Goal: Task Accomplishment & Management: Manage account settings

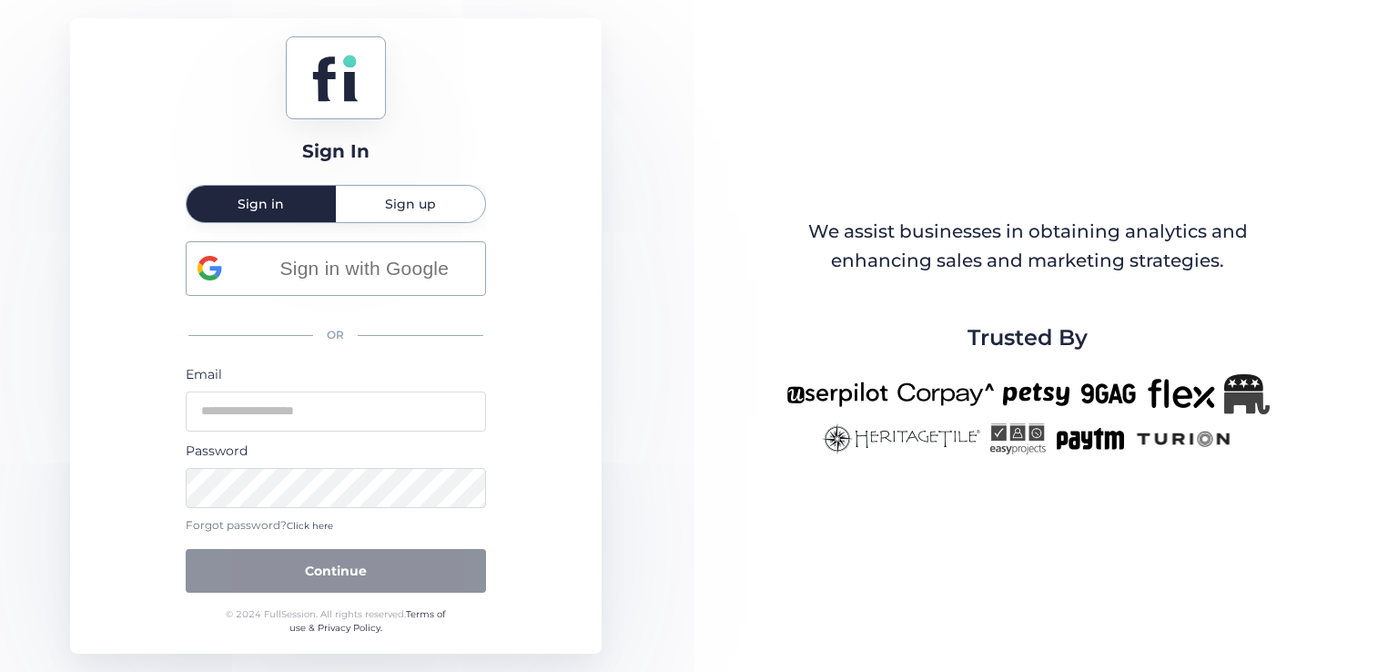
click at [415, 194] on span "Sign up" at bounding box center [410, 204] width 51 height 36
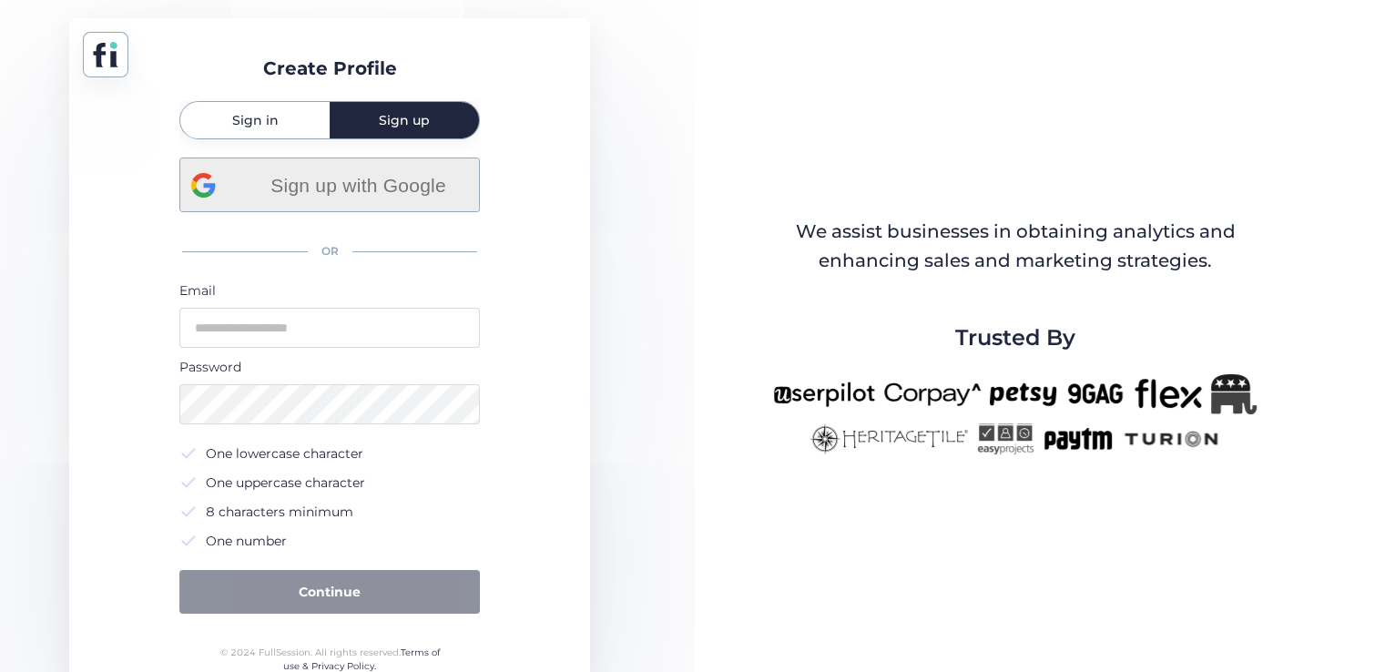
click at [340, 182] on span "Sign up with Google" at bounding box center [358, 185] width 219 height 30
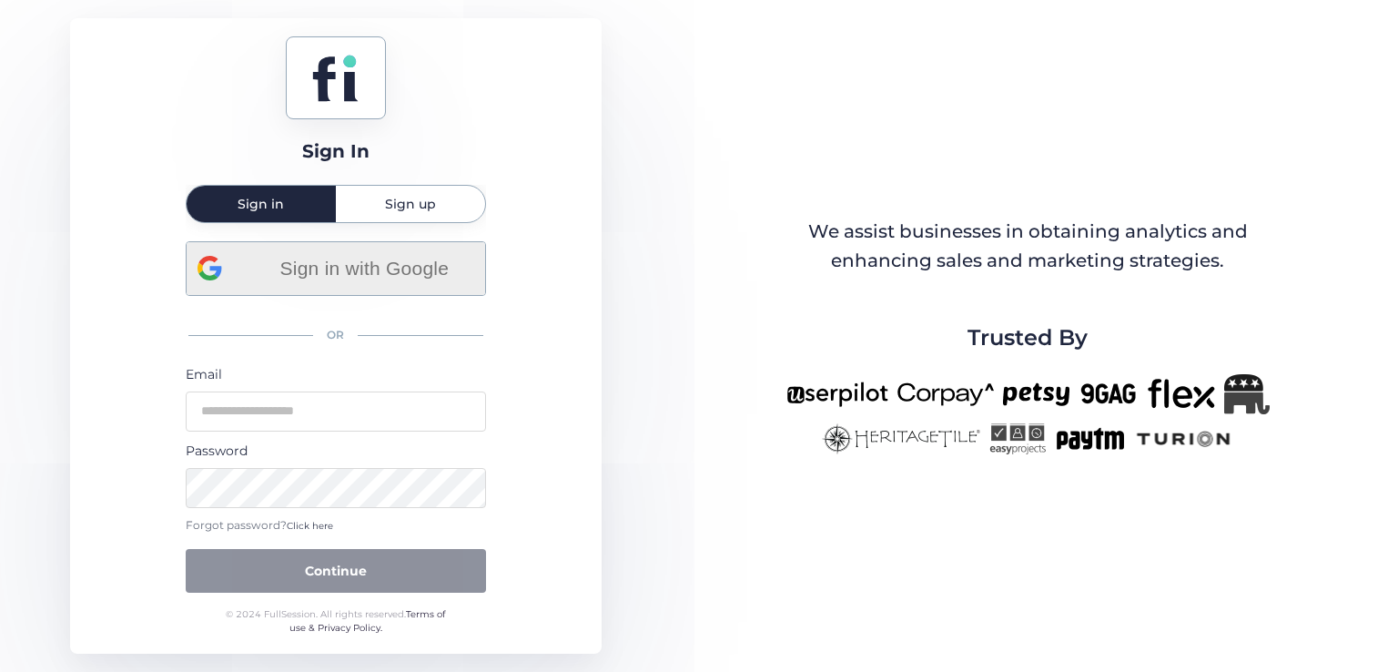
click at [360, 280] on span "Sign in with Google" at bounding box center [364, 268] width 219 height 30
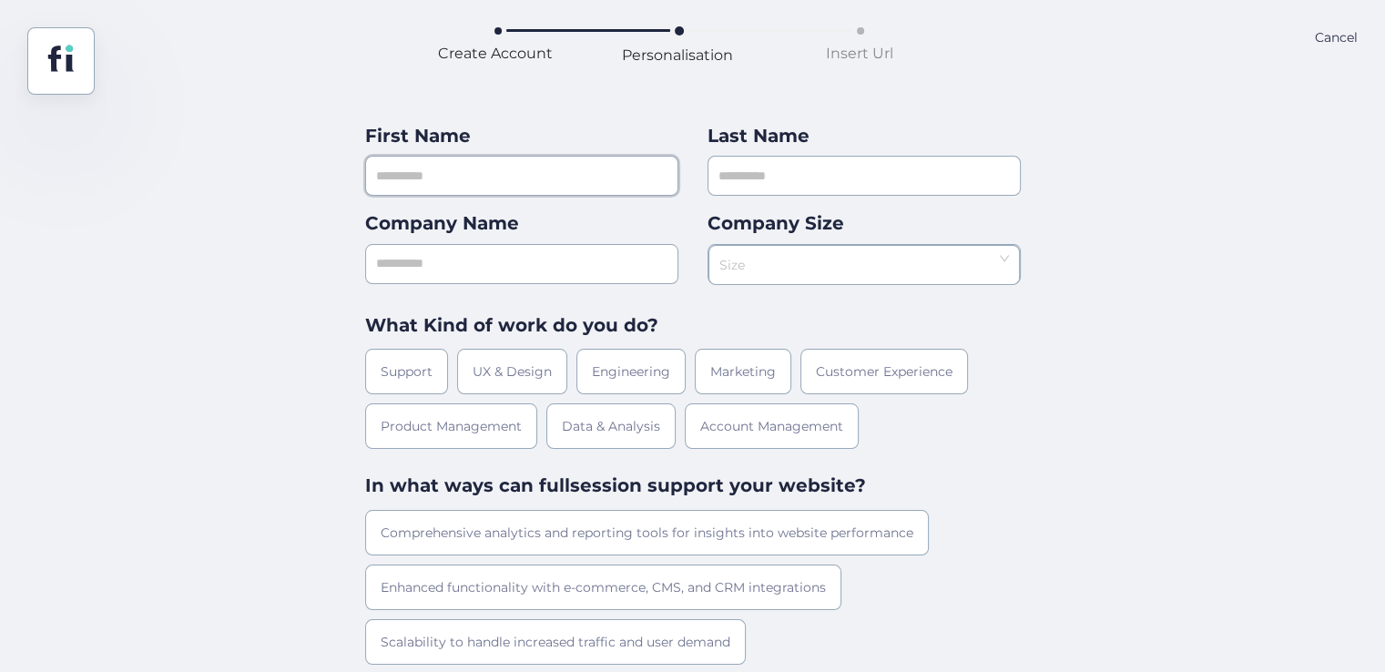
click at [587, 184] on input "text" at bounding box center [521, 176] width 313 height 40
type input "*"
type input "****"
click at [767, 168] on input "text" at bounding box center [863, 176] width 313 height 40
type input "***"
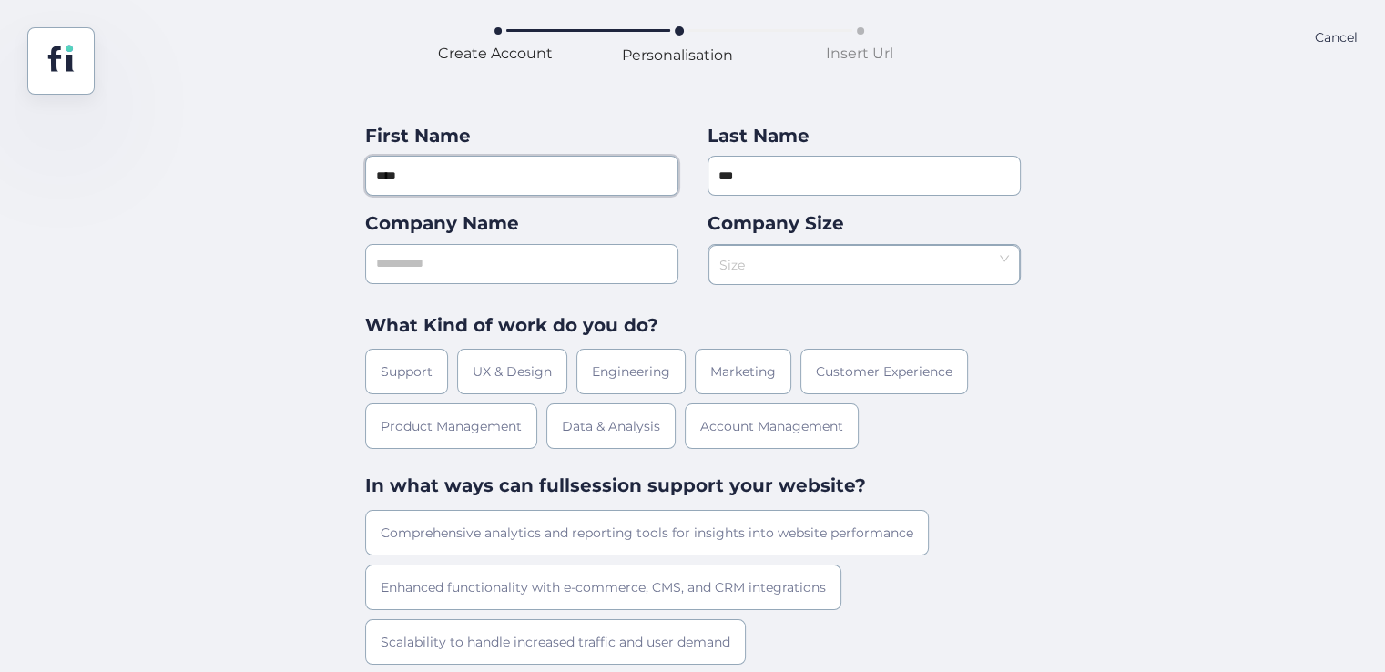
click at [528, 186] on input "****" at bounding box center [521, 176] width 313 height 40
type input "***"
click at [481, 250] on input "text" at bounding box center [521, 264] width 313 height 40
type input "***"
click at [878, 255] on input at bounding box center [857, 259] width 277 height 27
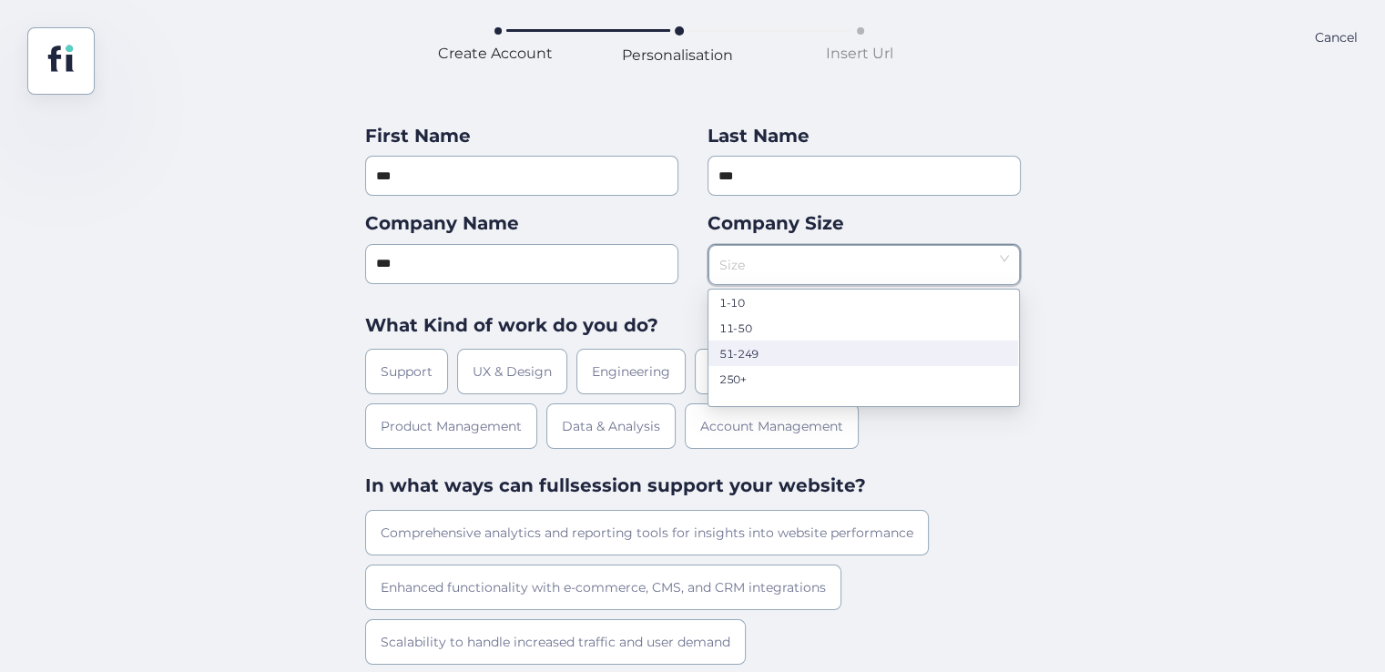
click at [766, 360] on div "51-249" at bounding box center [863, 353] width 288 height 14
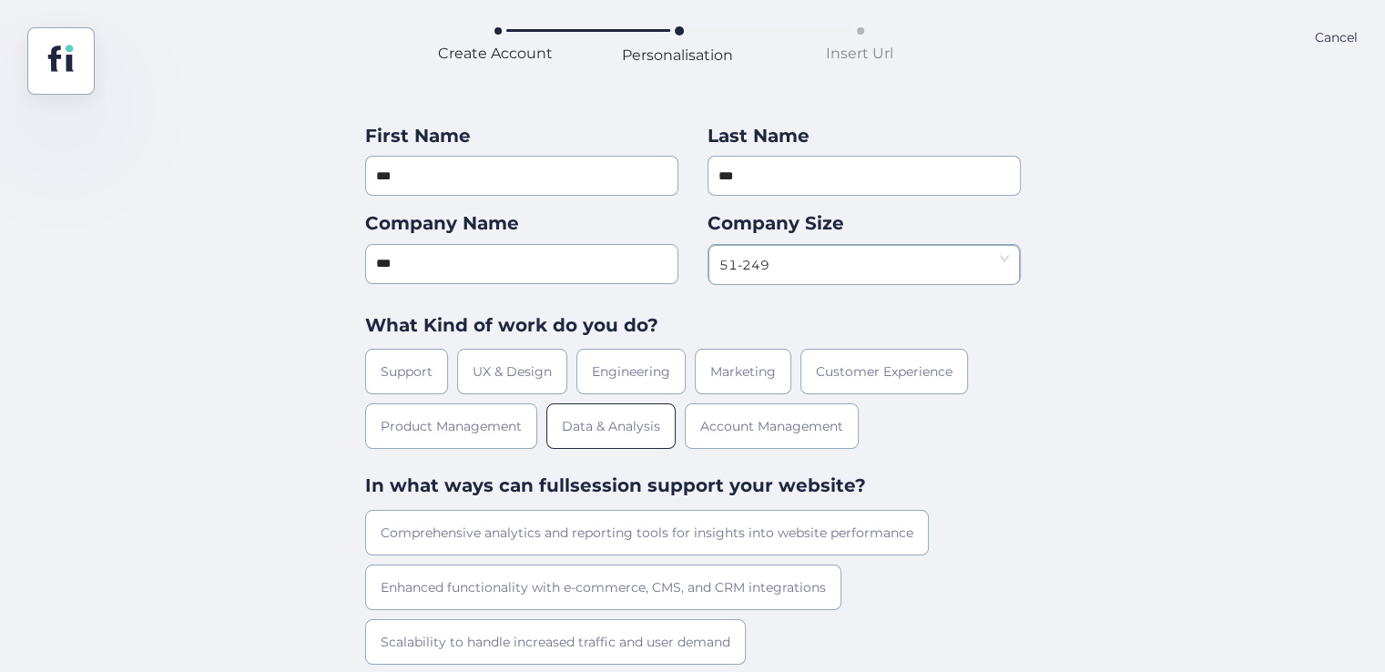
click at [615, 419] on div "Data & Analysis" at bounding box center [610, 426] width 129 height 46
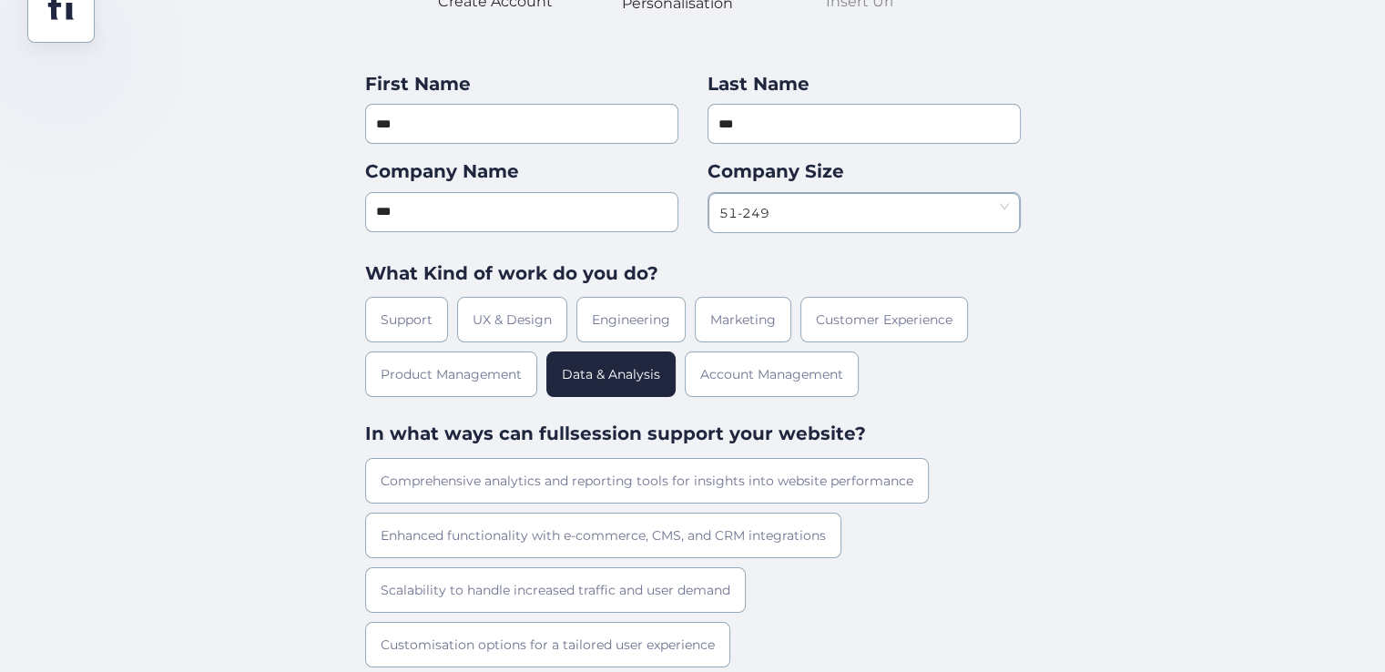
scroll to position [107, 0]
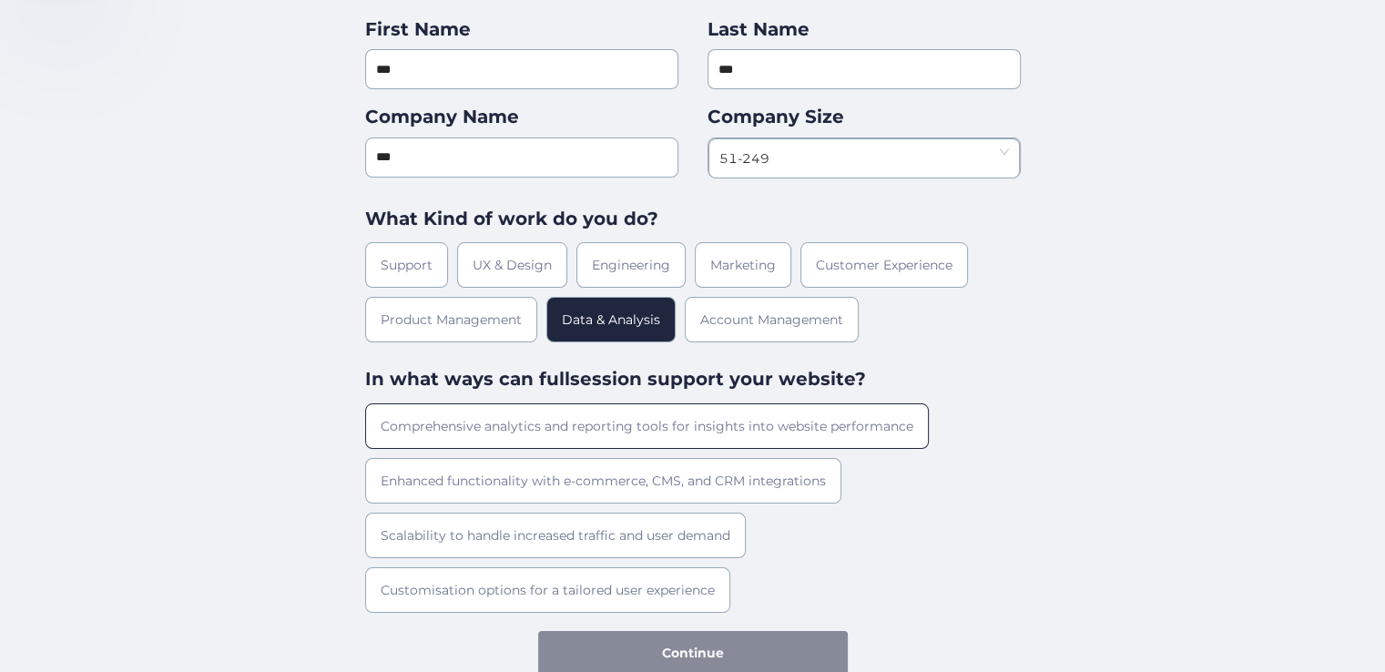
click at [615, 423] on div "Comprehensive analytics and reporting tools for insights into website performan…" at bounding box center [646, 426] width 563 height 46
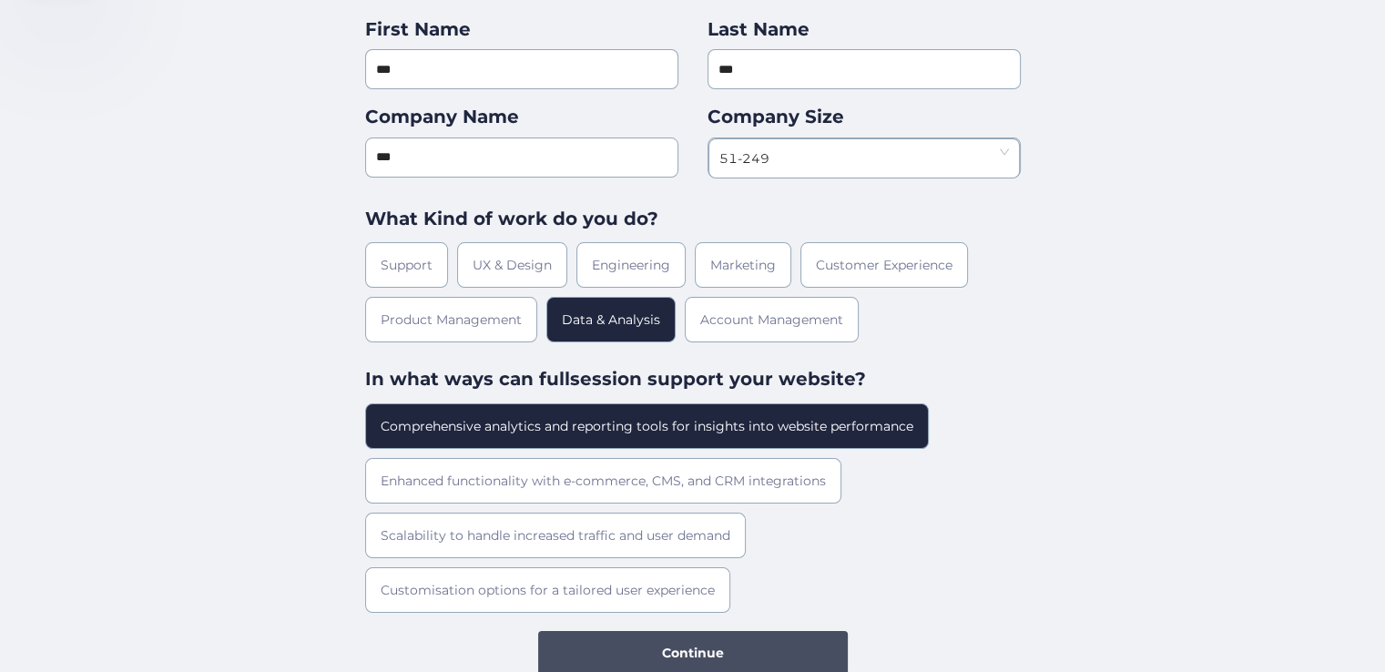
click at [712, 646] on span "Continue" at bounding box center [693, 653] width 62 height 20
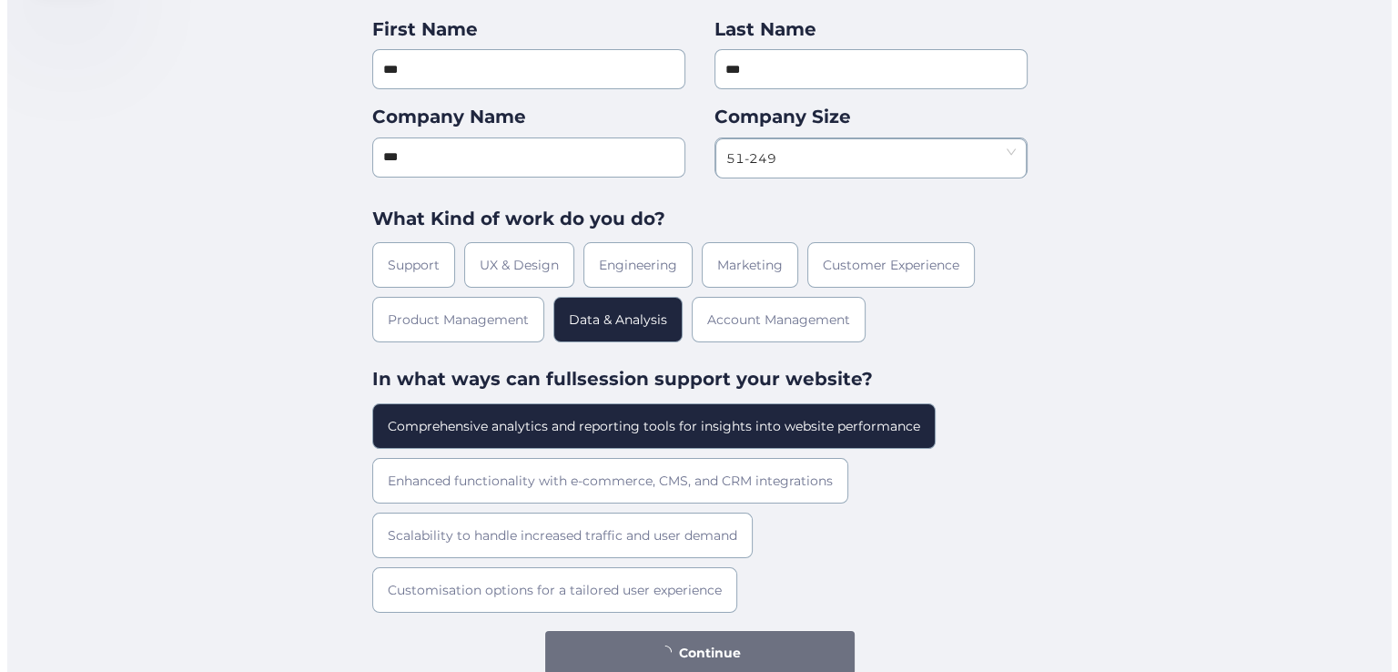
scroll to position [0, 0]
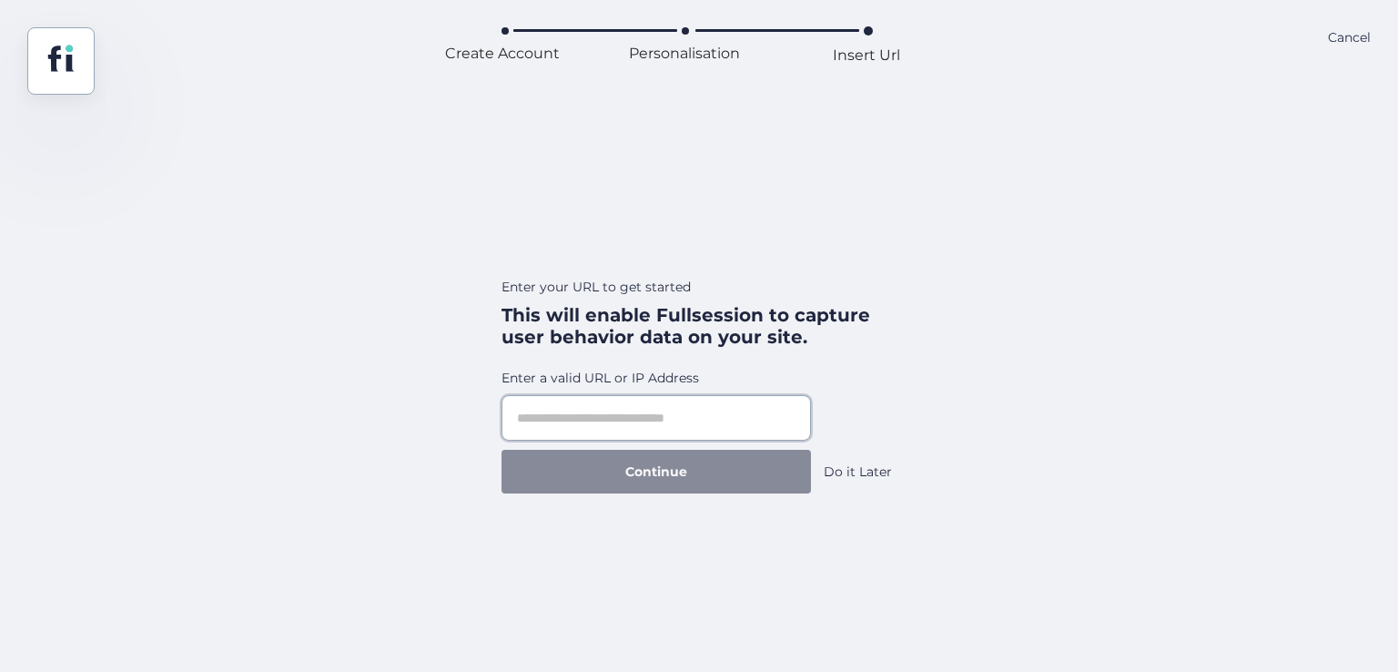
click at [656, 413] on input "text" at bounding box center [656, 418] width 309 height 46
click at [848, 471] on div "Do it Later" at bounding box center [858, 472] width 68 height 20
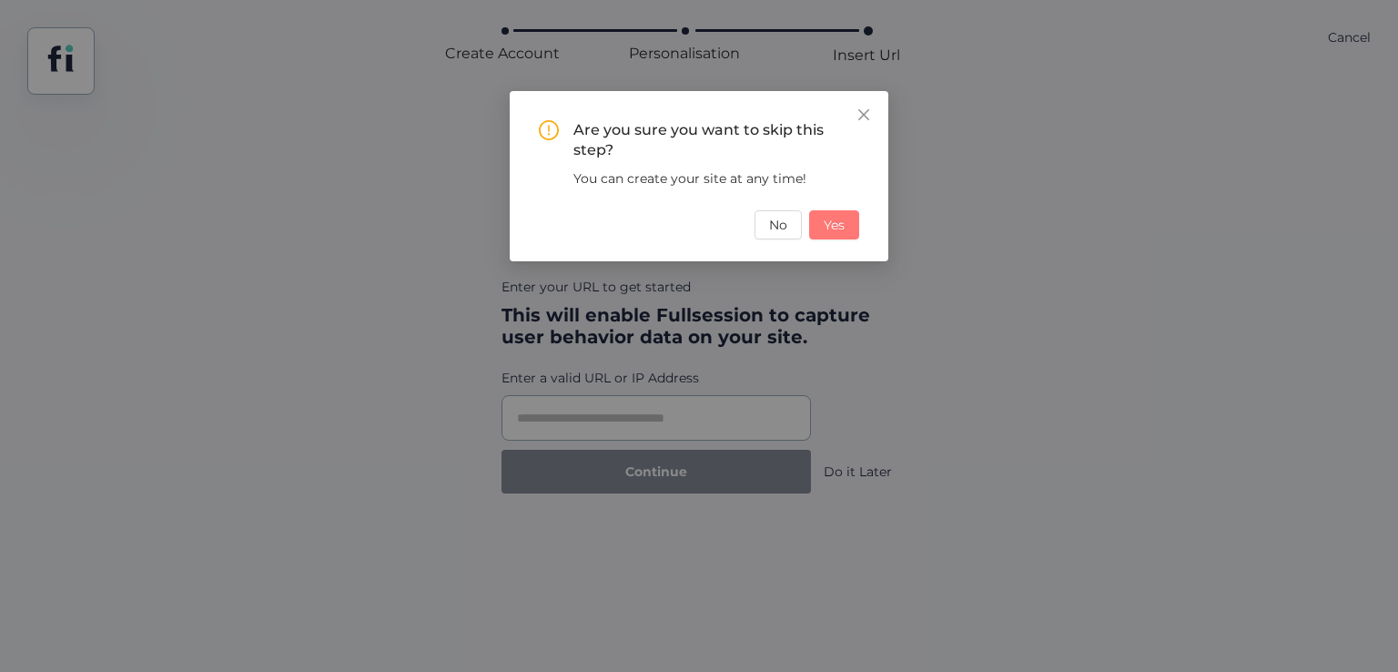
click at [830, 228] on span "Yes" at bounding box center [834, 225] width 21 height 20
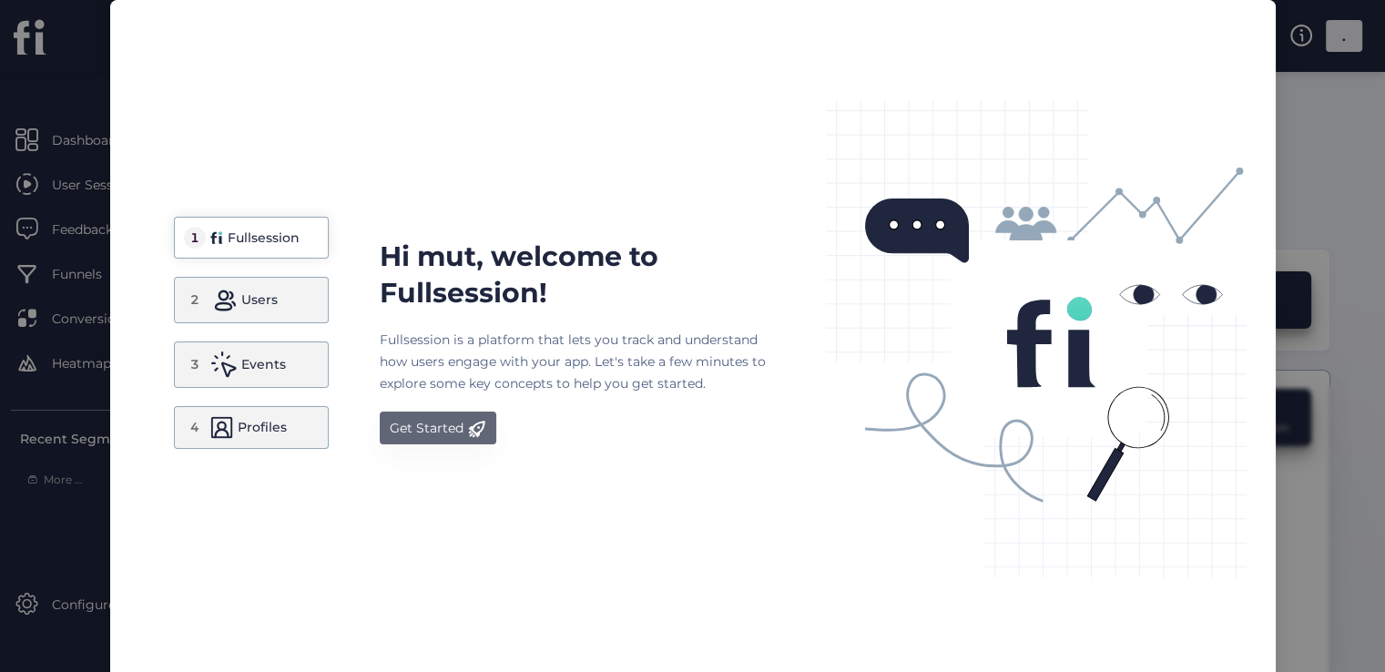
click at [413, 429] on div "Get Started" at bounding box center [427, 428] width 74 height 22
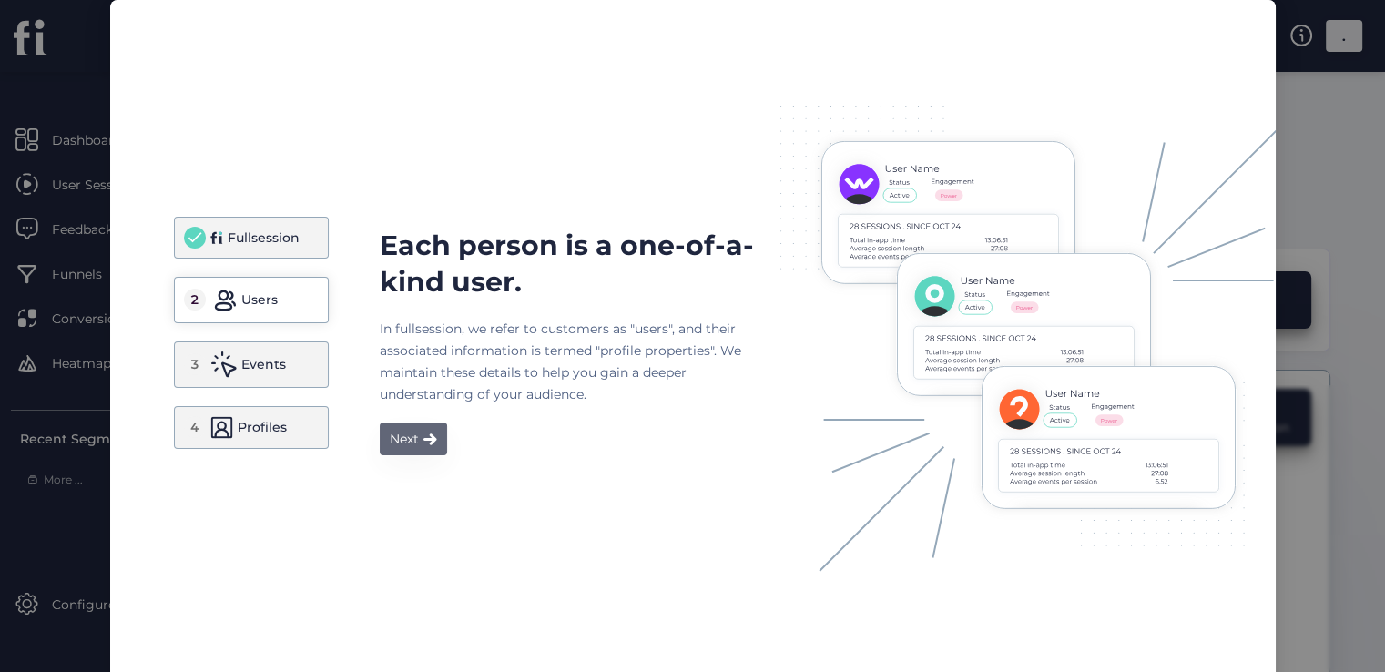
click at [414, 439] on button "Next" at bounding box center [413, 438] width 67 height 33
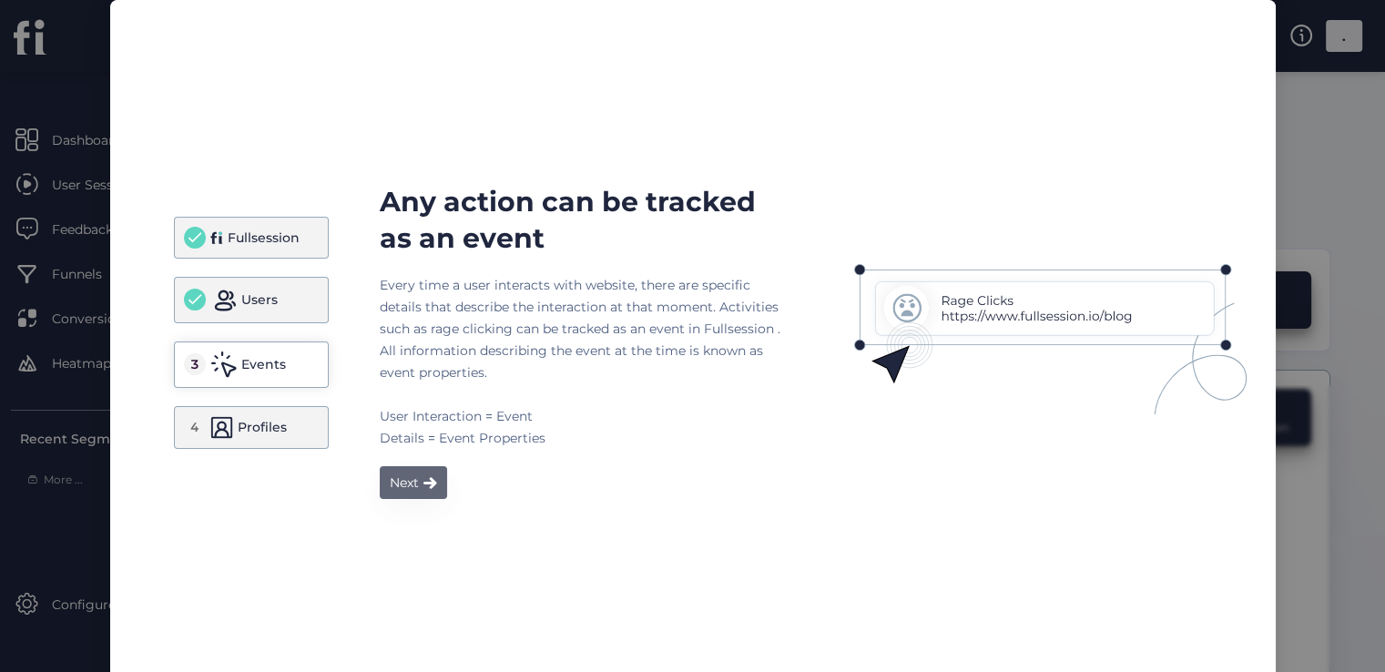
click at [411, 474] on button "Next" at bounding box center [413, 482] width 67 height 33
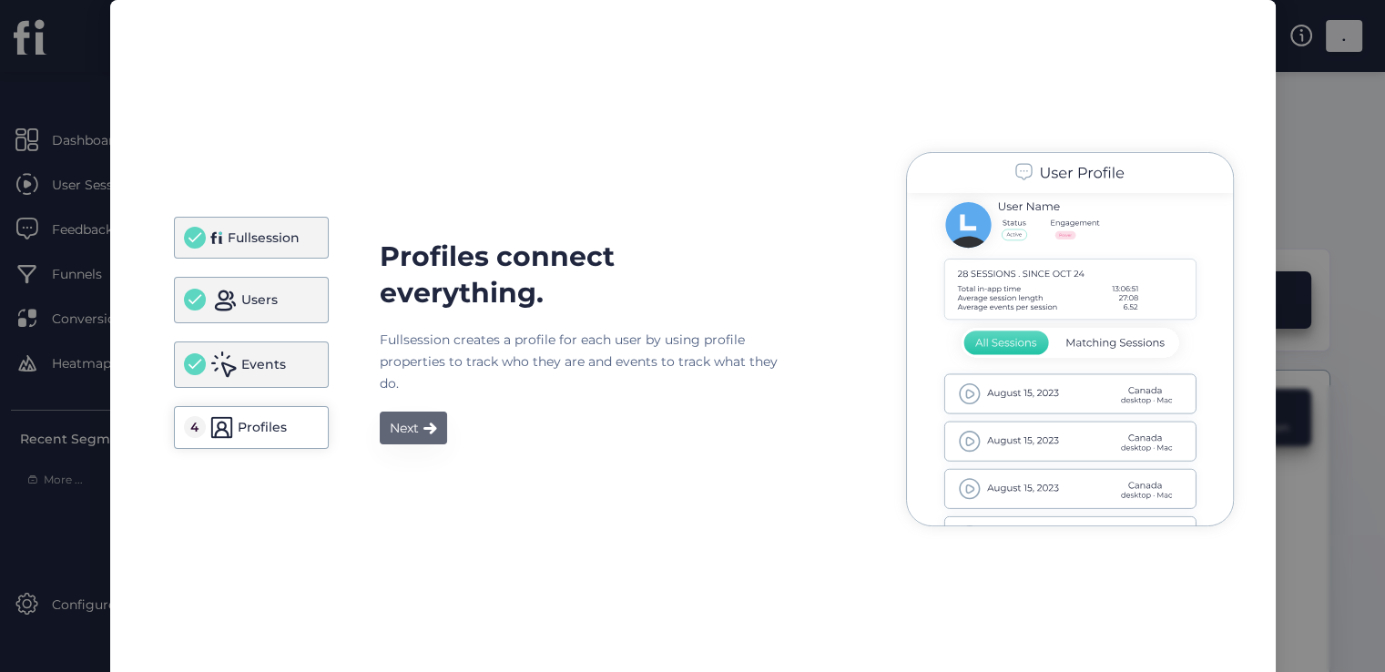
click at [408, 428] on div "Next" at bounding box center [404, 428] width 29 height 22
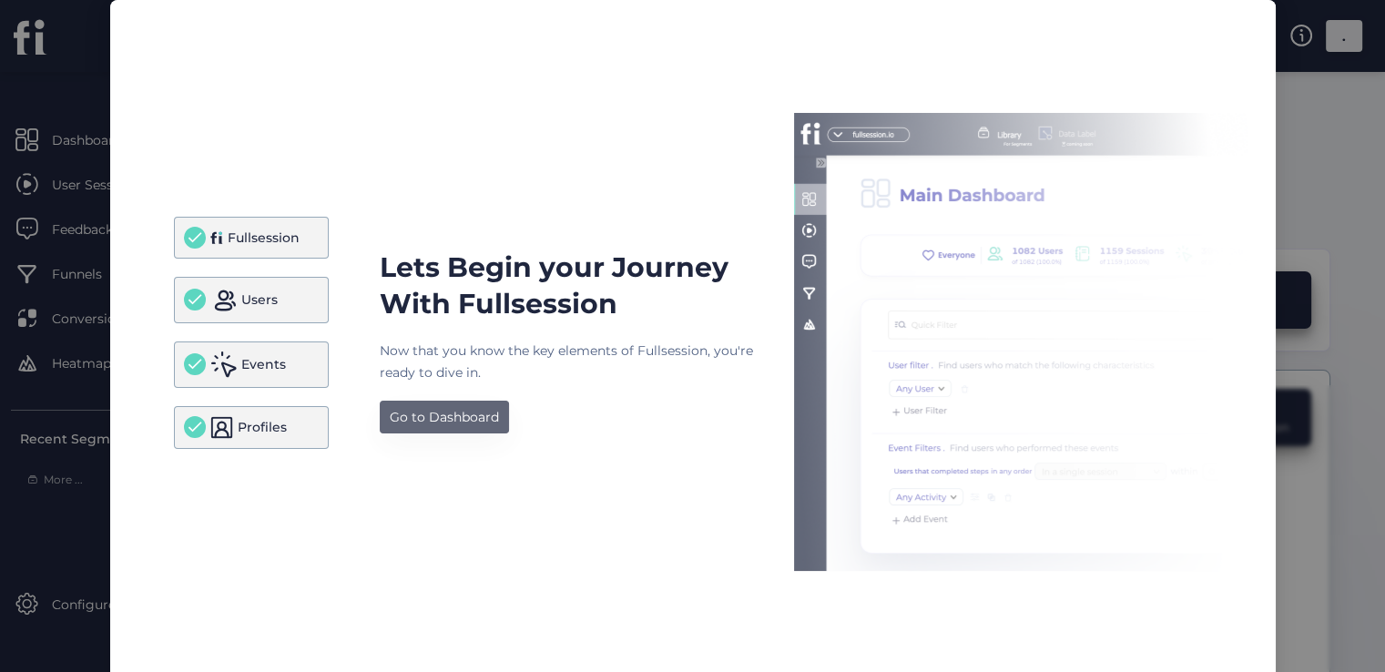
click at [418, 413] on div "Go to Dashboard" at bounding box center [444, 417] width 109 height 22
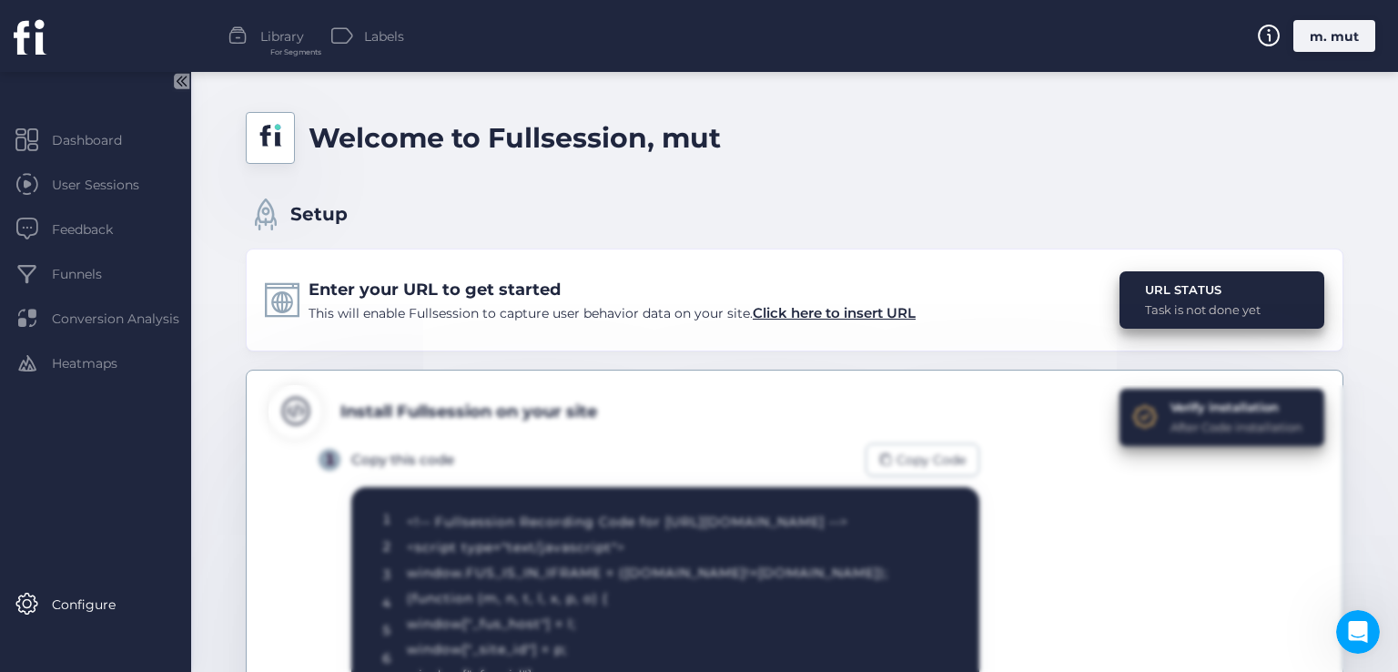
drag, startPoint x: 978, startPoint y: 315, endPoint x: 750, endPoint y: 315, distance: 227.6
click at [750, 315] on div "Enter your URL to get started This will enable Fullsession to capture user beha…" at bounding box center [795, 300] width 1098 height 103
click at [746, 332] on div "Enter your URL to get started This will enable Fullsession to capture user beha…" at bounding box center [795, 300] width 1098 height 103
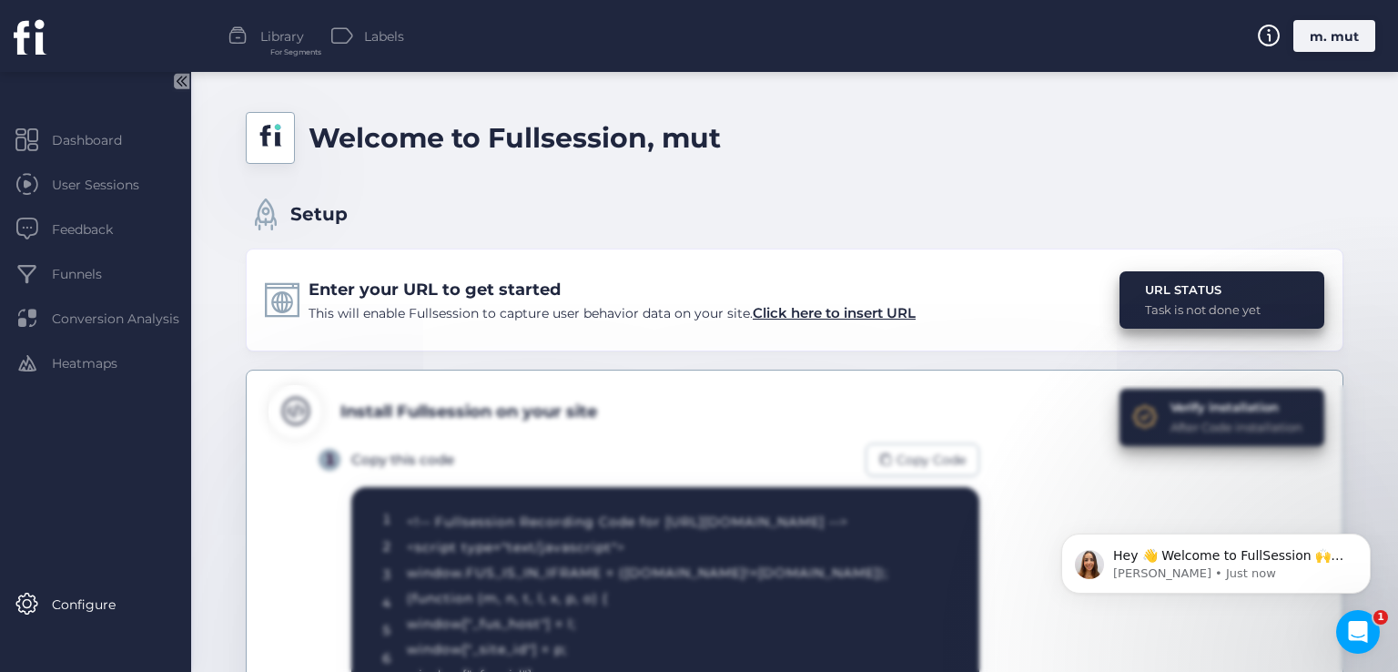
click at [798, 321] on div "This will enable Fullsession to capture user behavior data on your site. Click …" at bounding box center [612, 313] width 607 height 22
click at [796, 314] on span "Click here to insert URL" at bounding box center [834, 312] width 163 height 17
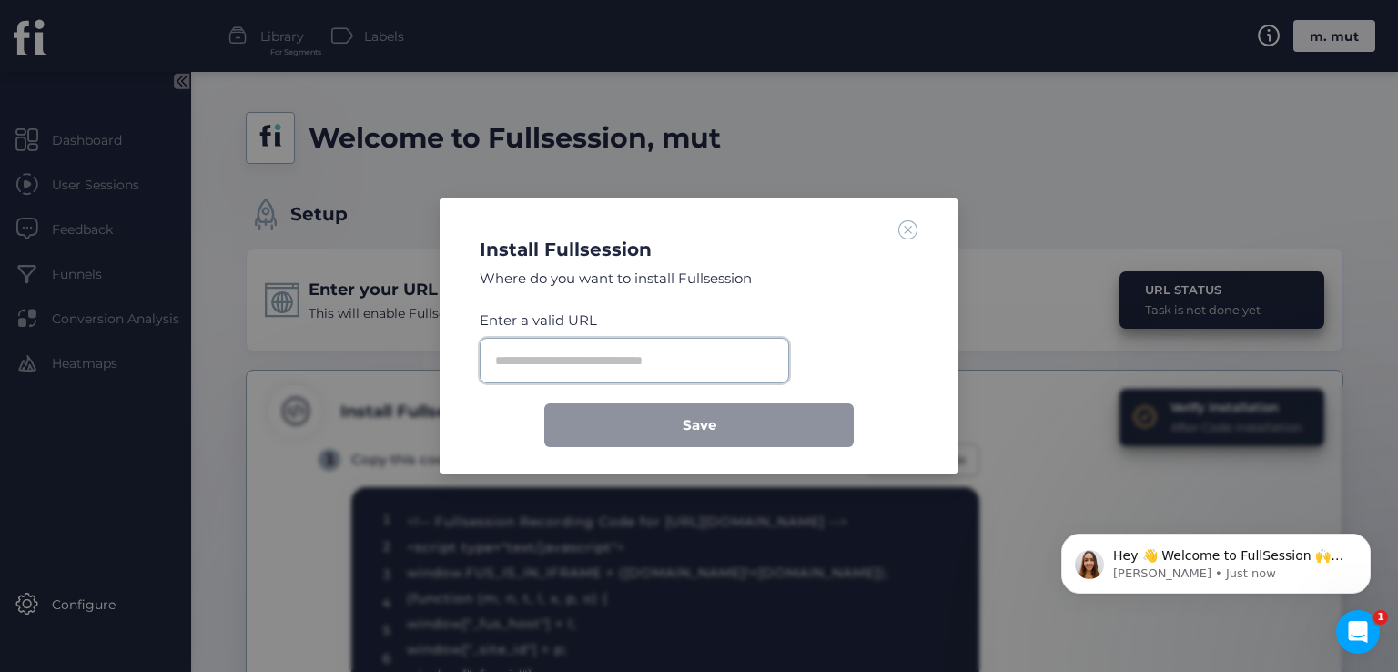
click at [732, 364] on input "text" at bounding box center [634, 361] width 309 height 46
click at [908, 230] on span at bounding box center [908, 229] width 20 height 20
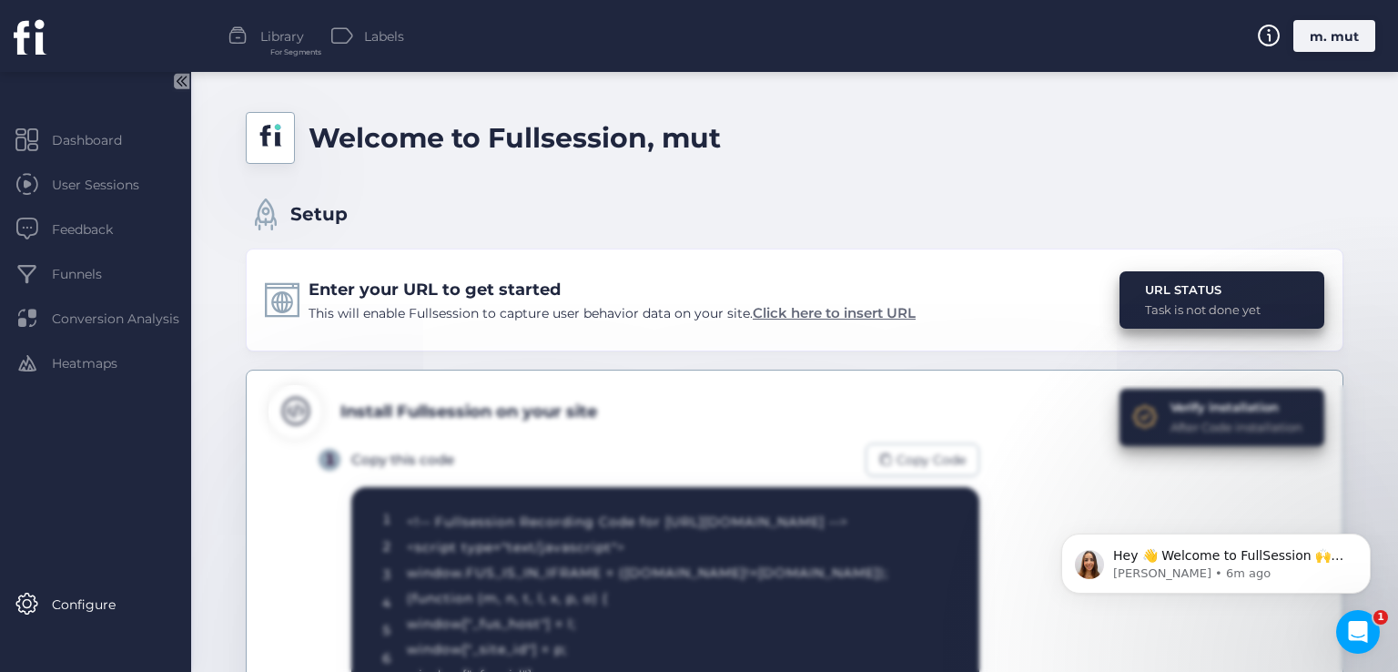
click at [822, 315] on span "Click here to insert URL" at bounding box center [834, 312] width 163 height 17
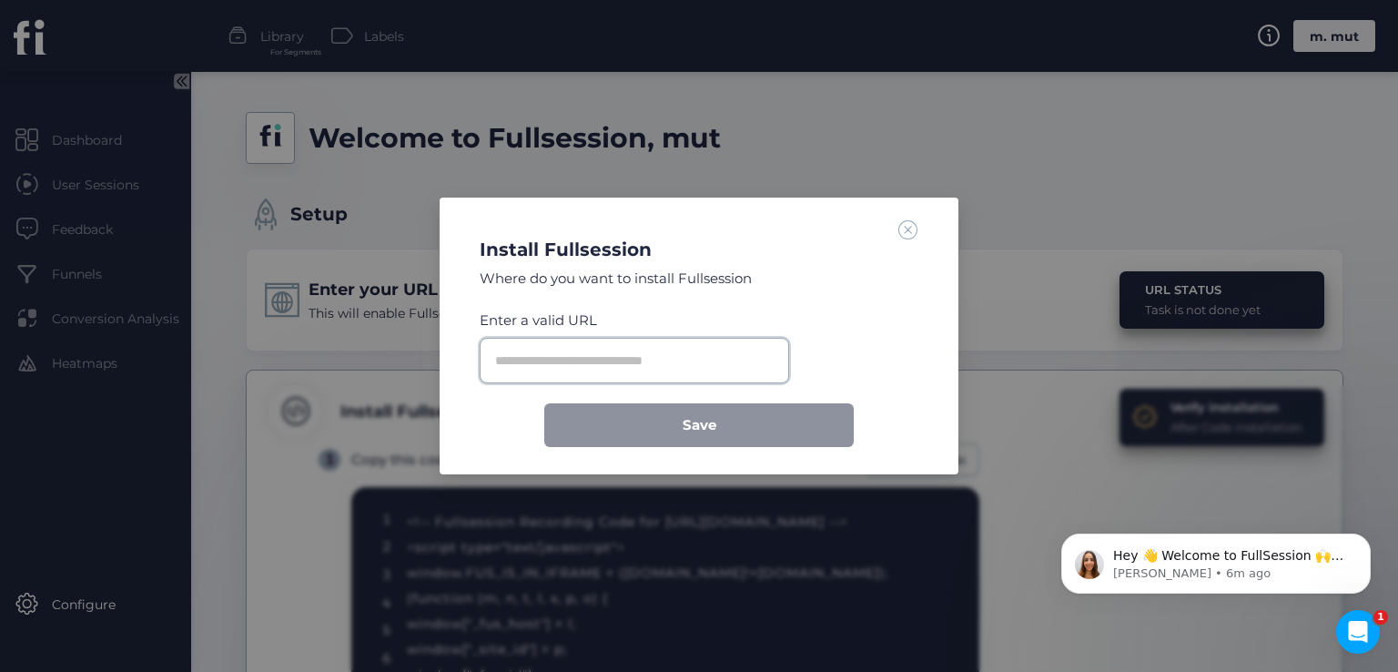
click at [618, 357] on input "text" at bounding box center [634, 361] width 309 height 46
paste input "**********"
type input "**********"
paste input "**********"
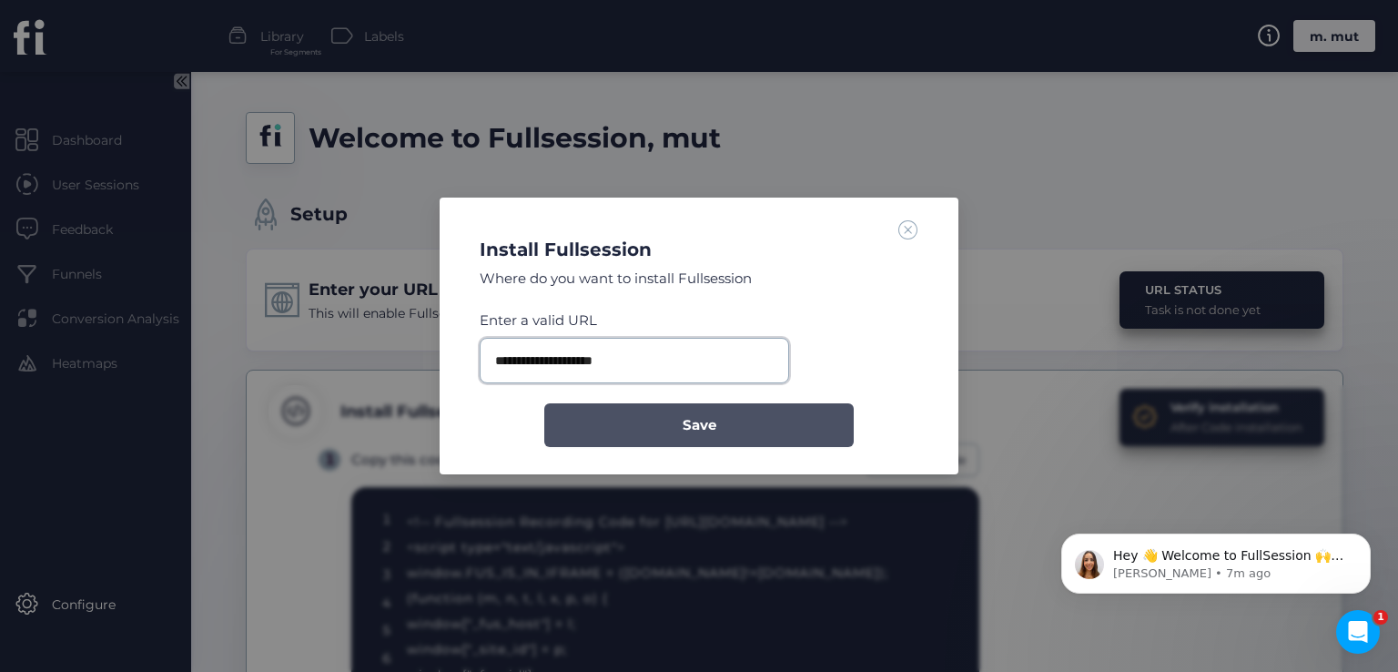
type input "**********"
click at [647, 422] on button "Save" at bounding box center [698, 425] width 309 height 44
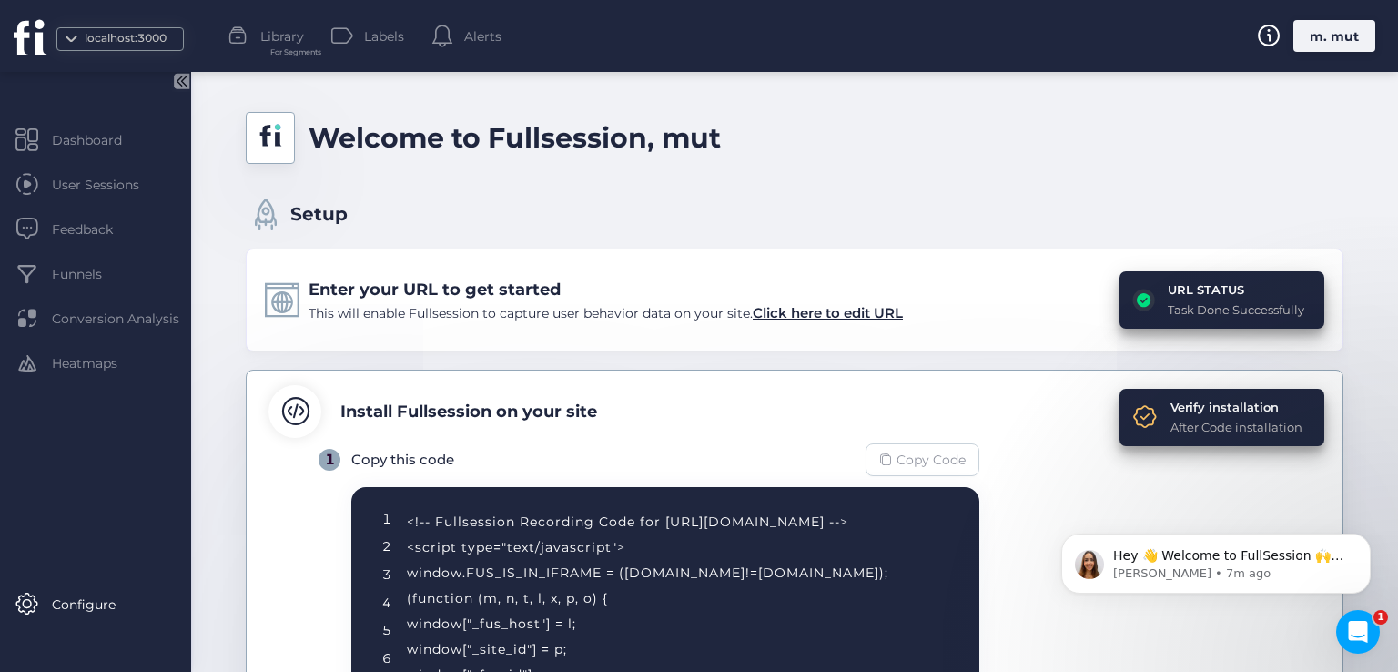
click at [907, 458] on span "Copy Code" at bounding box center [931, 460] width 69 height 20
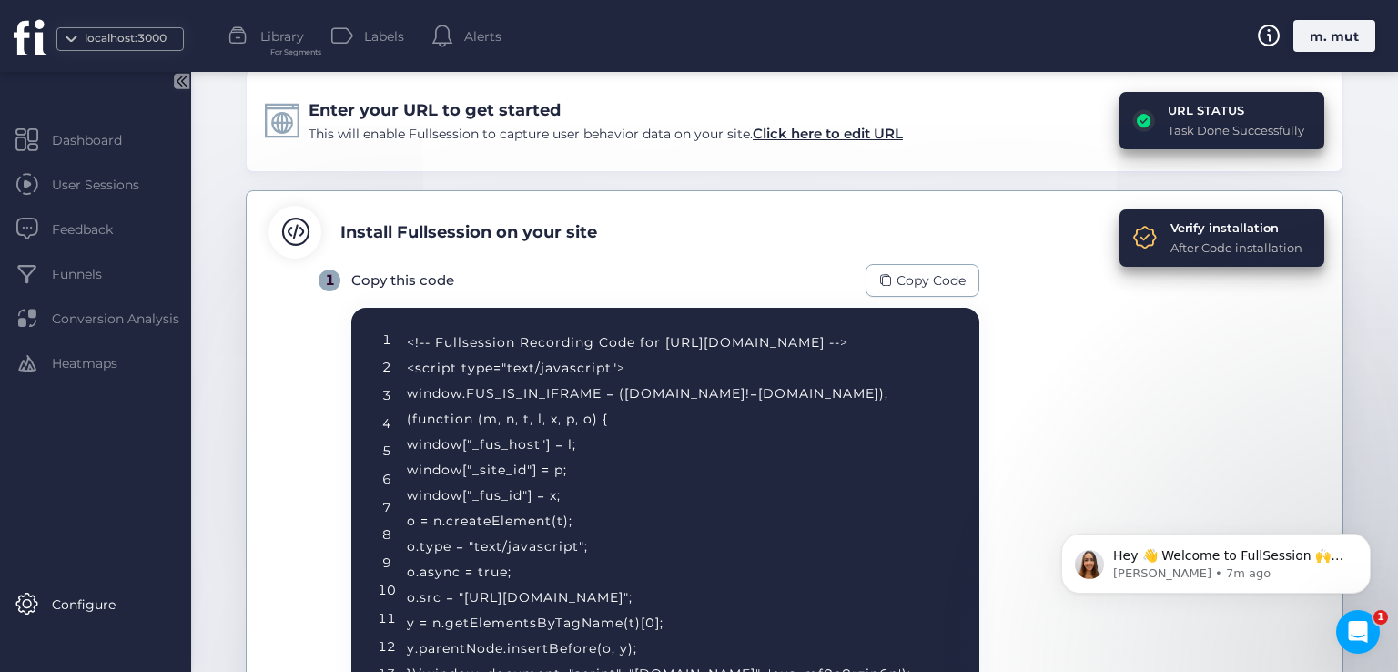
scroll to position [182, 0]
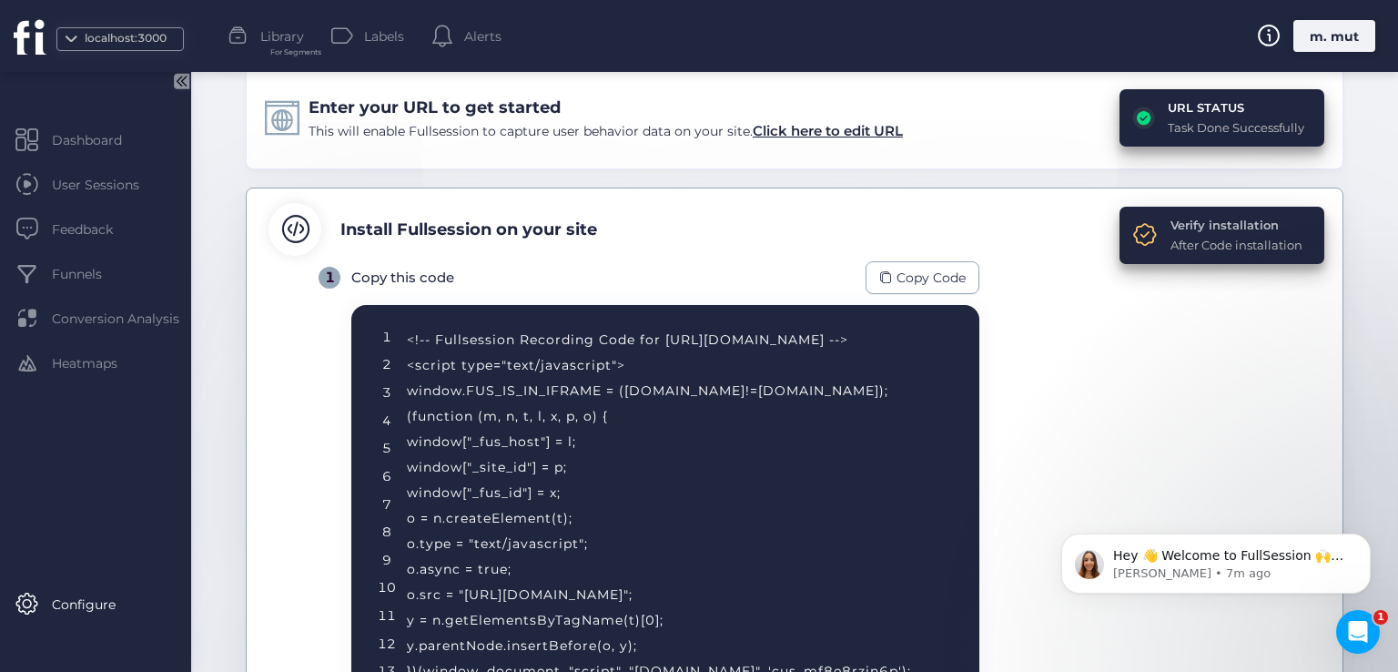
click at [1176, 219] on div "Verify installation" at bounding box center [1237, 225] width 132 height 18
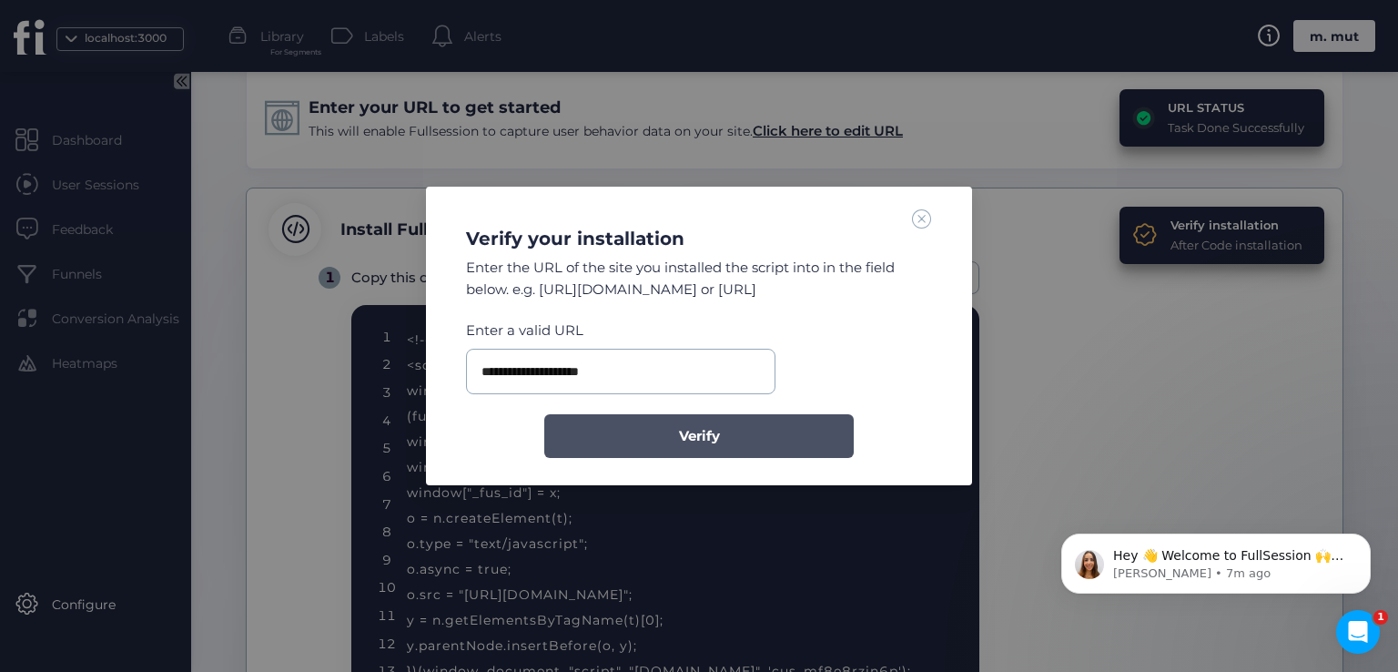
click at [649, 433] on button "Verify" at bounding box center [698, 436] width 309 height 44
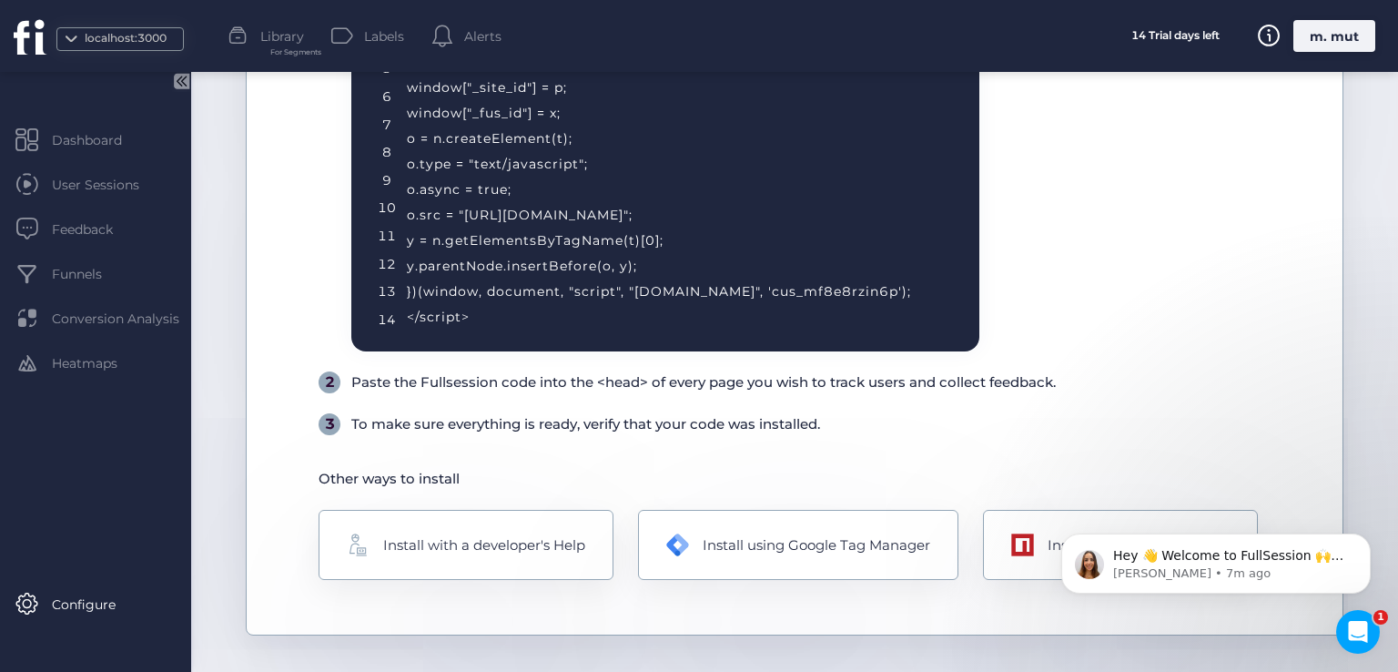
scroll to position [583, 0]
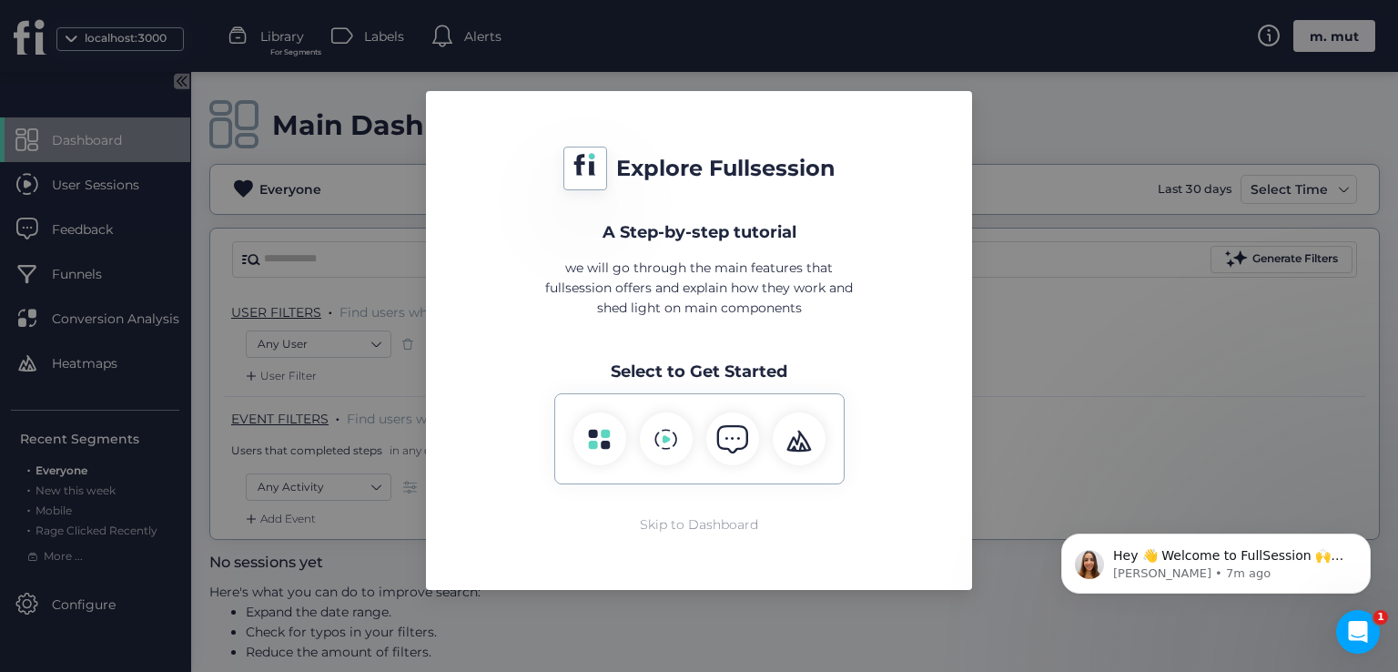
click at [681, 529] on div "Skip to Dashboard" at bounding box center [699, 524] width 118 height 20
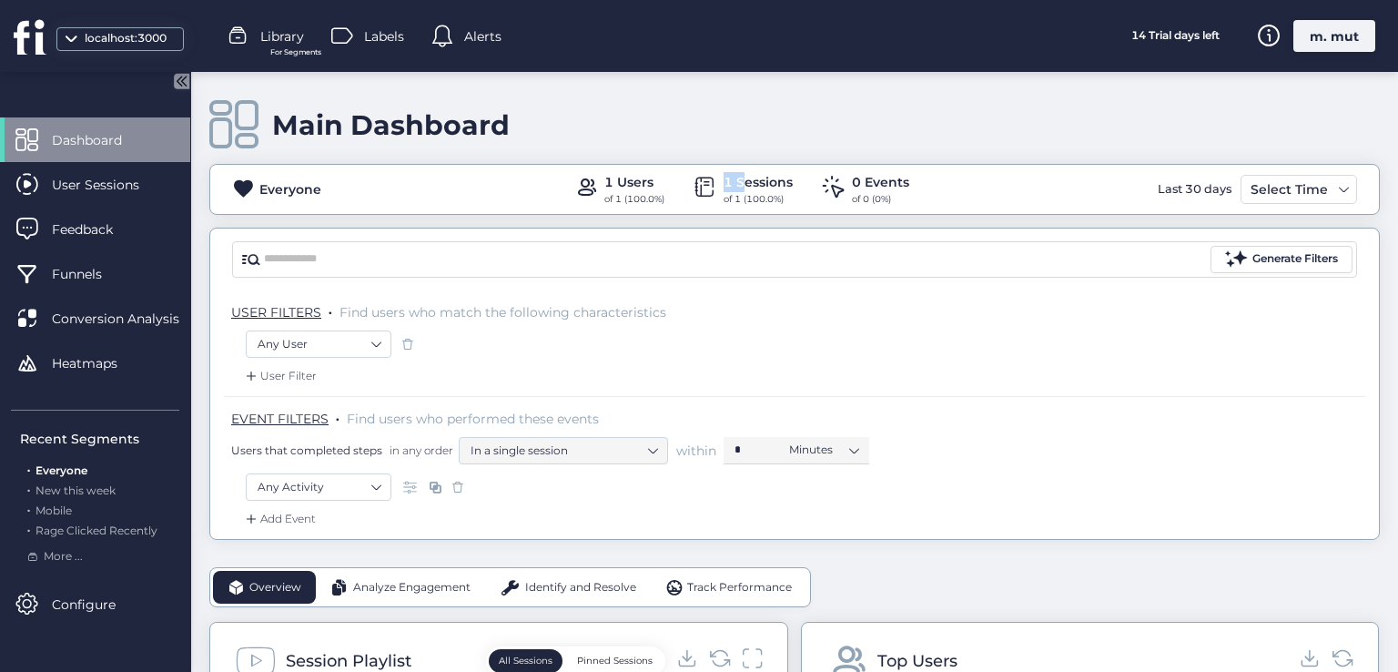
drag, startPoint x: 720, startPoint y: 180, endPoint x: 735, endPoint y: 181, distance: 15.5
click at [735, 181] on div "1 Sessions" at bounding box center [758, 182] width 69 height 20
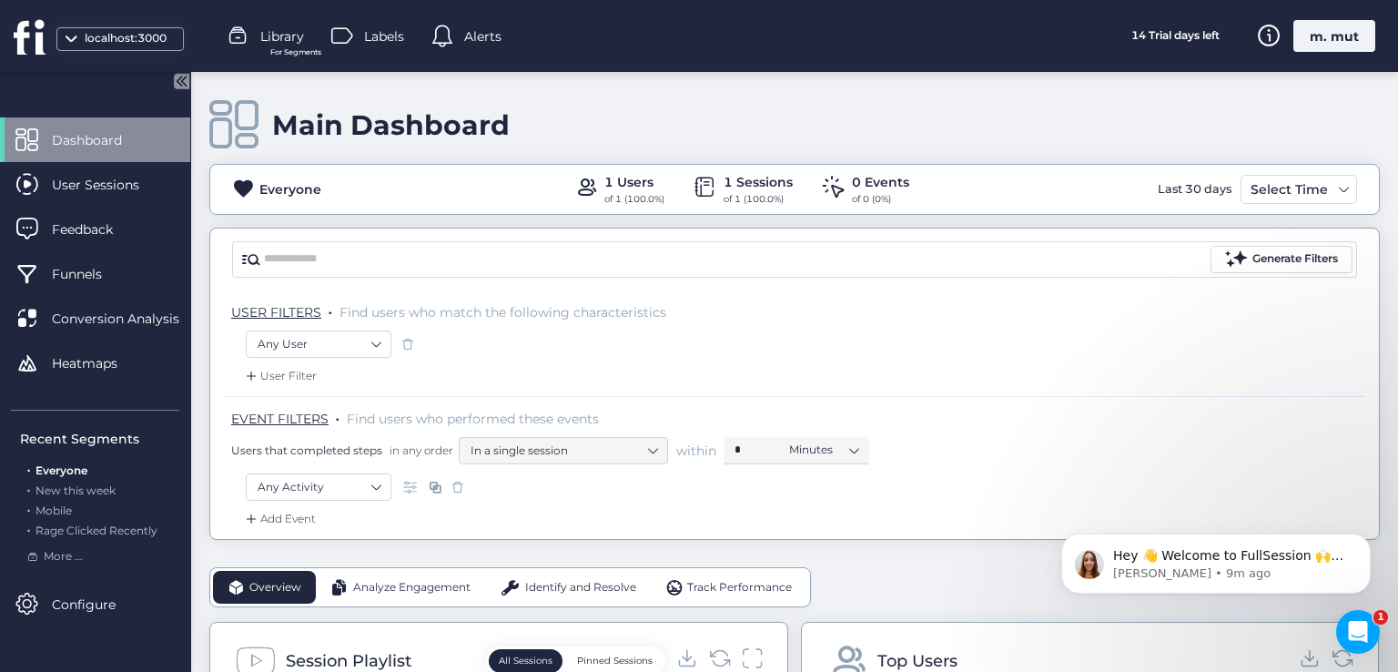
click at [1343, 46] on div "m. mut" at bounding box center [1334, 36] width 82 height 32
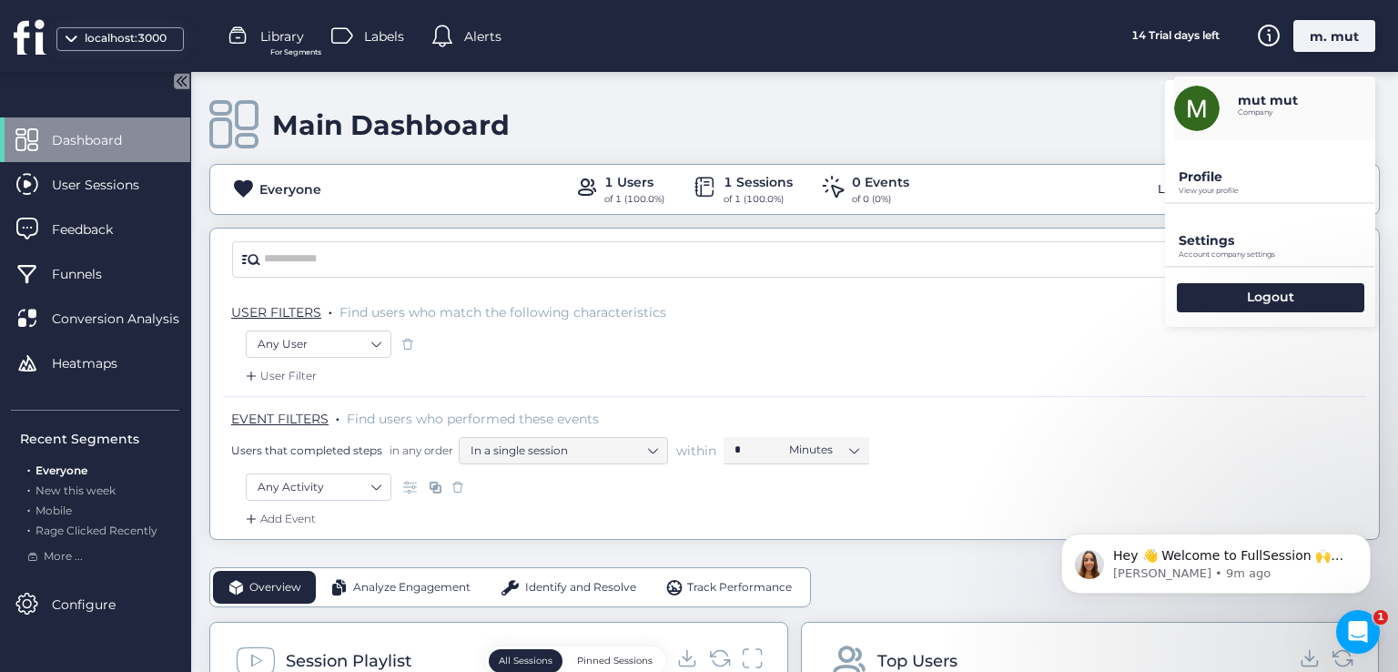
click at [1209, 187] on p "View your profile" at bounding box center [1277, 191] width 197 height 8
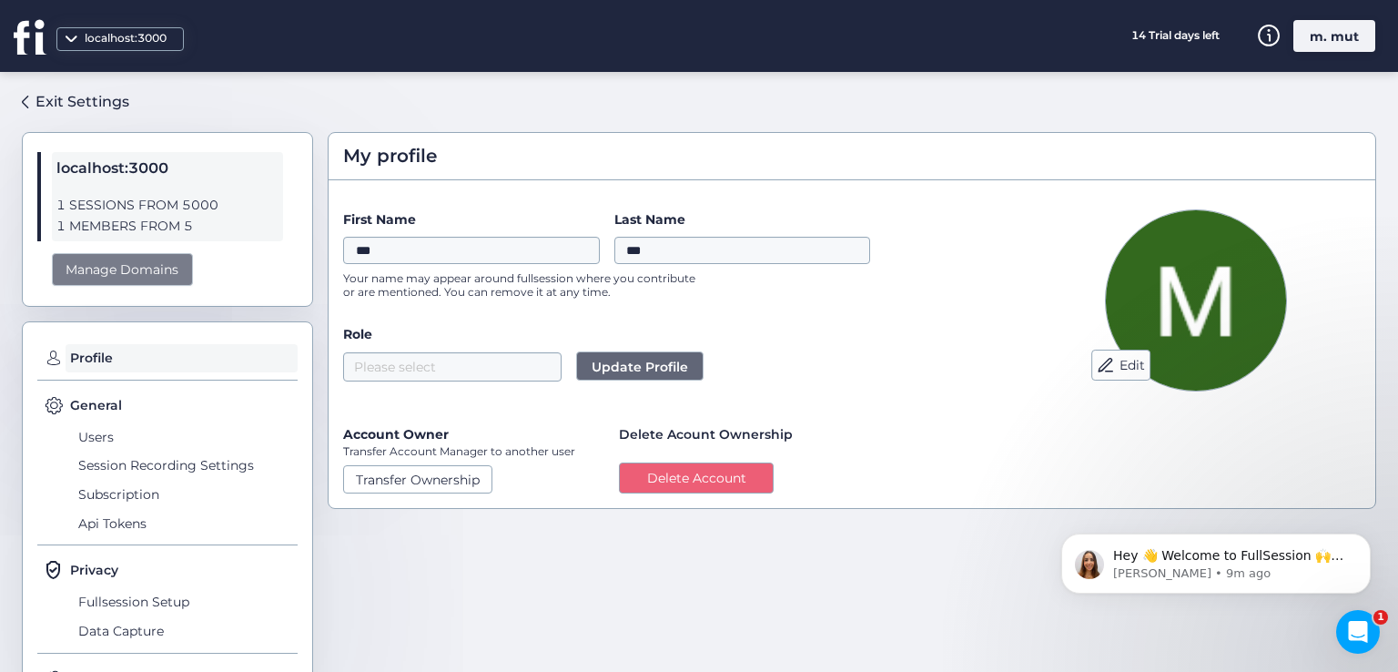
drag, startPoint x: 193, startPoint y: 270, endPoint x: 176, endPoint y: 270, distance: 17.3
click at [181, 270] on div "localhost:3000 1 SESSIONS FROM 5000 1 MEMBERS FROM 5 Manage Domains" at bounding box center [167, 219] width 291 height 175
click at [167, 269] on div "Manage Domains" at bounding box center [122, 270] width 141 height 34
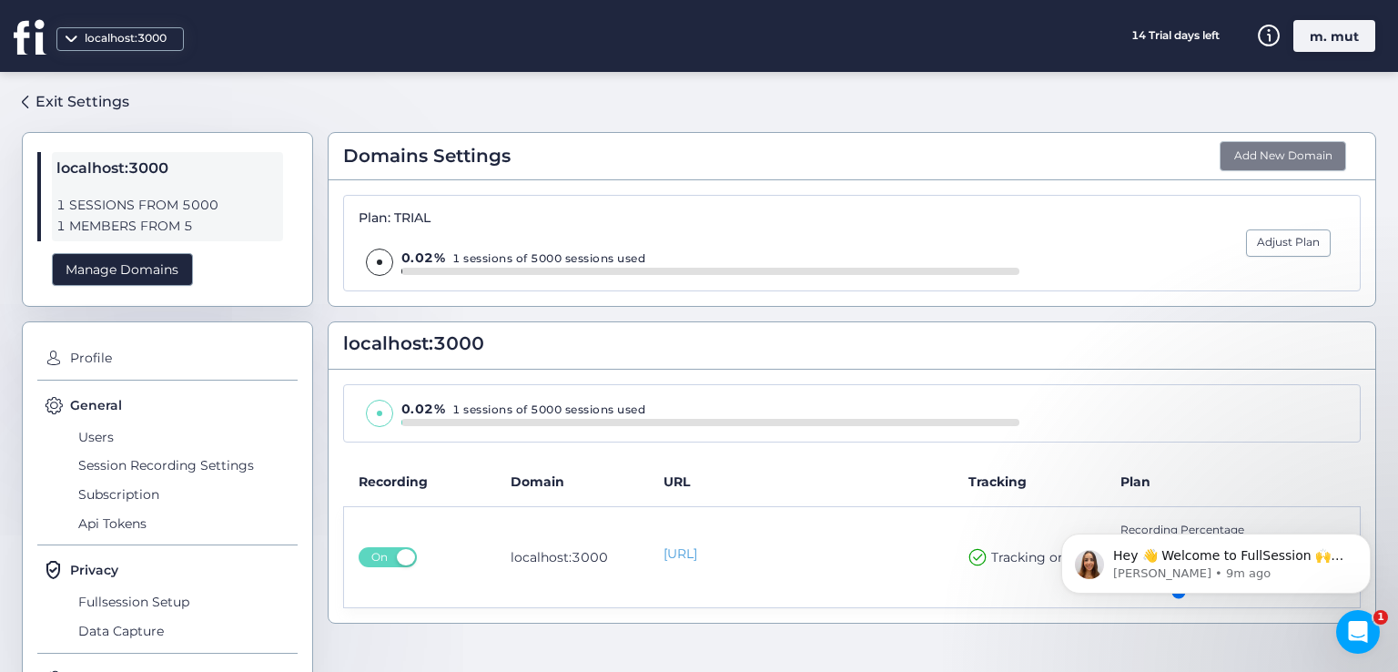
click at [1248, 154] on button "Add New Domain" at bounding box center [1283, 156] width 127 height 31
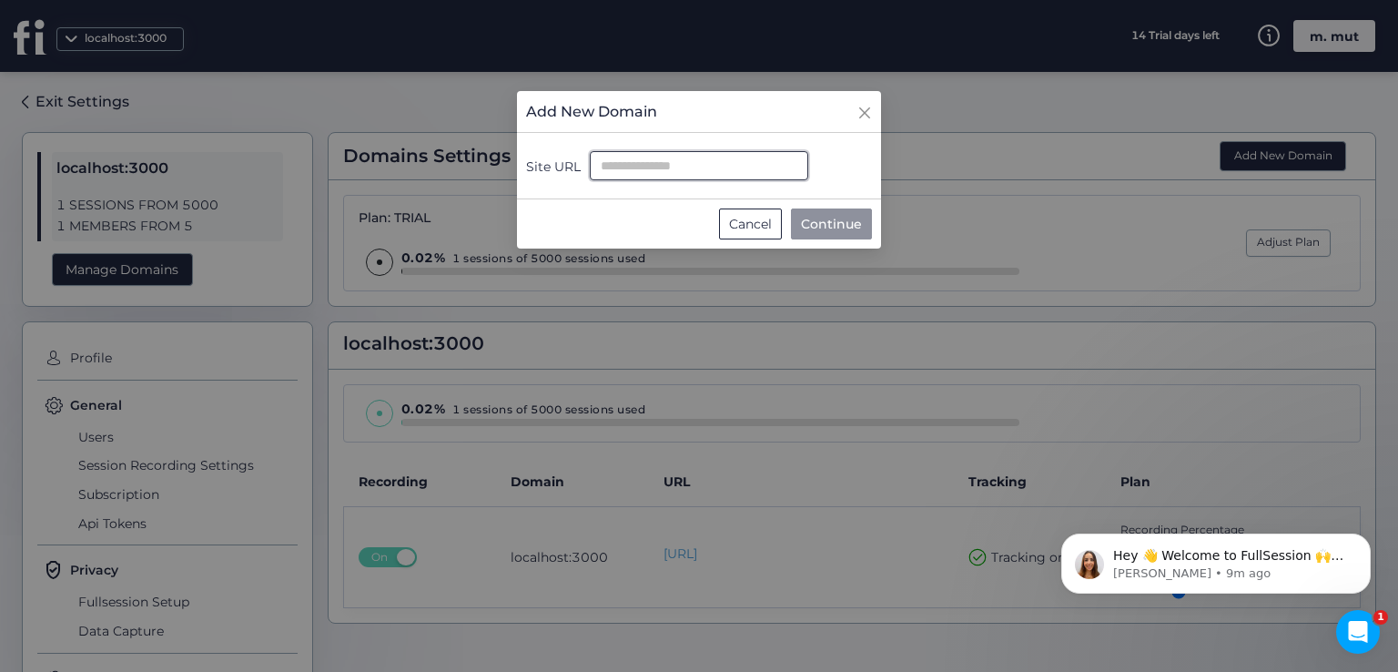
click at [688, 166] on input "Site URL" at bounding box center [699, 165] width 218 height 29
click at [677, 166] on input "Site URL" at bounding box center [699, 165] width 218 height 29
paste input "**********"
type input "**********"
click at [816, 221] on span "Continue" at bounding box center [831, 224] width 61 height 20
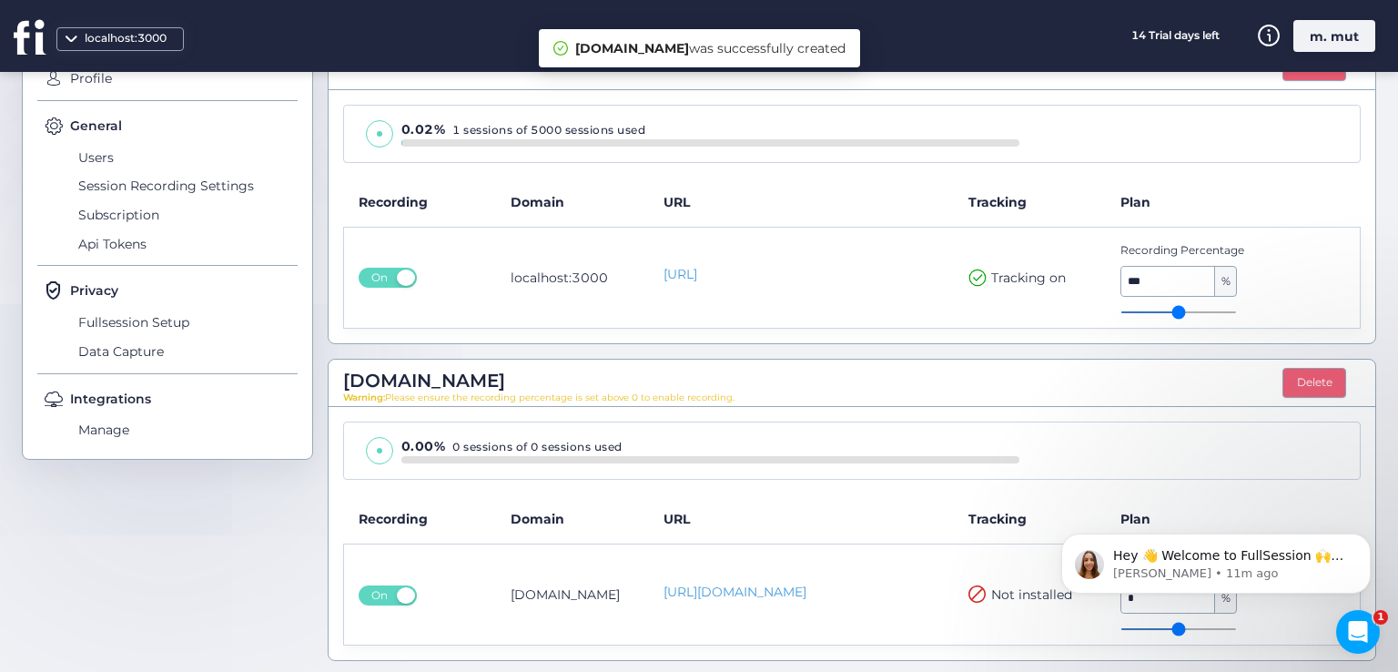
scroll to position [280, 0]
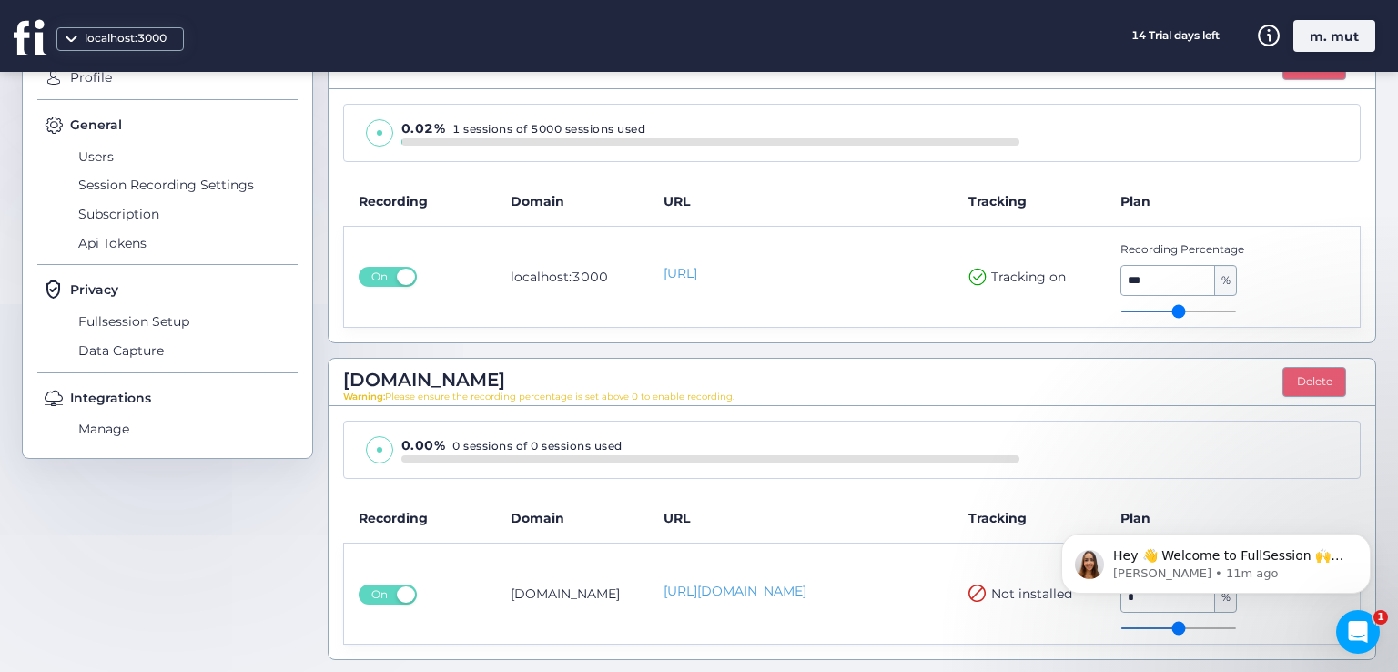
click at [988, 507] on th "Tracking" at bounding box center [1030, 518] width 153 height 50
click at [1361, 538] on icon "Dismiss notification" at bounding box center [1366, 538] width 10 height 10
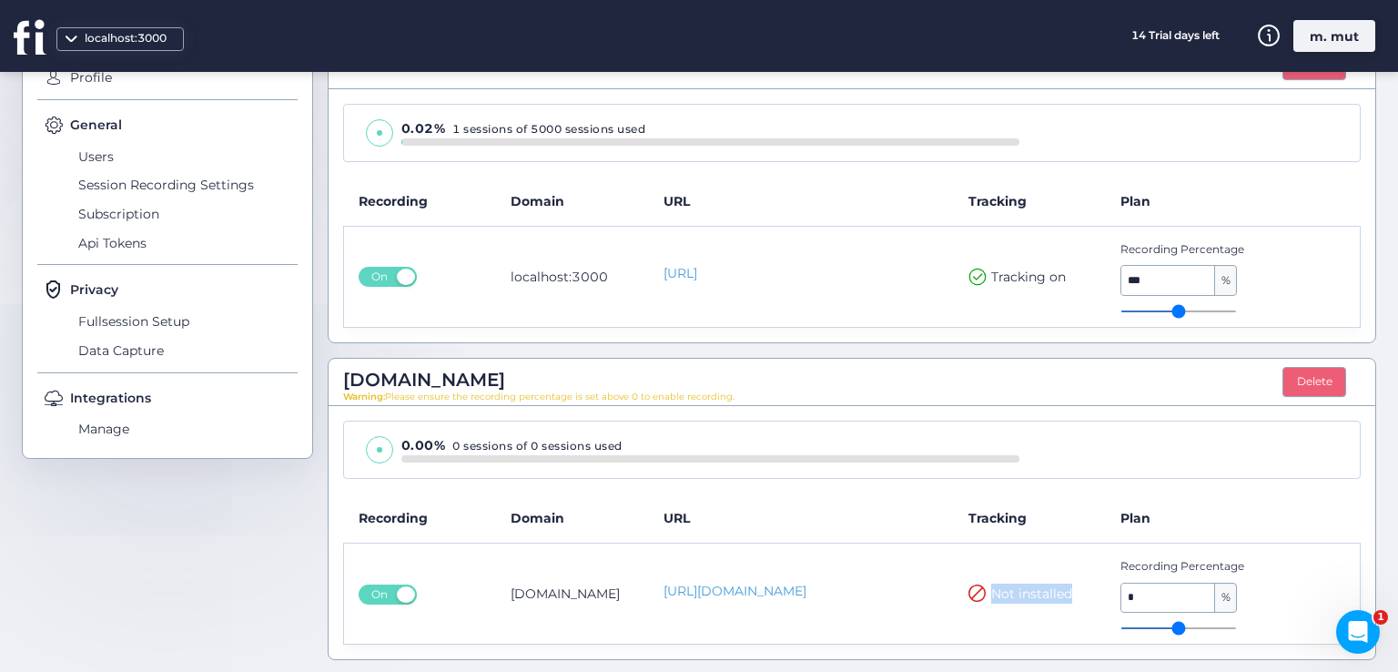
drag, startPoint x: 973, startPoint y: 592, endPoint x: 1071, endPoint y: 594, distance: 98.3
click at [1071, 594] on div "Not installed" at bounding box center [1031, 593] width 124 height 20
type input "*"
drag, startPoint x: 1121, startPoint y: 626, endPoint x: 1144, endPoint y: 623, distance: 23.9
click at [1144, 627] on input "range" at bounding box center [1179, 628] width 117 height 2
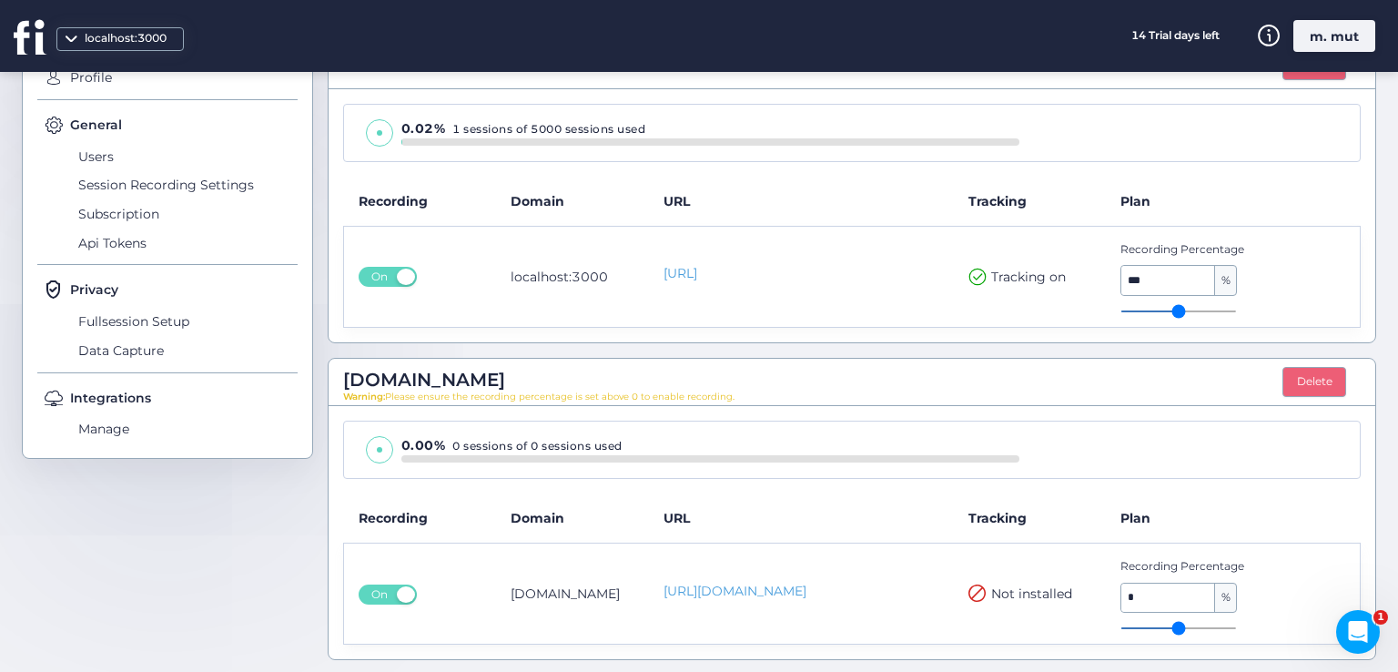
drag, startPoint x: 1131, startPoint y: 624, endPoint x: 1164, endPoint y: 620, distance: 33.0
click at [1164, 627] on input "range" at bounding box center [1179, 628] width 117 height 2
drag, startPoint x: 1122, startPoint y: 616, endPoint x: 1161, endPoint y: 618, distance: 39.2
click at [1161, 618] on div "Recording Percentage * %" at bounding box center [1210, 593] width 179 height 71
drag, startPoint x: 1130, startPoint y: 618, endPoint x: 1154, endPoint y: 618, distance: 24.6
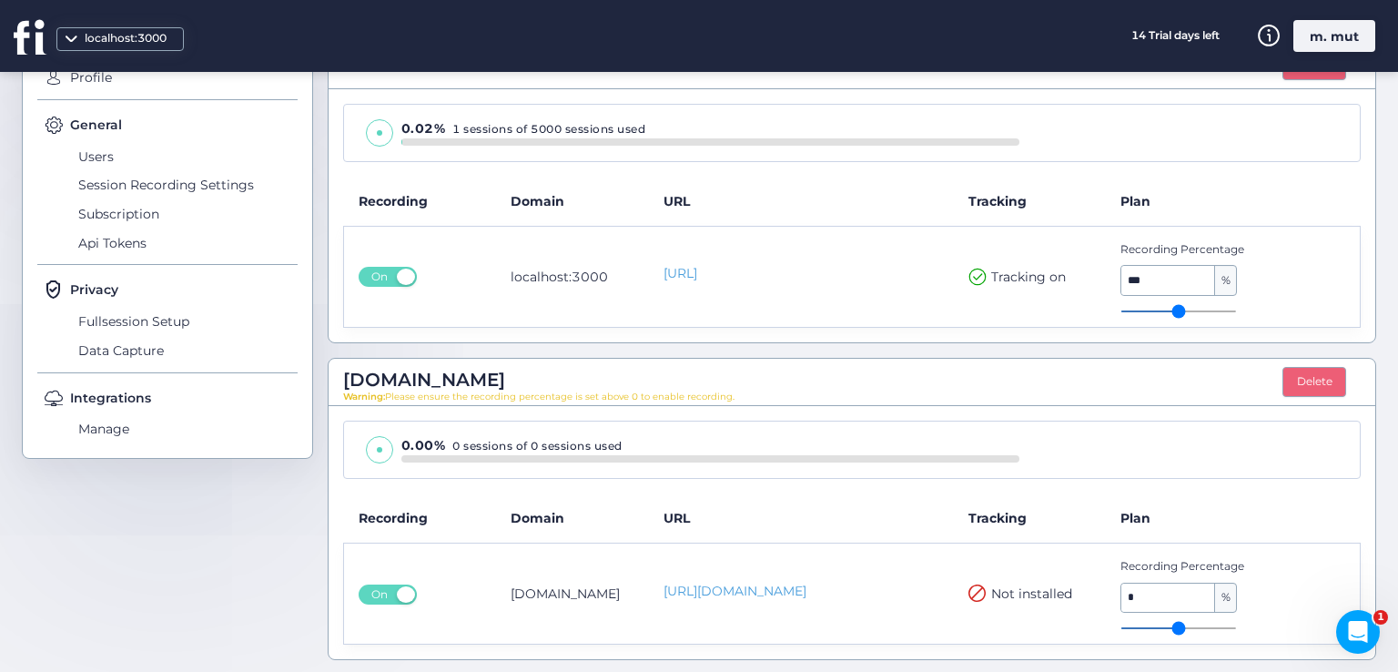
click at [1154, 627] on input "range" at bounding box center [1179, 628] width 117 height 2
type input "*"
drag, startPoint x: 1123, startPoint y: 622, endPoint x: 1162, endPoint y: 622, distance: 39.1
click at [1162, 627] on input "range" at bounding box center [1179, 628] width 117 height 2
type input "**"
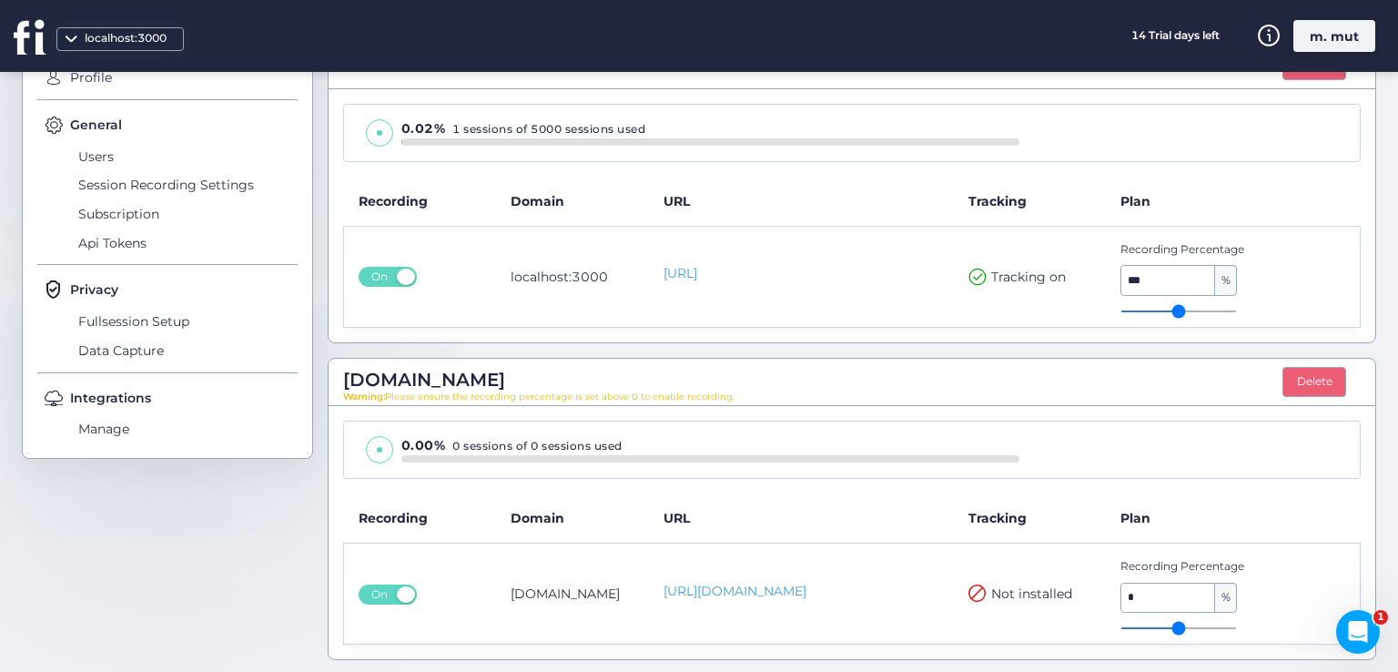
type input "**"
type input "***"
type input "**"
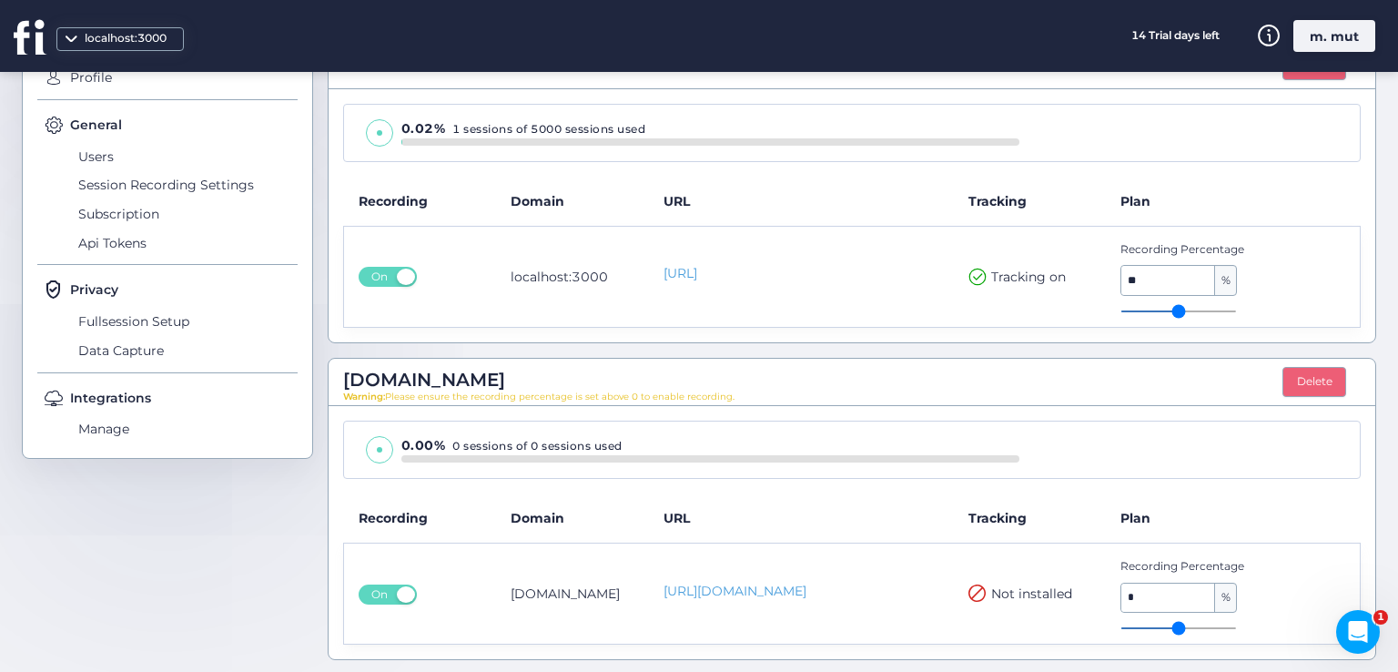
type input "***"
type input "**"
type input "***"
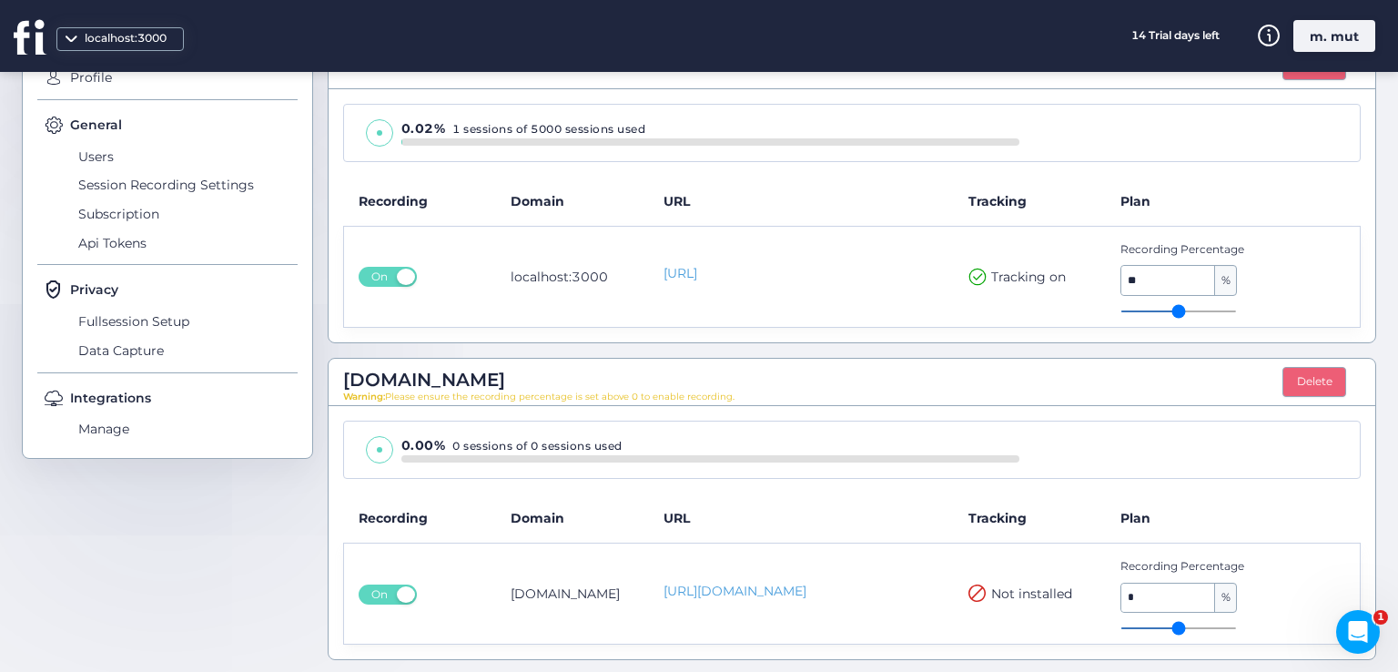
type input "***"
type input "**"
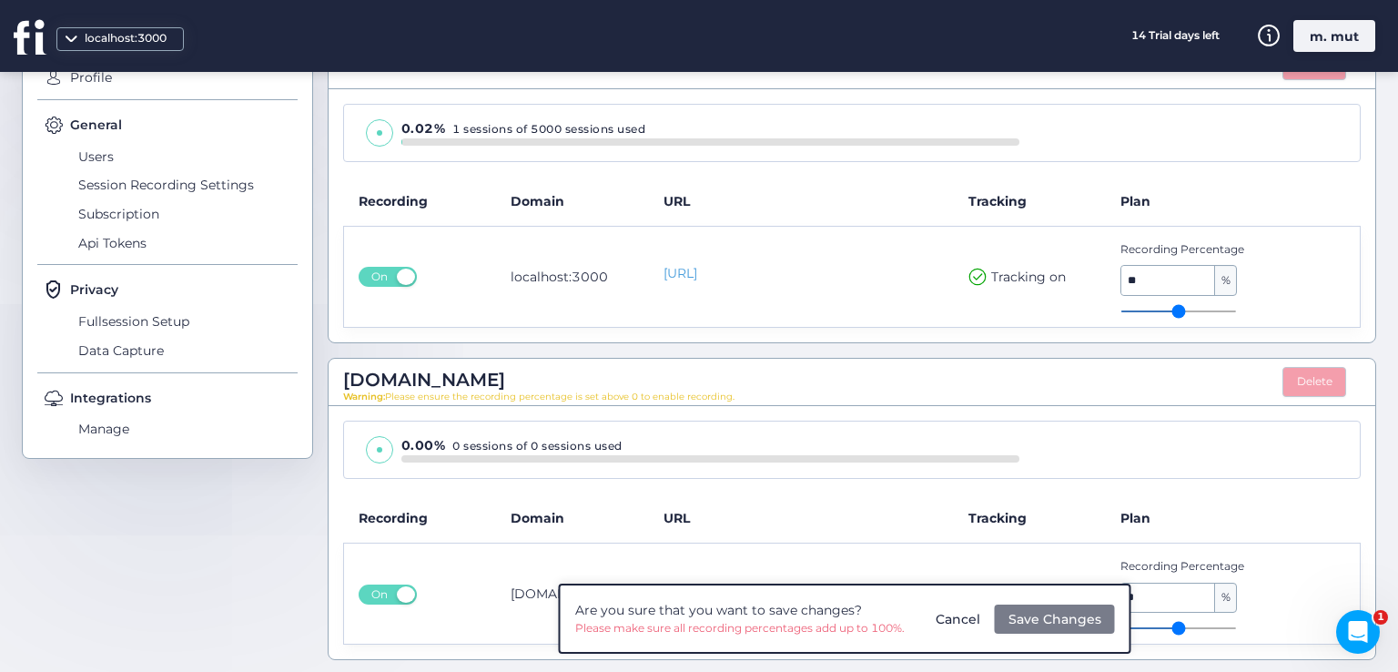
type input "**"
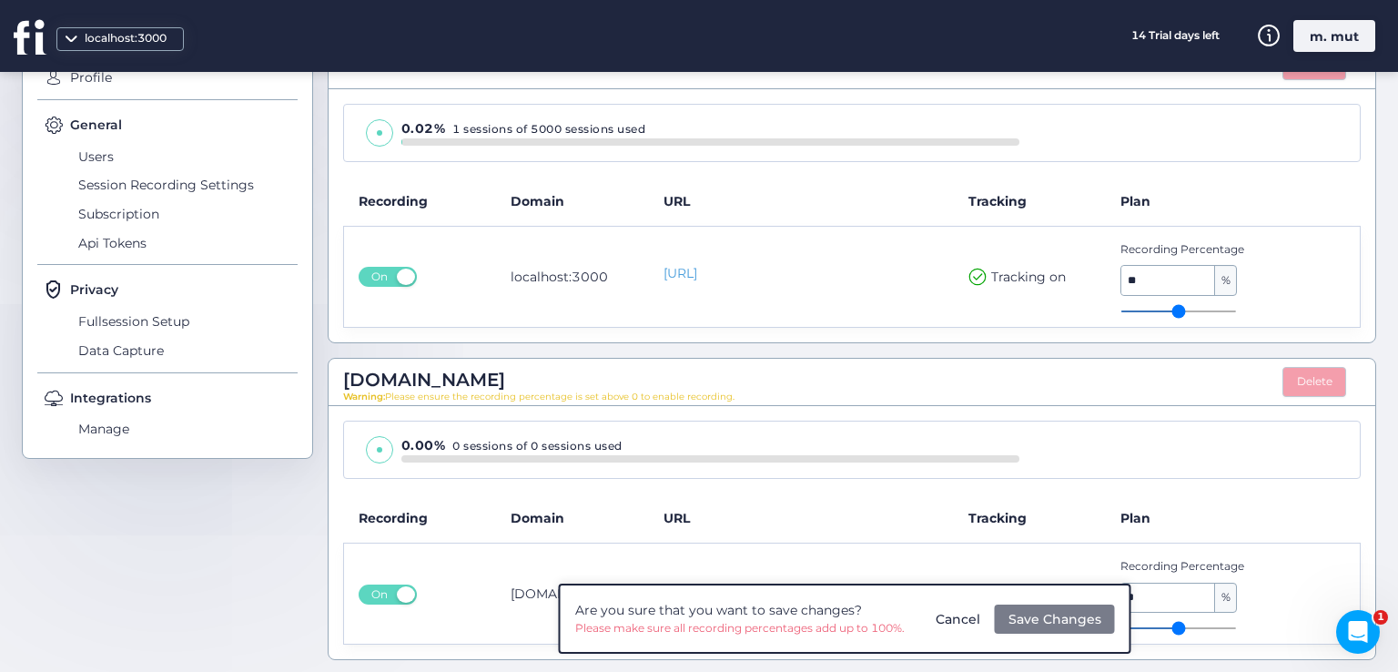
type input "**"
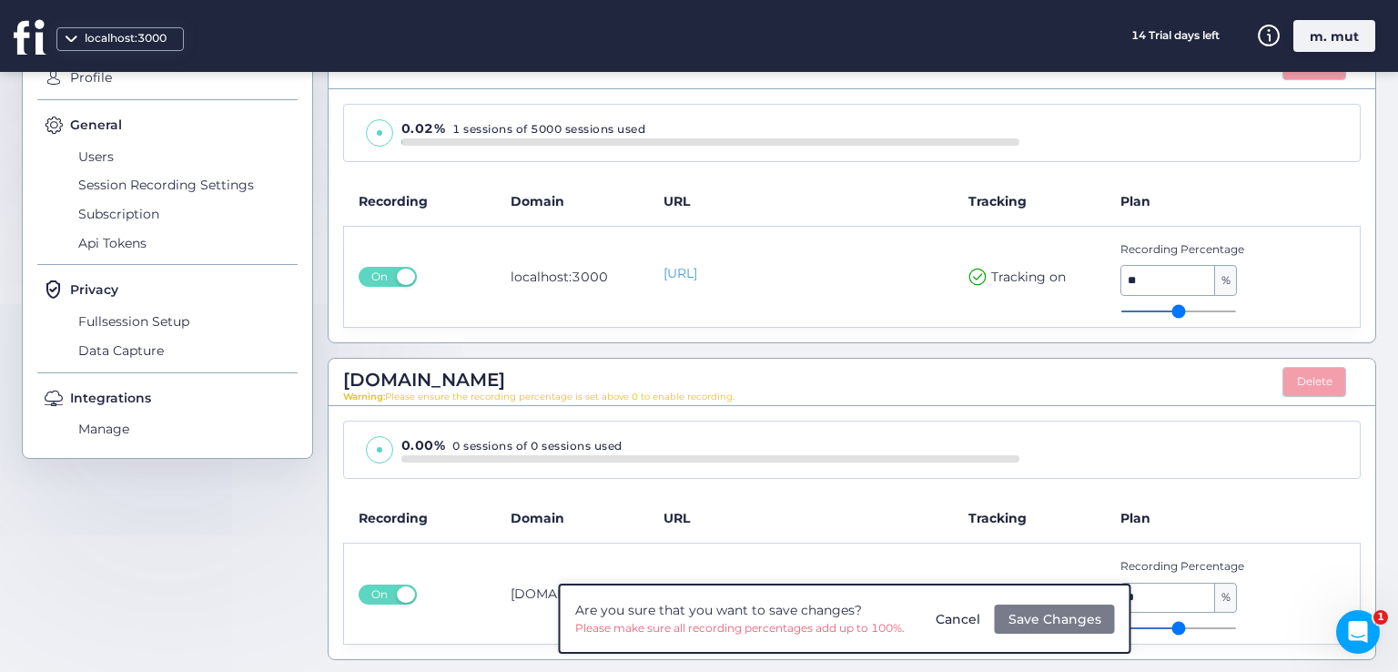
type input "**"
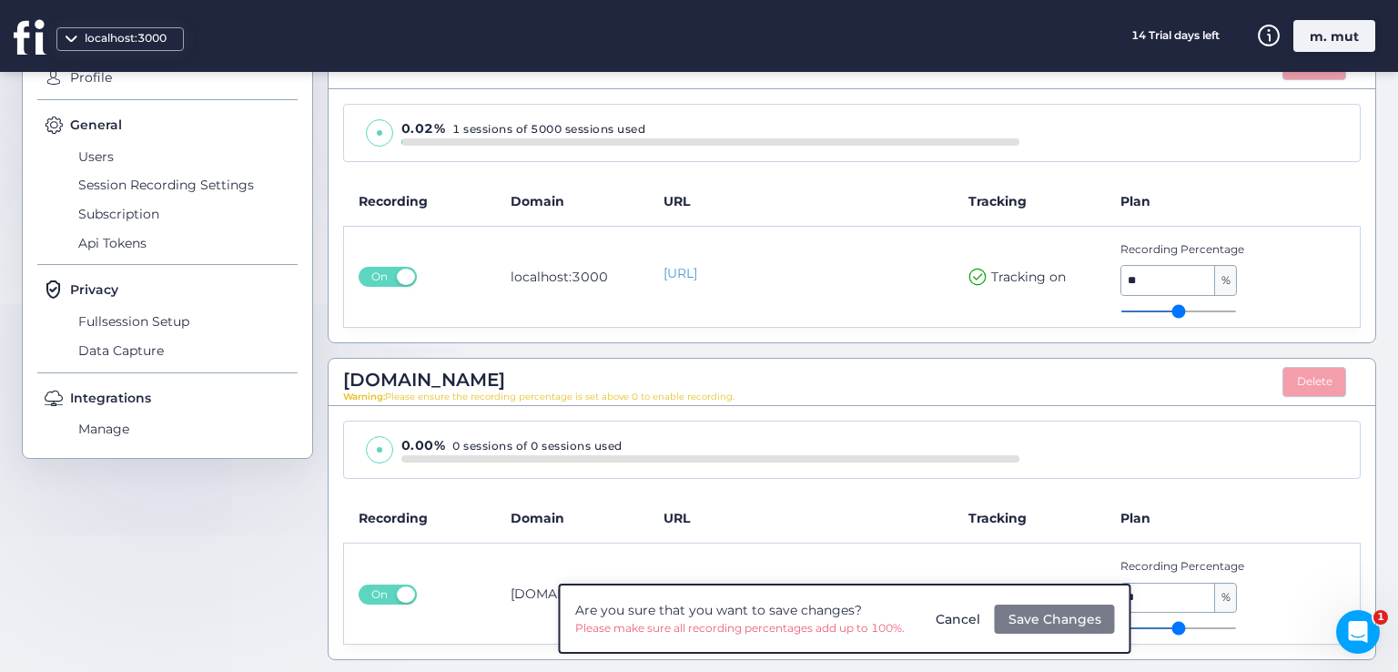
type input "**"
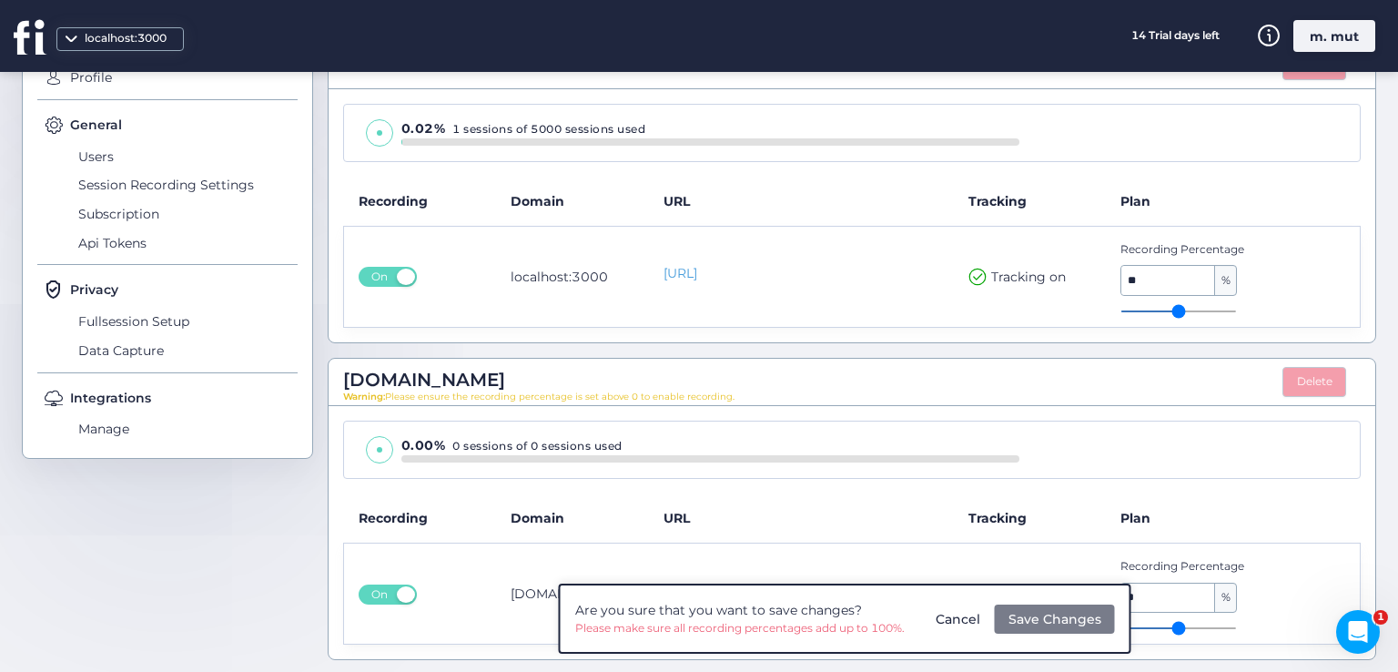
type input "**"
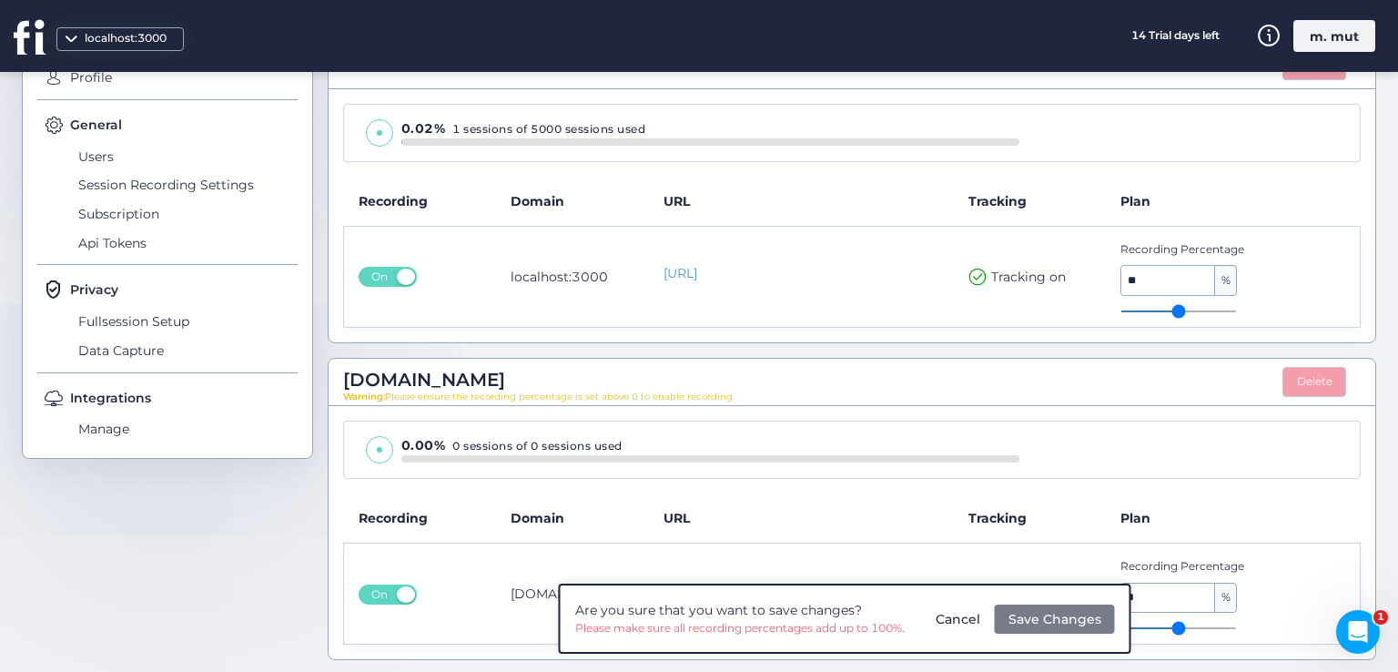
drag, startPoint x: 1219, startPoint y: 309, endPoint x: 1185, endPoint y: 308, distance: 33.7
type input "**"
click at [1185, 310] on input "range" at bounding box center [1179, 311] width 117 height 2
type input "**"
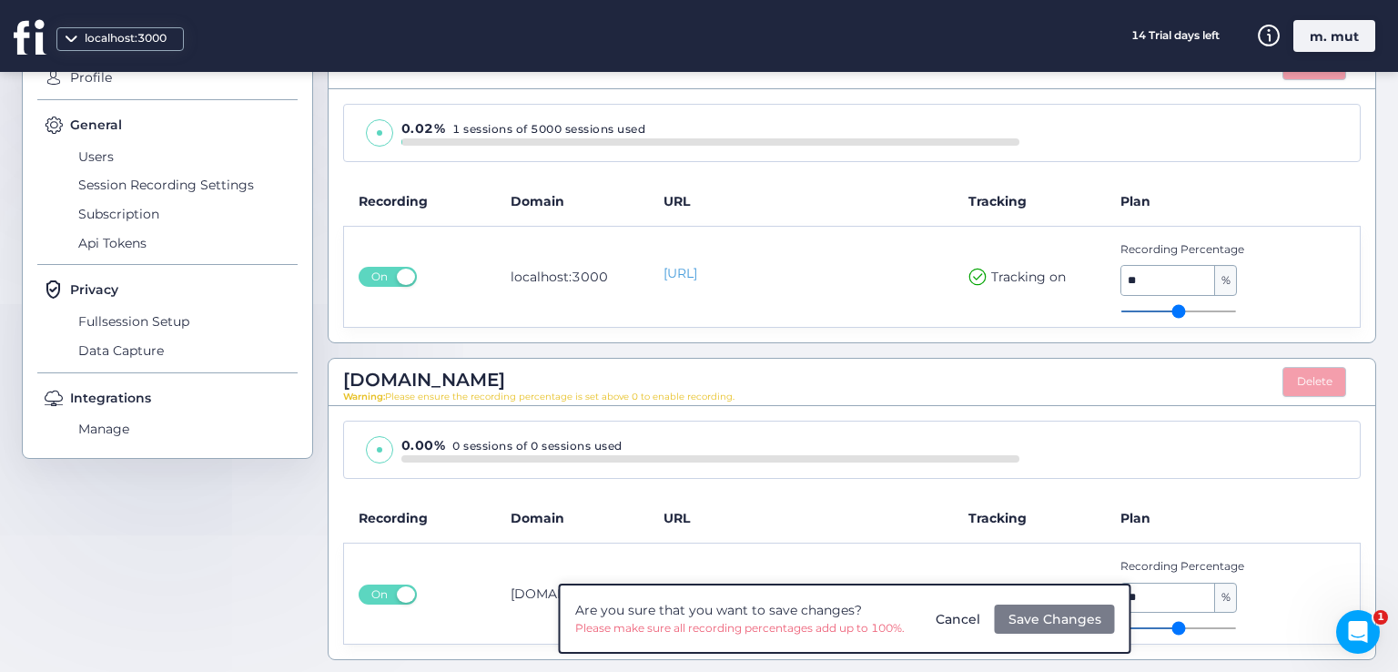
type input "**"
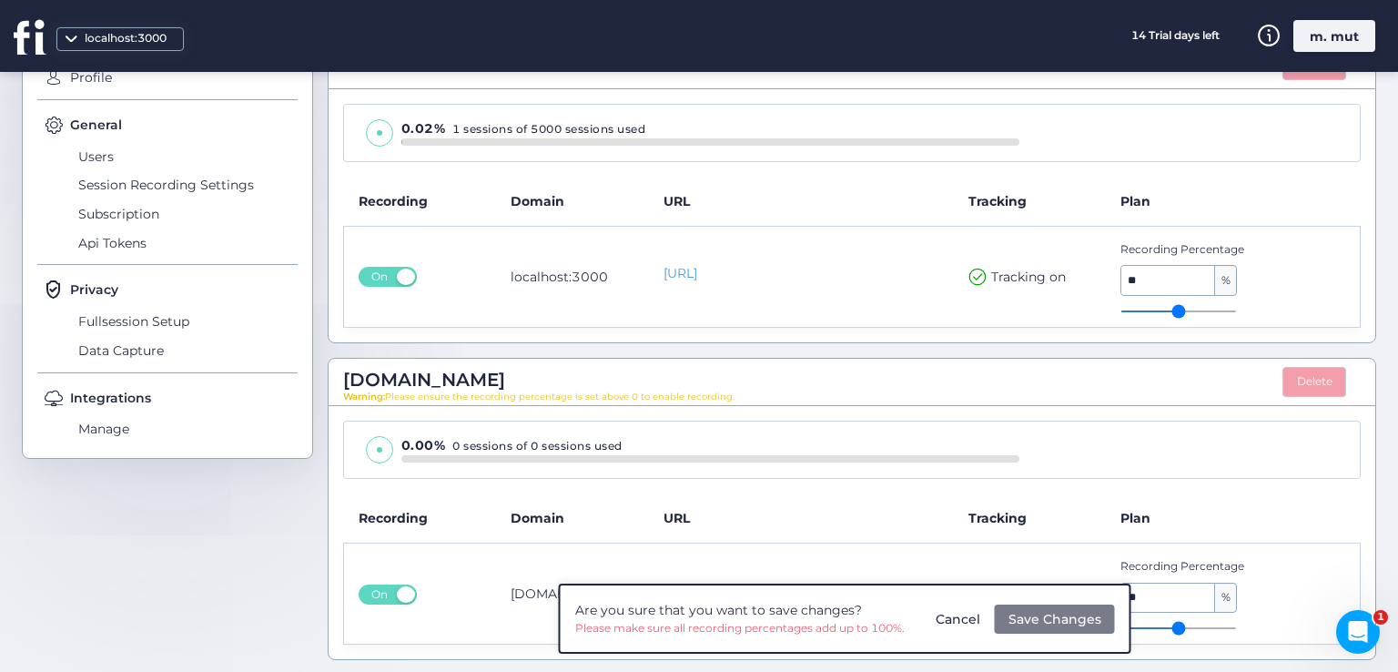
type input "**"
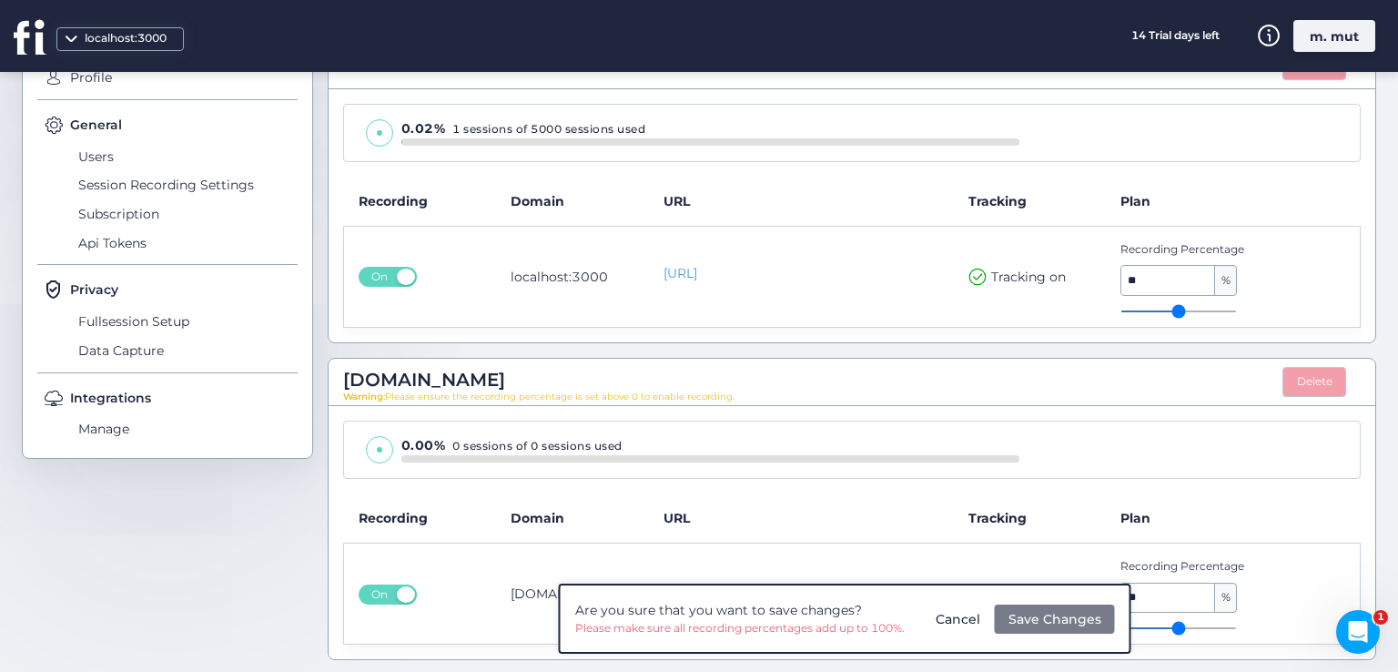
type input "**"
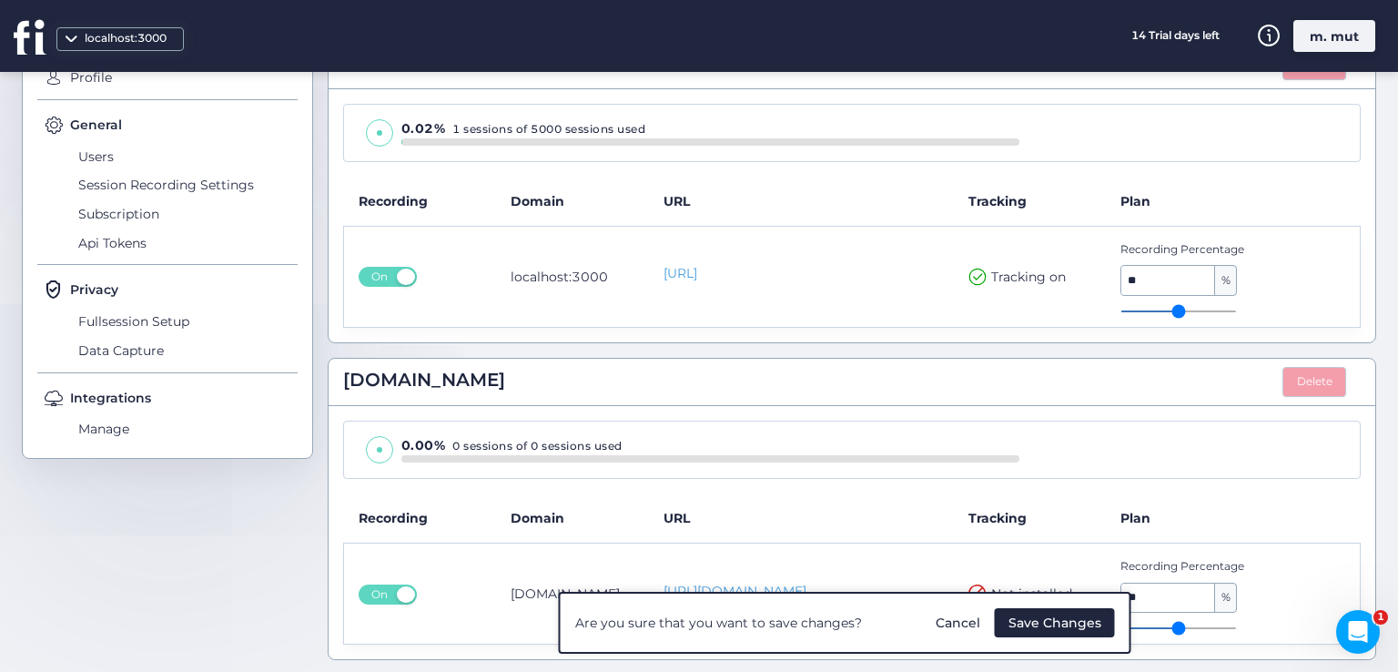
type input "**"
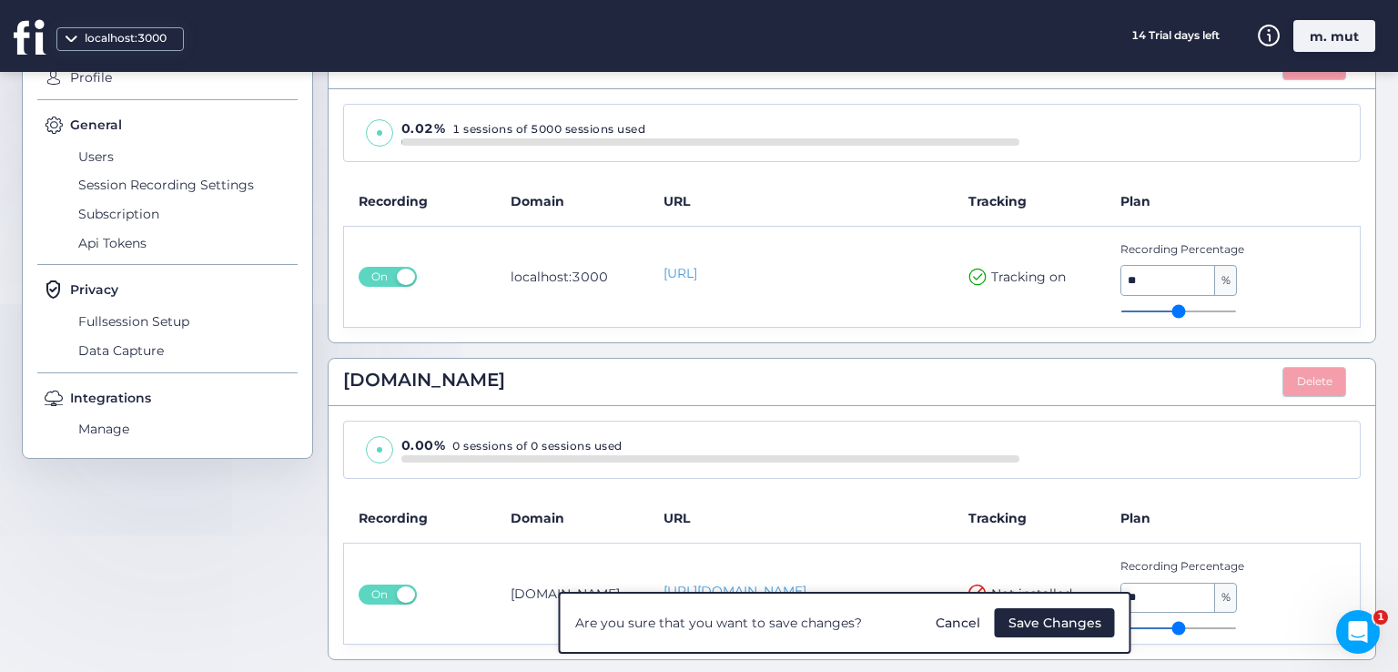
type input "**"
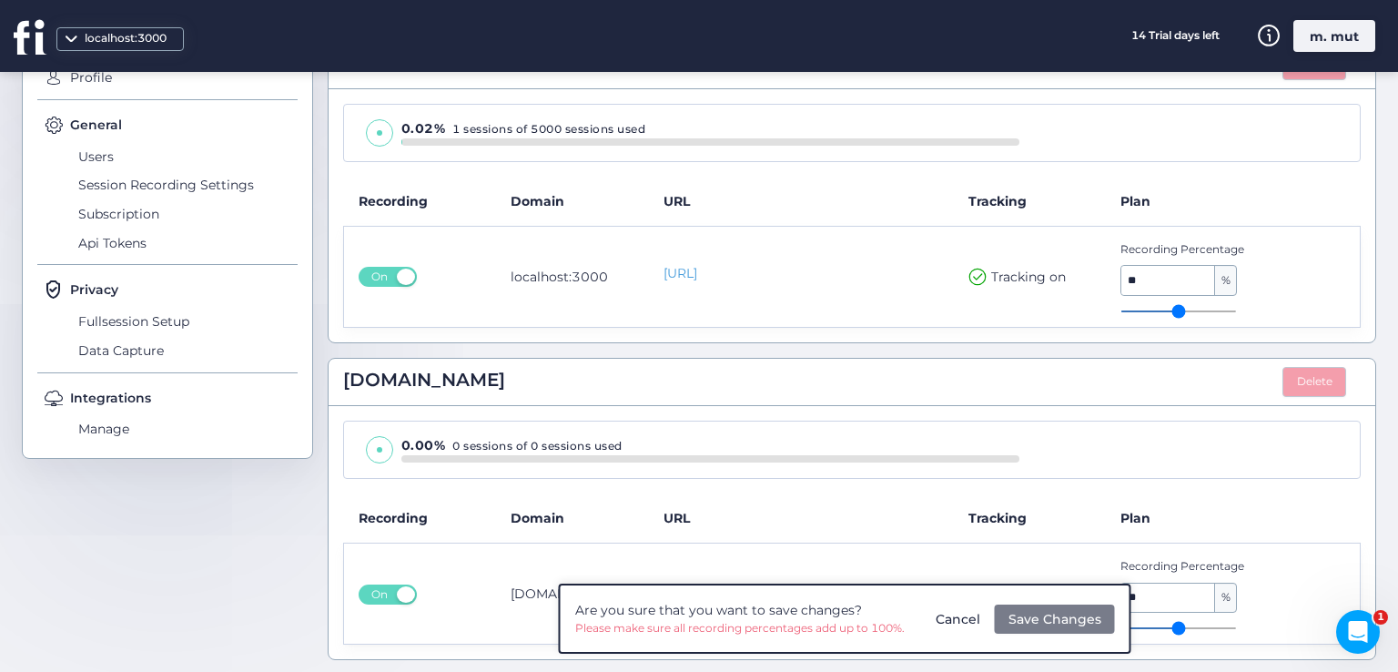
type input "**"
click at [1141, 627] on input "range" at bounding box center [1179, 628] width 117 height 2
type input "**"
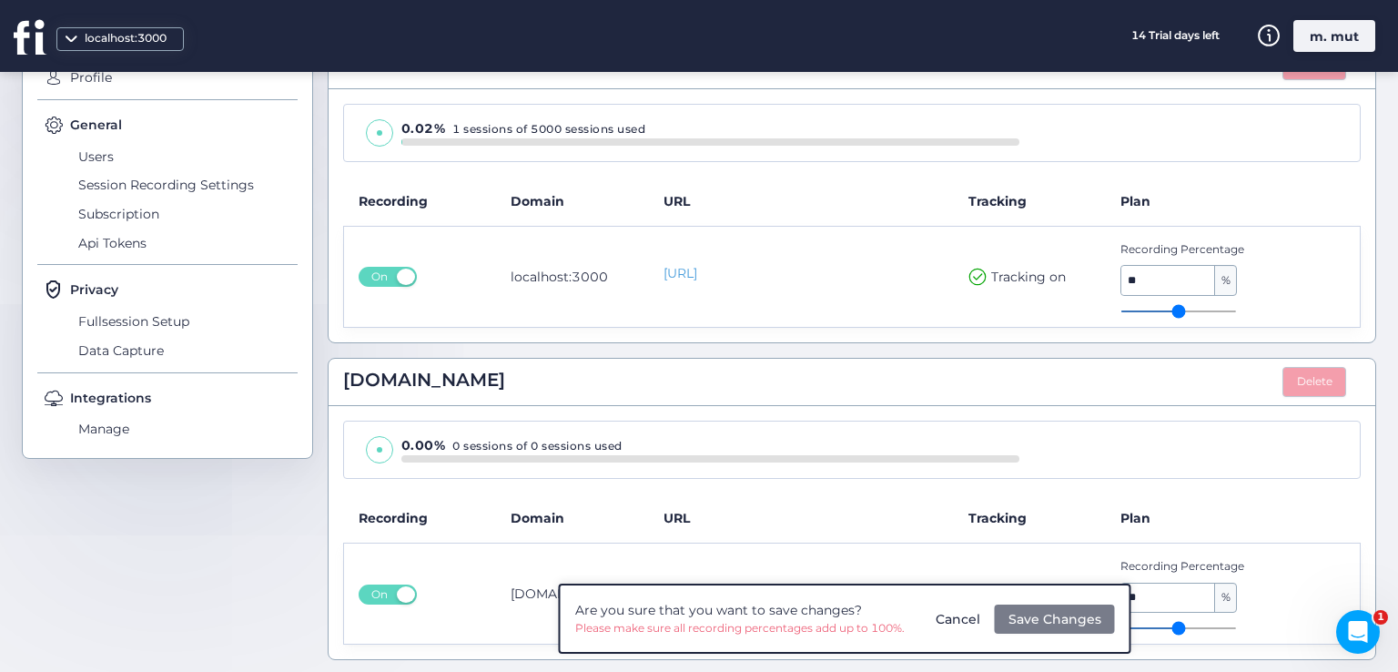
type input "**"
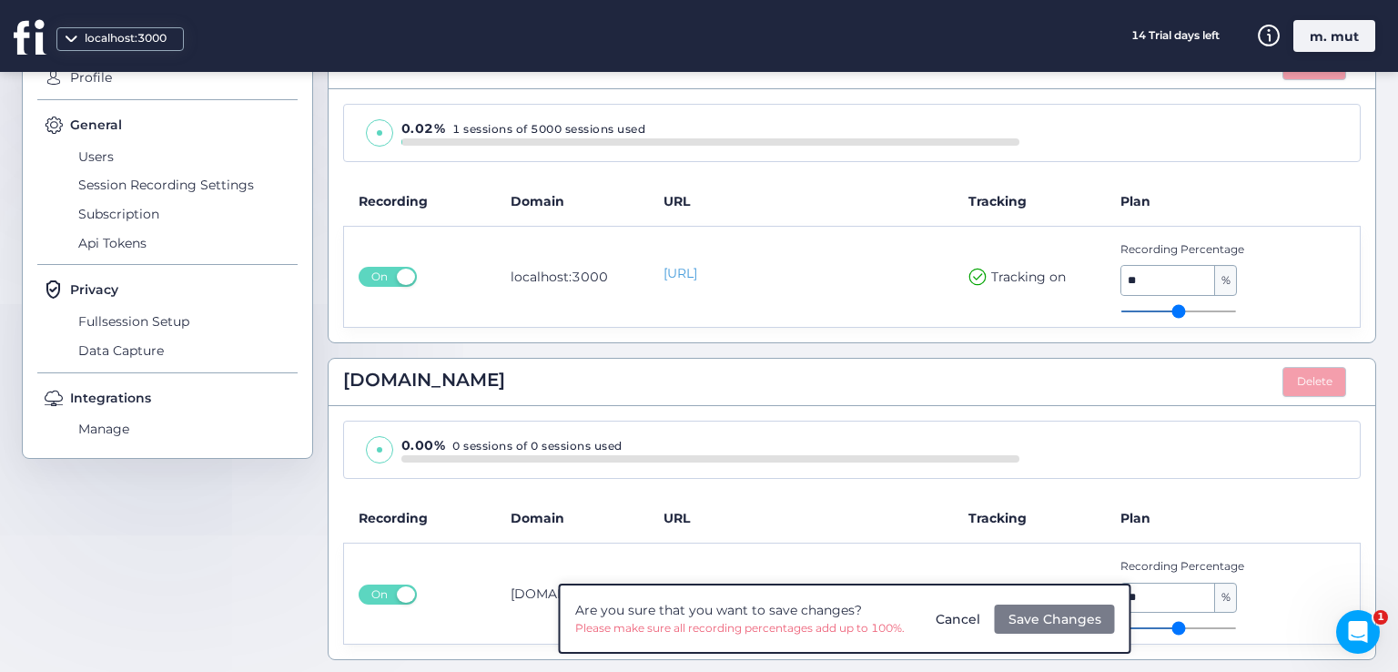
type input "**"
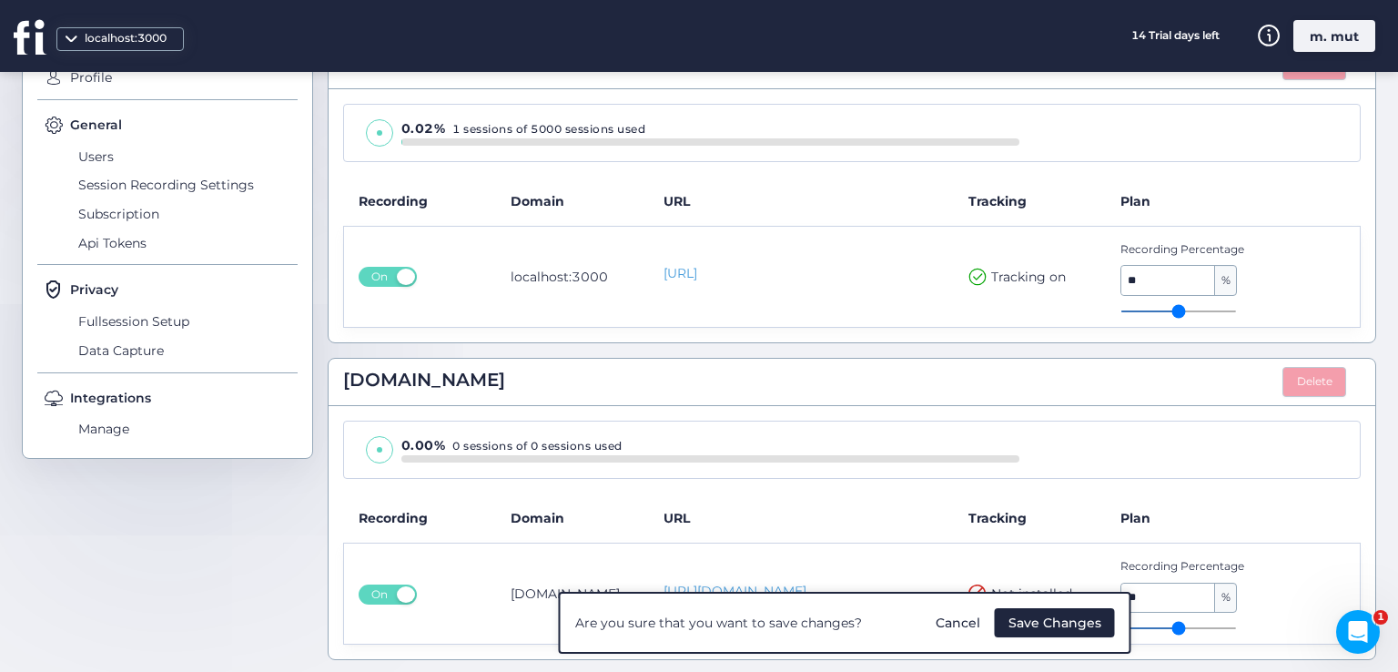
type input "**"
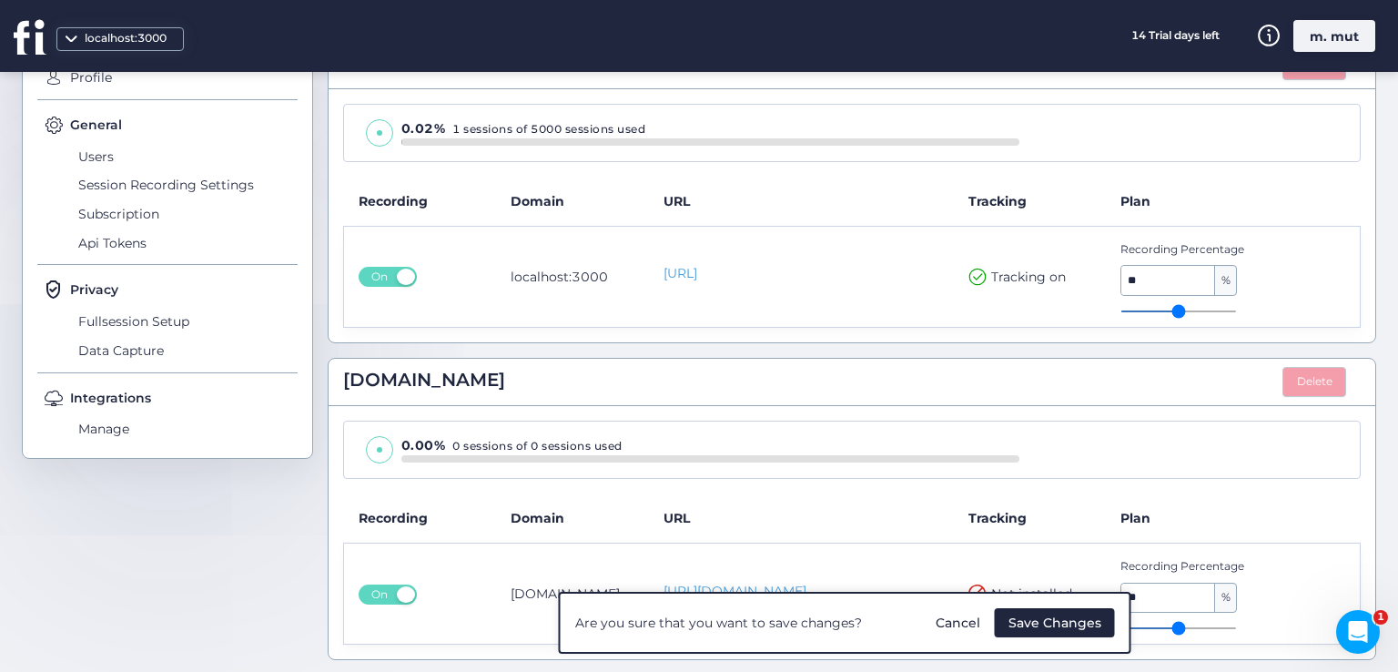
type input "**"
type input "*"
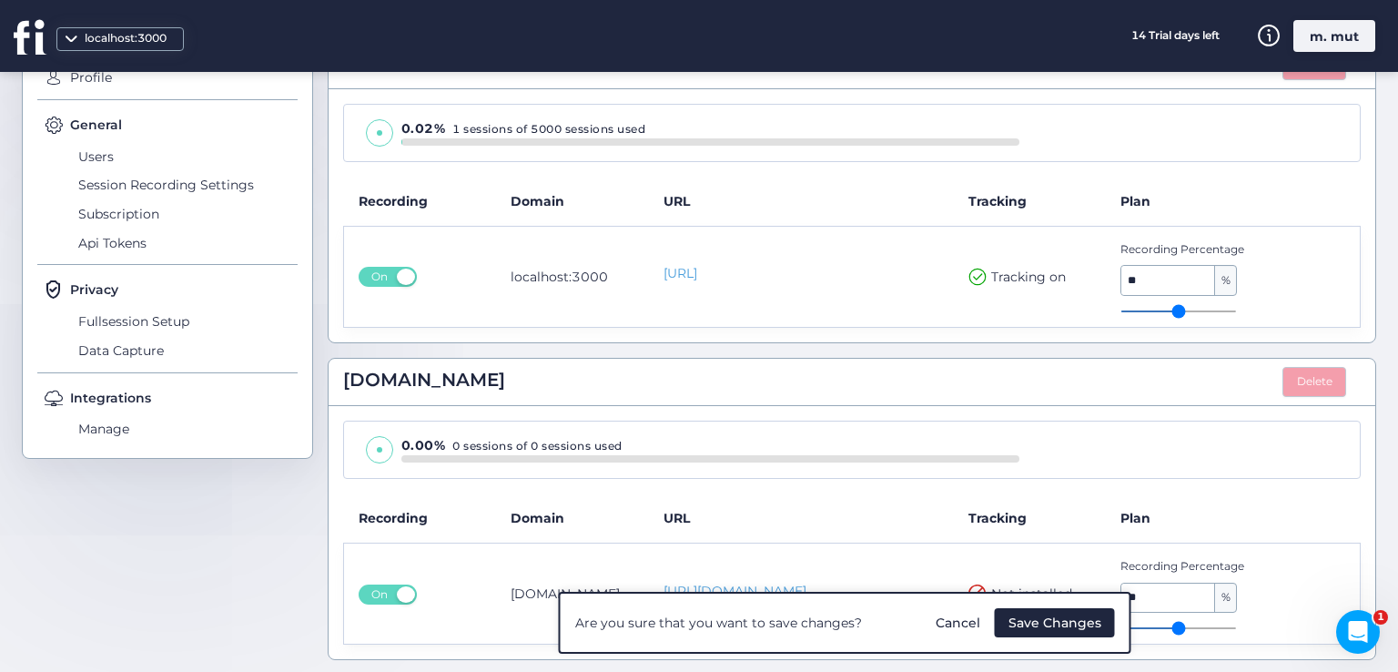
type input "*"
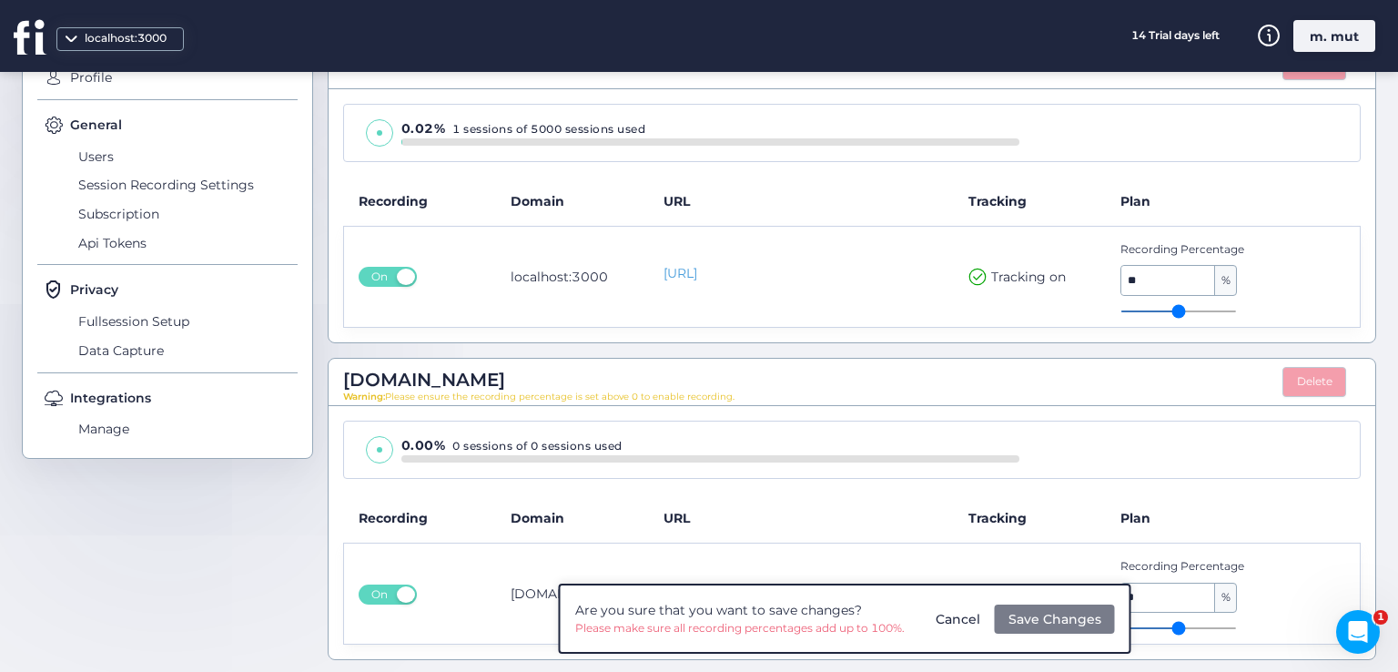
type input "**"
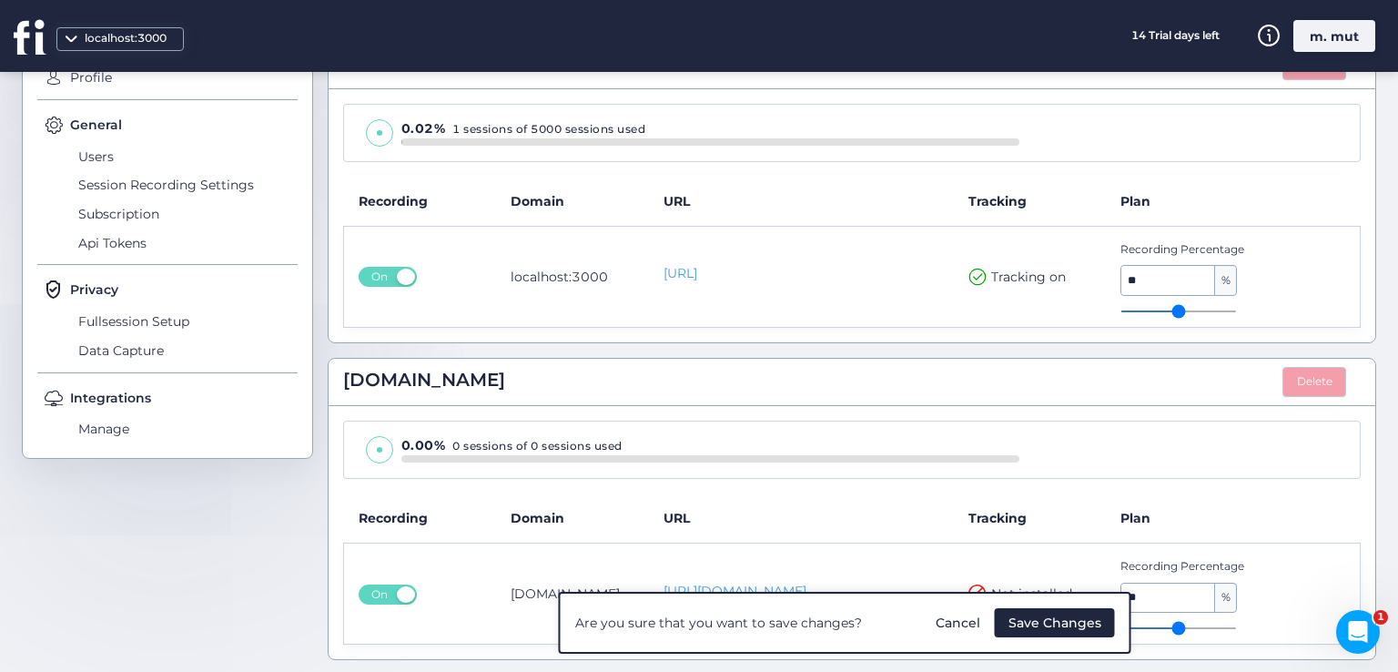
type input "**"
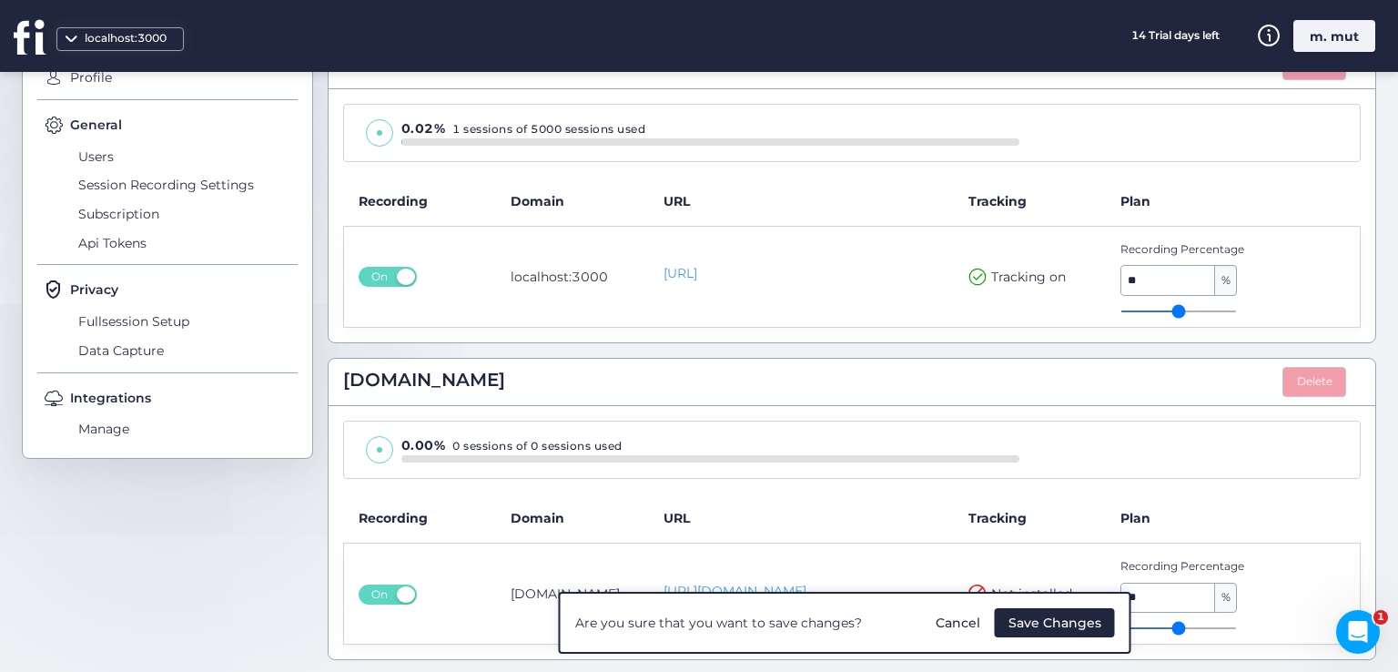
type input "**"
type input "*"
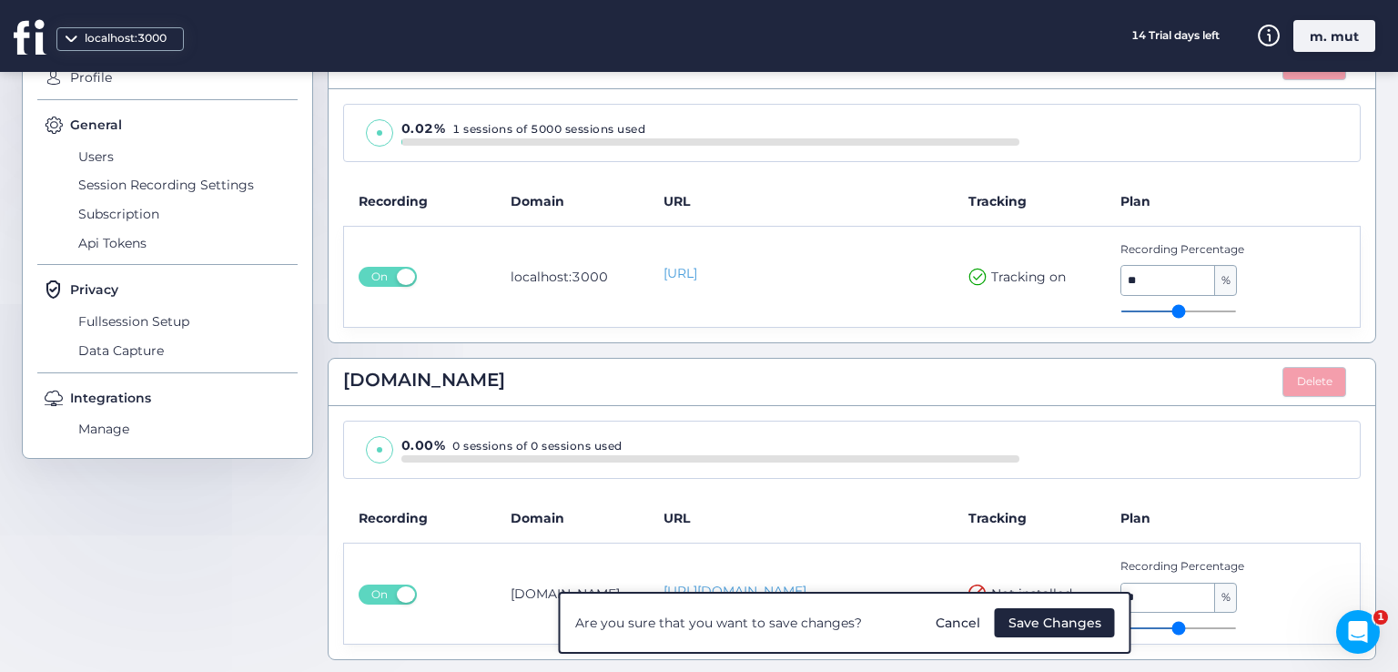
type input "*"
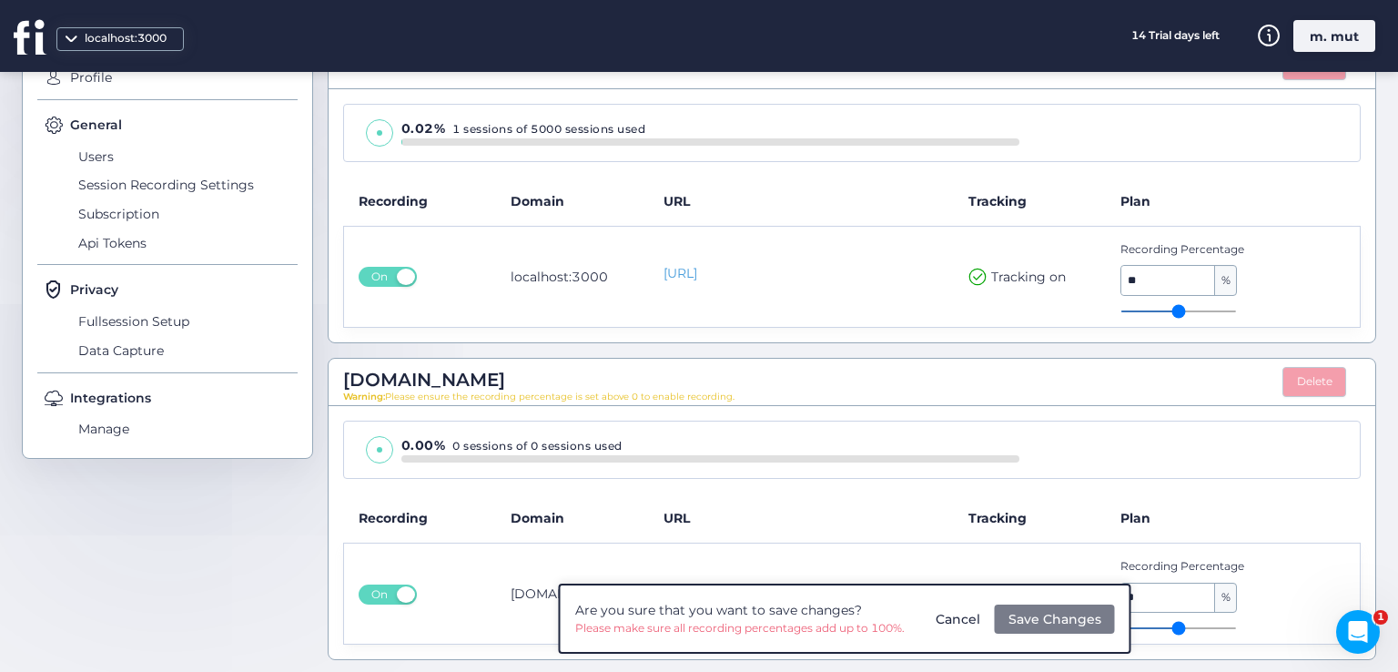
type input "*"
type input "**"
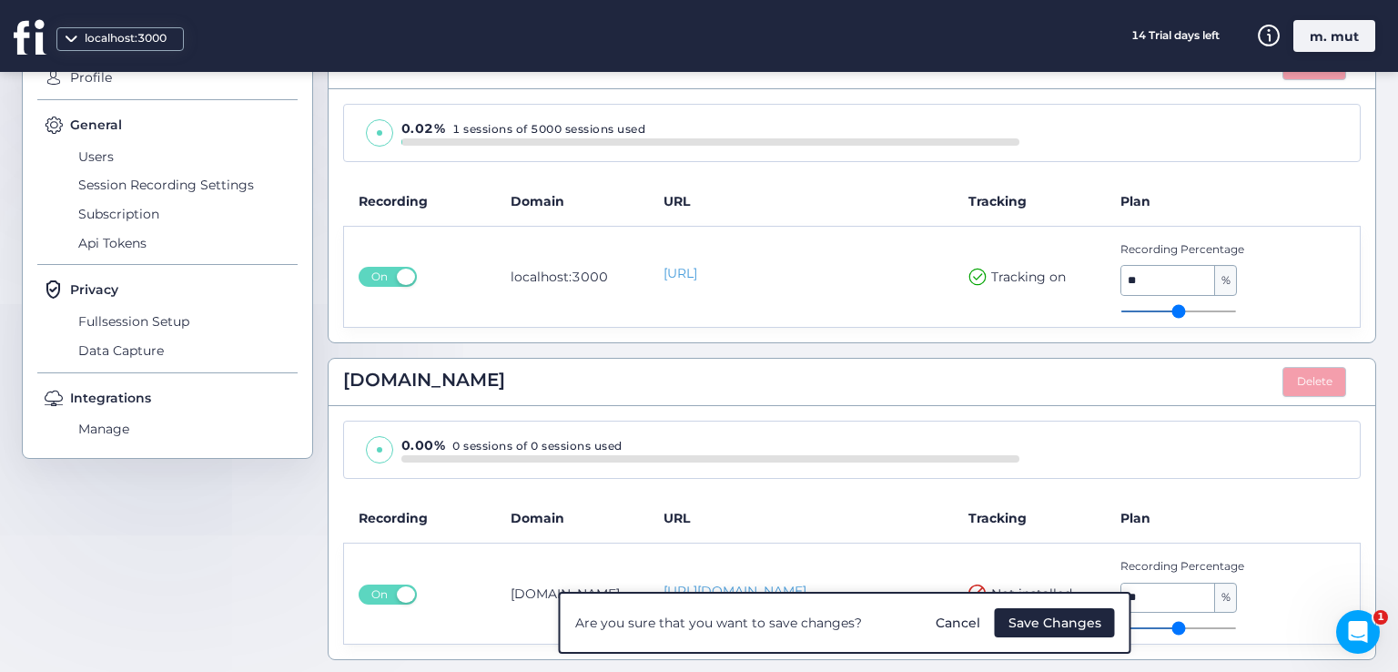
type input "**"
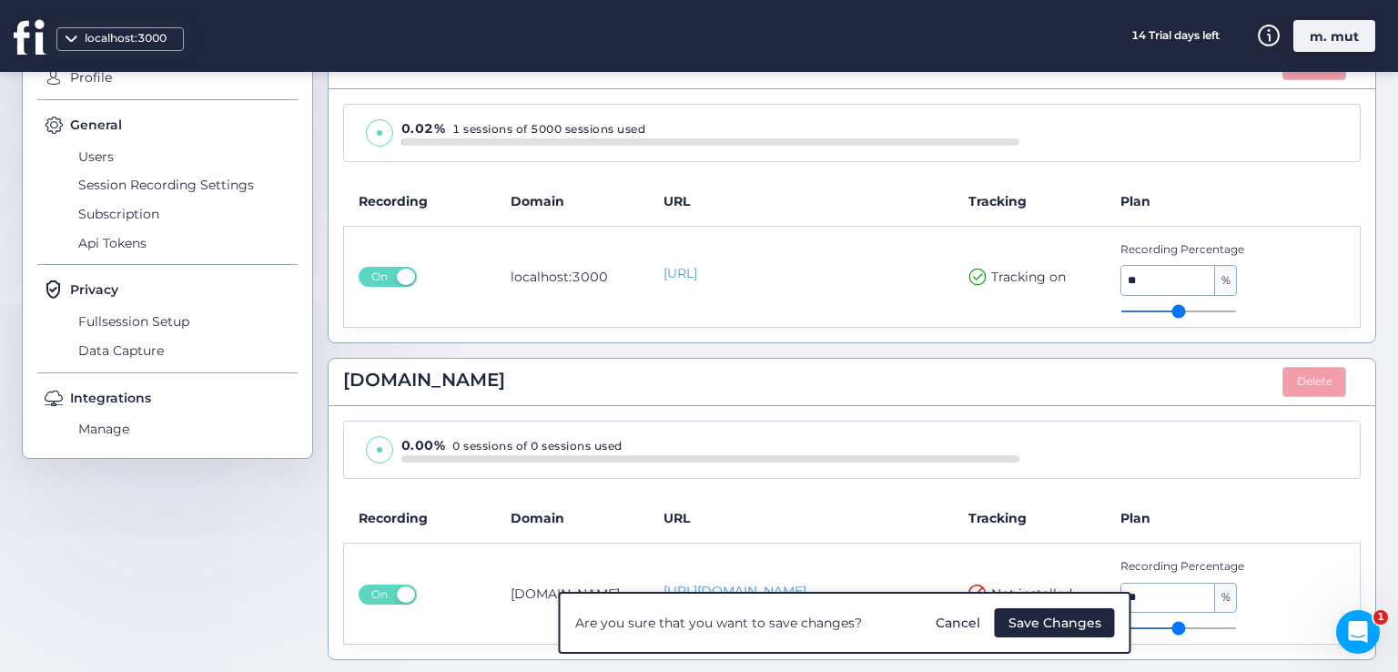
type input "*"
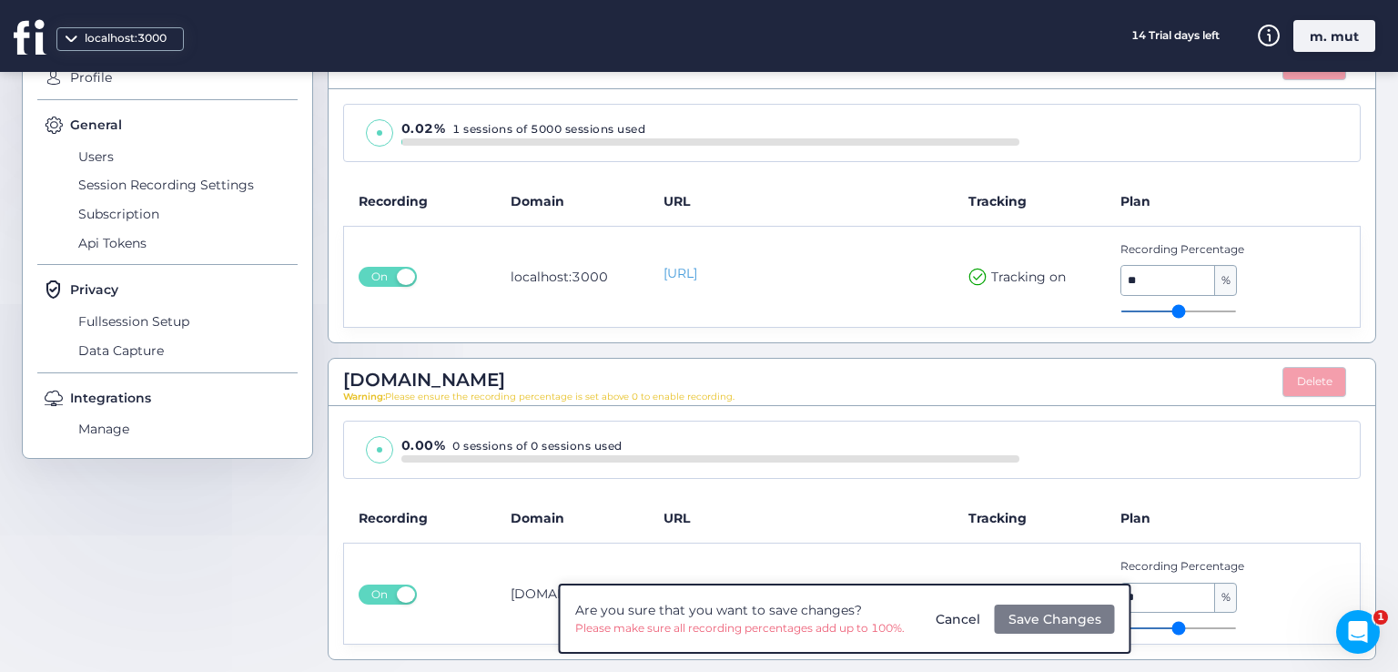
type input "**"
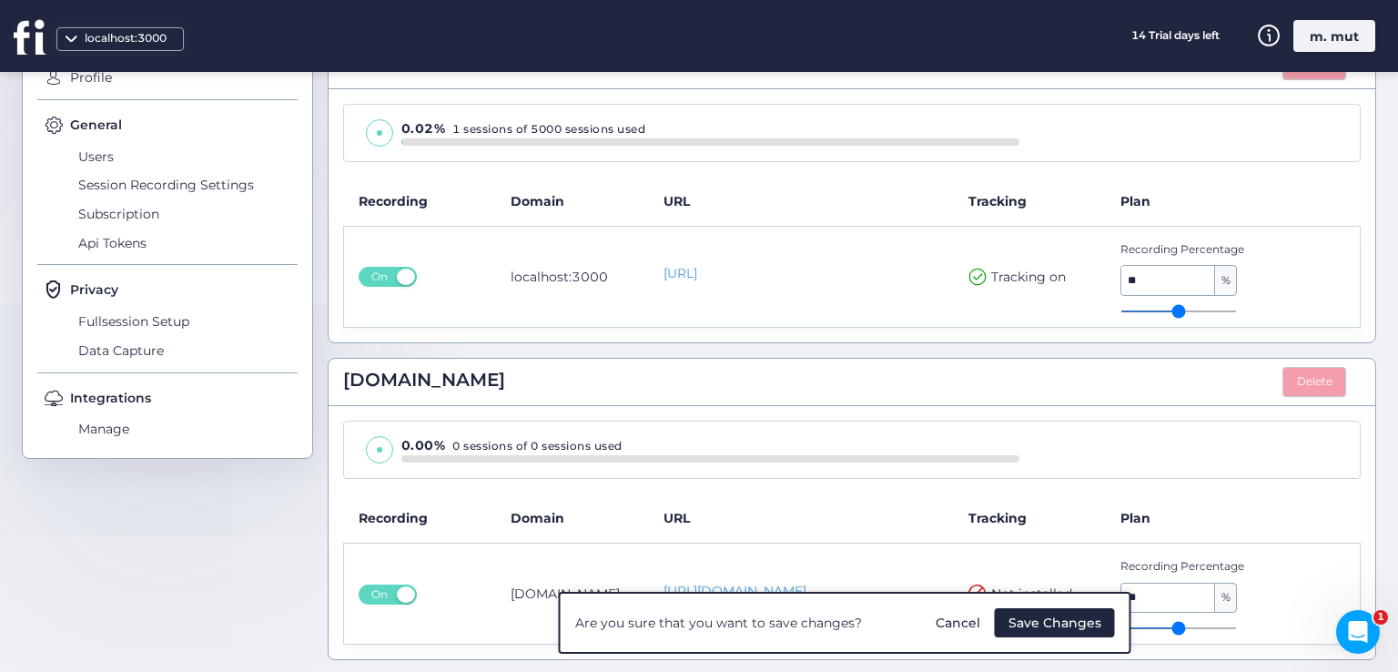
type input "**"
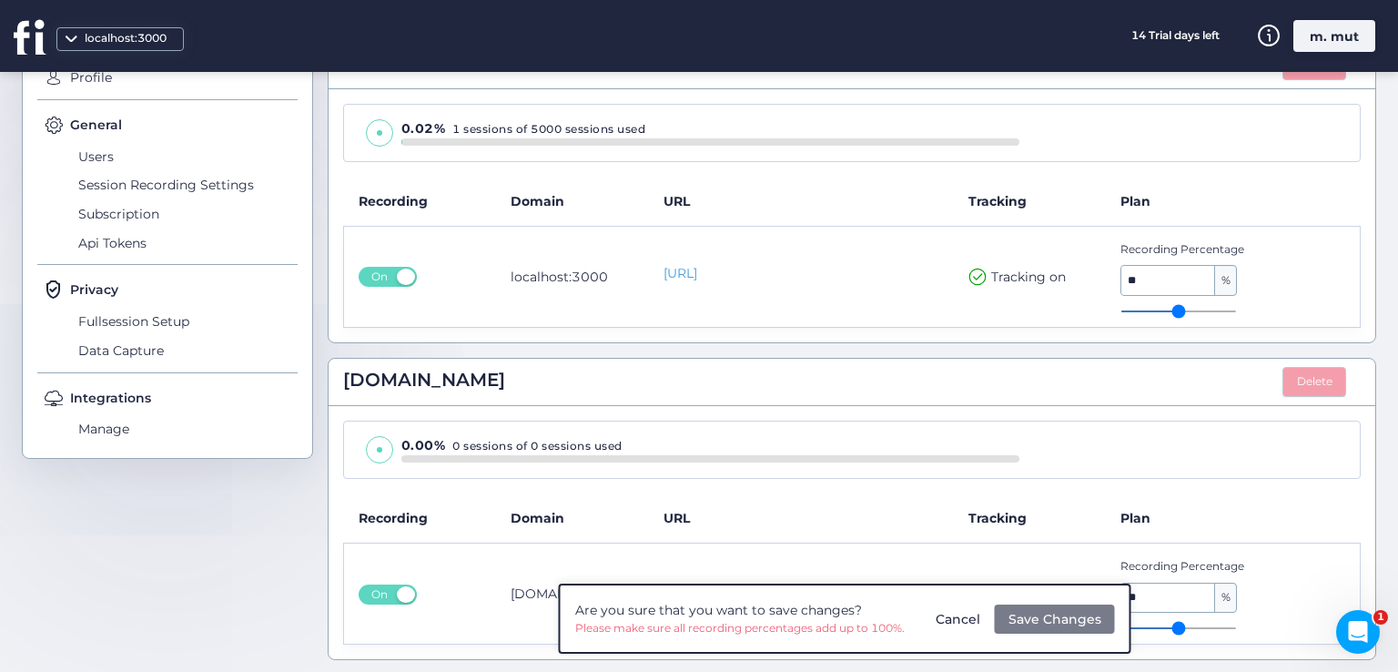
type input "*"
type input "**"
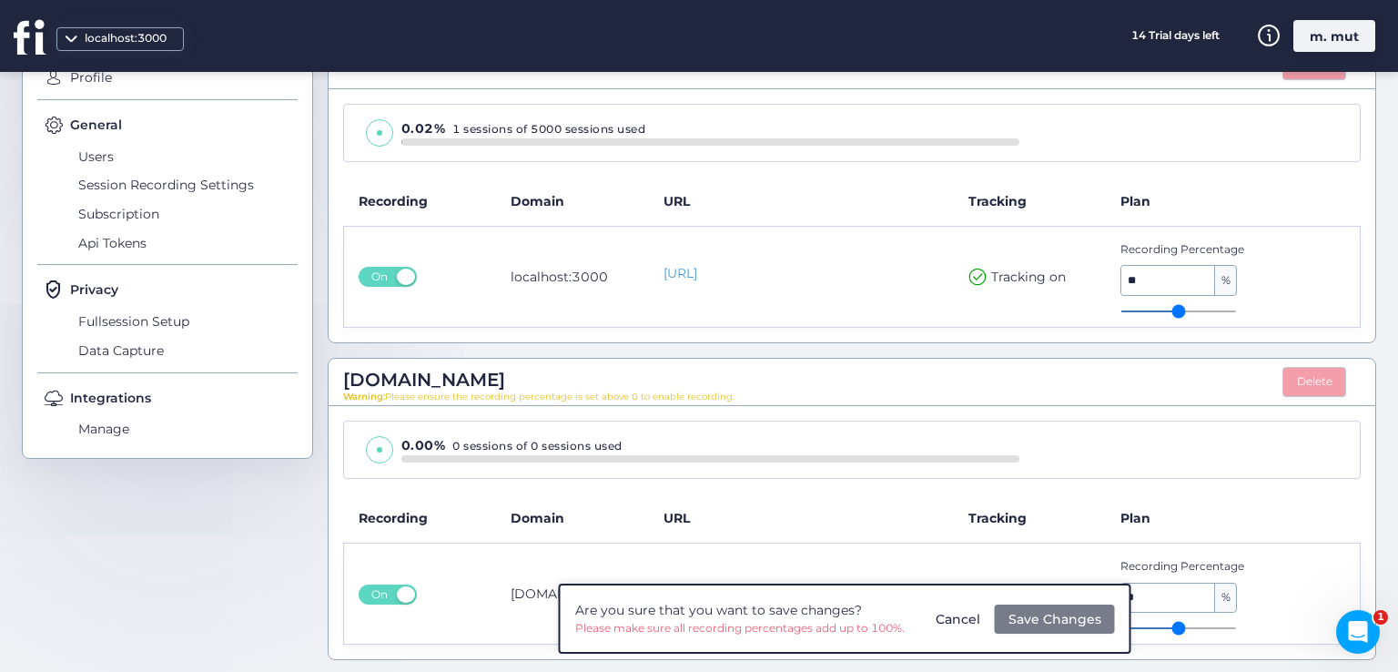
type input "**"
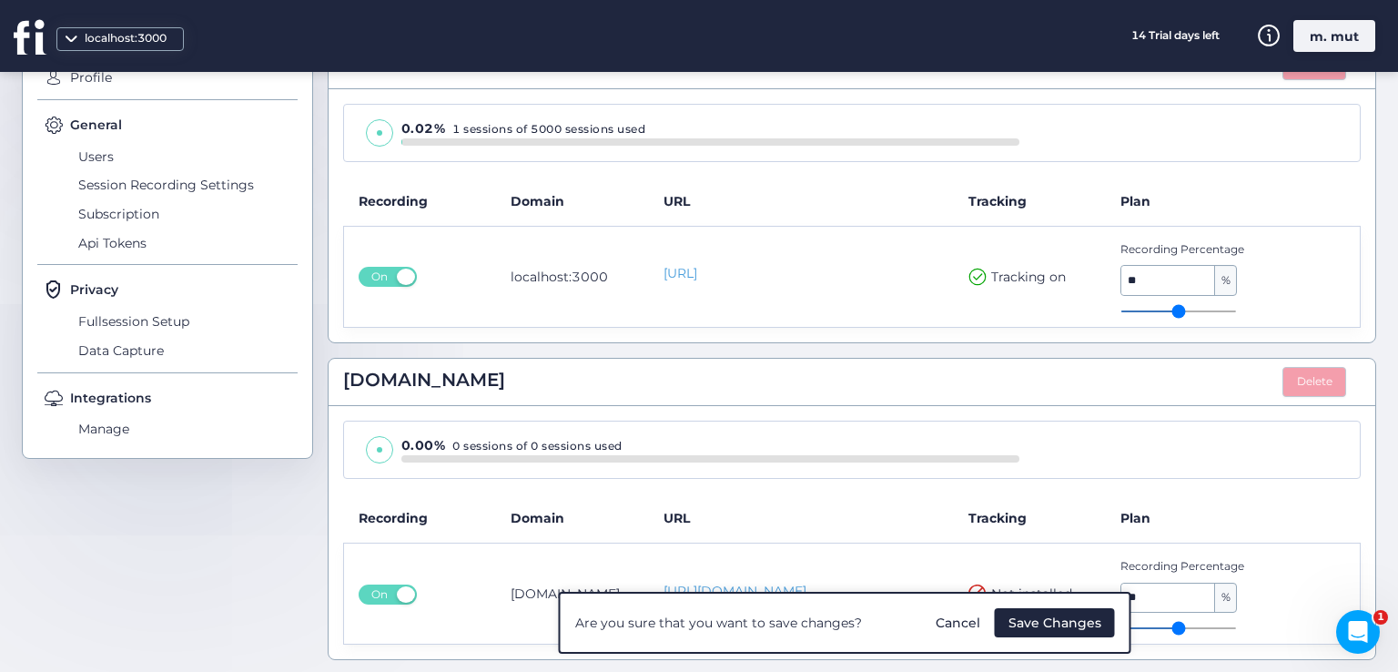
drag, startPoint x: 1133, startPoint y: 627, endPoint x: 1190, endPoint y: 635, distance: 57.0
type input "**"
click at [1190, 629] on input "range" at bounding box center [1179, 628] width 117 height 2
click at [1056, 630] on span "Save Changes" at bounding box center [1055, 623] width 93 height 20
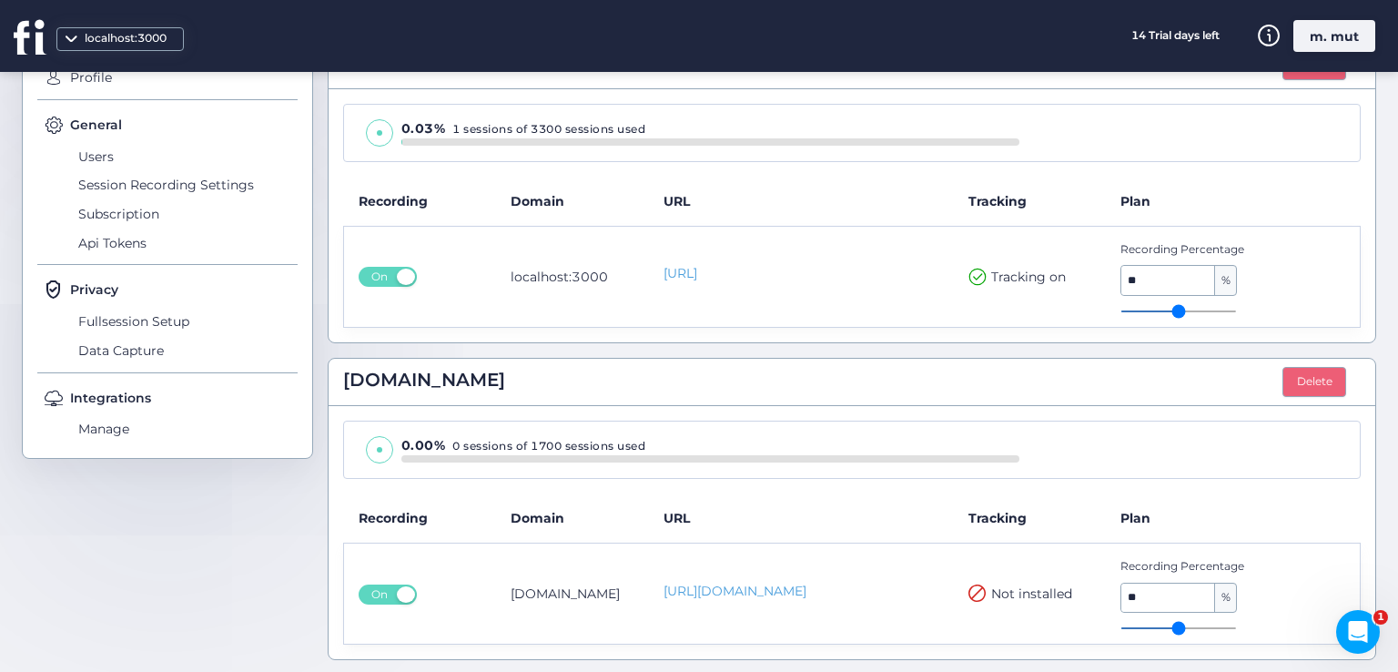
type input "**"
click at [1170, 310] on input "range" at bounding box center [1179, 311] width 117 height 2
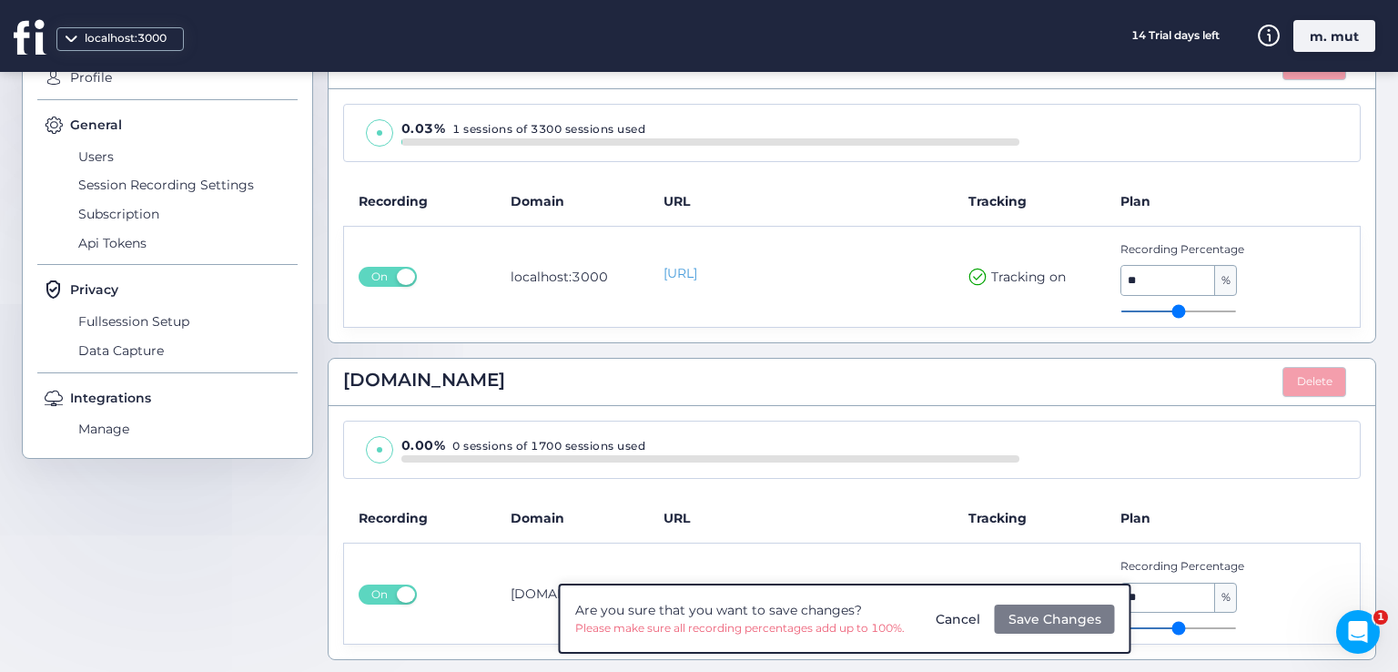
type input "**"
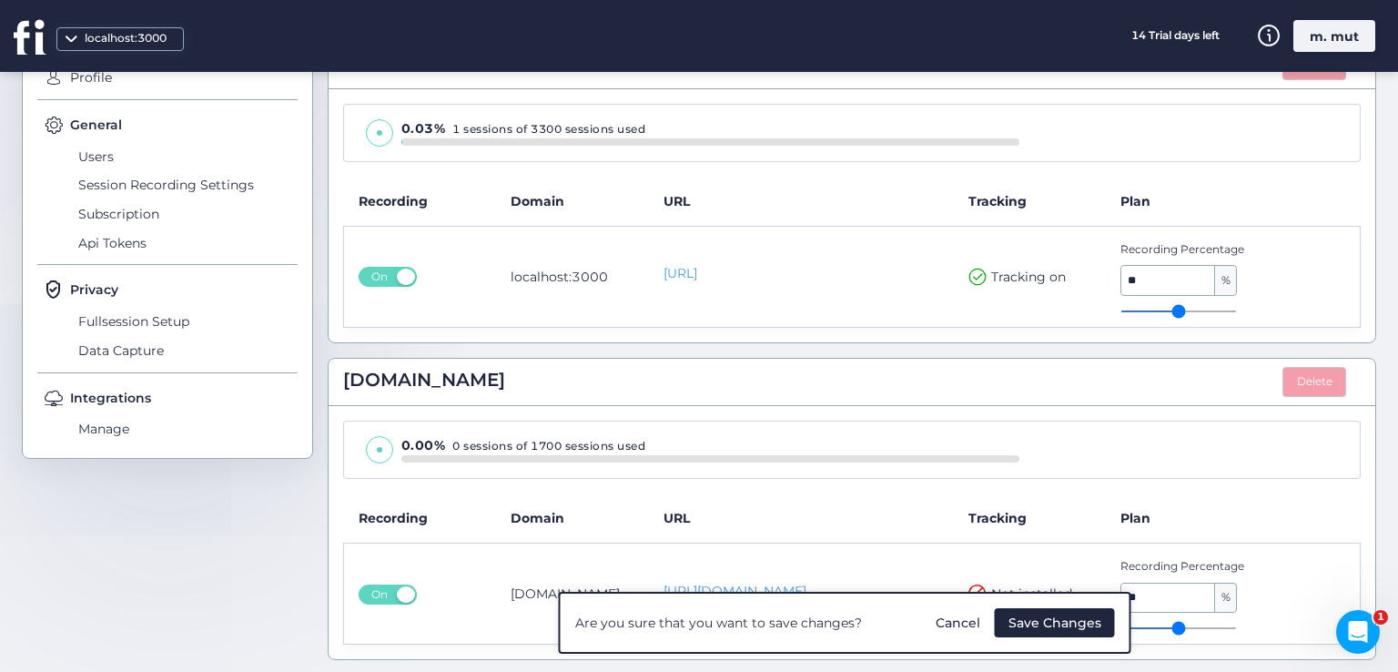
drag, startPoint x: 1151, startPoint y: 621, endPoint x: 1232, endPoint y: 614, distance: 81.3
type input "**"
click at [1232, 627] on input "range" at bounding box center [1179, 628] width 117 height 2
click at [1070, 631] on span "Save Changes" at bounding box center [1055, 623] width 93 height 20
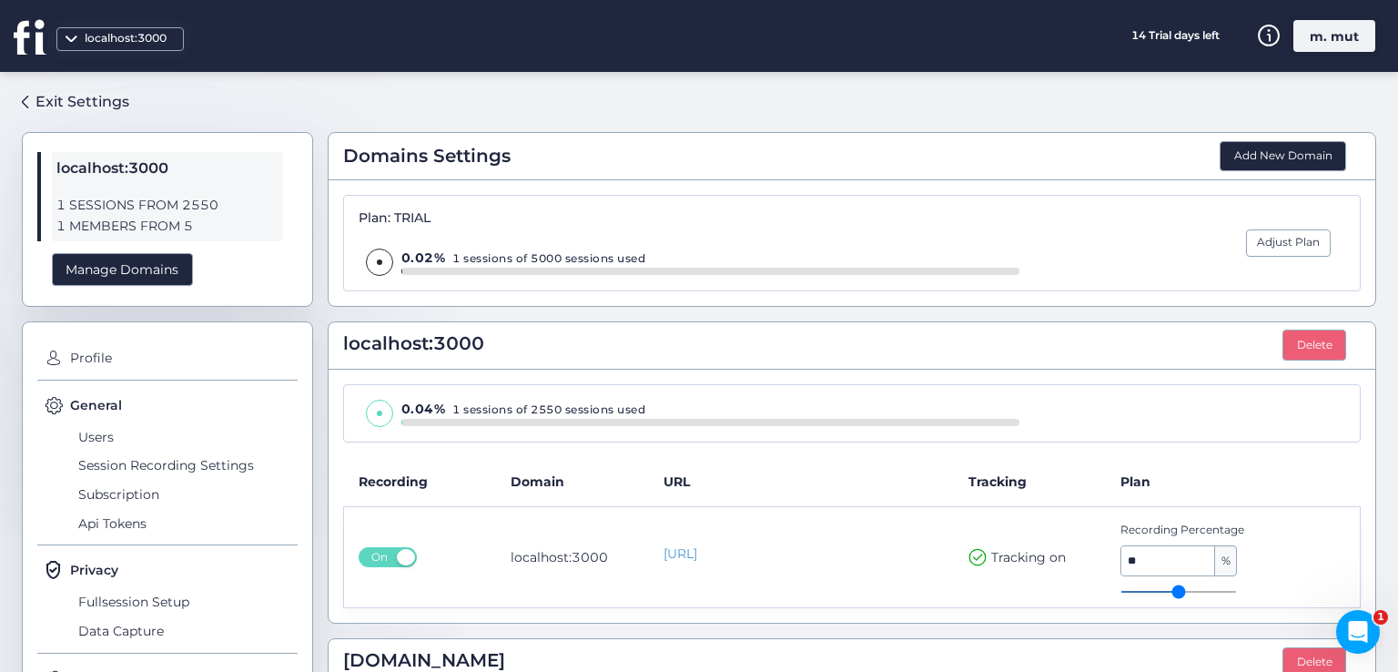
click at [107, 85] on div "Exit Settings localhost:3000 1 SESSIONS FROM 2550 1 MEMBERS FROM 5 Manage Domai…" at bounding box center [699, 372] width 1398 height 600
click at [107, 103] on div "Exit Settings" at bounding box center [83, 101] width 94 height 23
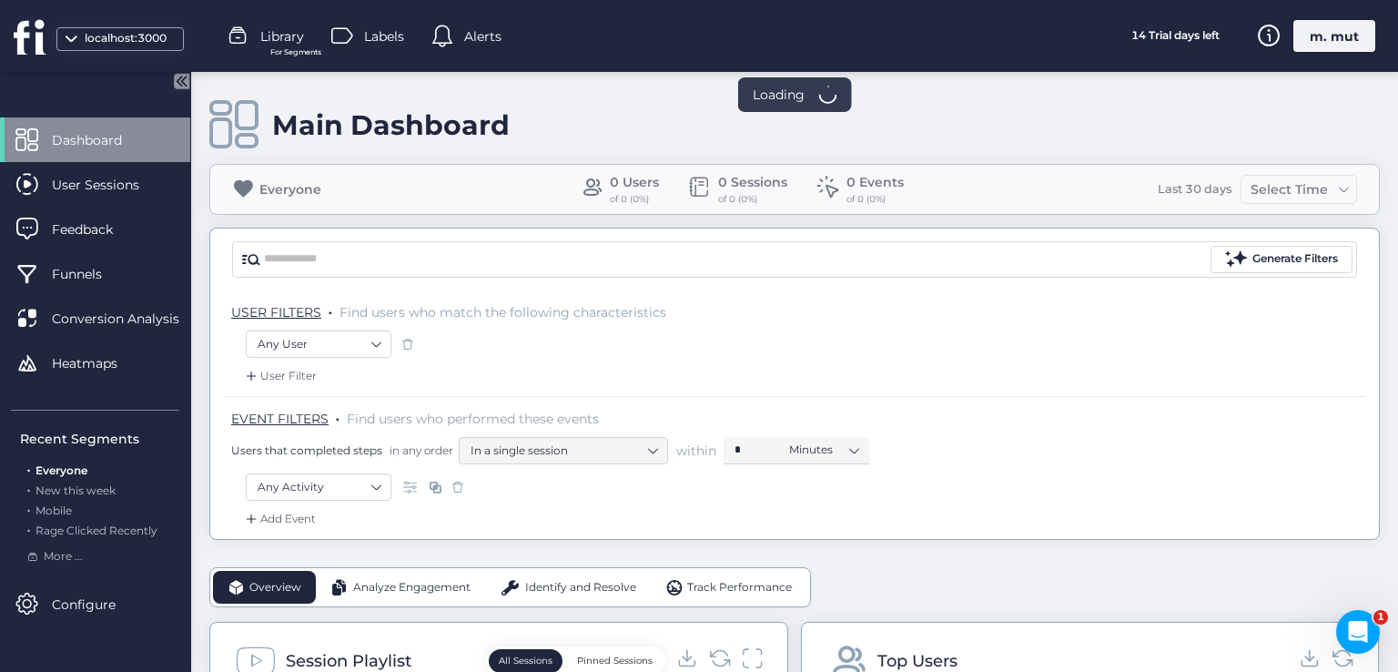
click at [84, 21] on div "localhost:3000" at bounding box center [104, 36] width 209 height 72
click at [104, 32] on div "localhost:3000" at bounding box center [125, 38] width 91 height 17
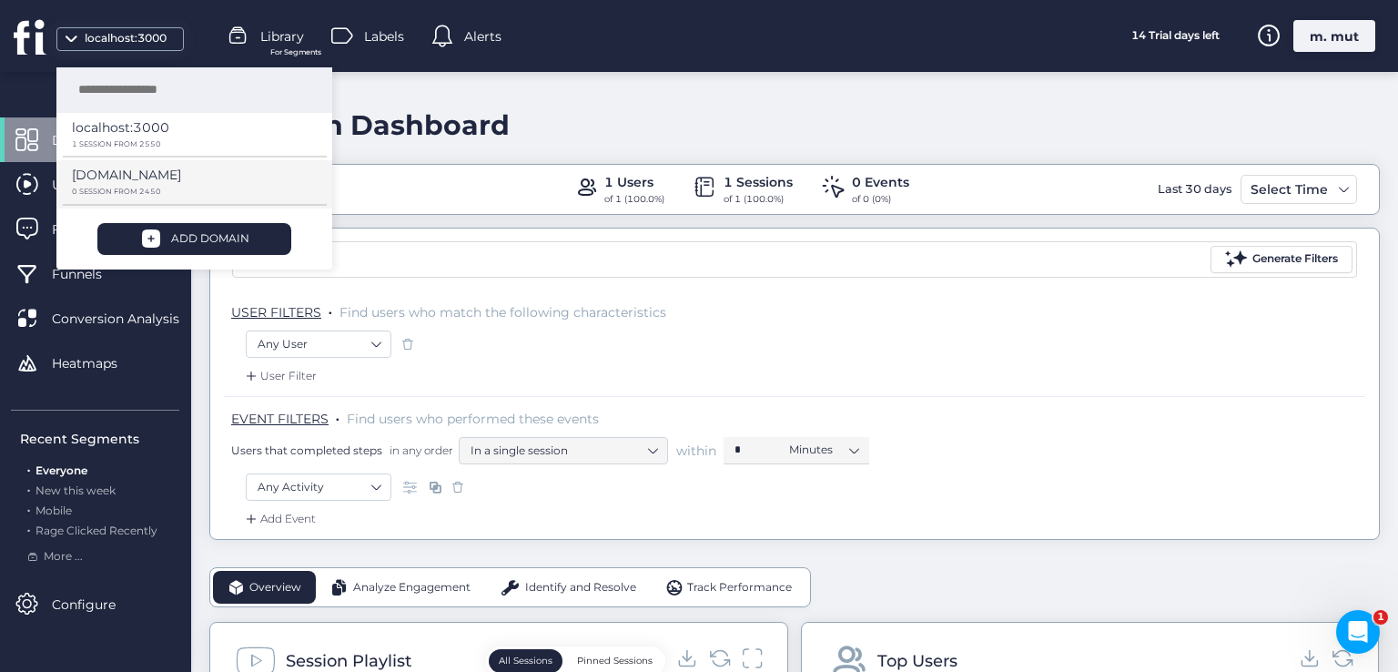
click at [146, 188] on p "0 SESSION FROM 2450" at bounding box center [188, 192] width 232 height 8
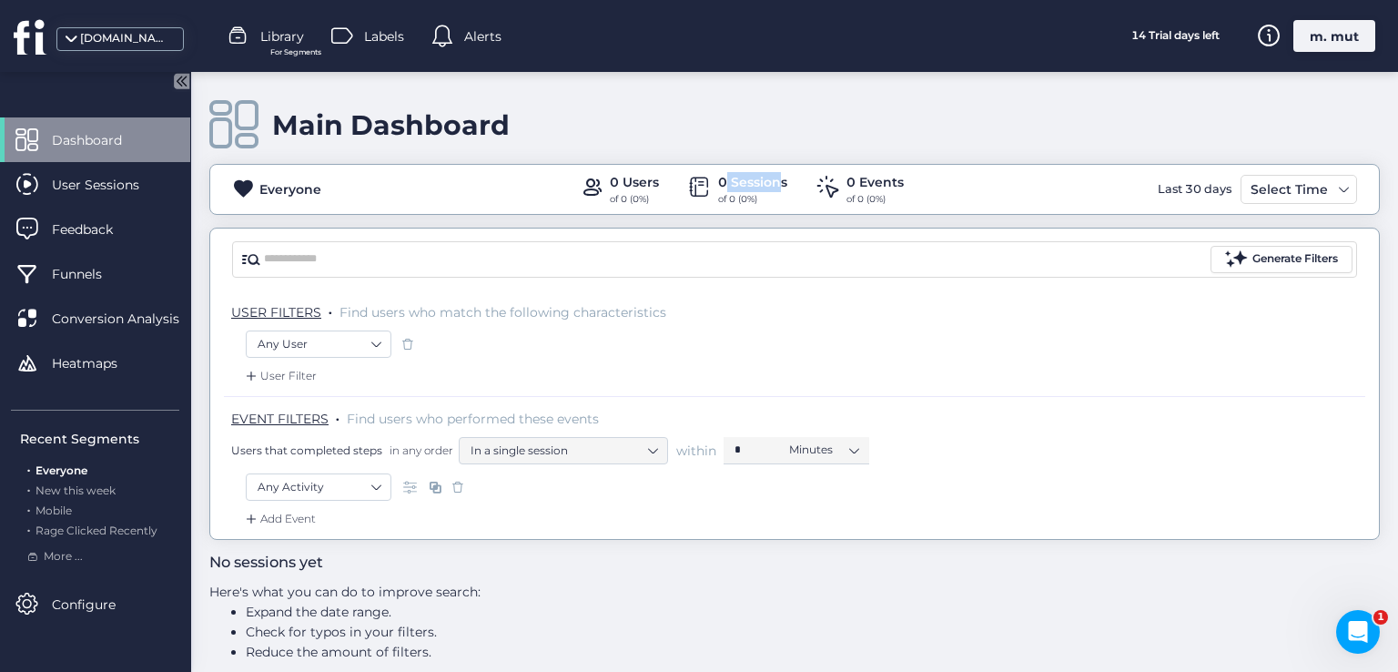
drag, startPoint x: 716, startPoint y: 180, endPoint x: 773, endPoint y: 183, distance: 56.5
click at [773, 183] on div "0 Sessions" at bounding box center [752, 182] width 69 height 20
click at [780, 183] on div "0 Sessions" at bounding box center [752, 182] width 69 height 20
drag, startPoint x: 783, startPoint y: 185, endPoint x: 692, endPoint y: 179, distance: 91.2
click at [692, 179] on div "0 Users of 0 (0%) 0 Sessions of 0 (0%) 0 Events of 0 (0%)" at bounding box center [742, 189] width 324 height 35
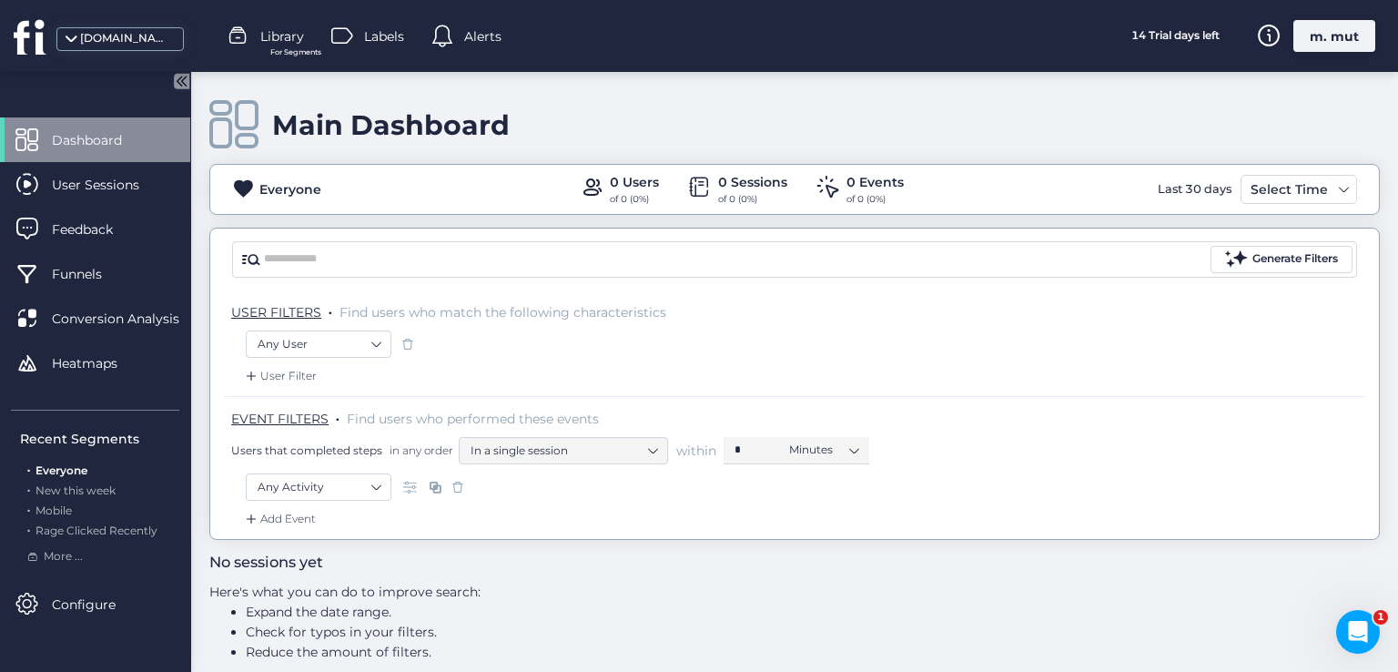
click at [1331, 26] on div "m. mut" at bounding box center [1334, 36] width 82 height 32
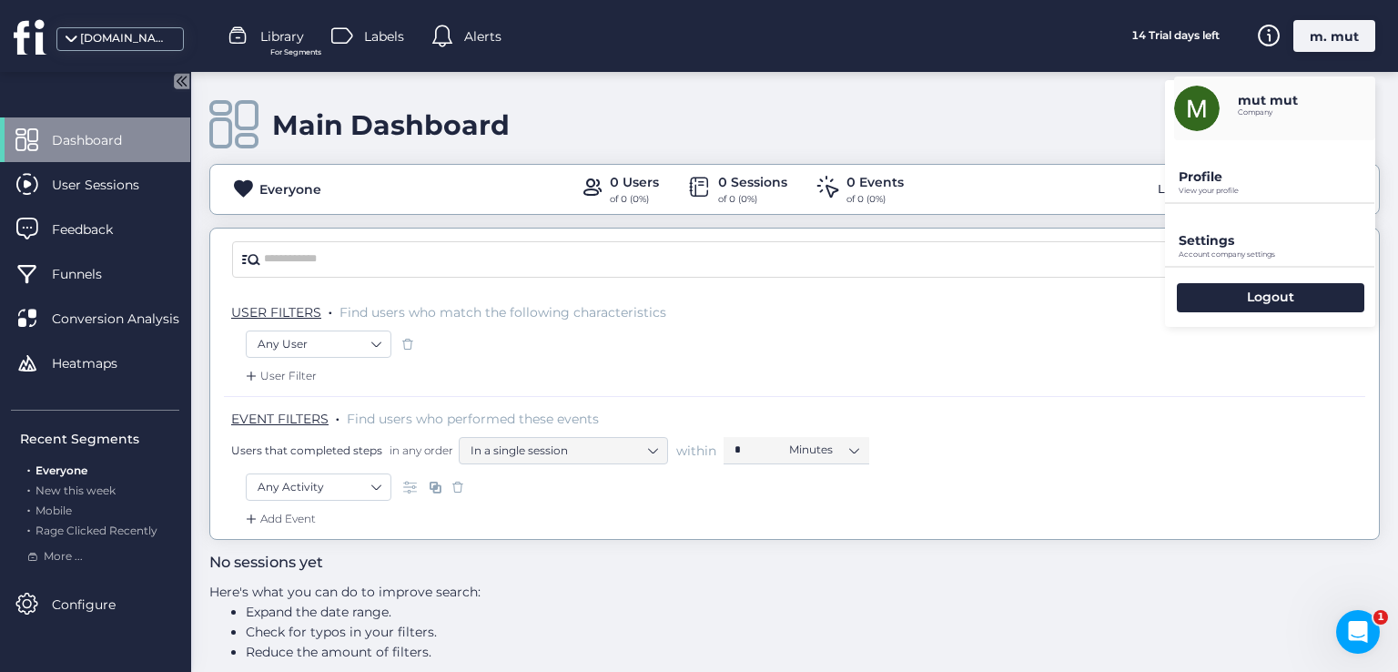
click at [1203, 177] on p "Profile" at bounding box center [1277, 176] width 197 height 16
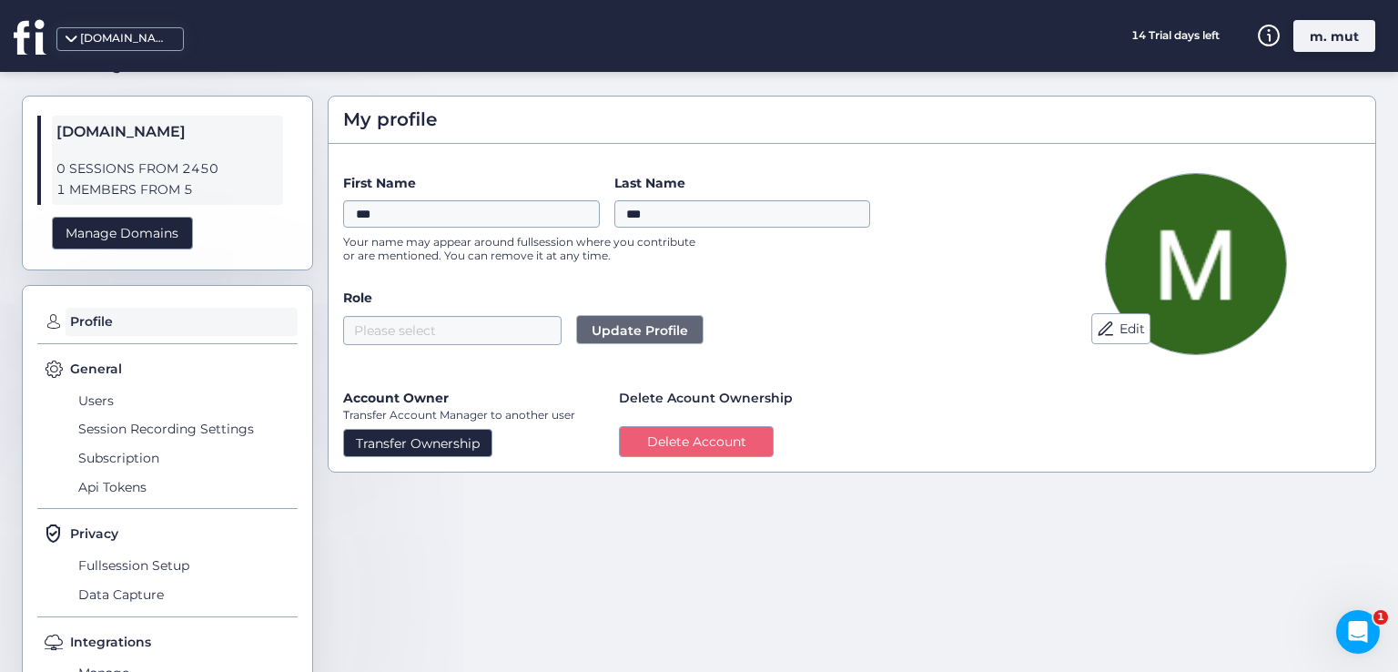
scroll to position [91, 0]
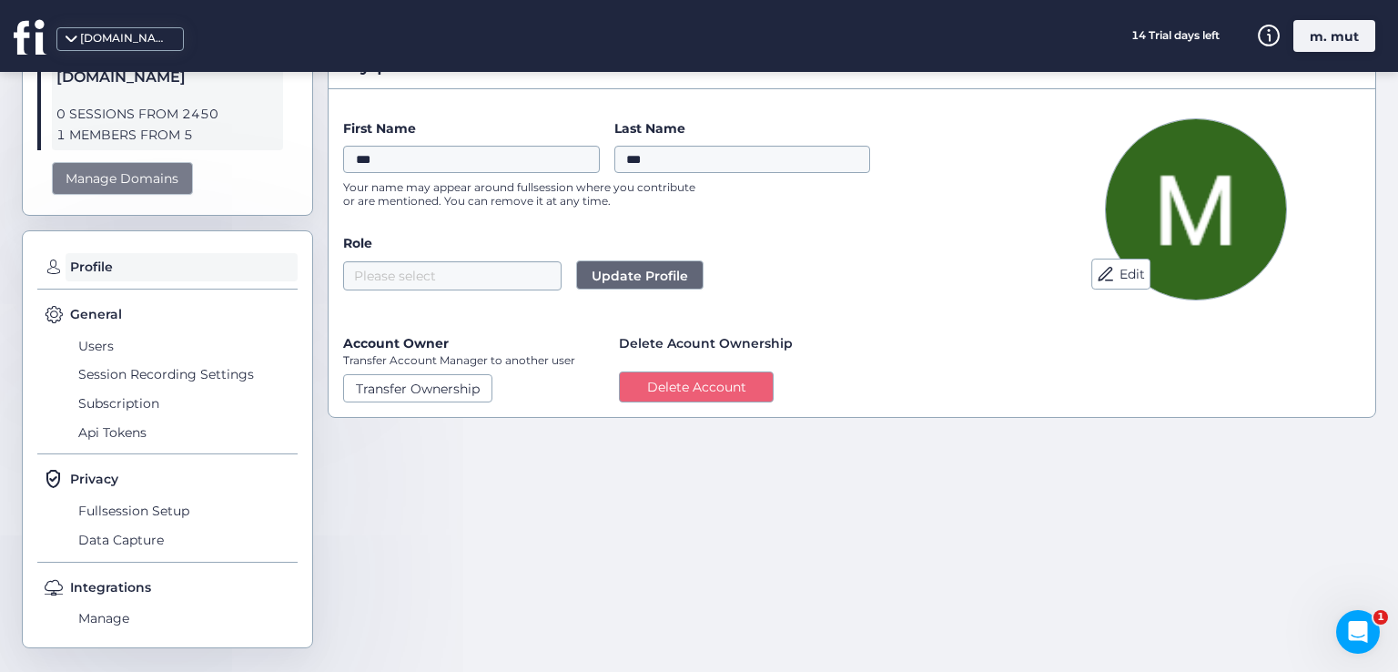
click at [148, 181] on div "Manage Domains" at bounding box center [122, 179] width 141 height 34
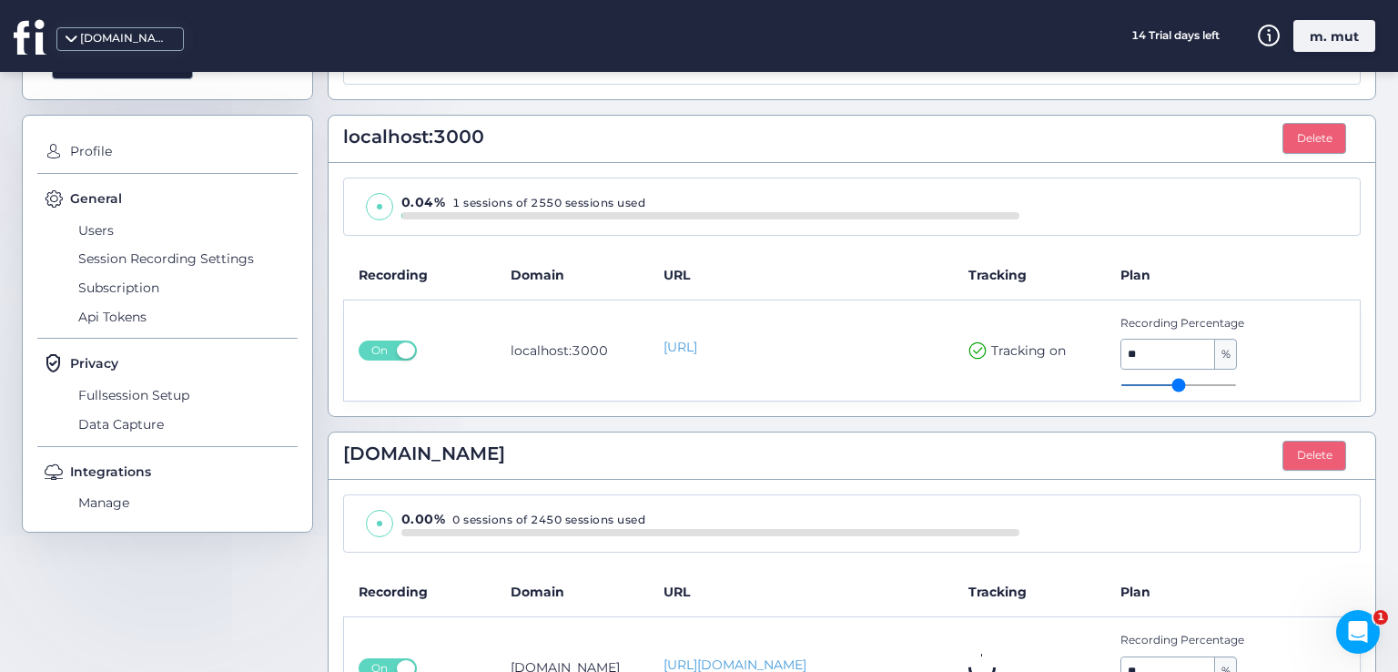
scroll to position [280, 0]
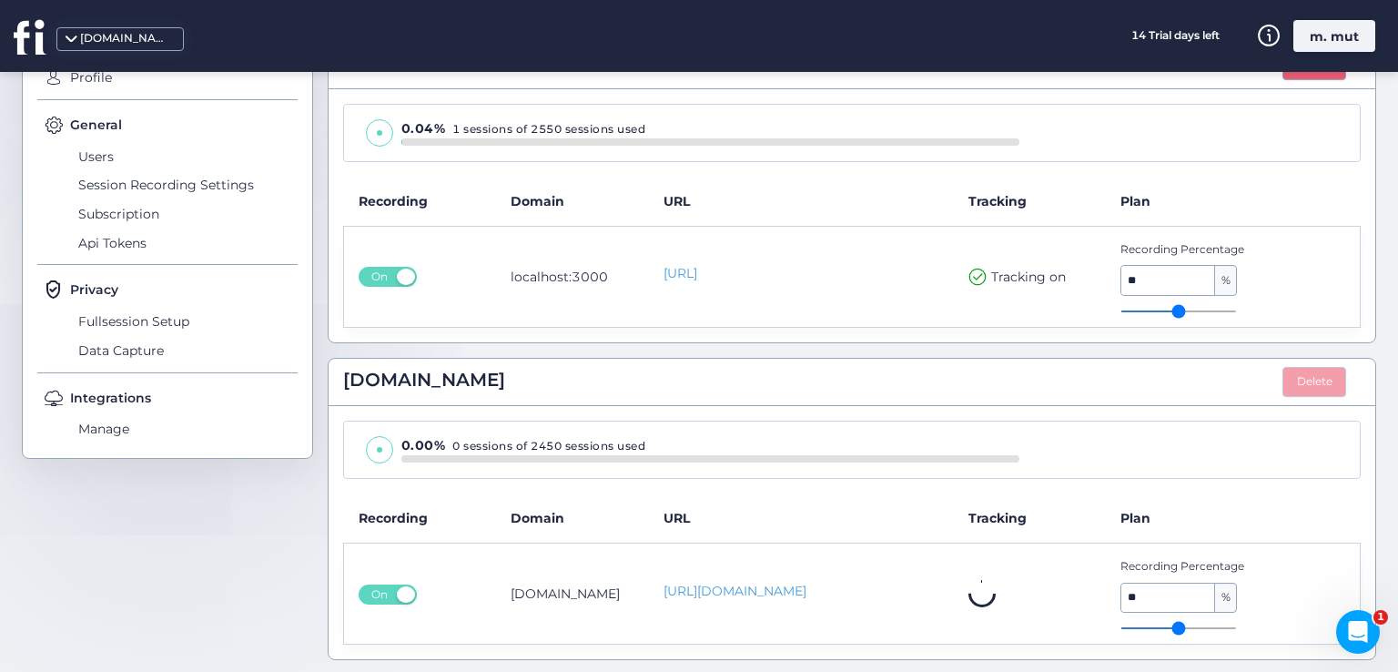
click at [1294, 372] on button "Delete" at bounding box center [1315, 382] width 64 height 31
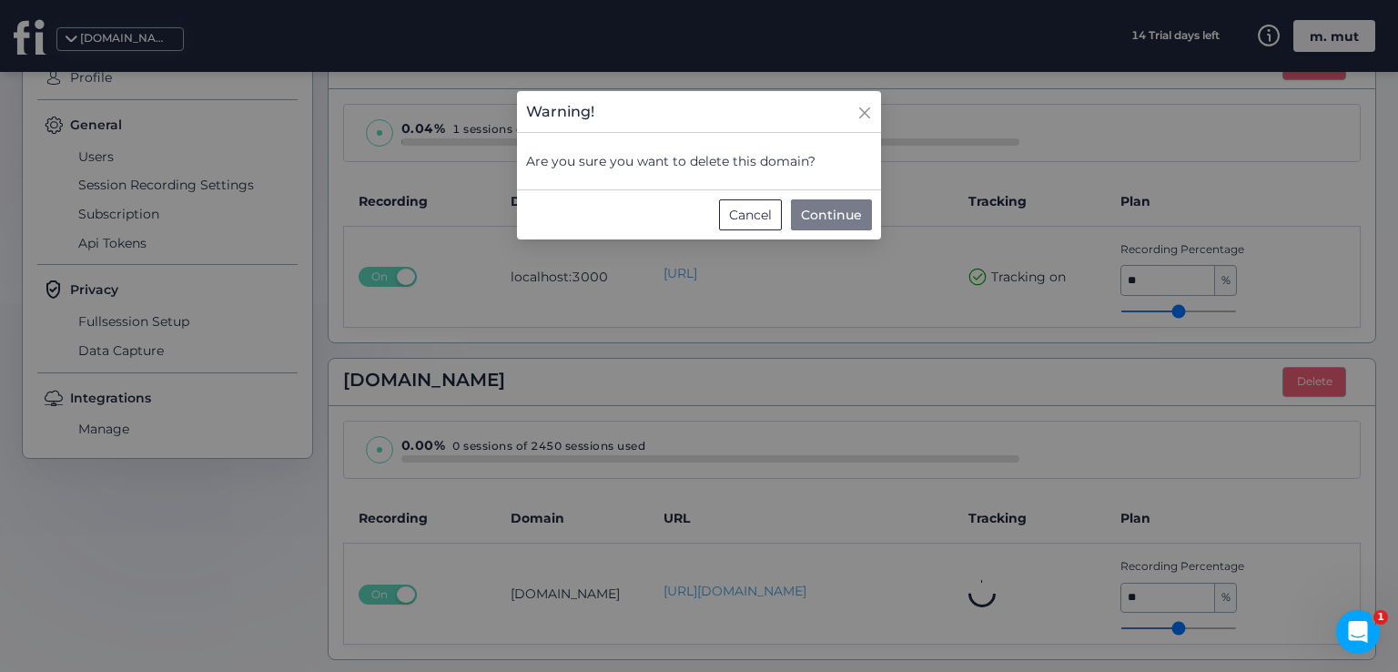
click at [838, 212] on span "Continue" at bounding box center [831, 215] width 61 height 20
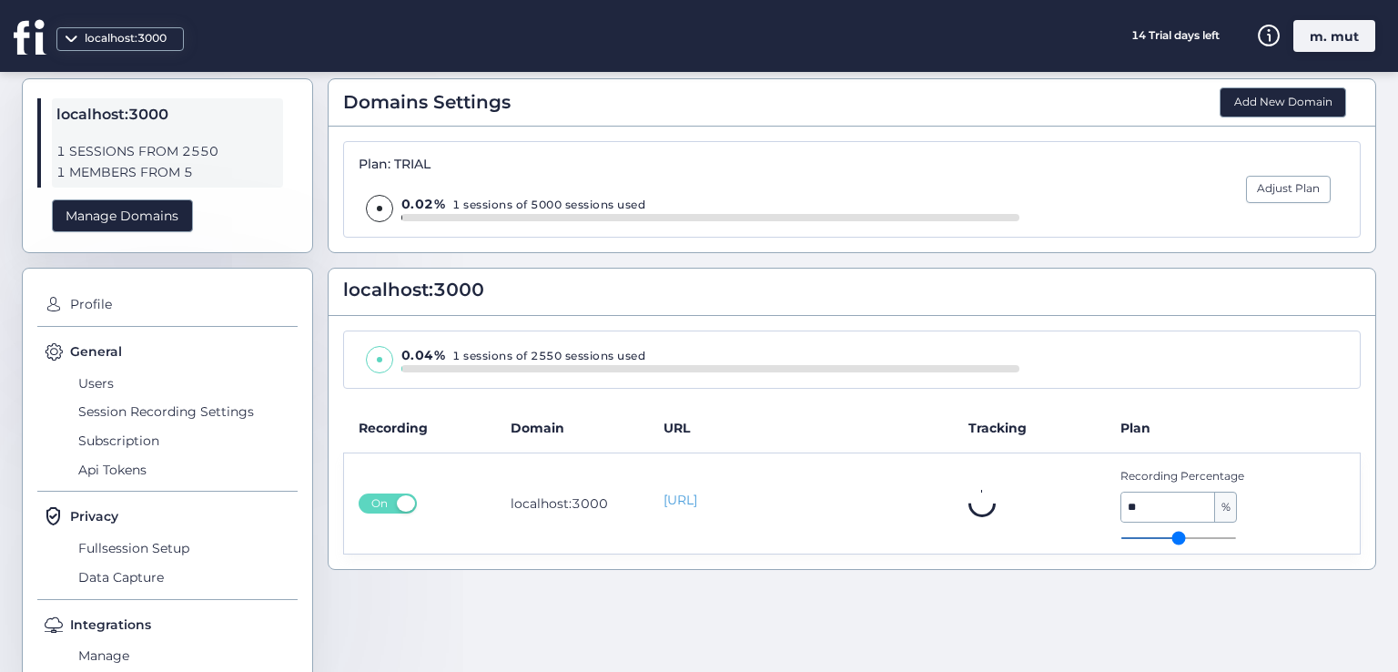
scroll to position [0, 0]
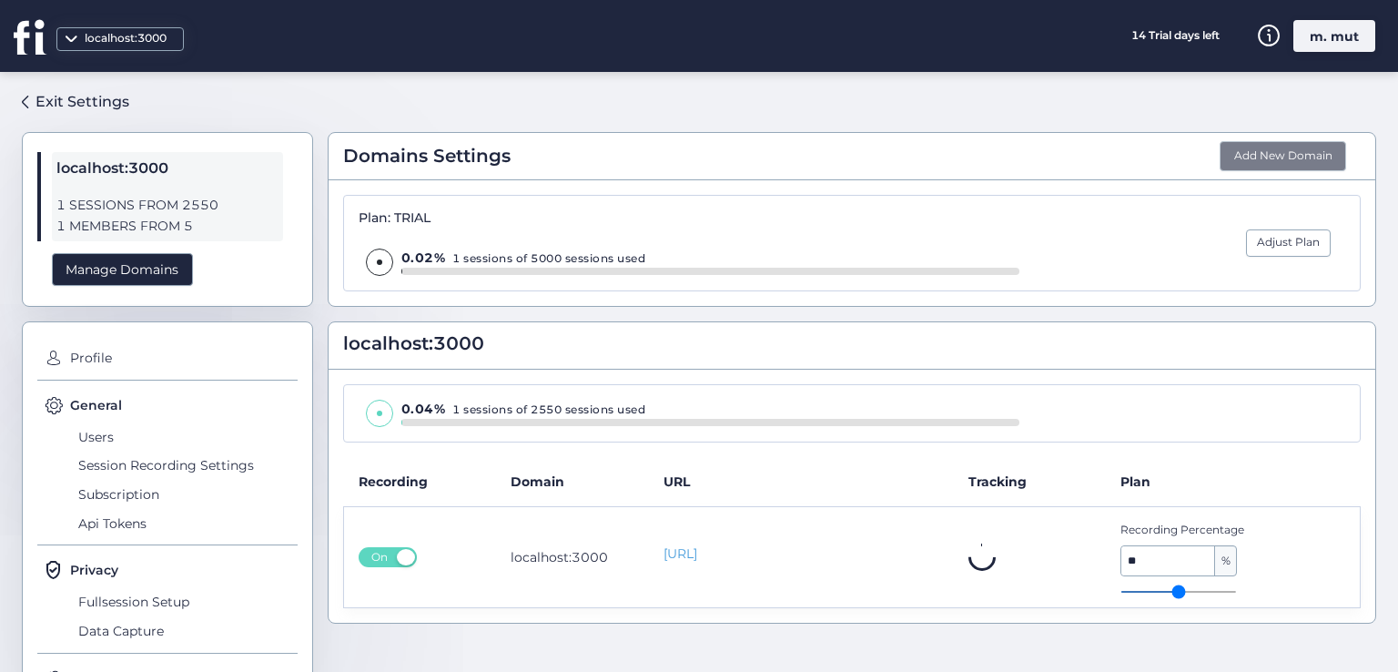
click at [1220, 157] on button "Add New Domain" at bounding box center [1283, 156] width 127 height 31
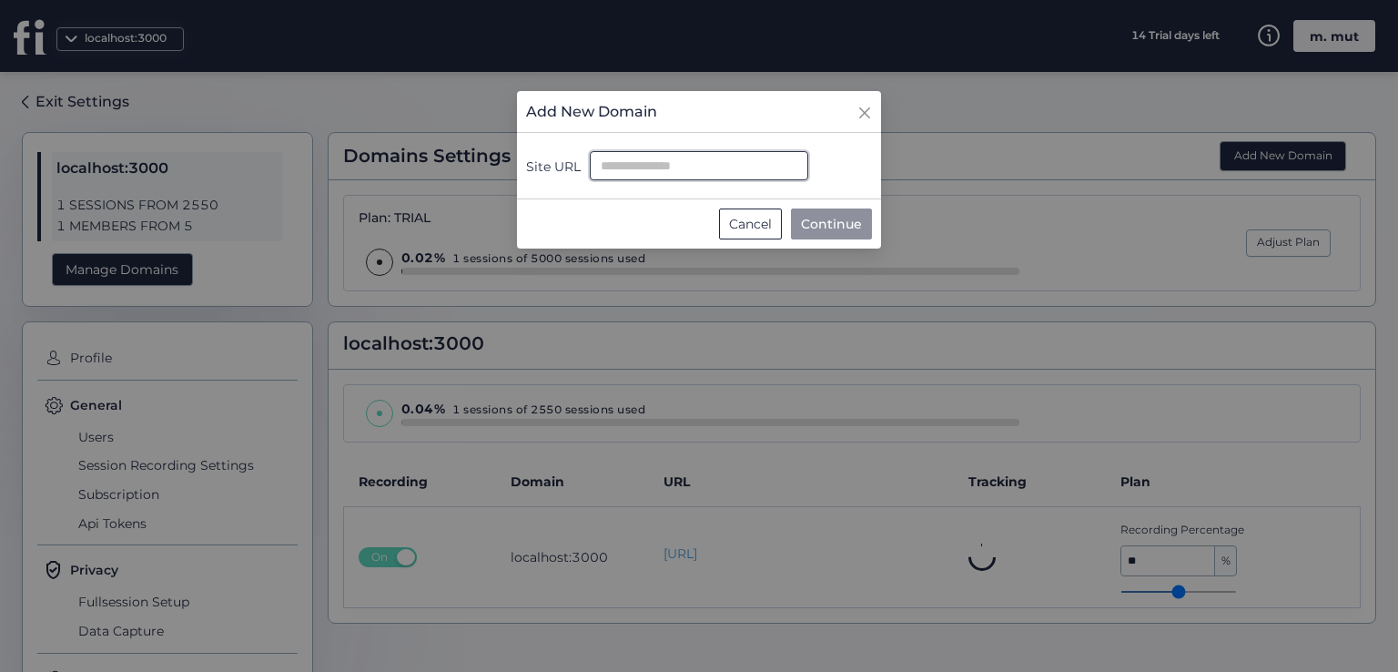
click at [612, 154] on input "Site URL" at bounding box center [699, 165] width 218 height 29
type input "**********"
click at [824, 227] on span "Continue" at bounding box center [831, 224] width 61 height 20
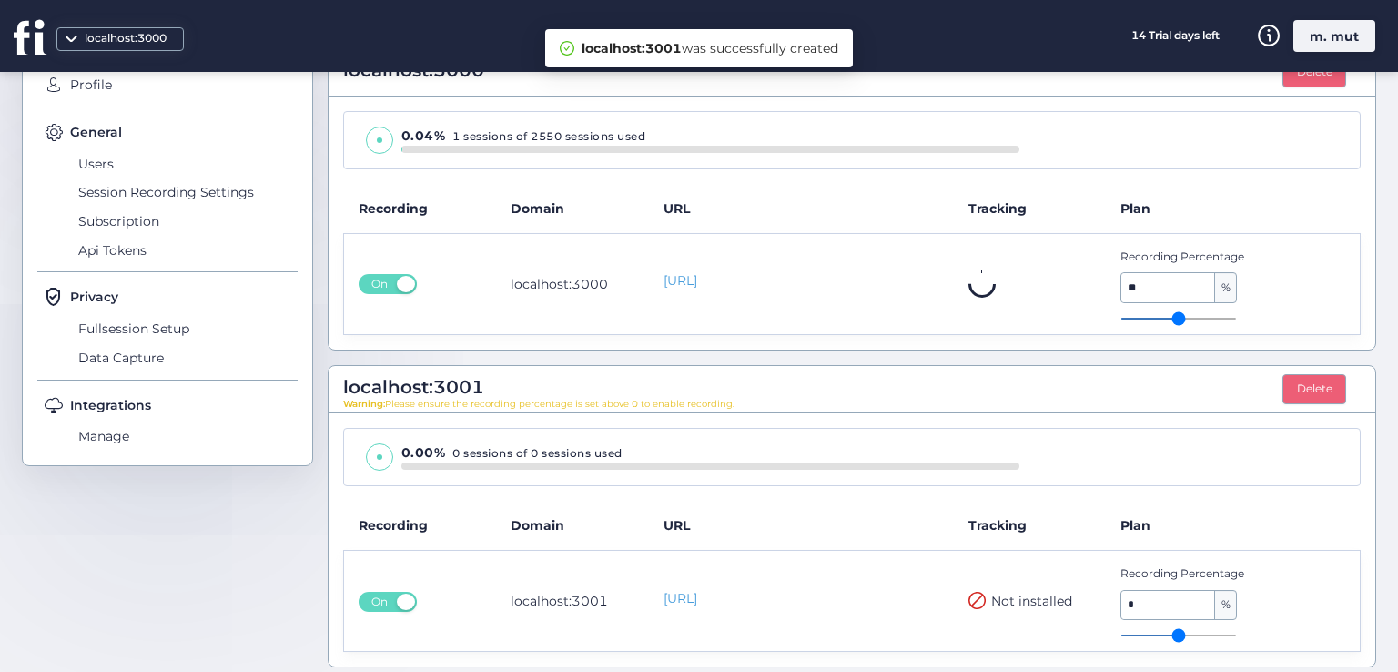
scroll to position [280, 0]
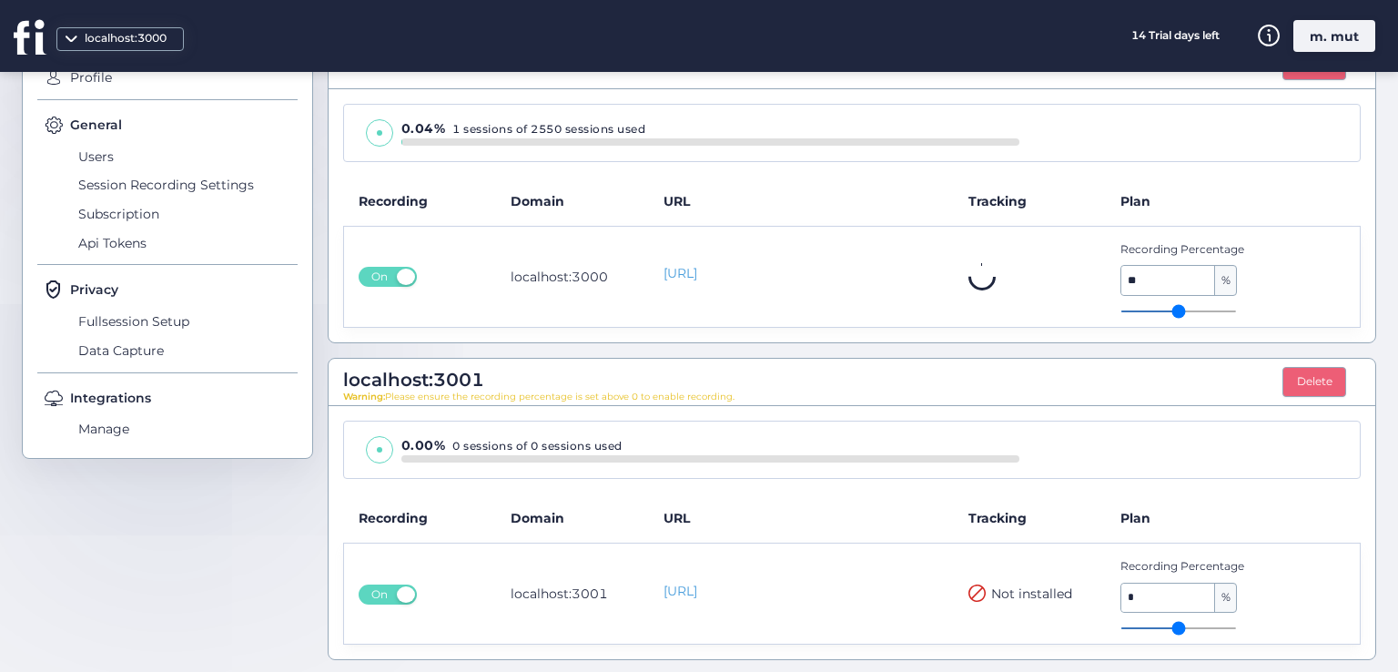
type input "**"
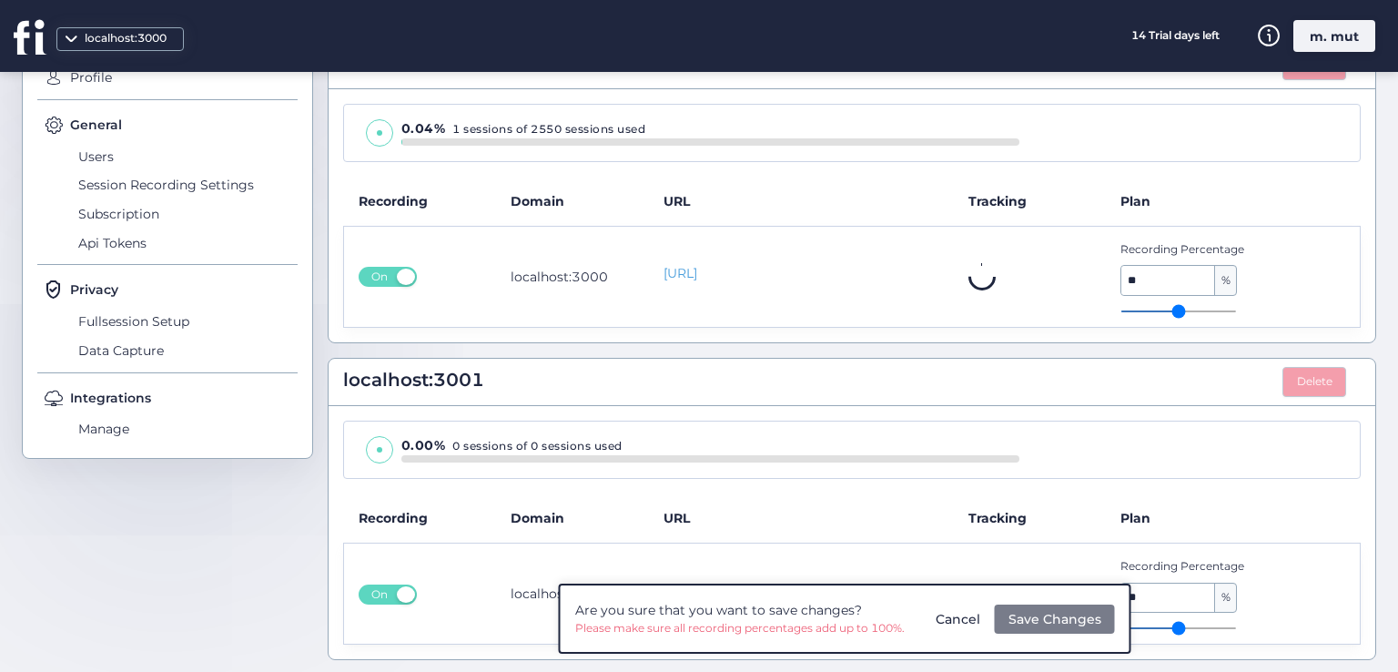
type input "**"
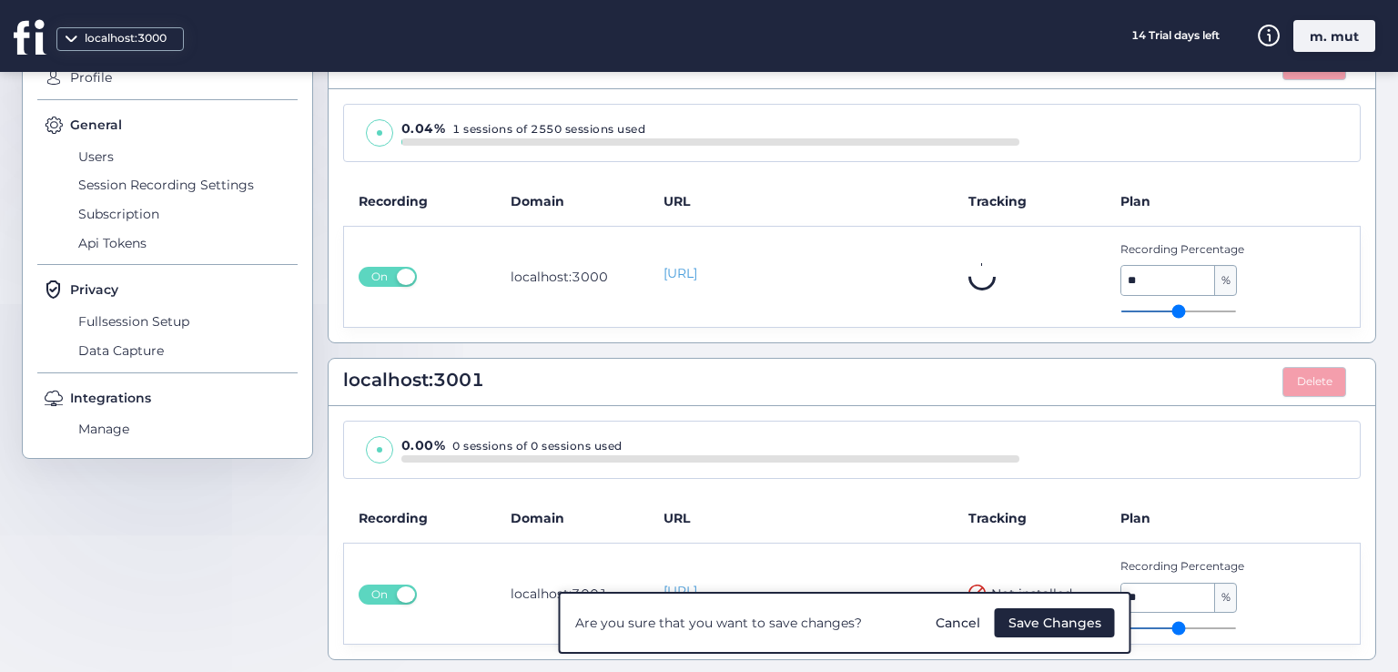
drag, startPoint x: 1117, startPoint y: 624, endPoint x: 1187, endPoint y: 624, distance: 70.1
type input "**"
click at [1187, 627] on input "range" at bounding box center [1179, 628] width 117 height 2
click at [1061, 619] on span "Save Changes" at bounding box center [1055, 623] width 93 height 20
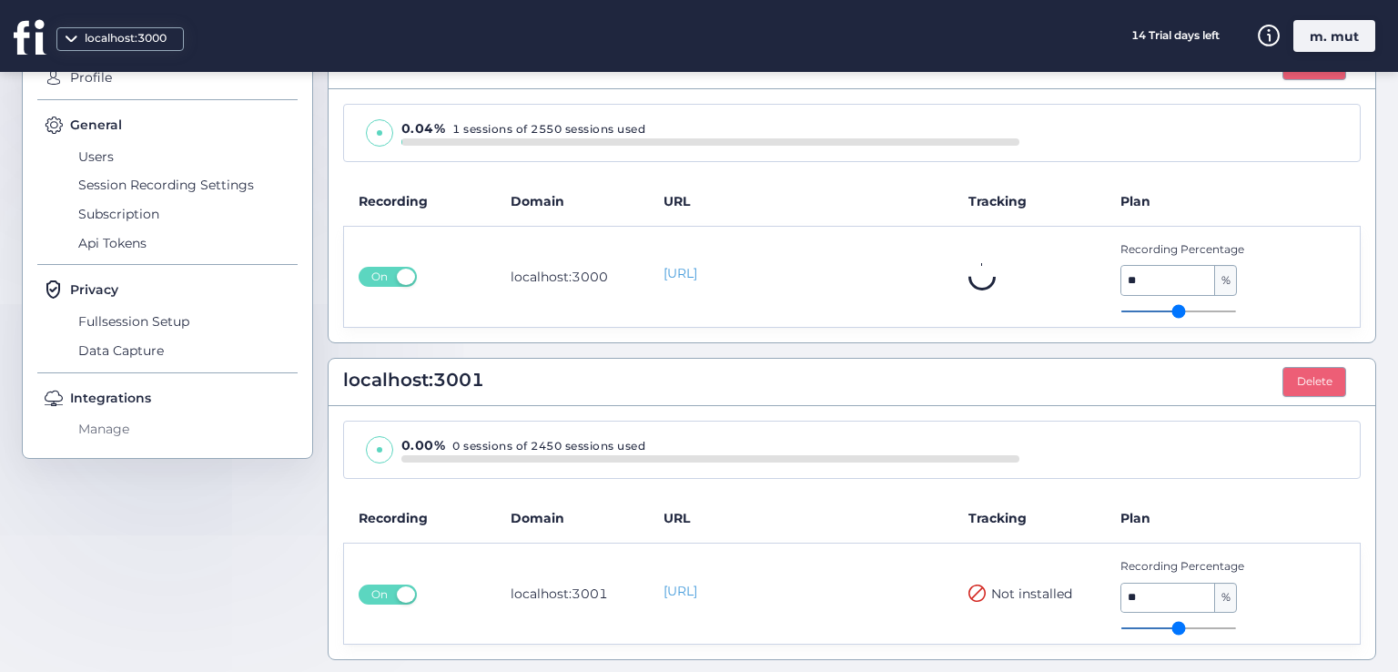
click at [127, 431] on span "Manage" at bounding box center [186, 429] width 224 height 29
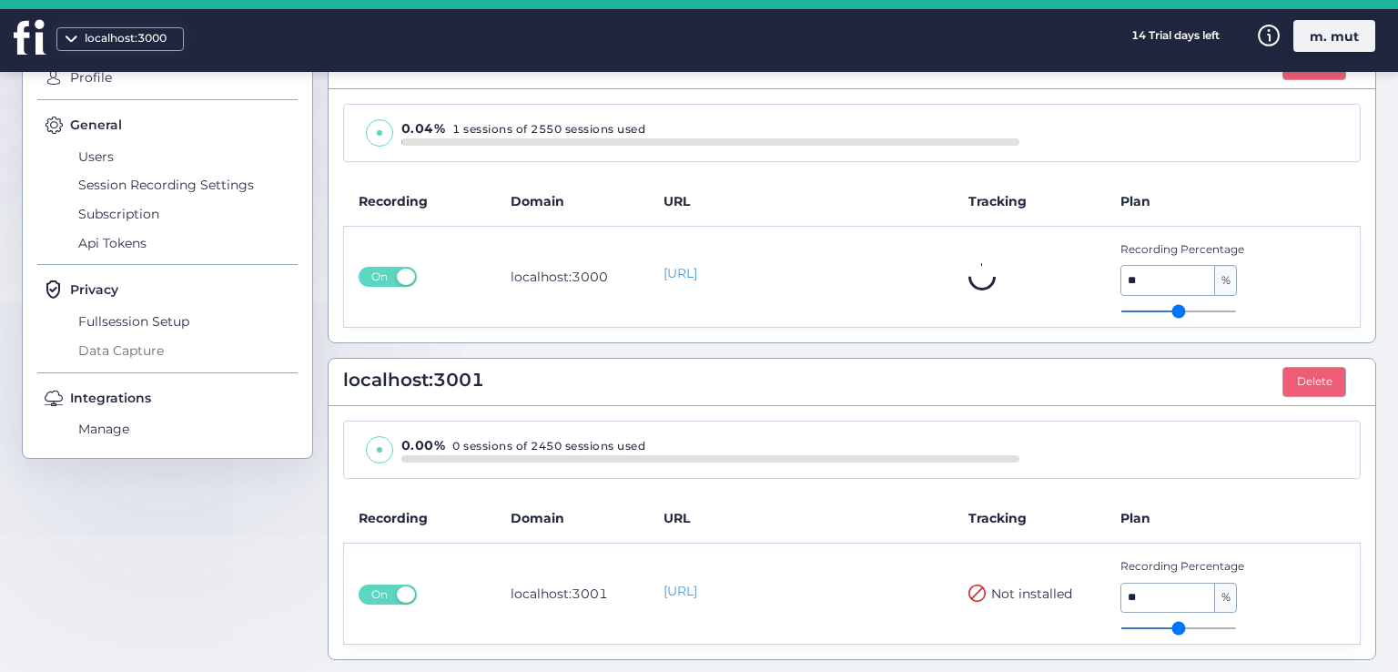
scroll to position [209, 0]
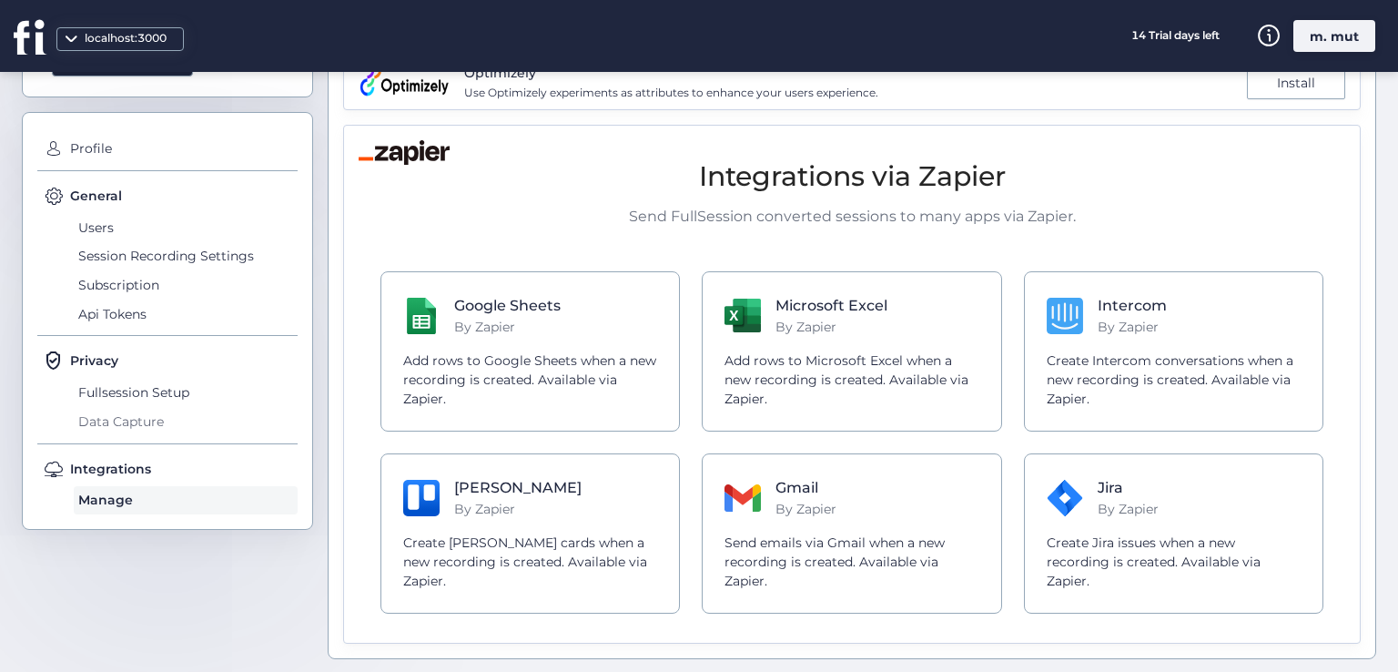
click at [129, 429] on span "Data Capture" at bounding box center [186, 421] width 224 height 29
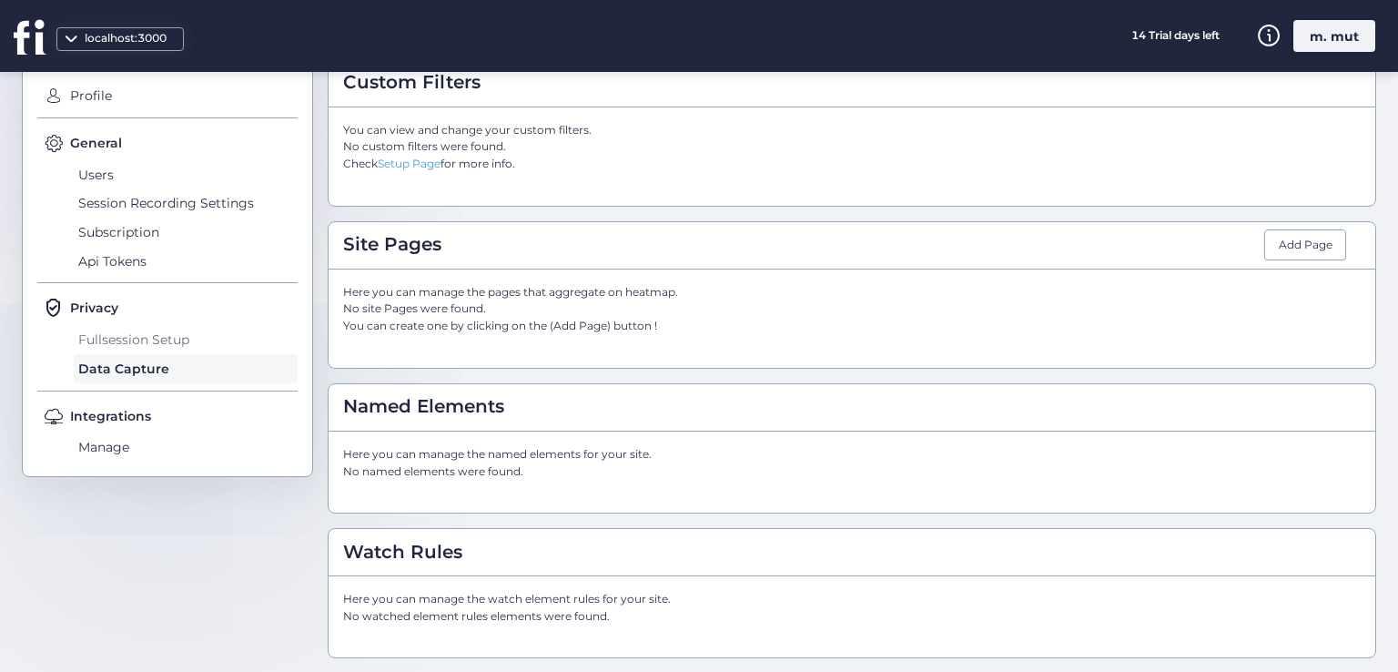
click at [151, 329] on span "Fullsession Setup" at bounding box center [186, 339] width 224 height 29
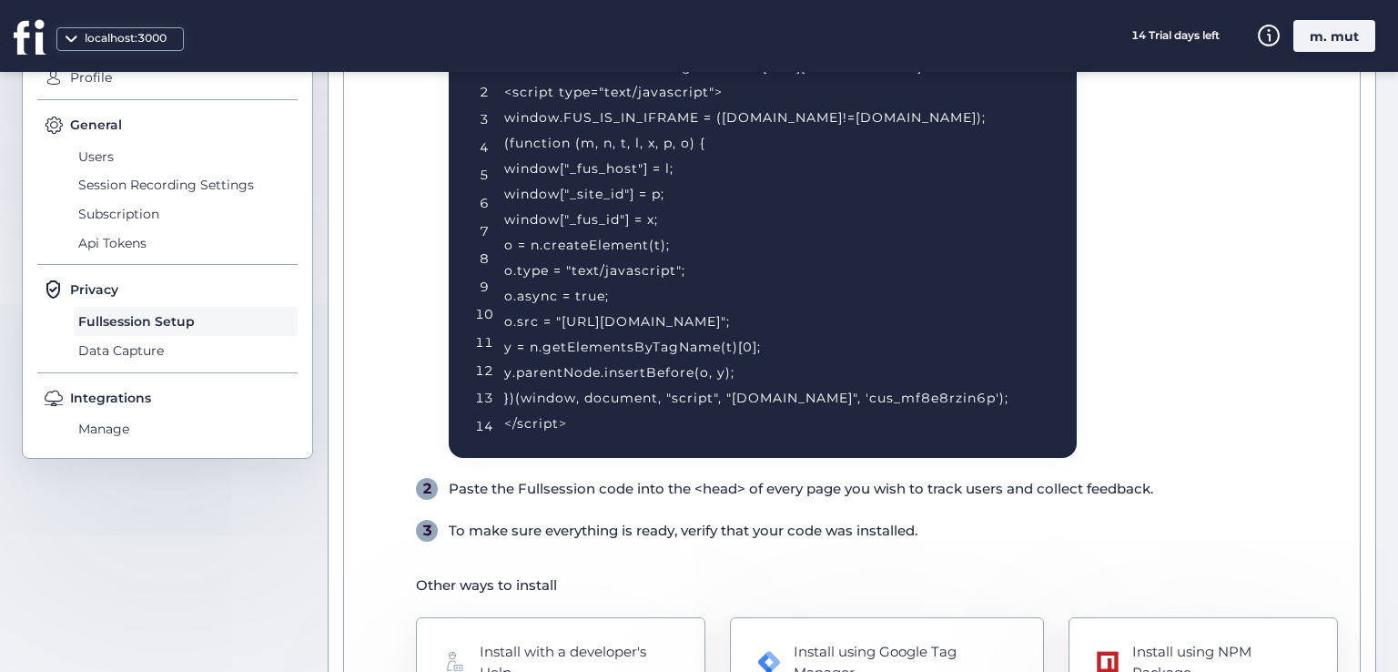
scroll to position [98, 0]
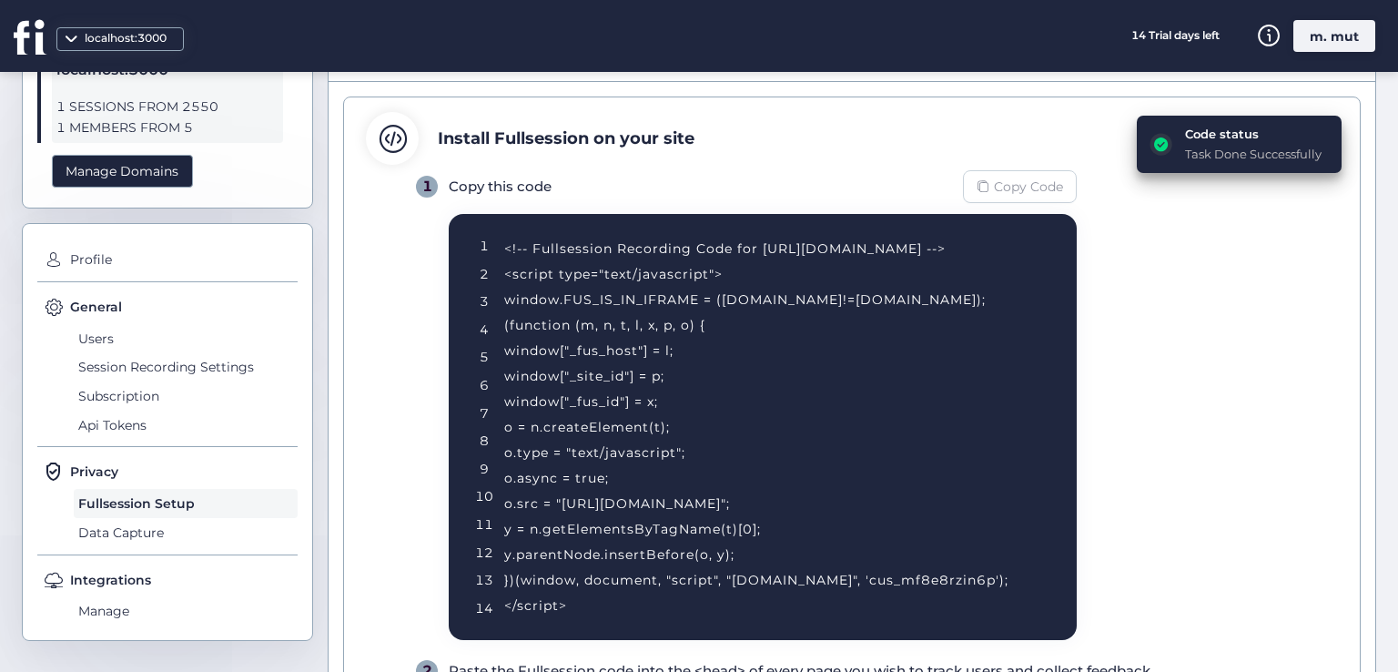
click at [1003, 187] on span "Copy Code" at bounding box center [1028, 187] width 69 height 20
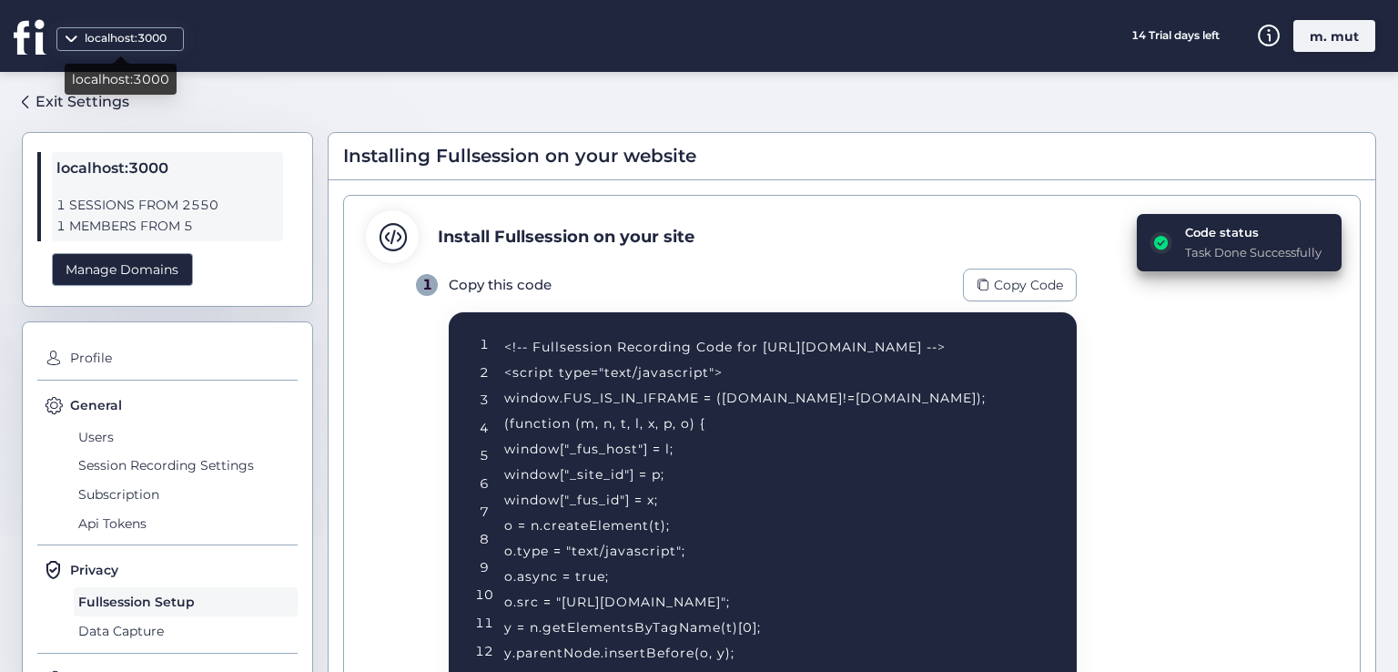
click at [102, 73] on div "localhost:3000" at bounding box center [121, 79] width 112 height 31
click at [108, 100] on div "Exit Settings" at bounding box center [83, 101] width 94 height 23
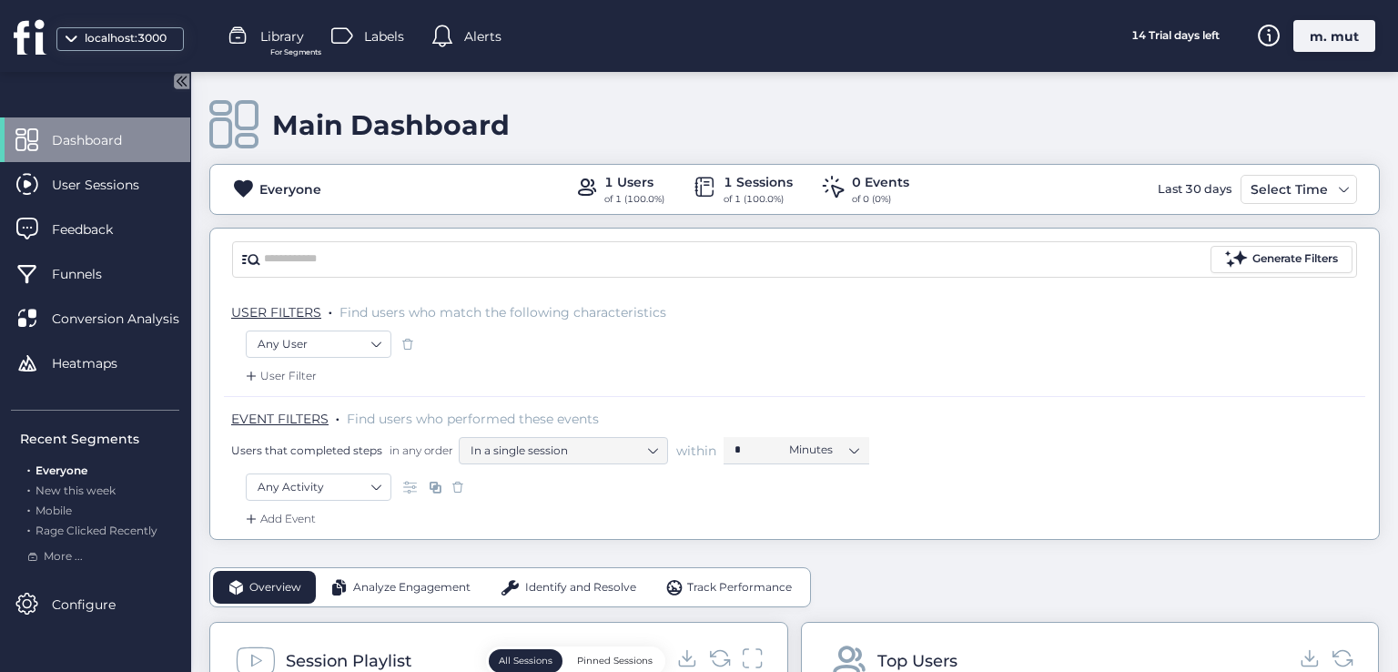
click at [155, 23] on div "localhost:3000" at bounding box center [104, 36] width 209 height 72
click at [157, 35] on div "localhost:3000" at bounding box center [125, 38] width 91 height 17
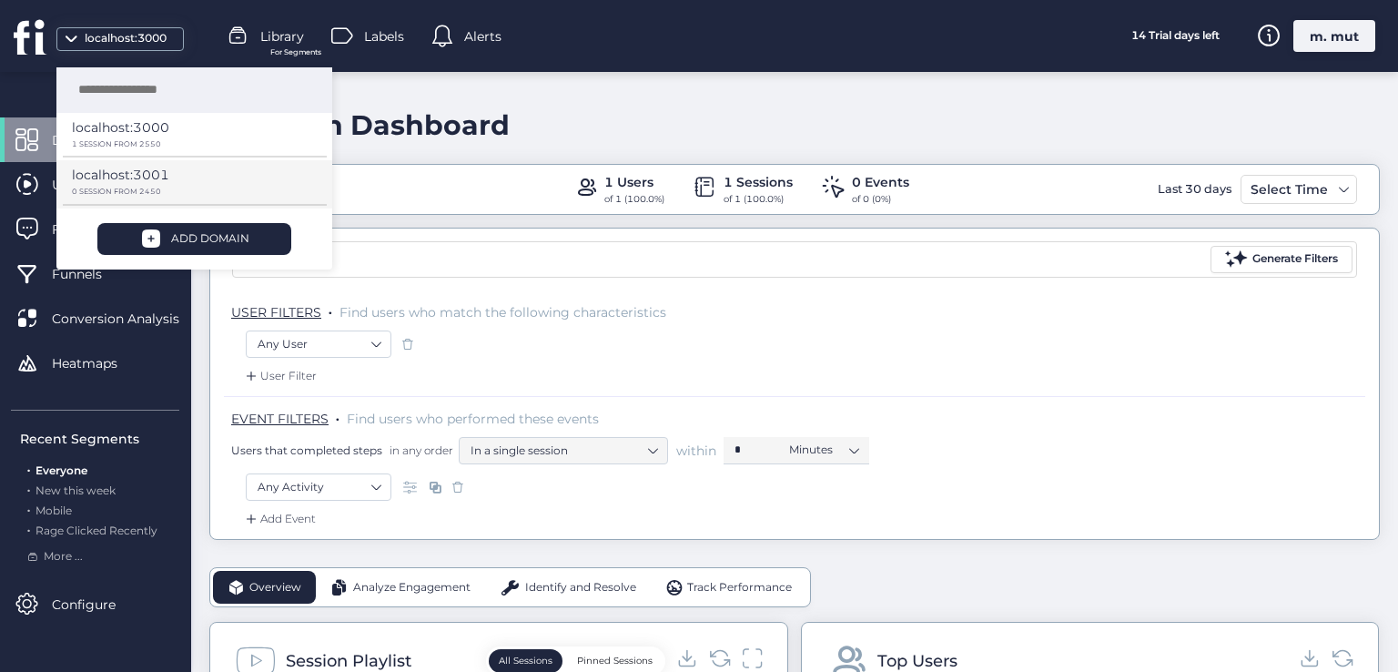
click at [191, 176] on div "localhost:3001" at bounding box center [188, 181] width 232 height 33
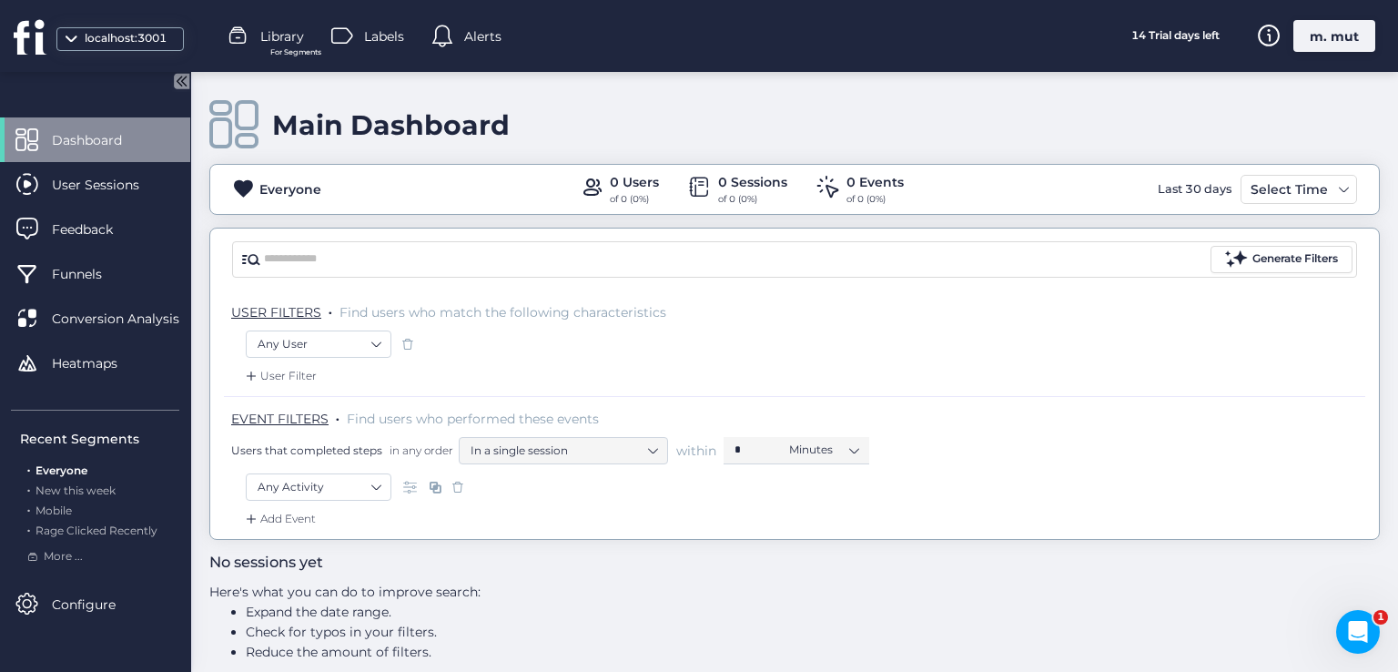
click at [1344, 24] on div "m. mut" at bounding box center [1334, 36] width 82 height 32
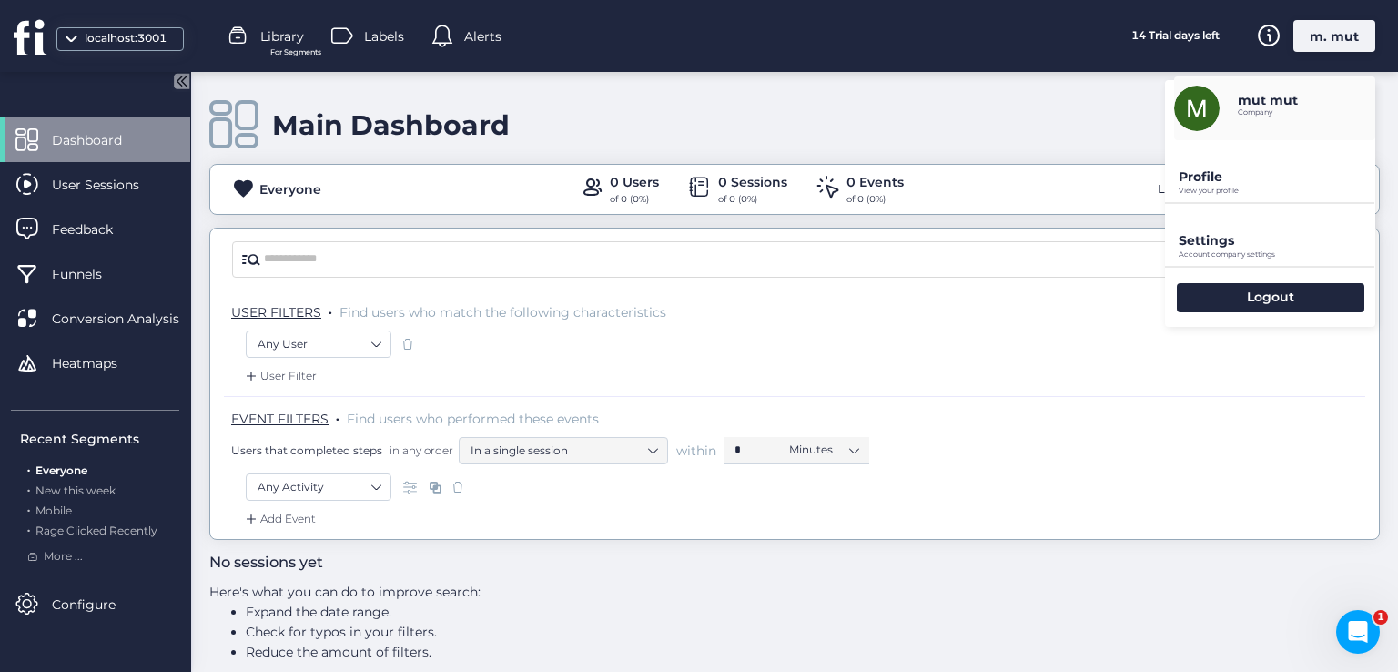
click at [1194, 177] on p "Profile" at bounding box center [1277, 176] width 197 height 16
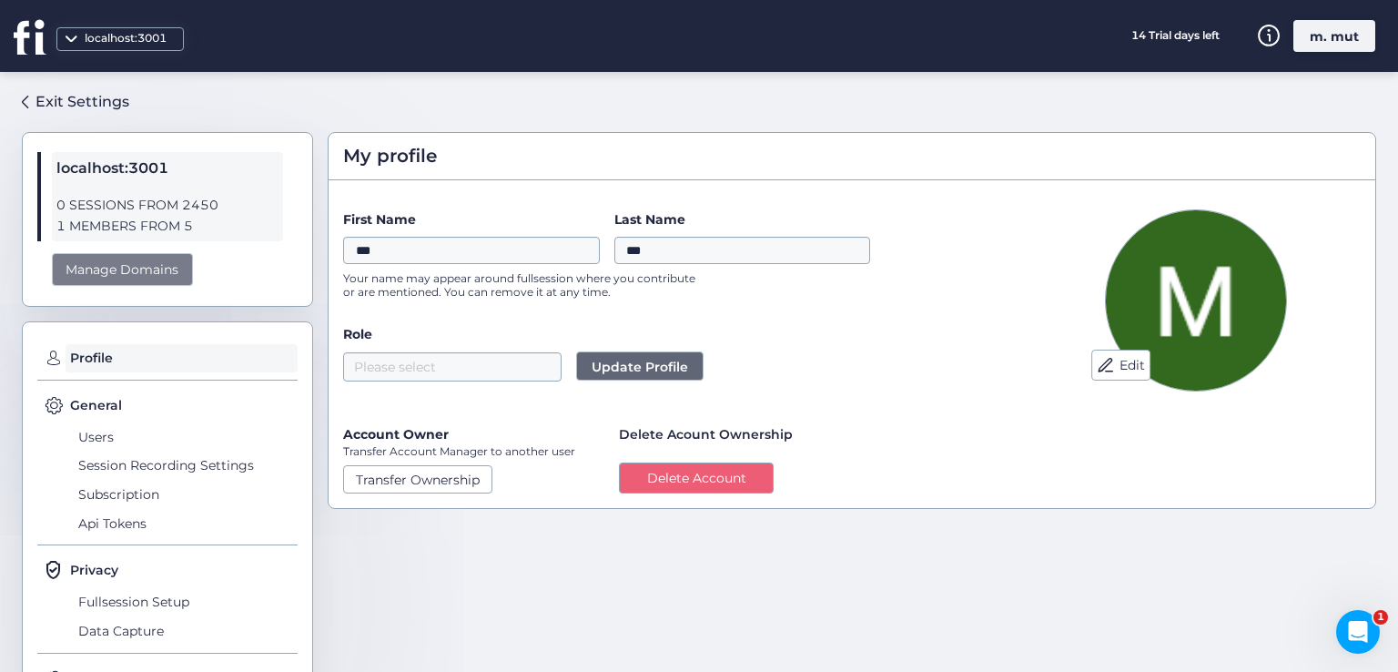
click at [113, 263] on div "Manage Domains" at bounding box center [122, 270] width 141 height 34
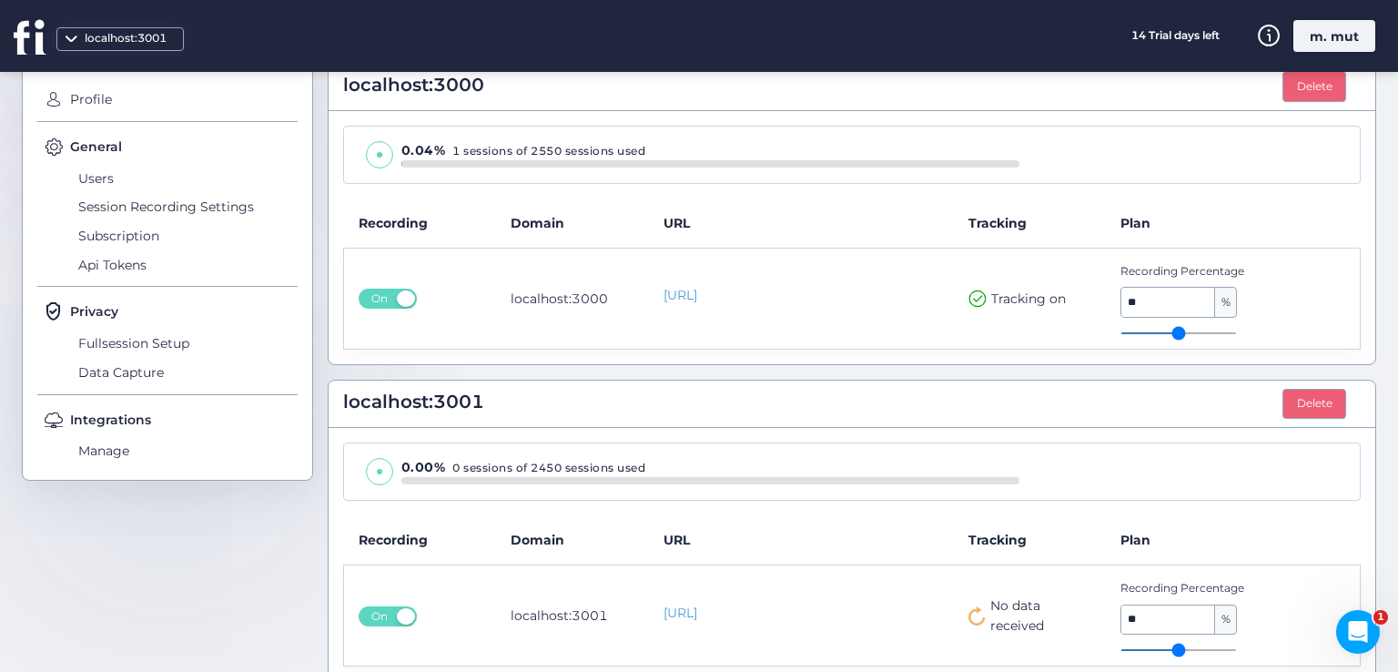
scroll to position [280, 0]
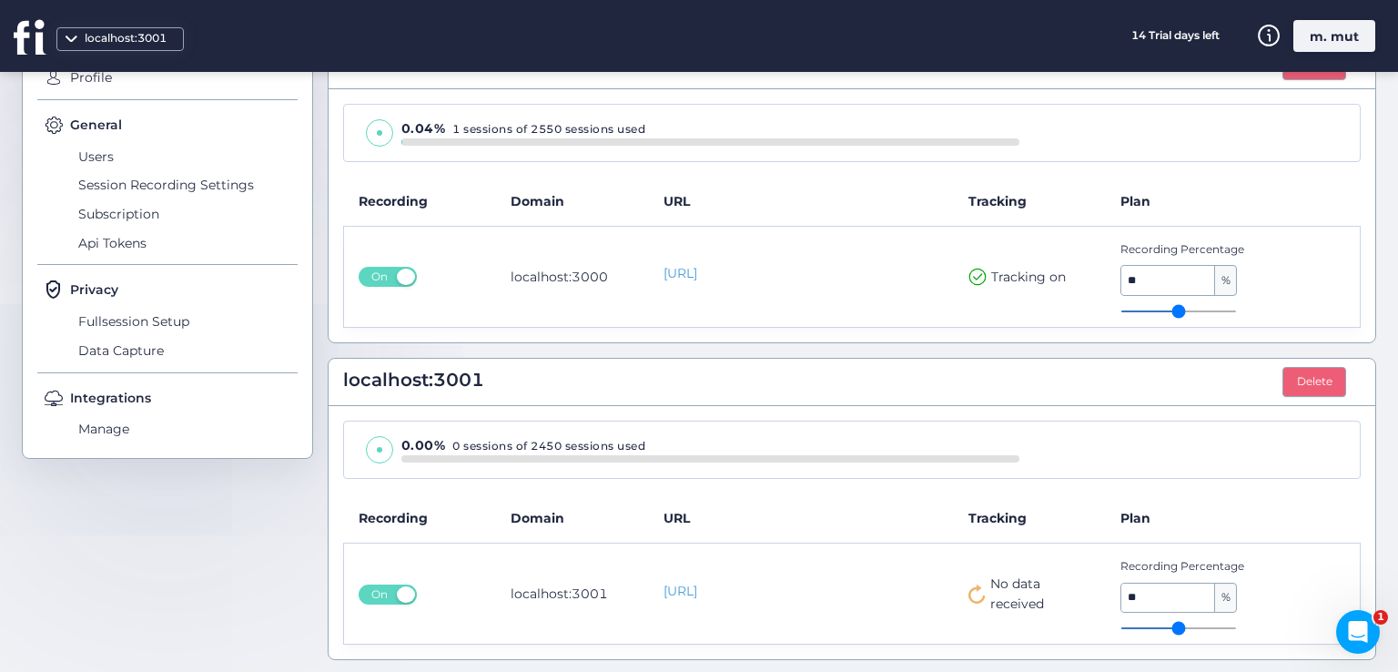
drag, startPoint x: 975, startPoint y: 580, endPoint x: 1060, endPoint y: 620, distance: 93.7
click at [1060, 620] on tr "On localhost:3001 http://localhost:3001 No data received Recording Percentage *…" at bounding box center [852, 593] width 1017 height 101
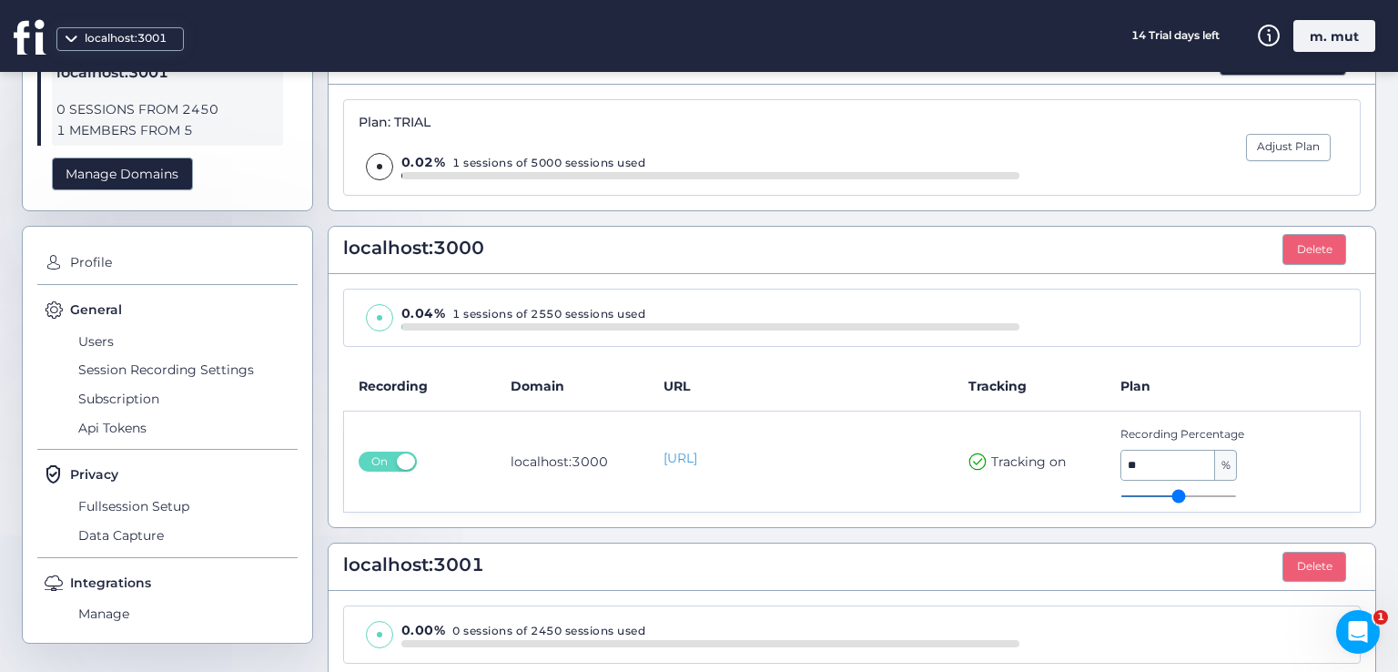
scroll to position [0, 0]
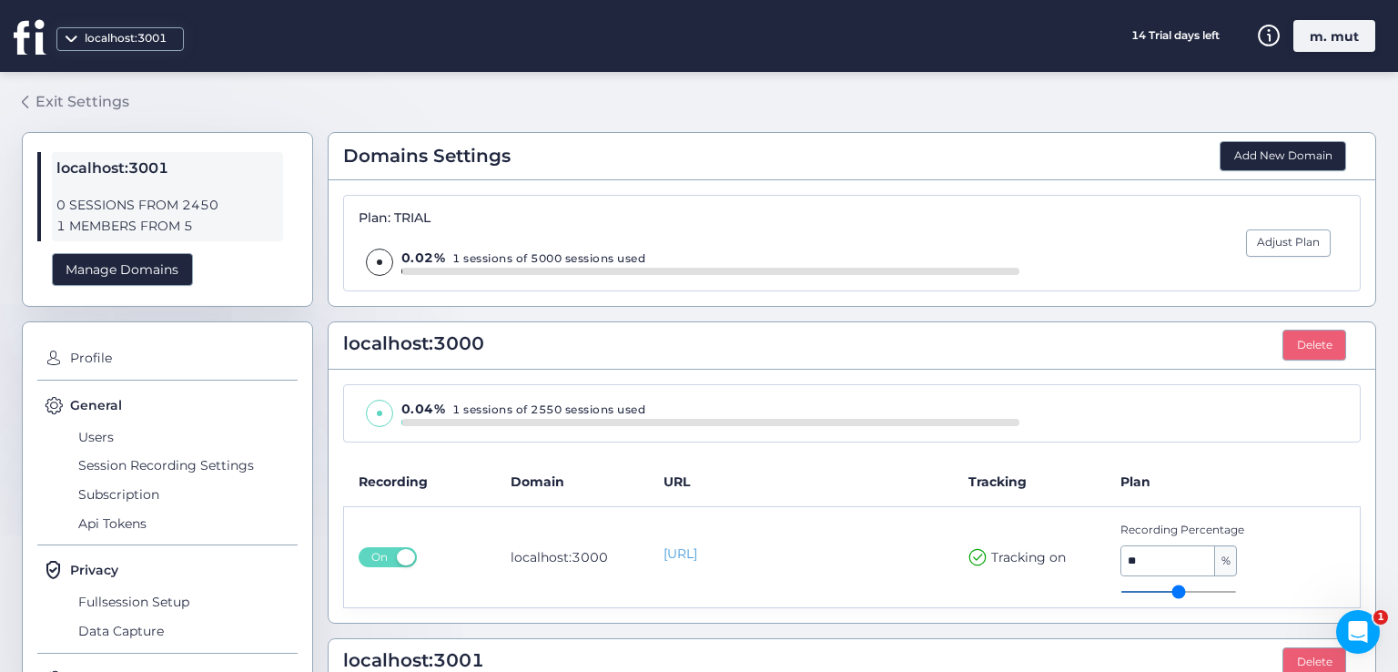
click at [62, 108] on div "Exit Settings" at bounding box center [83, 101] width 94 height 23
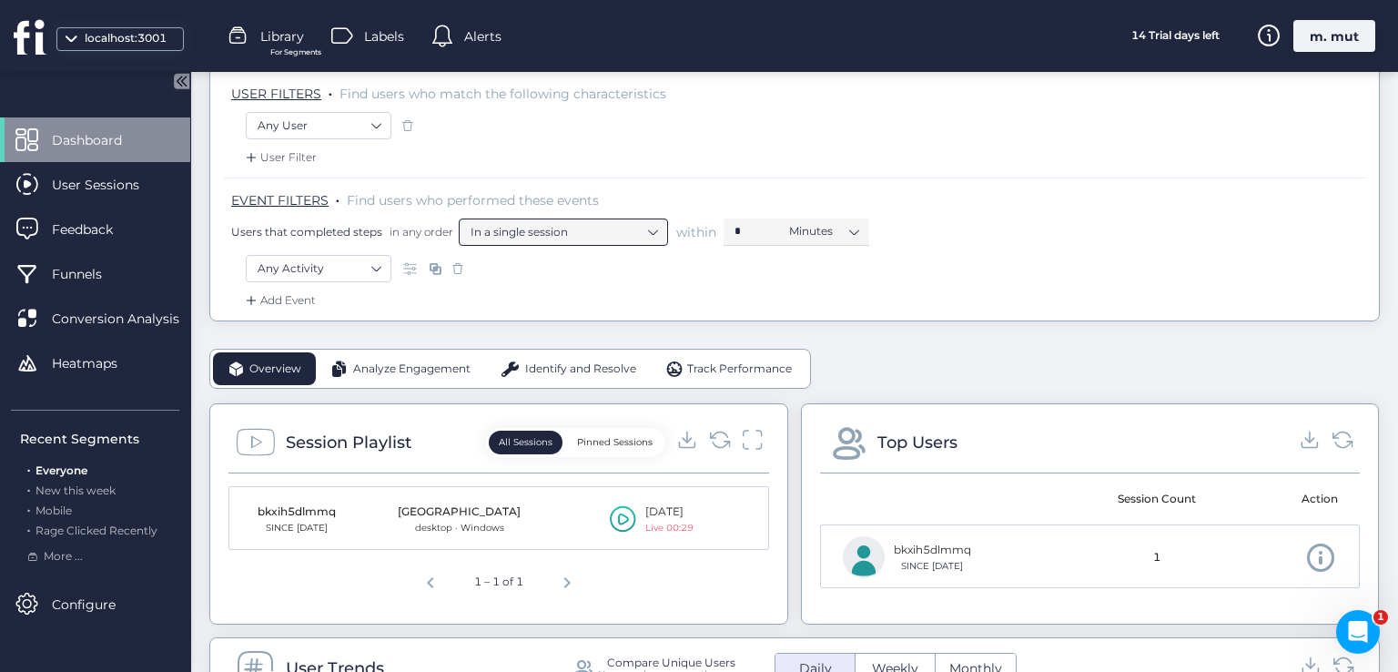
scroll to position [364, 0]
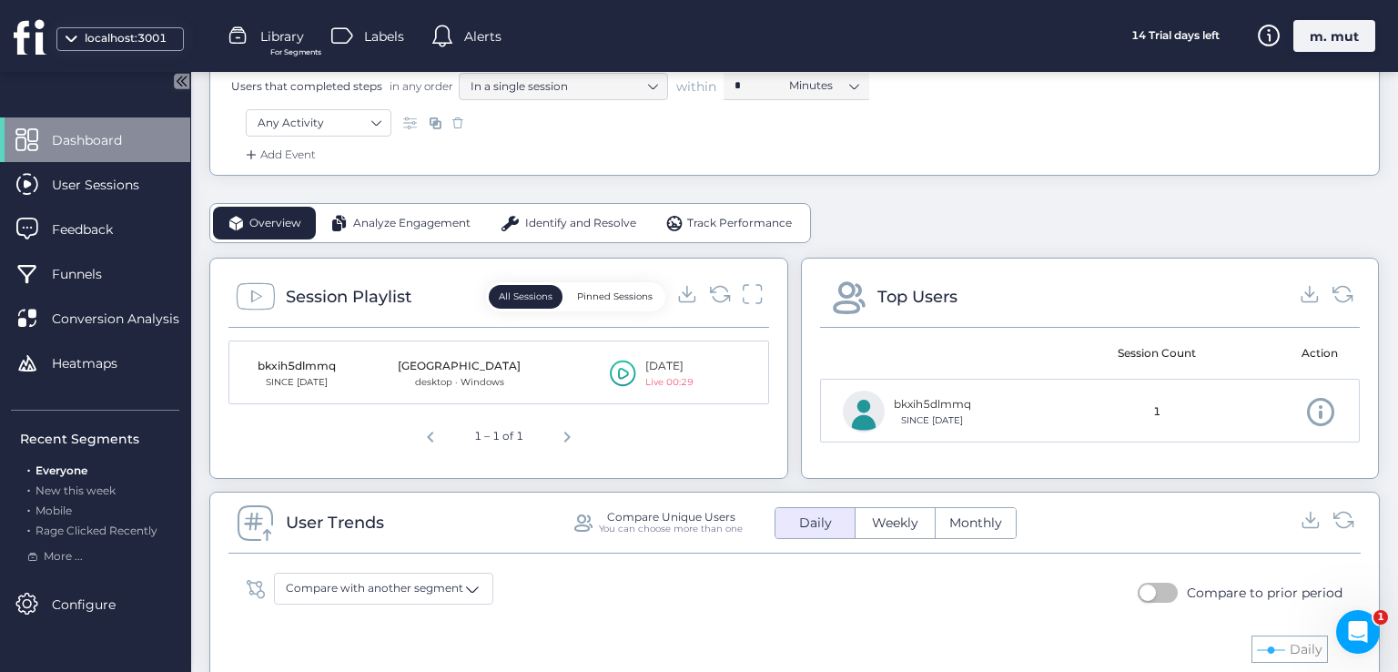
click at [618, 368] on icon at bounding box center [623, 374] width 11 height 12
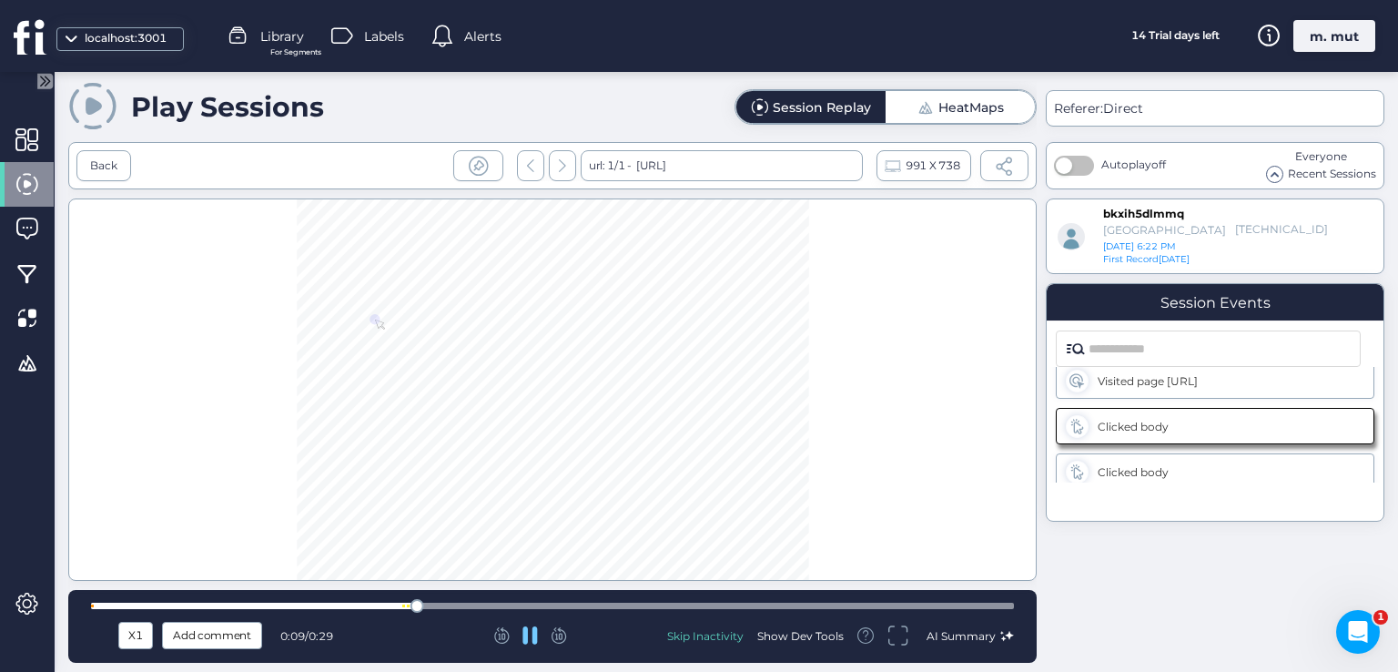
scroll to position [20, 0]
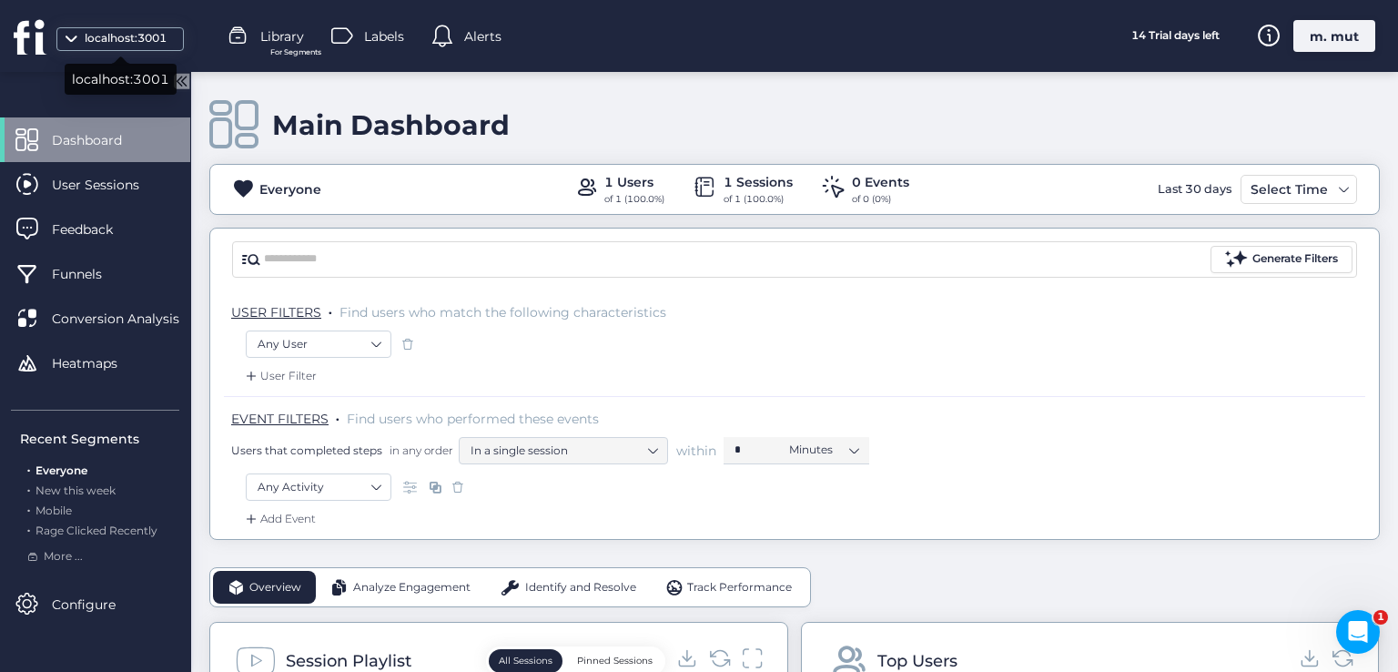
click at [98, 30] on div "localhost:3001" at bounding box center [125, 38] width 91 height 17
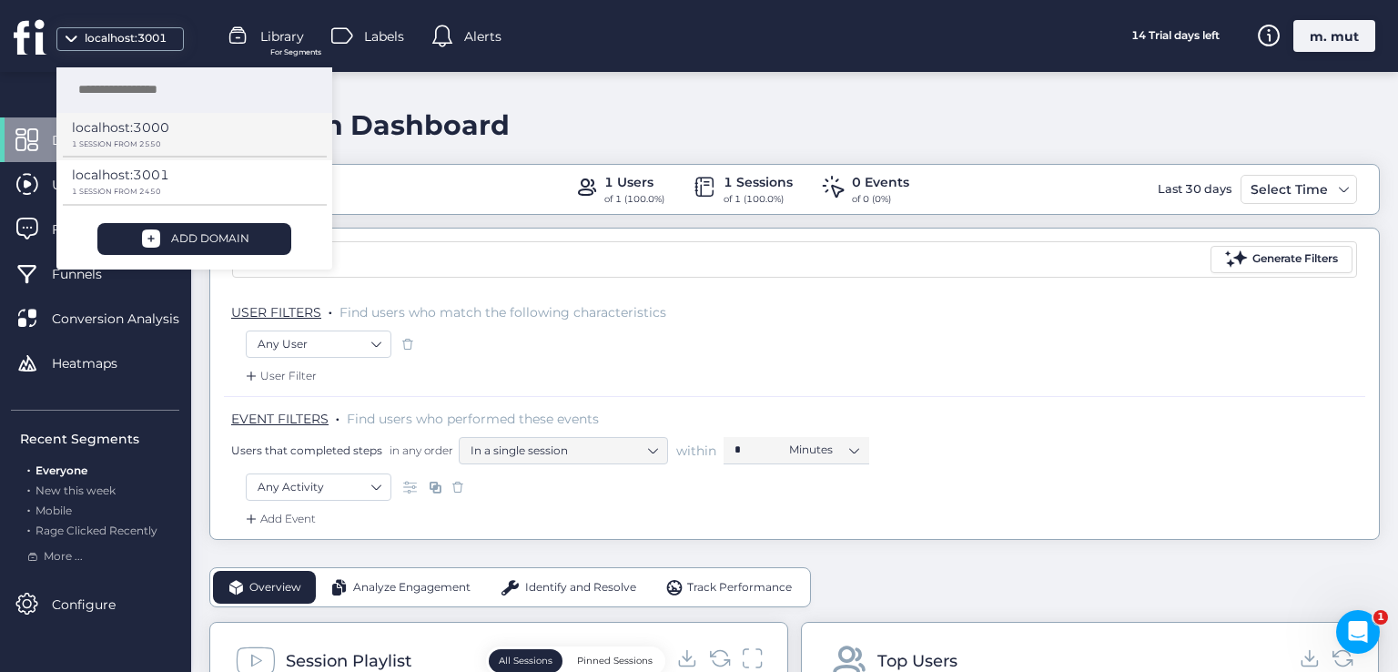
click at [204, 131] on div "localhost:3000" at bounding box center [188, 133] width 232 height 33
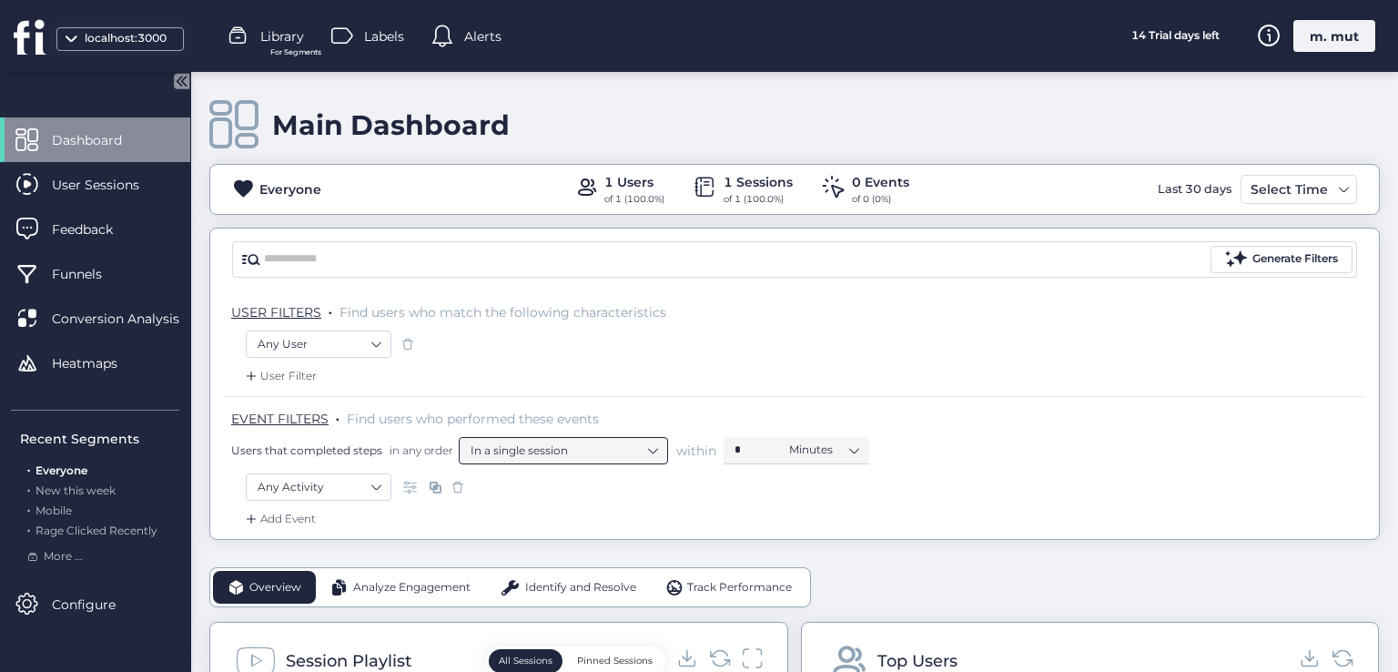
scroll to position [364, 0]
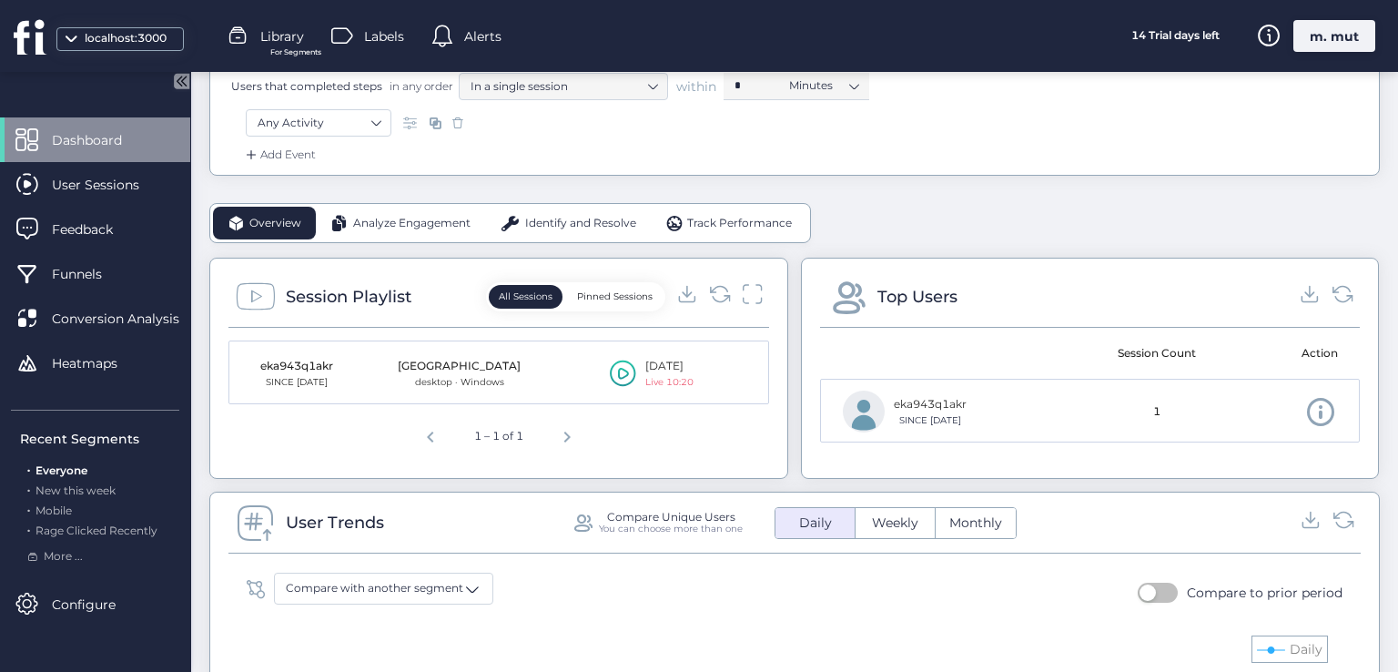
click at [614, 380] on icon at bounding box center [623, 373] width 26 height 27
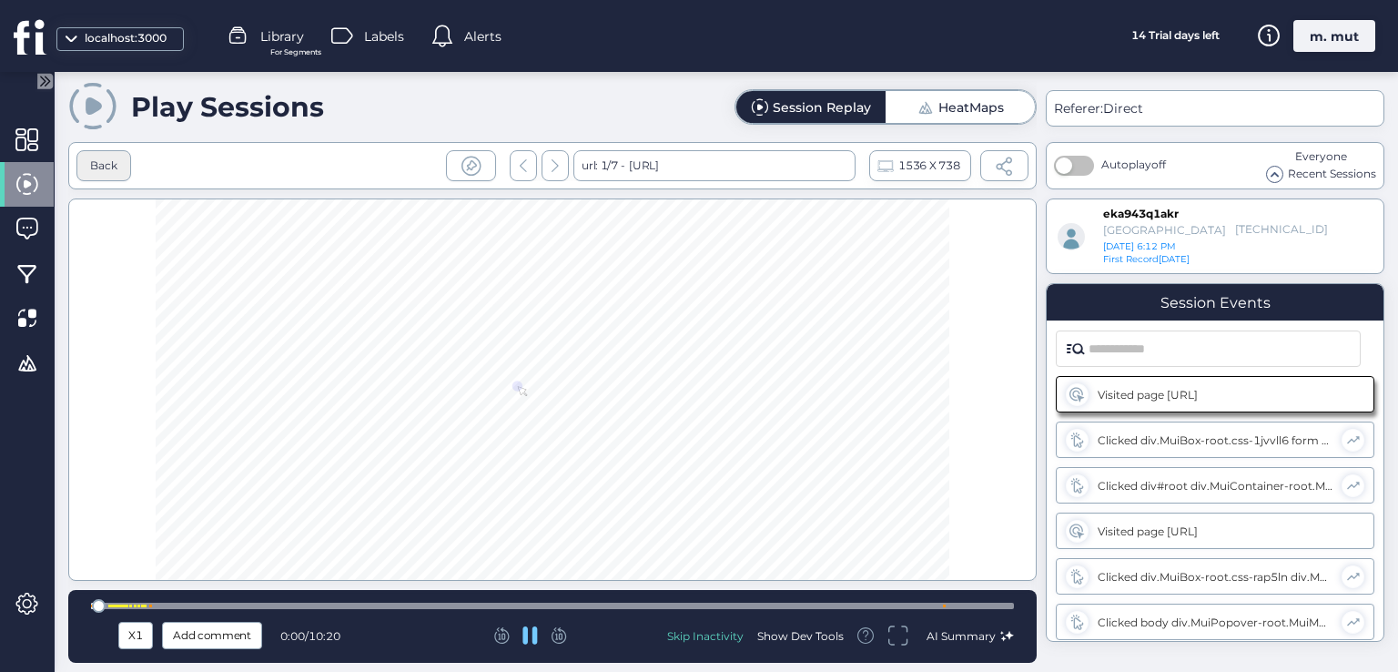
click at [94, 164] on div "Back" at bounding box center [103, 165] width 27 height 17
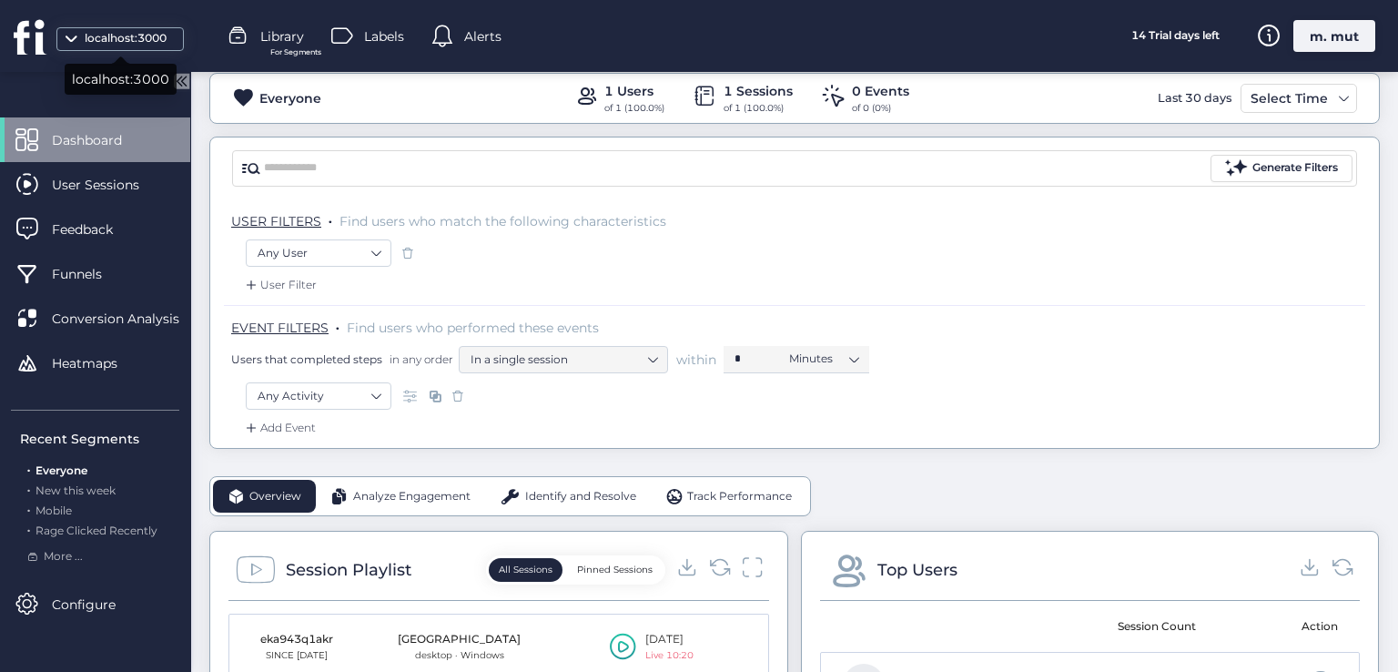
scroll to position [273, 0]
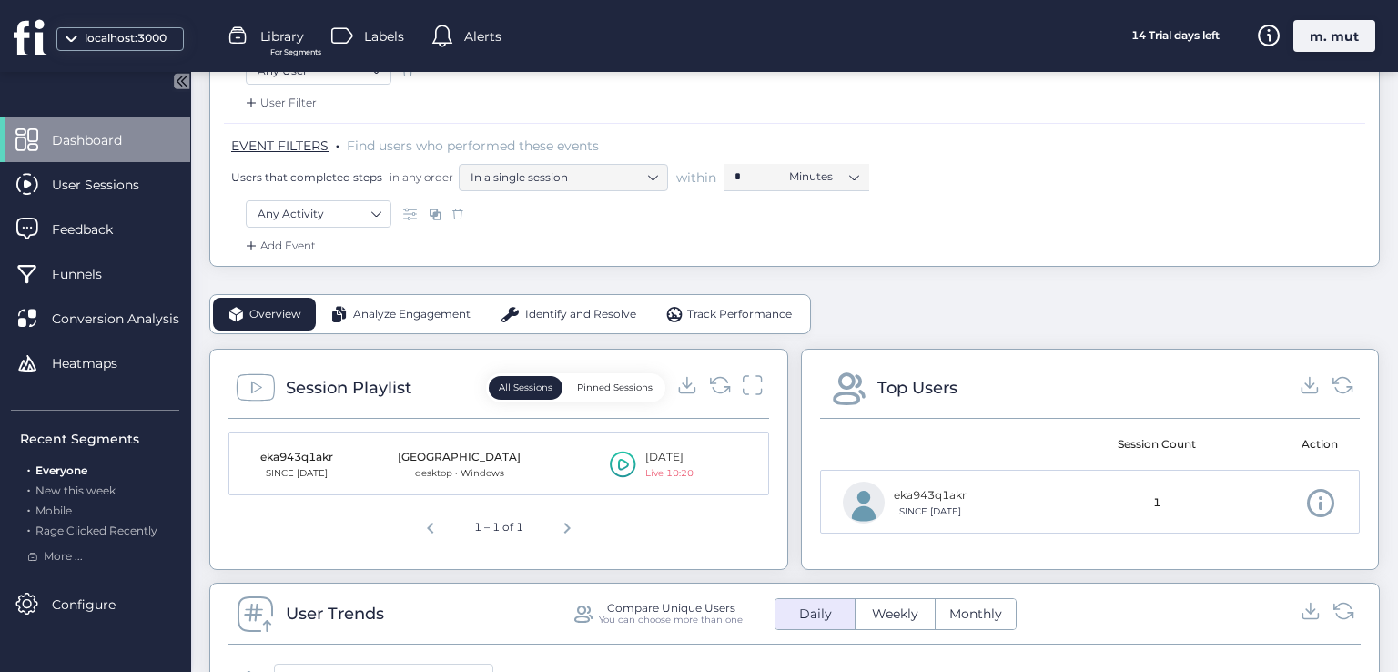
click at [626, 452] on icon at bounding box center [623, 464] width 26 height 27
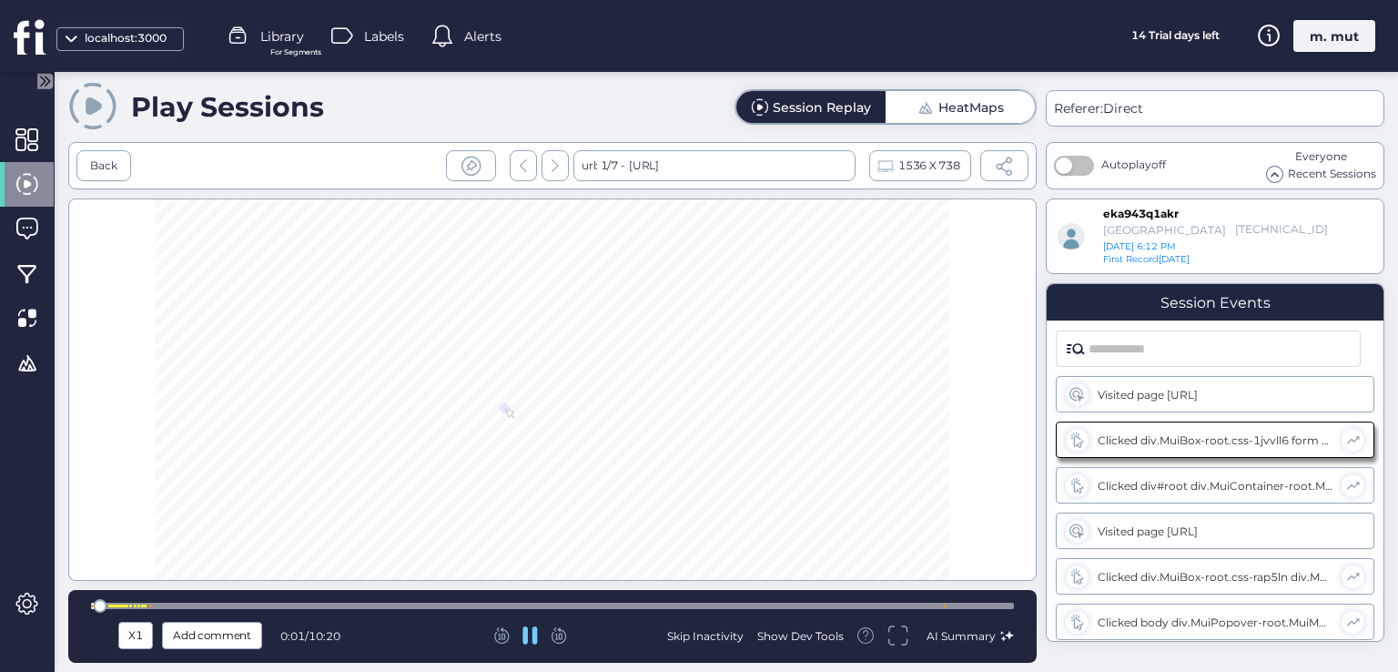
drag, startPoint x: 103, startPoint y: 152, endPoint x: 1391, endPoint y: 127, distance: 1288.3
click at [104, 153] on div "Back" at bounding box center [103, 165] width 55 height 31
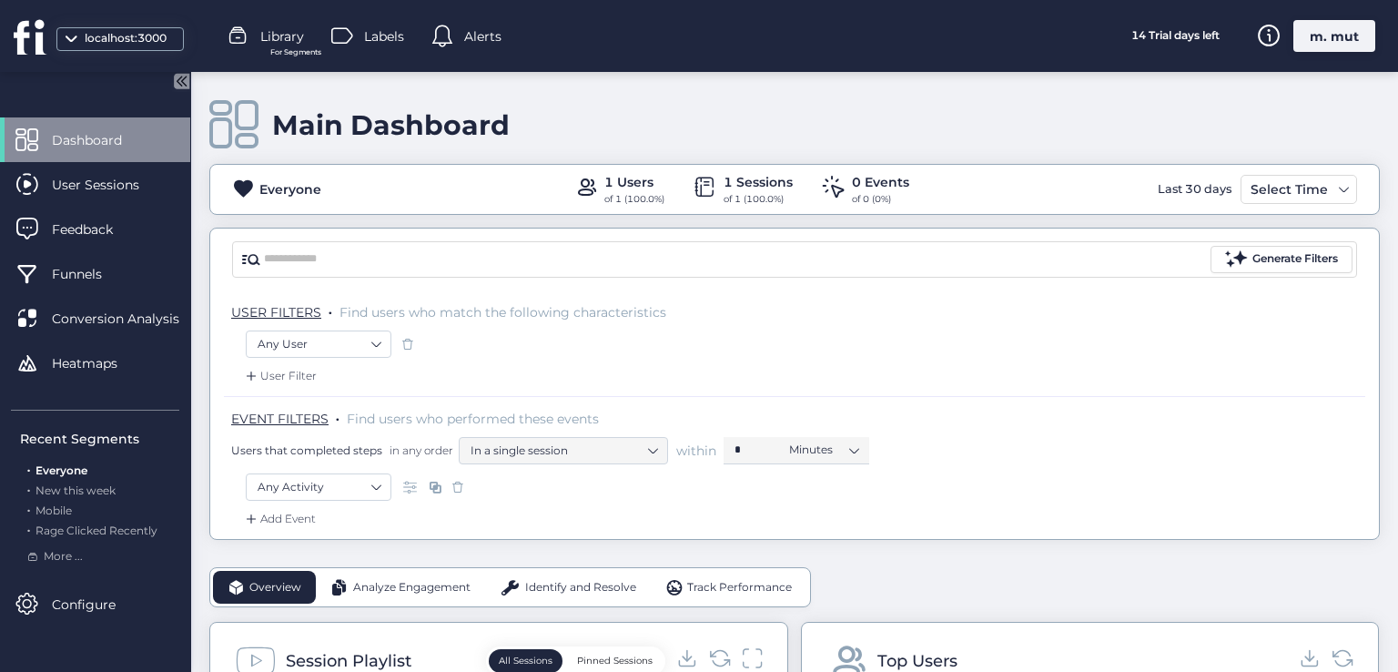
click at [1333, 36] on div "m. mut" at bounding box center [1334, 36] width 82 height 32
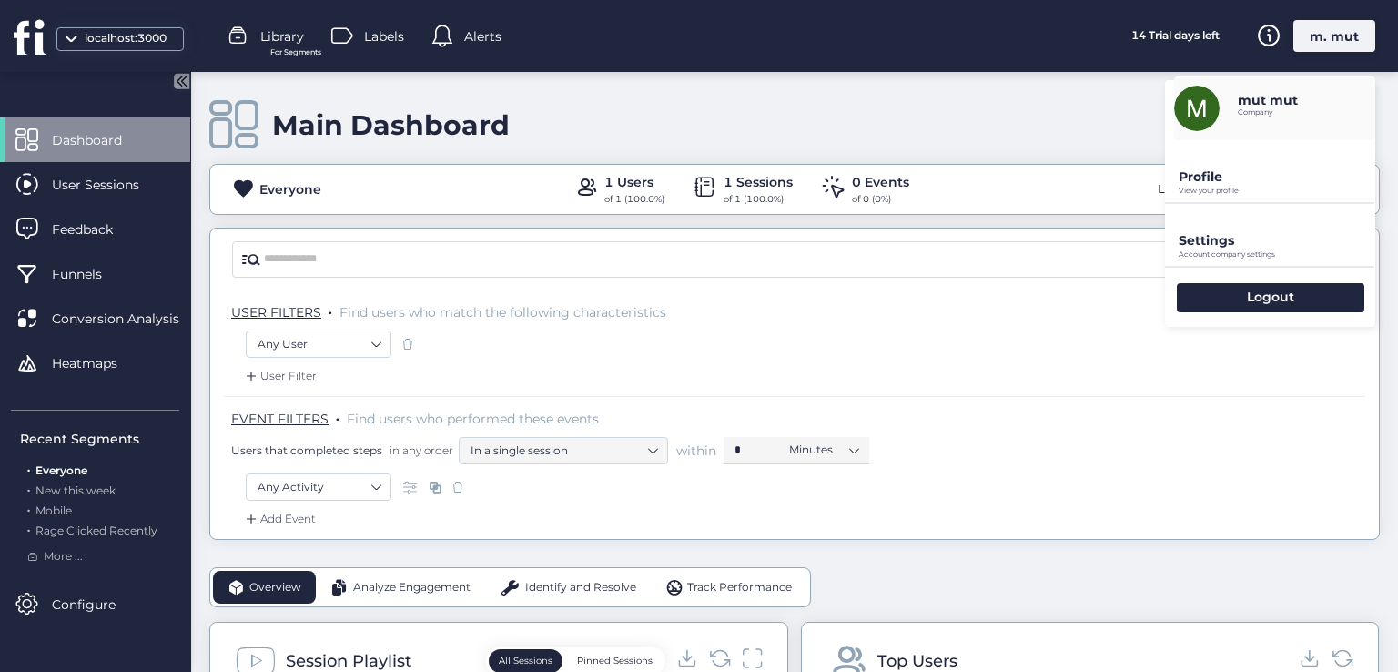
click at [1263, 184] on p "Profile" at bounding box center [1277, 176] width 197 height 16
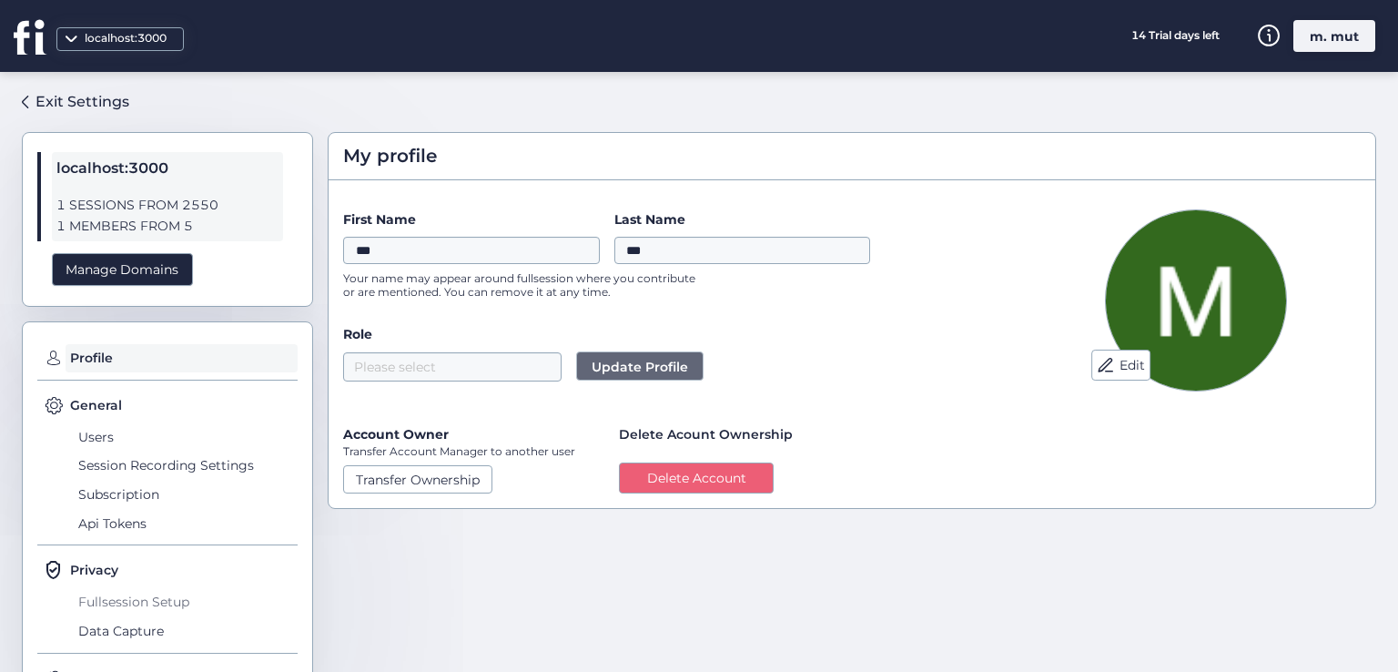
click at [135, 600] on span "Fullsession Setup" at bounding box center [186, 601] width 224 height 29
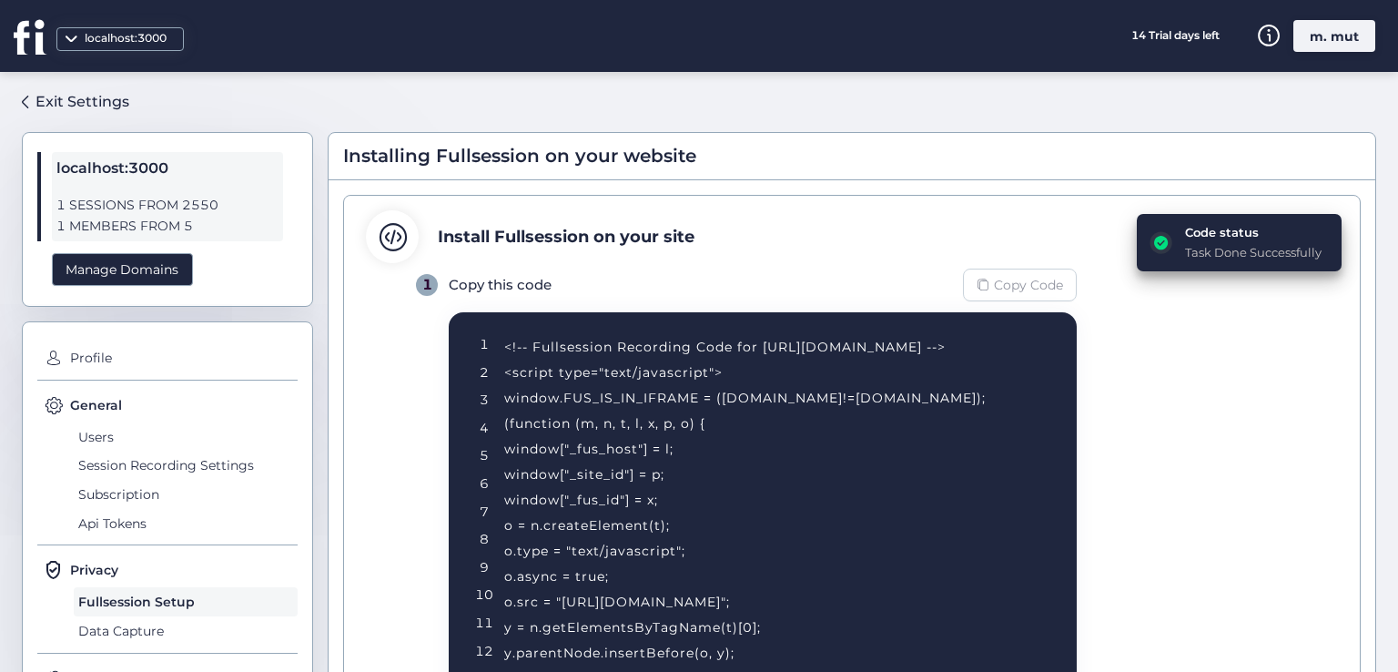
click at [1012, 284] on span "Copy Code" at bounding box center [1028, 285] width 69 height 20
click at [73, 95] on div "Exit Settings" at bounding box center [83, 101] width 94 height 23
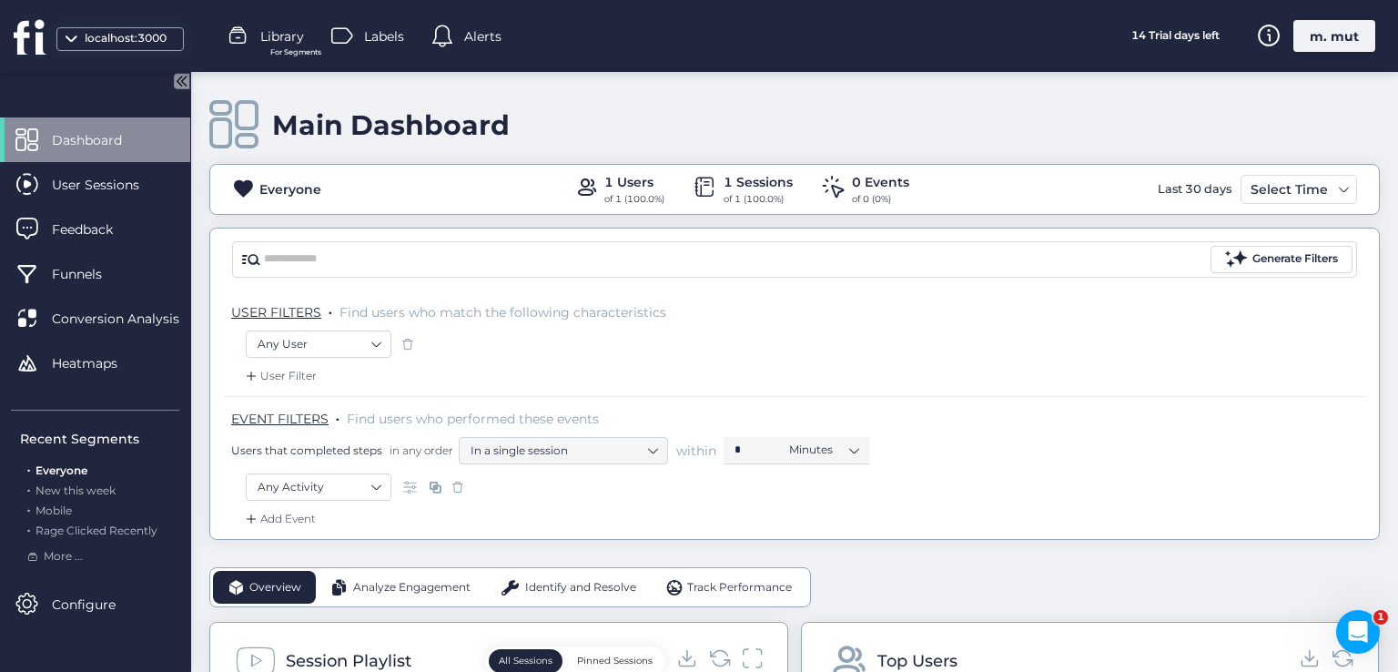
click at [110, 40] on div "localhost:3000" at bounding box center [125, 38] width 91 height 17
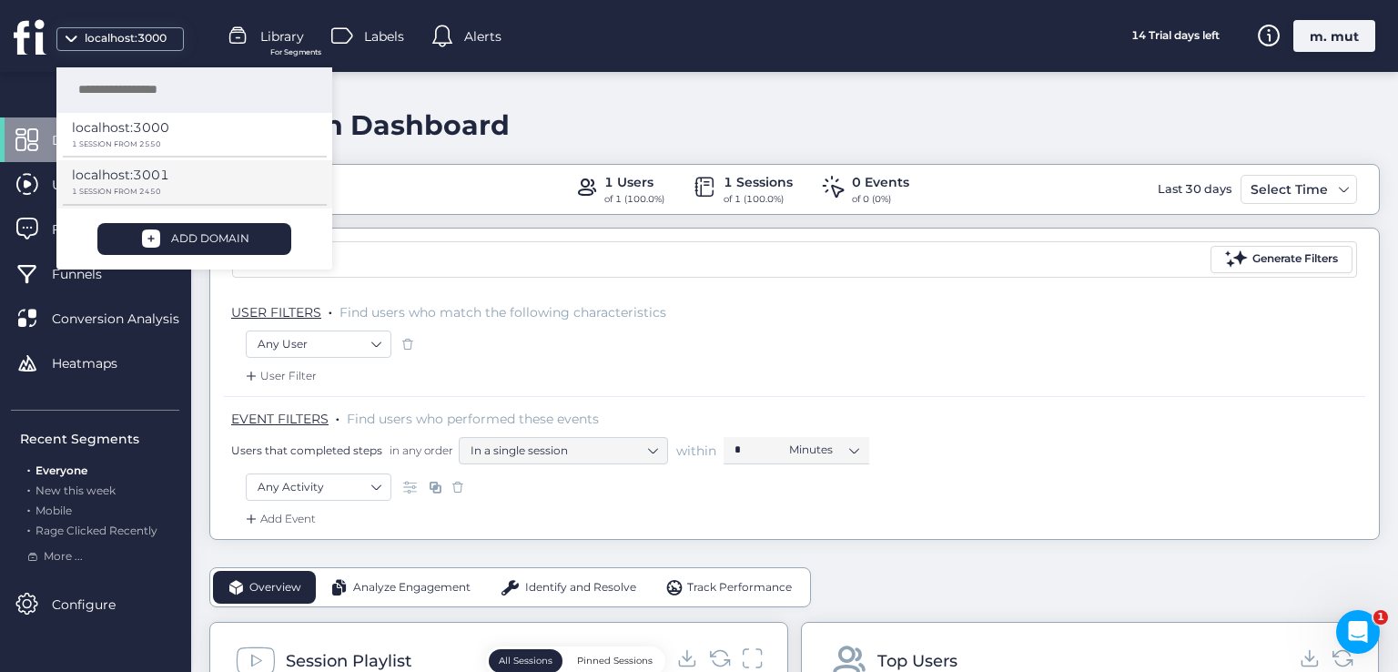
click at [153, 178] on p "localhost:3001" at bounding box center [120, 175] width 97 height 20
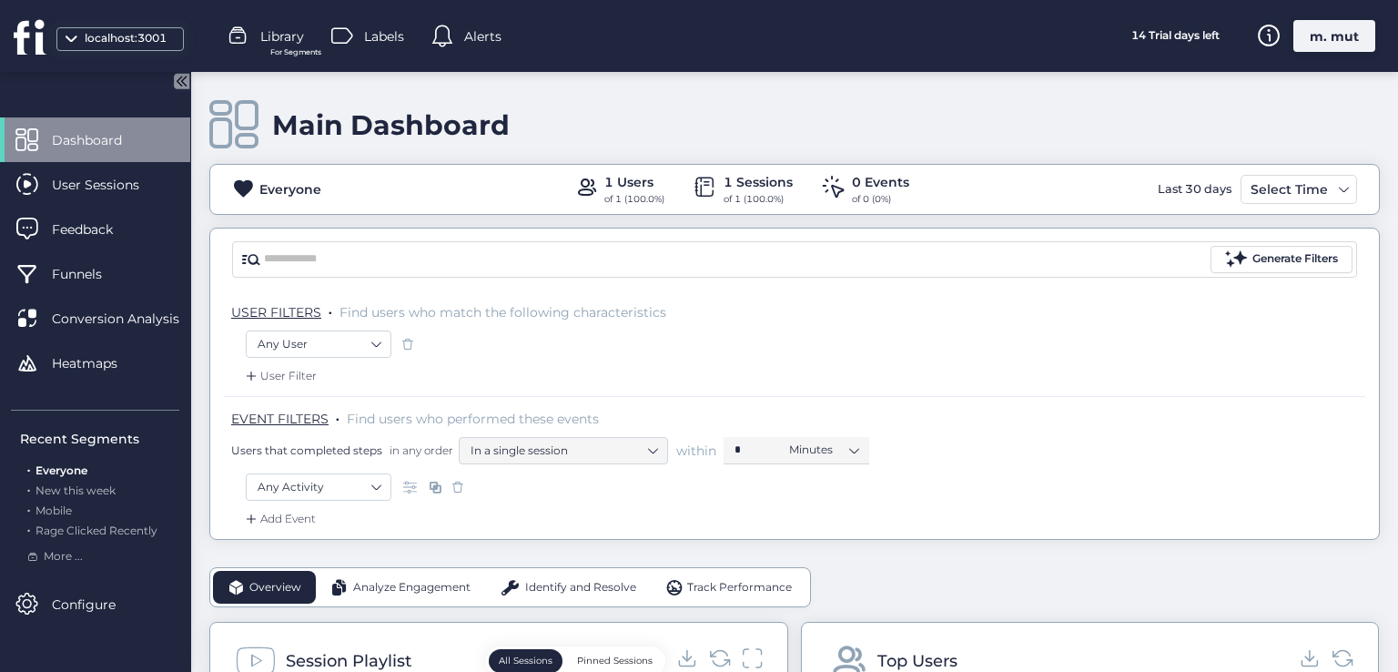
click at [97, 27] on div "localhost:3001" at bounding box center [119, 39] width 127 height 24
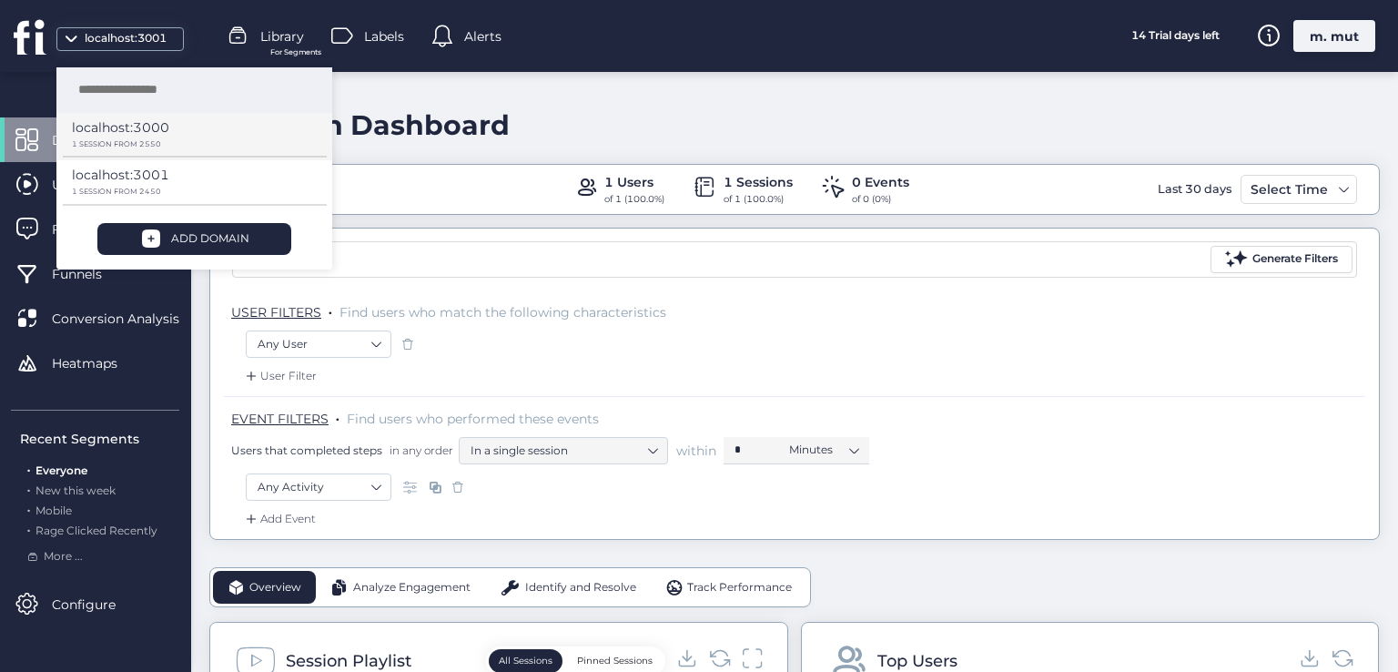
click at [117, 127] on p "localhost:3000" at bounding box center [120, 127] width 97 height 20
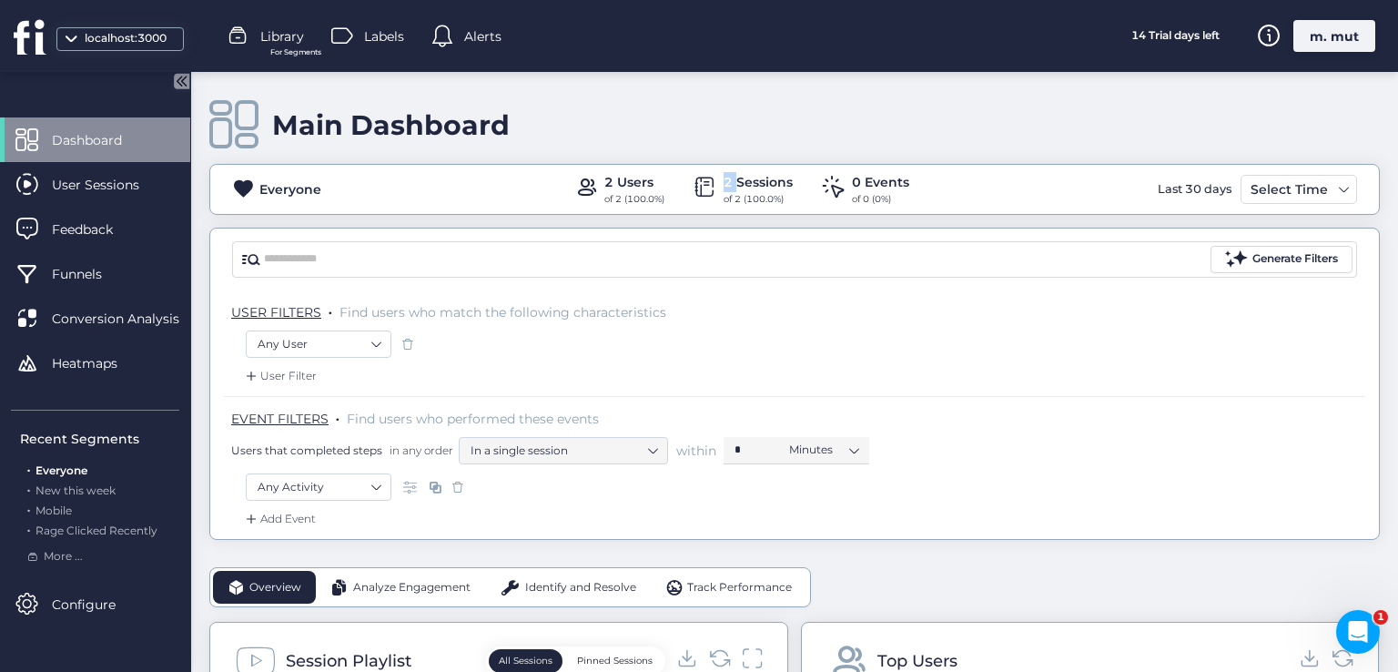
drag, startPoint x: 715, startPoint y: 178, endPoint x: 733, endPoint y: 185, distance: 18.4
click at [733, 185] on div "2 Sessions of 2 (100.0%)" at bounding box center [743, 189] width 99 height 35
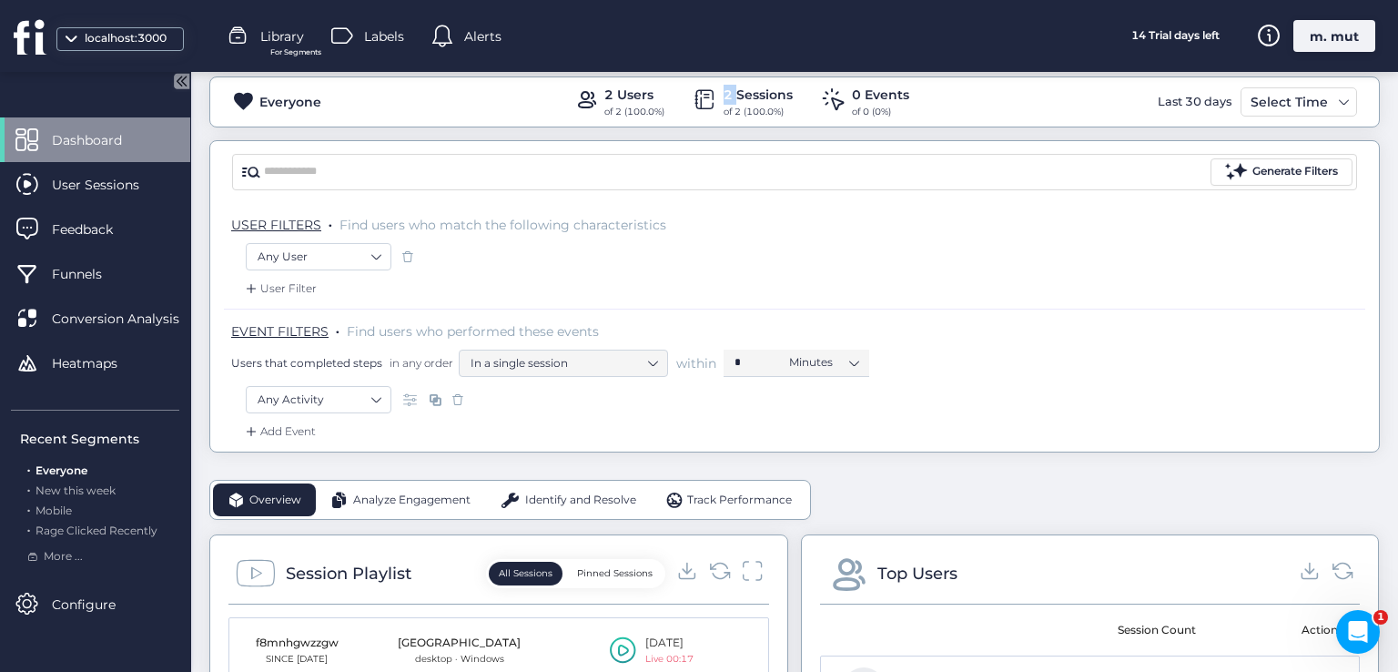
scroll to position [182, 0]
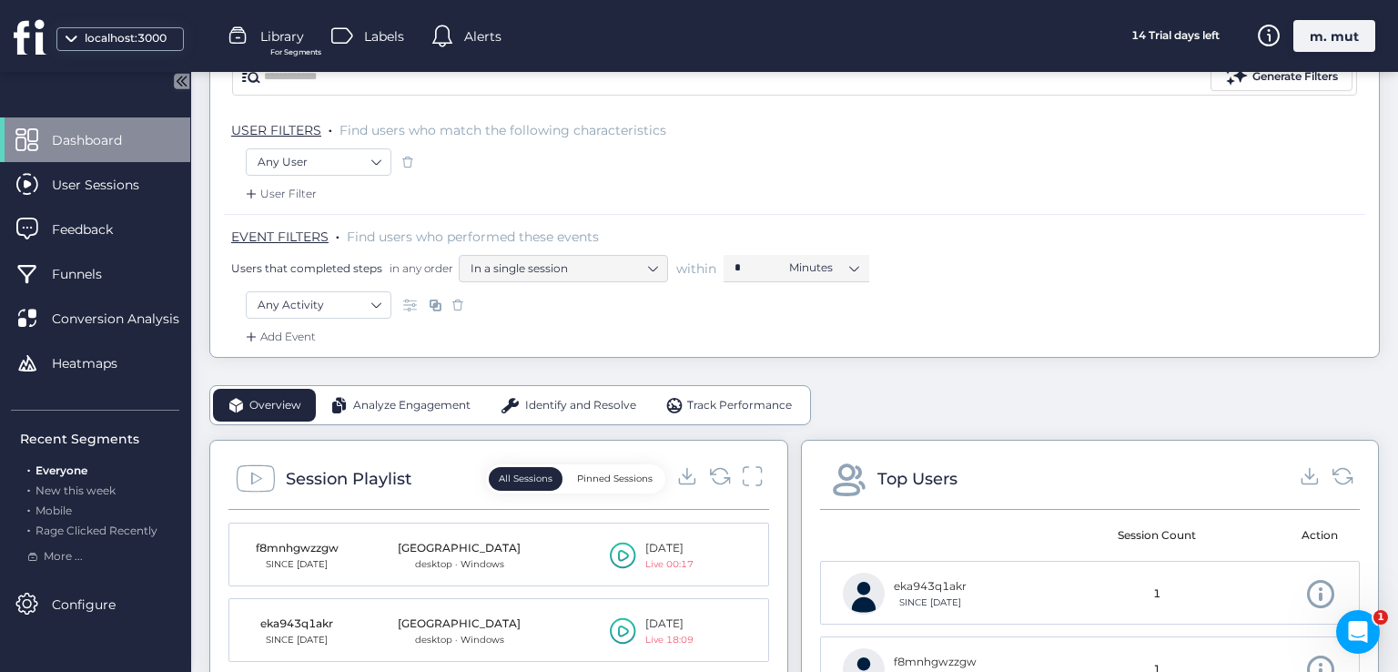
click at [619, 553] on icon at bounding box center [623, 555] width 26 height 27
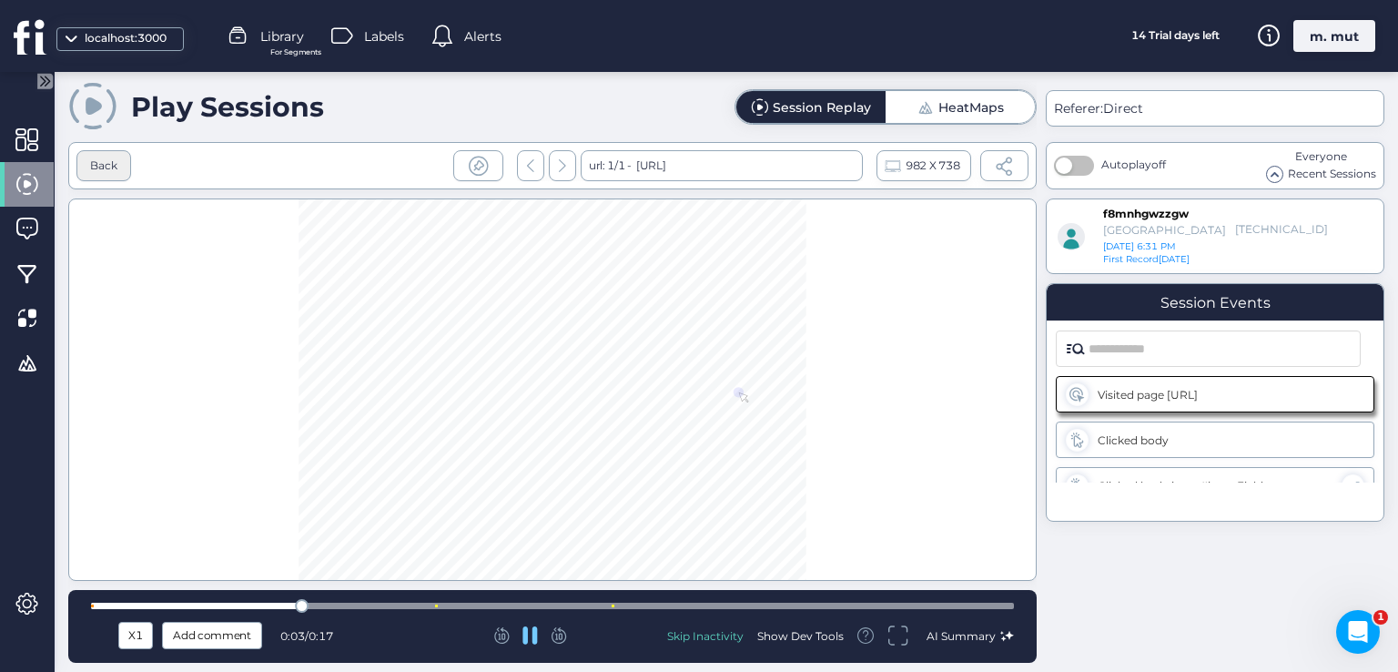
click at [117, 158] on div "Back" at bounding box center [103, 165] width 55 height 31
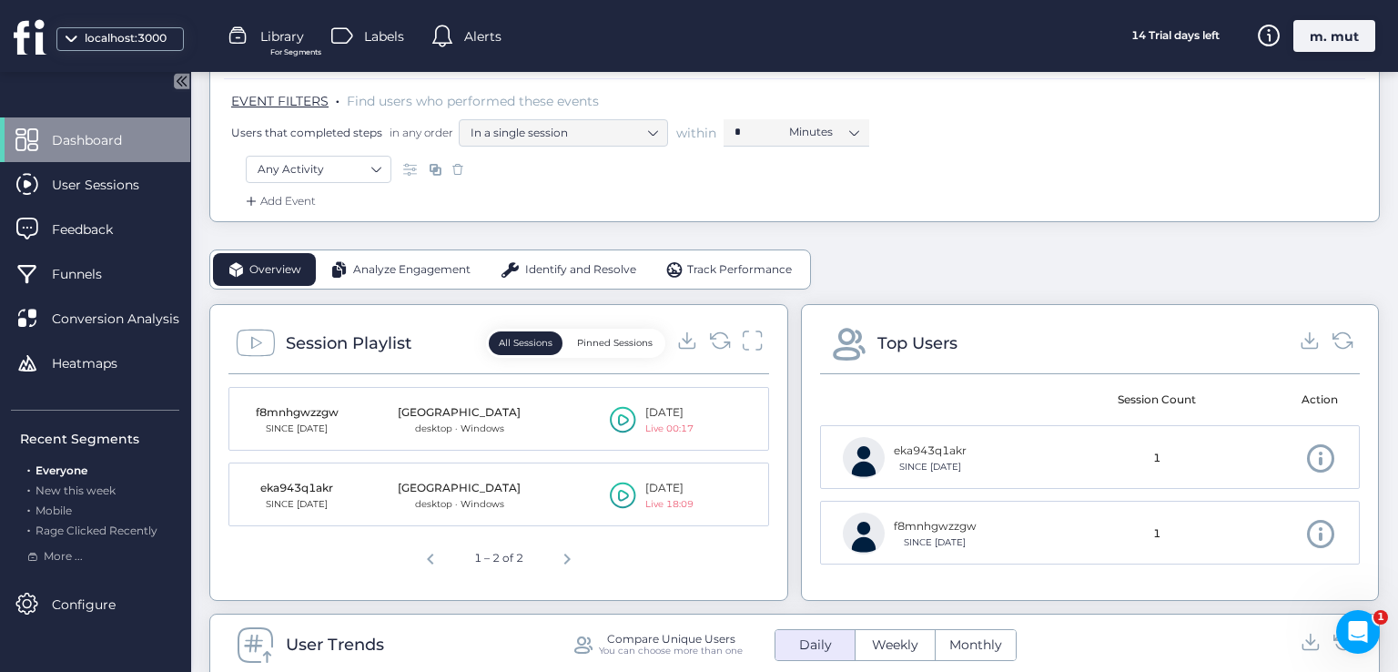
scroll to position [364, 0]
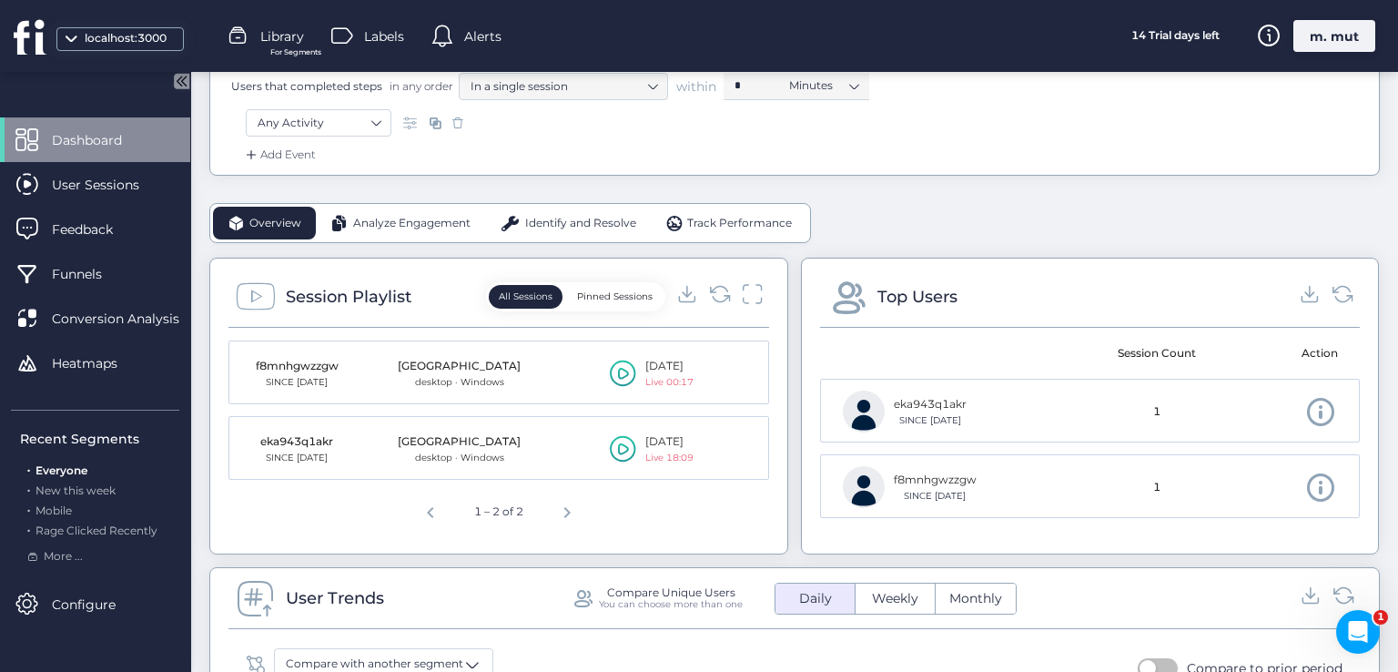
click at [618, 447] on icon at bounding box center [623, 449] width 11 height 12
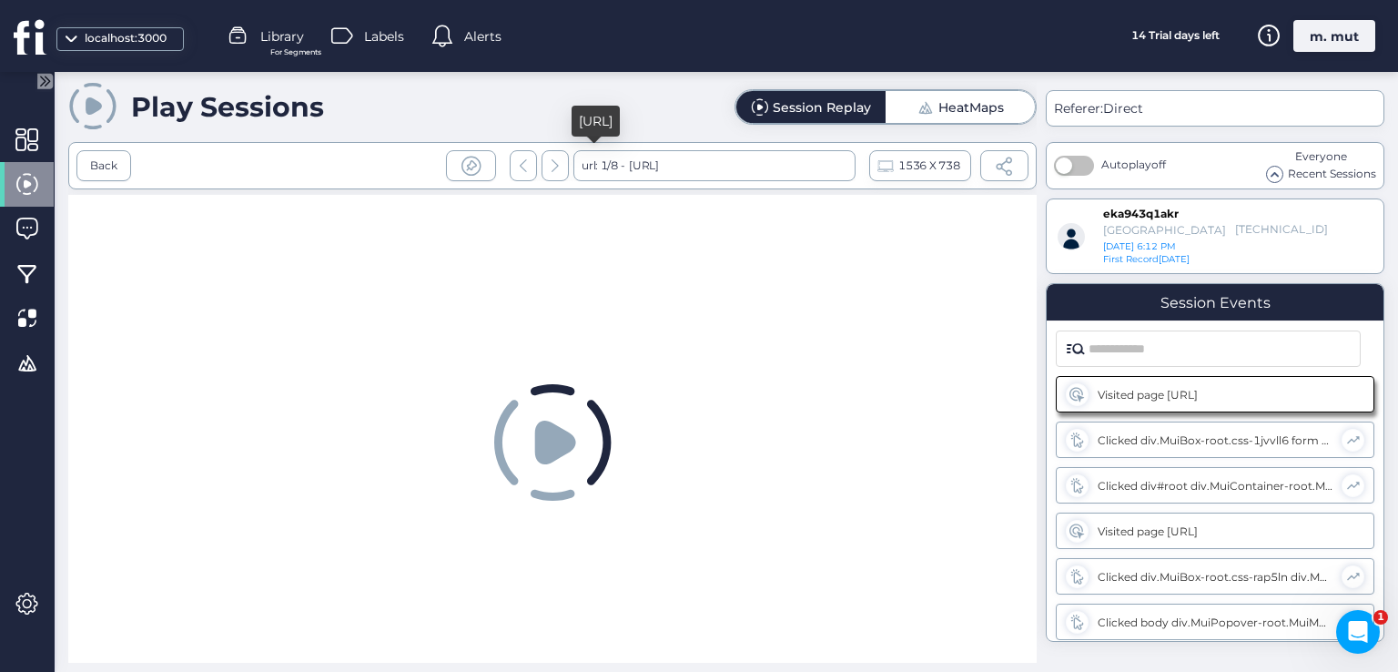
drag, startPoint x: 794, startPoint y: 161, endPoint x: 670, endPoint y: 171, distance: 124.2
click at [655, 164] on div "url: 1/8 - http://localhost:3000/login" at bounding box center [714, 165] width 282 height 31
click at [698, 252] on div at bounding box center [552, 445] width 969 height 500
click at [109, 157] on div "Back" at bounding box center [103, 165] width 27 height 17
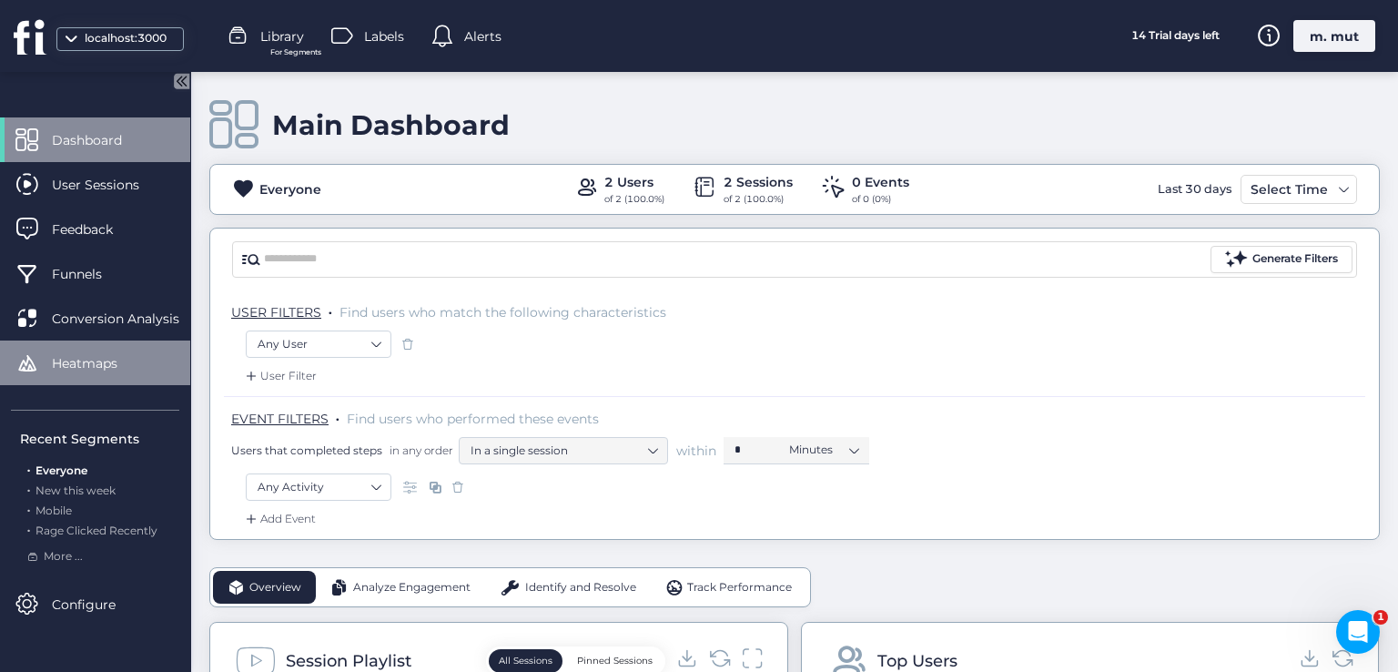
click at [65, 372] on span "Heatmaps" at bounding box center [98, 363] width 93 height 20
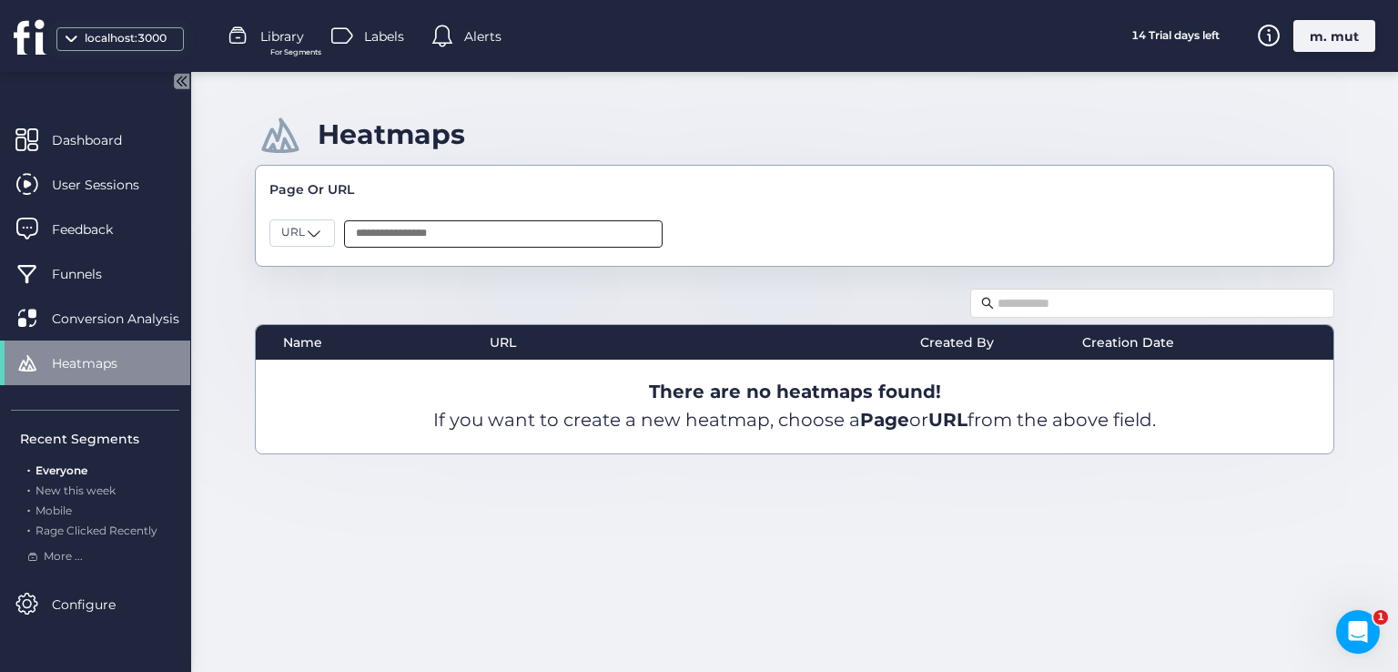
click at [371, 229] on input "text" at bounding box center [503, 233] width 319 height 27
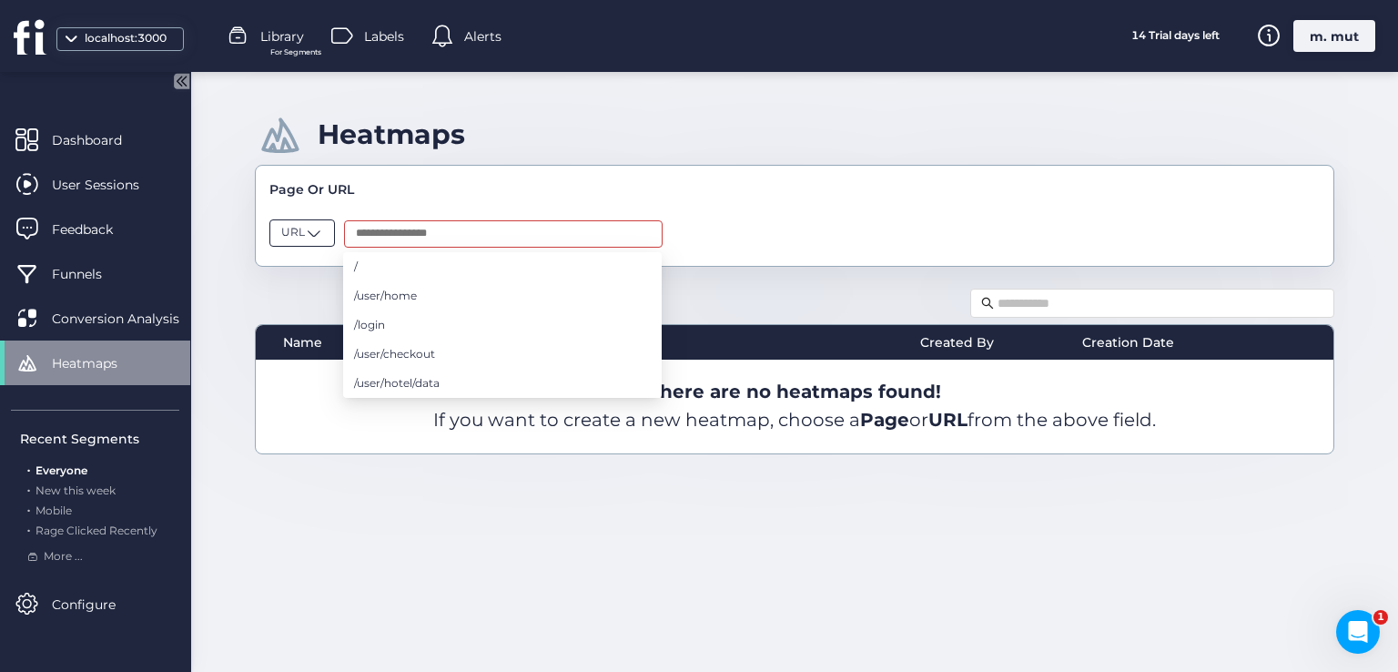
click at [320, 241] on div "URL" at bounding box center [302, 232] width 66 height 27
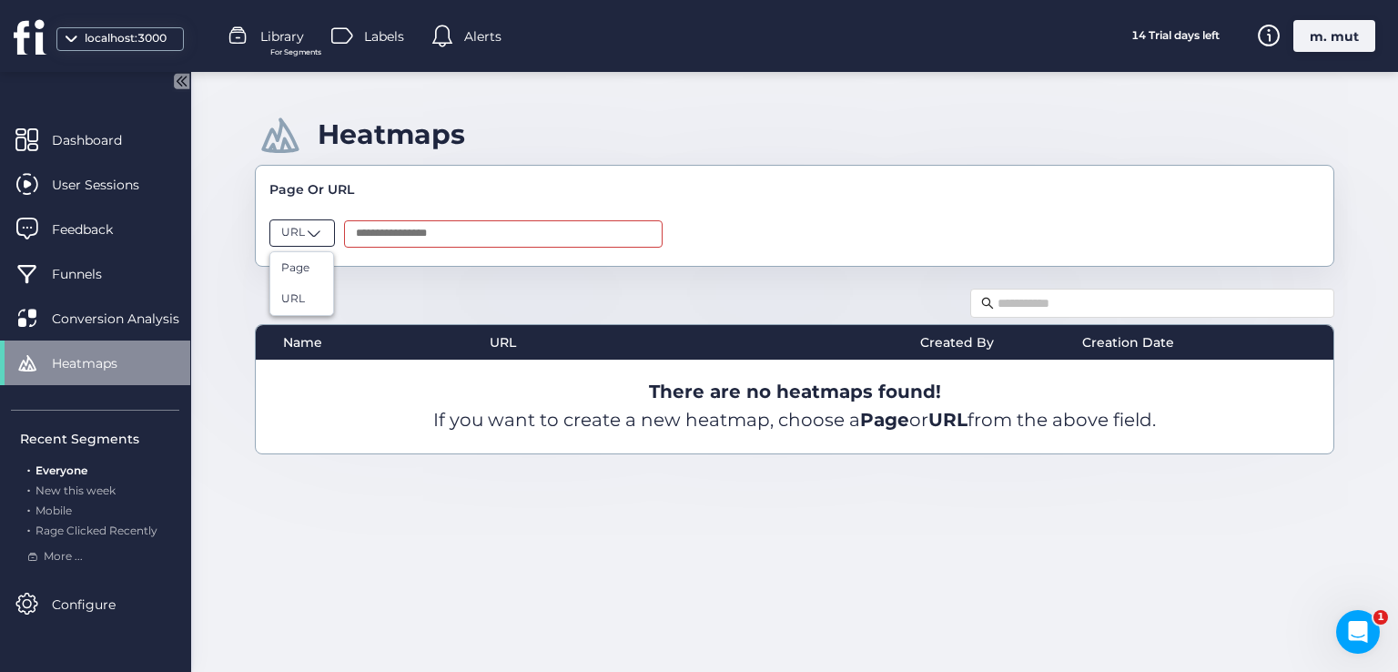
click at [388, 226] on input "text" at bounding box center [503, 233] width 319 height 27
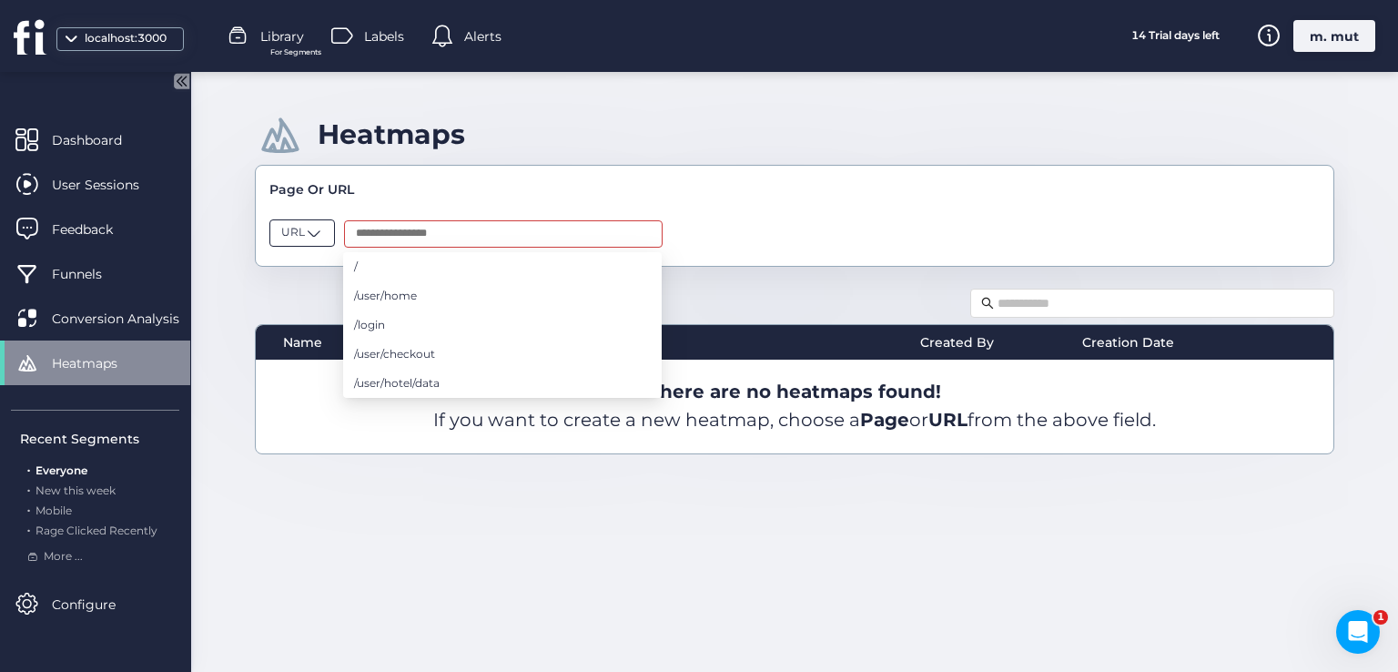
click at [313, 234] on span at bounding box center [314, 233] width 18 height 18
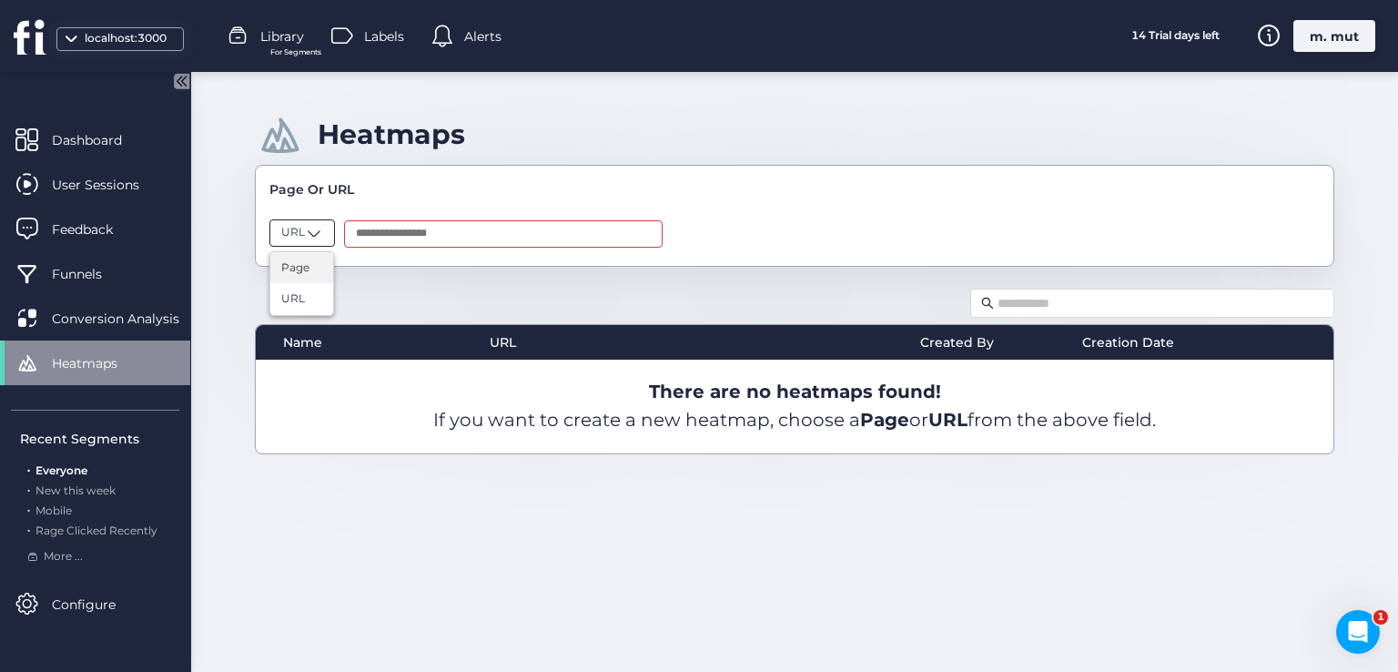
click at [298, 263] on span "Page" at bounding box center [295, 267] width 28 height 17
click at [393, 225] on input "text" at bounding box center [508, 233] width 319 height 27
click at [322, 281] on div "Heatmaps Page Or URL Page Name URL Created By Creation Date There are no heatma…" at bounding box center [794, 372] width 1207 height 600
drag, startPoint x: 300, startPoint y: 227, endPoint x: 340, endPoint y: 298, distance: 81.1
click at [300, 228] on span "Page" at bounding box center [295, 232] width 28 height 17
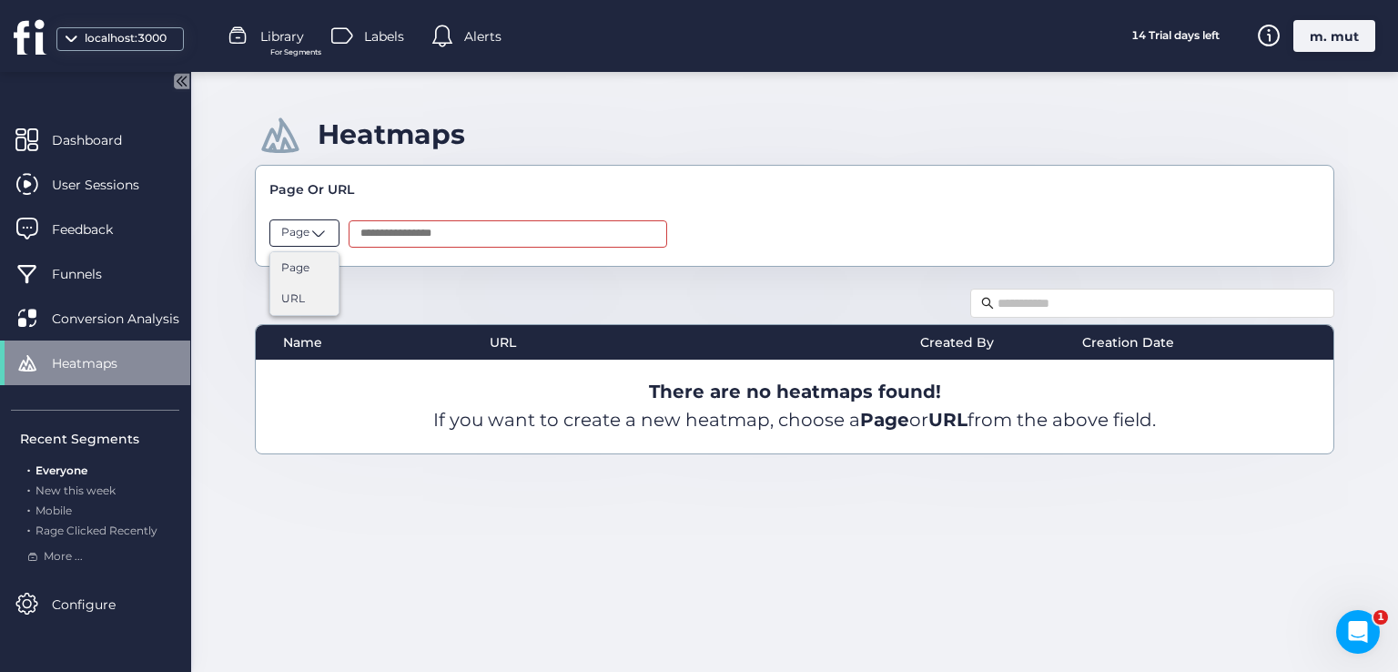
click at [309, 294] on div "URL" at bounding box center [304, 298] width 46 height 17
click at [382, 235] on input "text" at bounding box center [503, 233] width 319 height 27
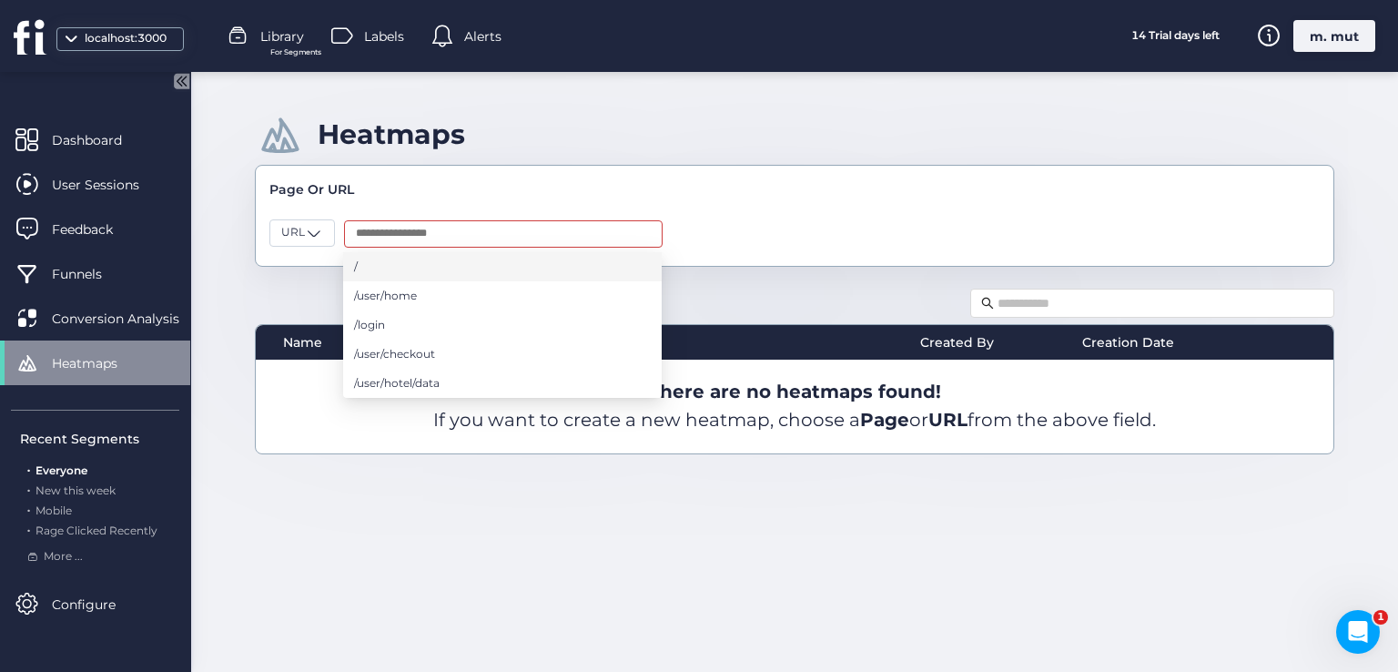
click at [362, 279] on li "/" at bounding box center [502, 266] width 319 height 29
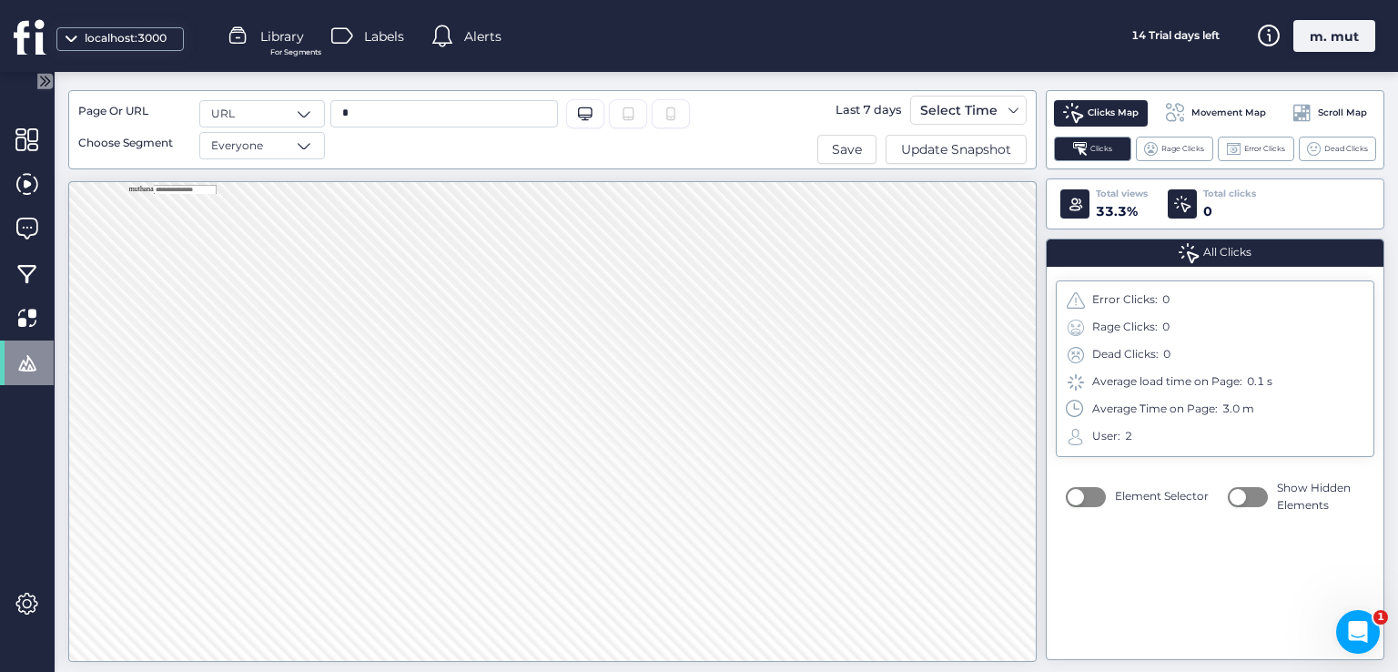
click at [20, 30] on icon at bounding box center [28, 37] width 29 height 34
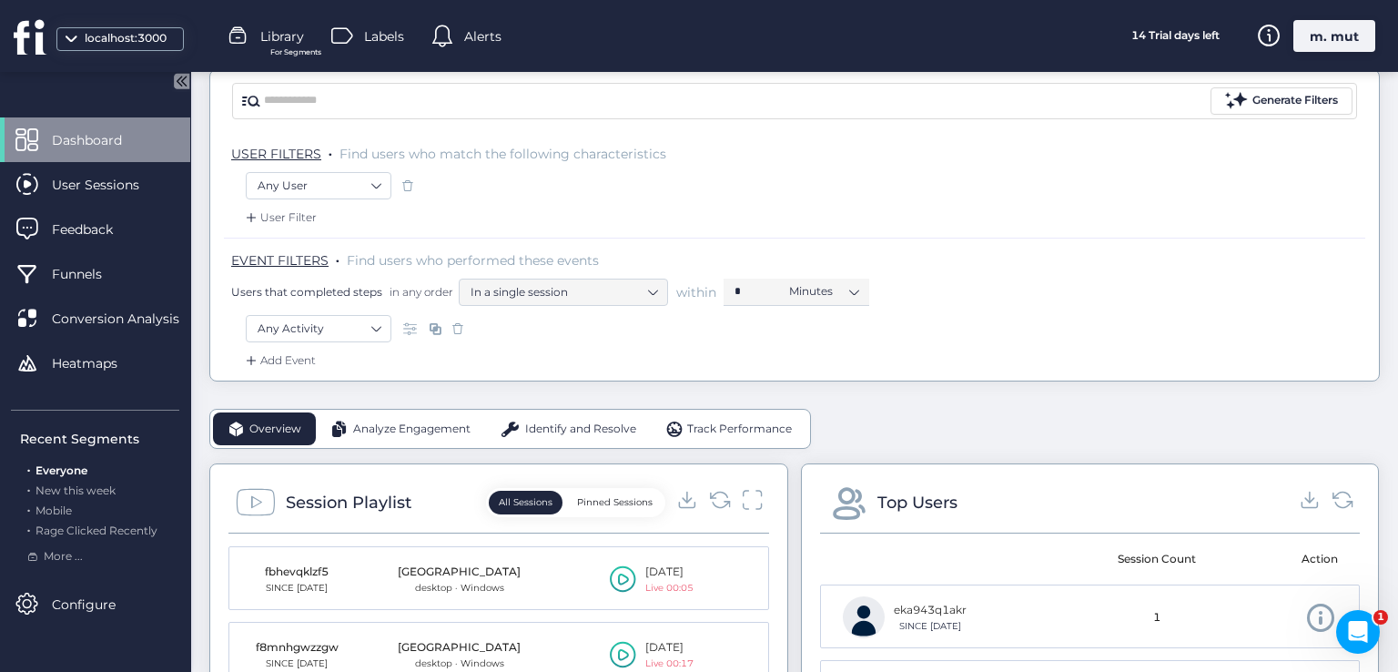
scroll to position [273, 0]
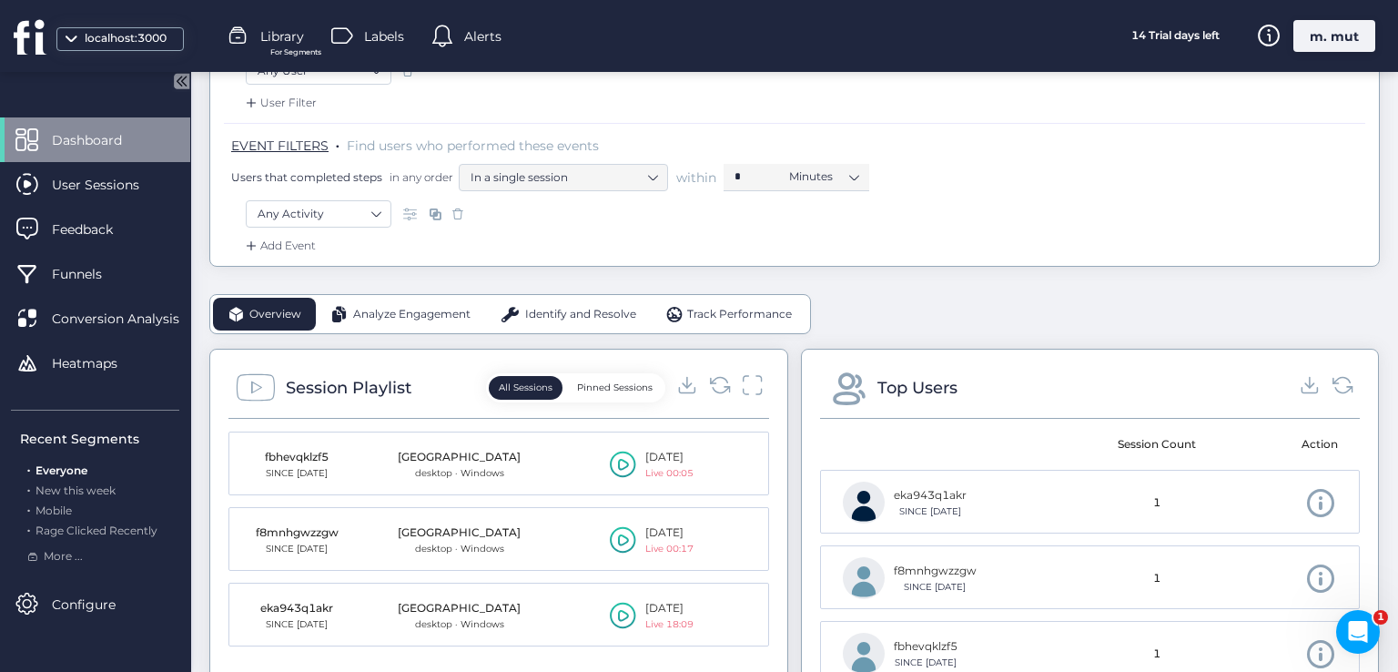
click at [619, 463] on icon at bounding box center [623, 465] width 11 height 12
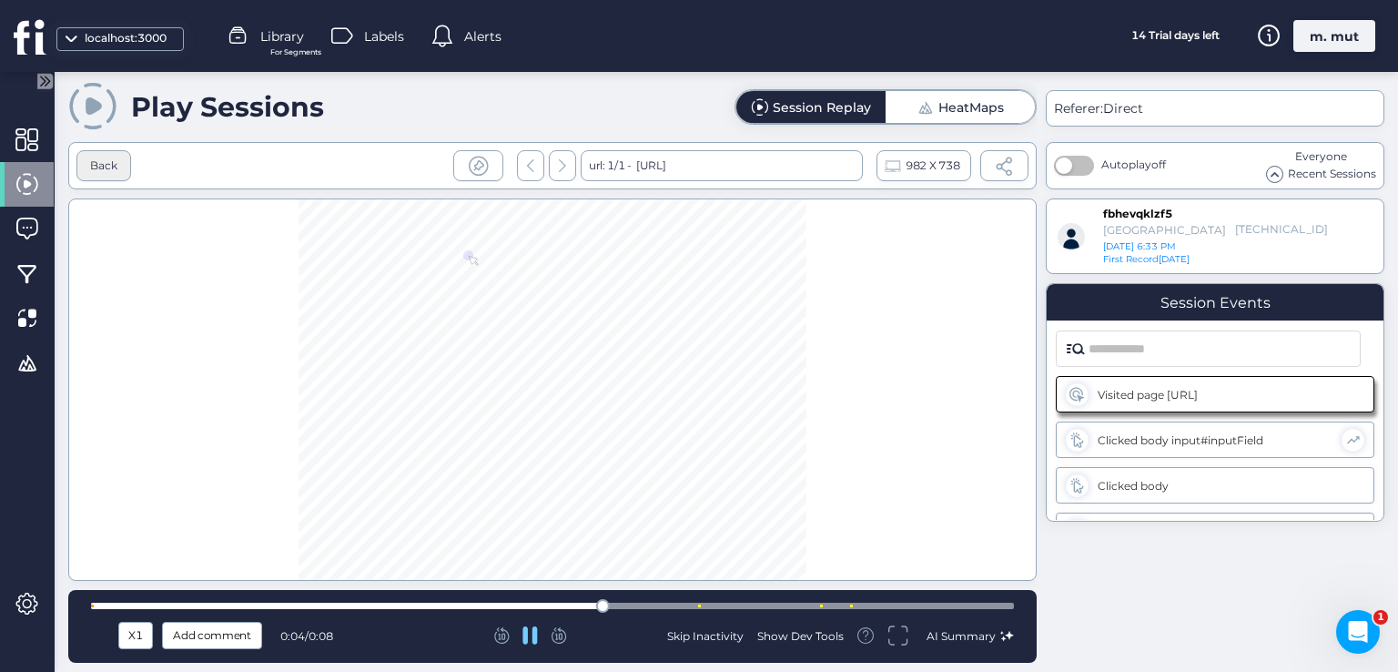
click at [98, 157] on div "Back" at bounding box center [103, 165] width 27 height 17
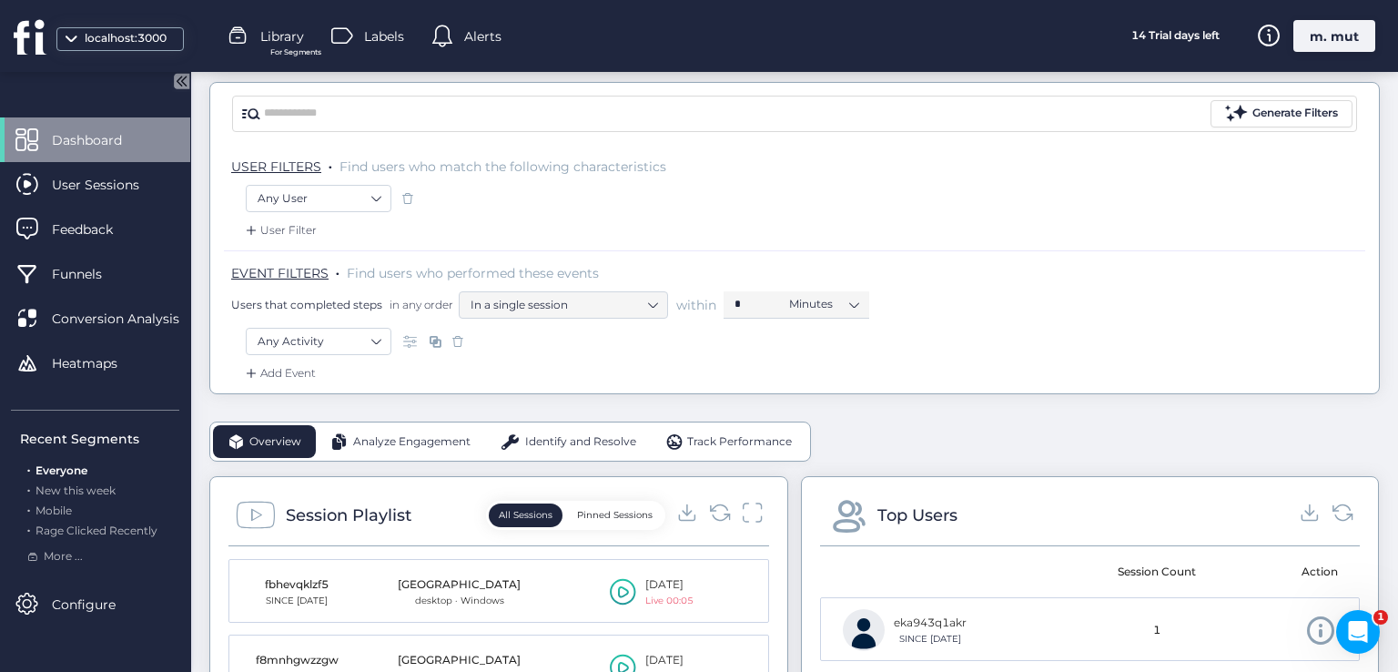
scroll to position [273, 0]
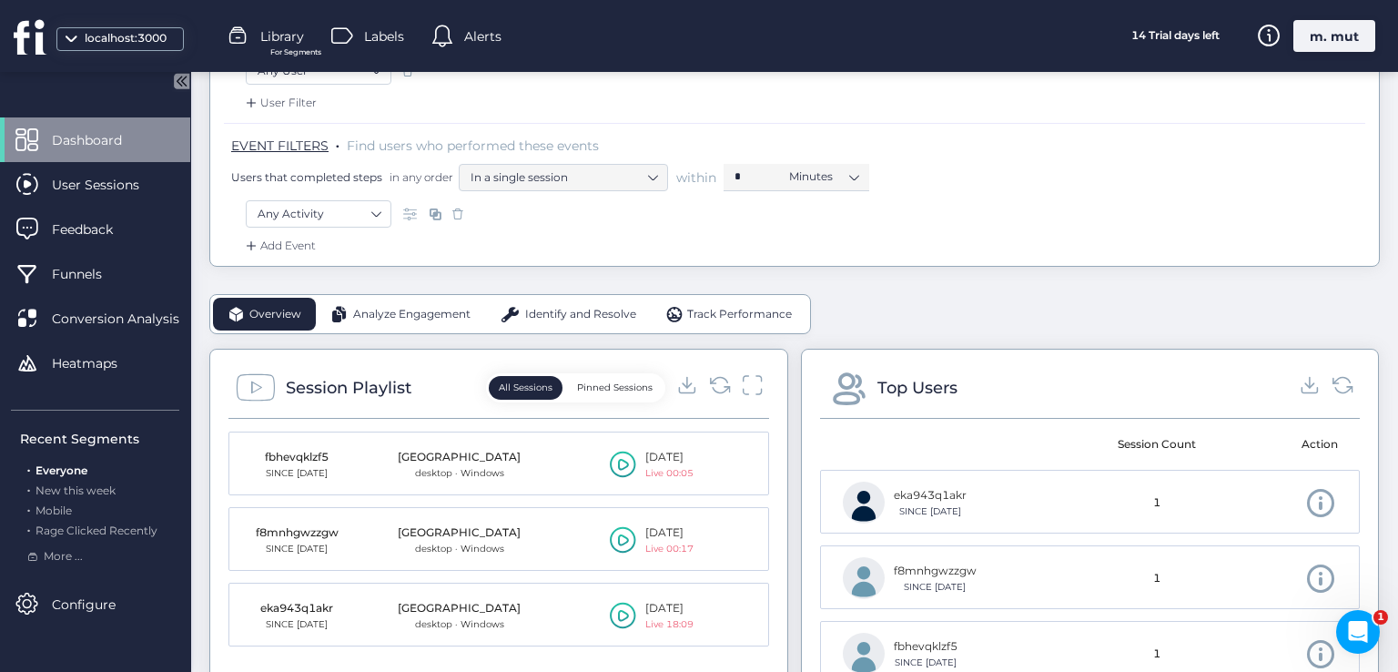
click at [611, 616] on icon at bounding box center [623, 615] width 26 height 27
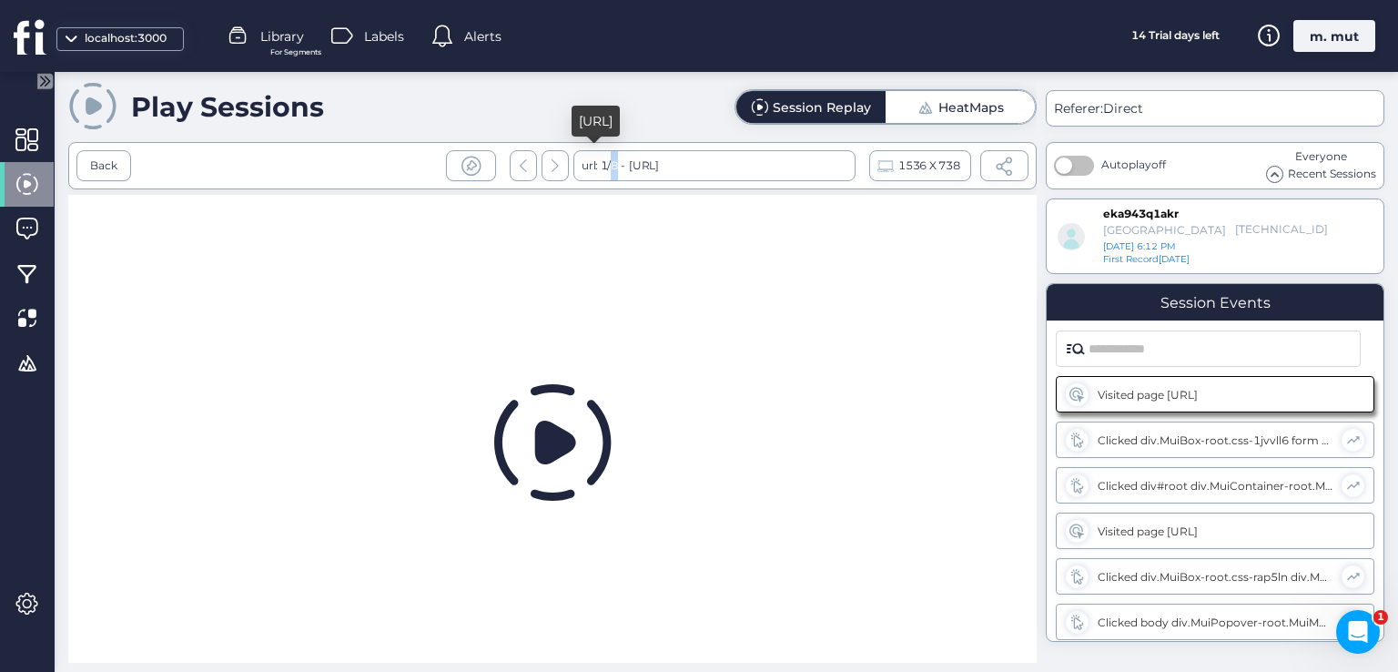
drag, startPoint x: 603, startPoint y: 164, endPoint x: 612, endPoint y: 166, distance: 9.3
click at [612, 166] on div "url: 1/8 - http://localhost:3000/login" at bounding box center [714, 165] width 282 height 31
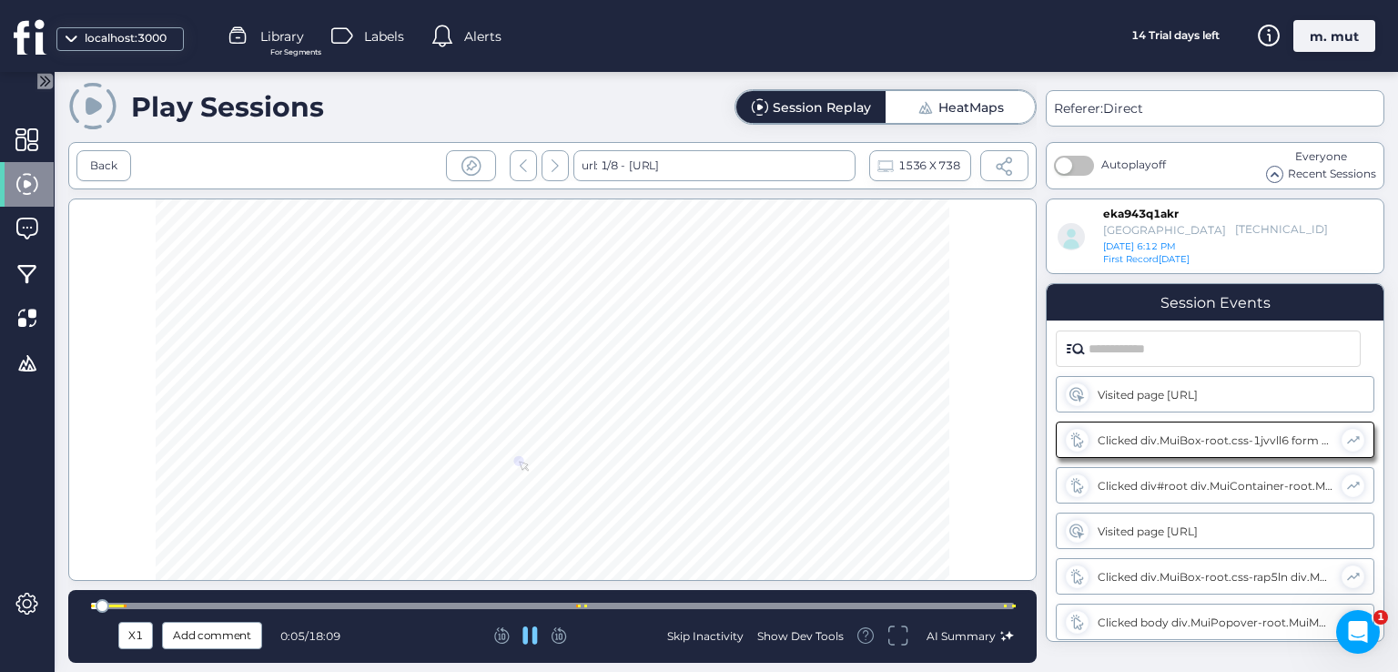
drag, startPoint x: 180, startPoint y: 217, endPoint x: 171, endPoint y: 215, distance: 9.3
click at [174, 215] on div at bounding box center [552, 389] width 969 height 382
click at [171, 215] on div at bounding box center [552, 389] width 969 height 382
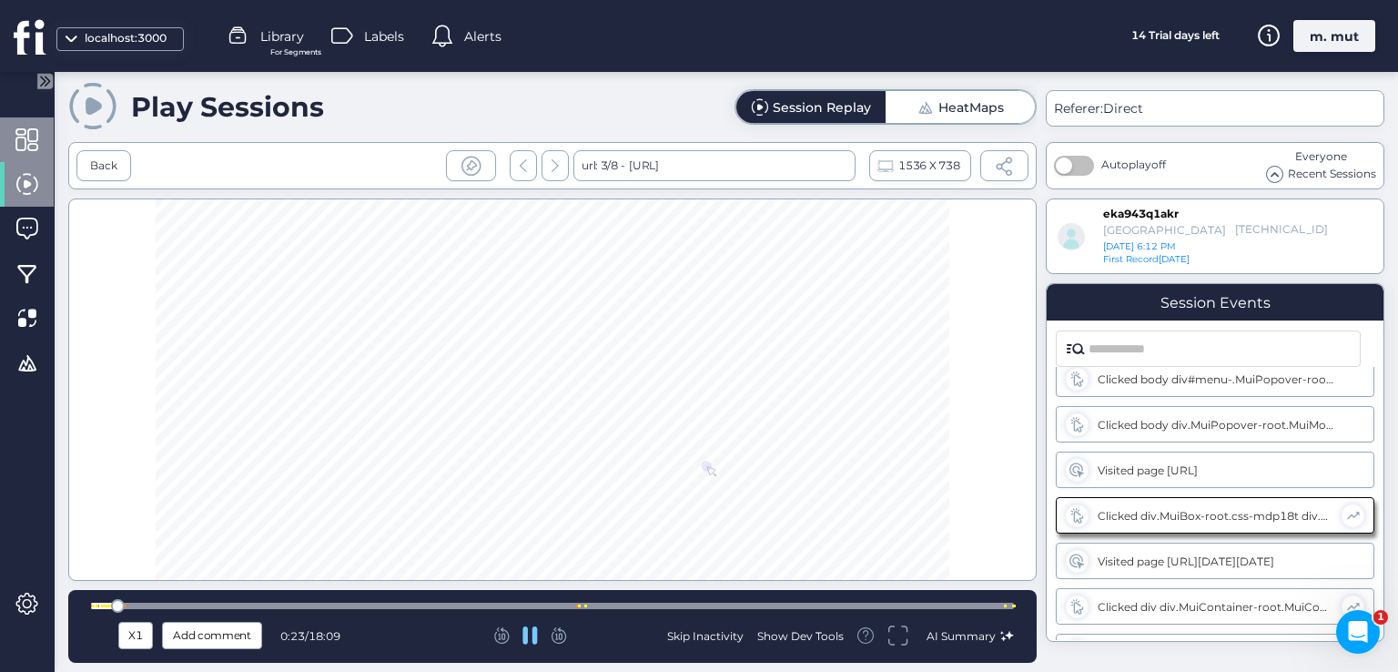
scroll to position [800, 0]
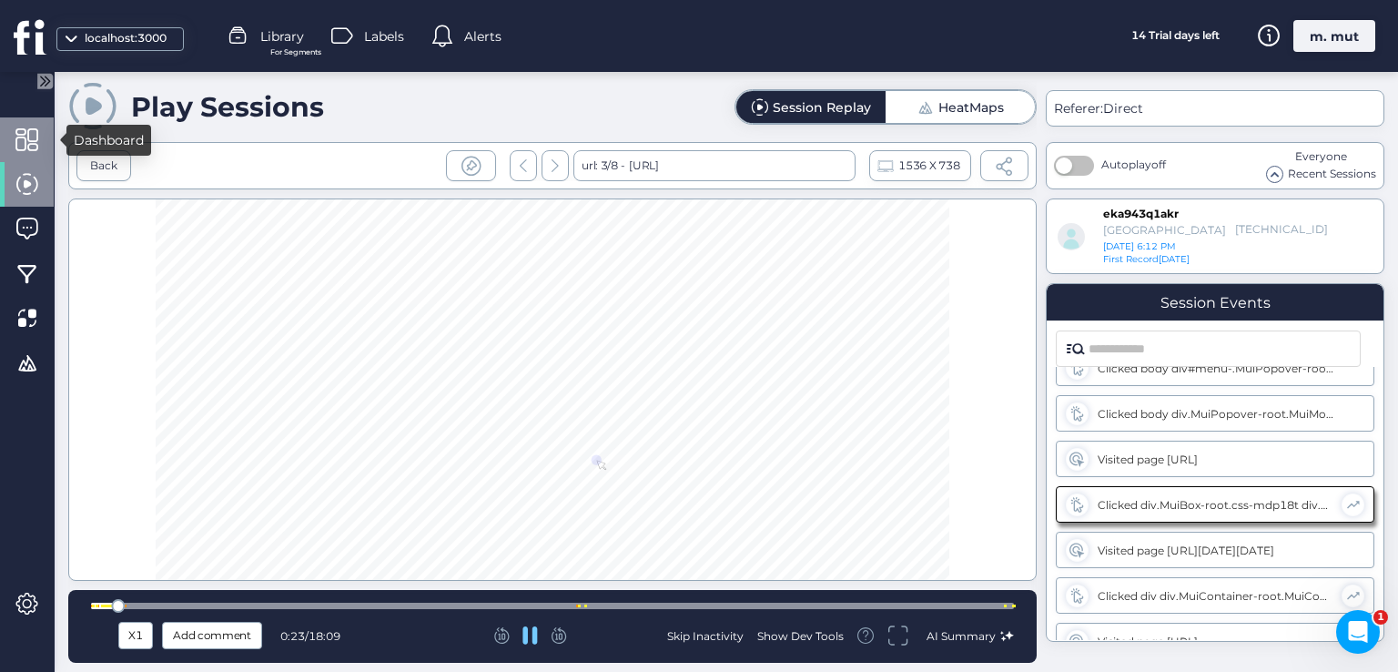
click at [16, 124] on div at bounding box center [27, 139] width 54 height 45
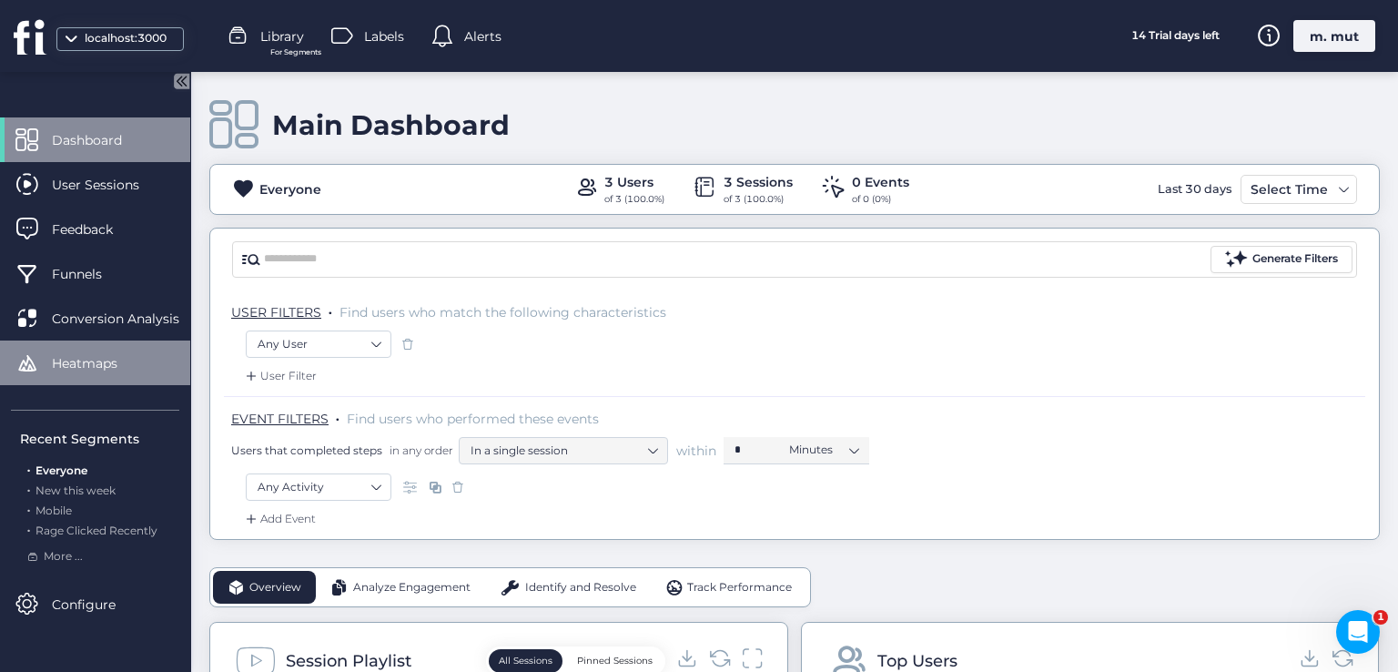
click at [39, 368] on div "Heatmaps" at bounding box center [95, 362] width 190 height 45
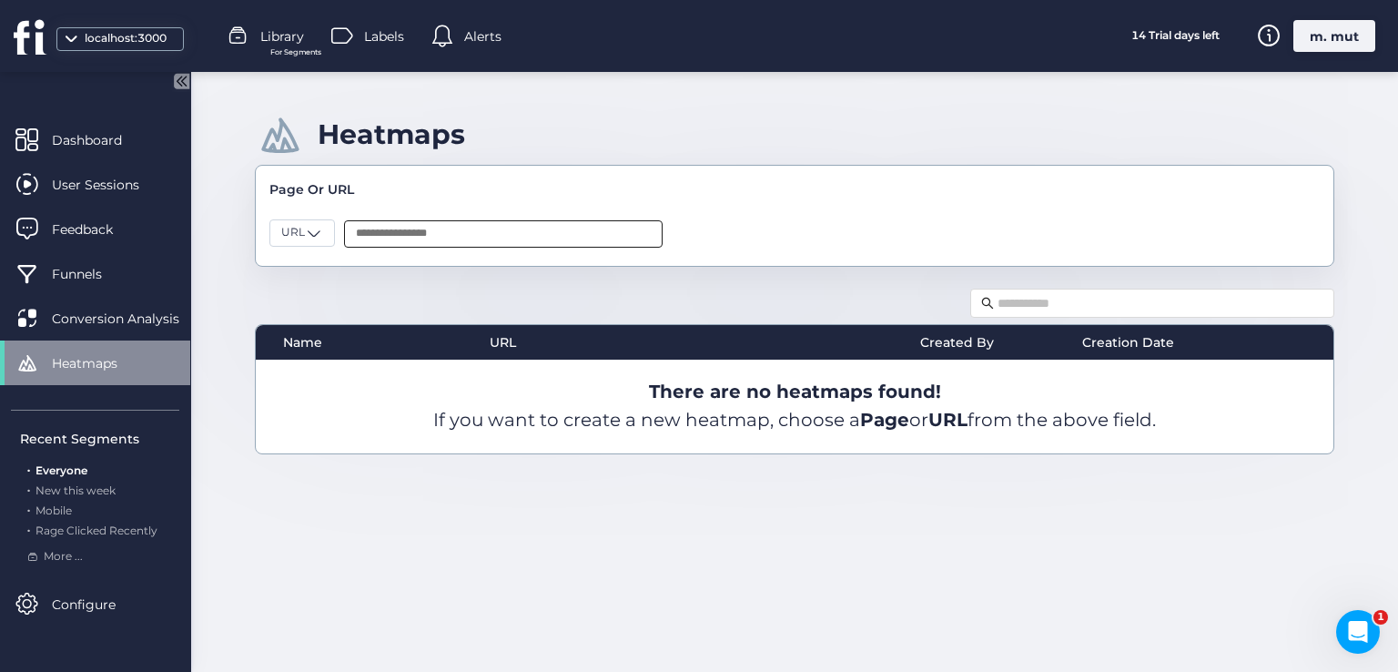
click at [426, 223] on input "text" at bounding box center [503, 233] width 319 height 27
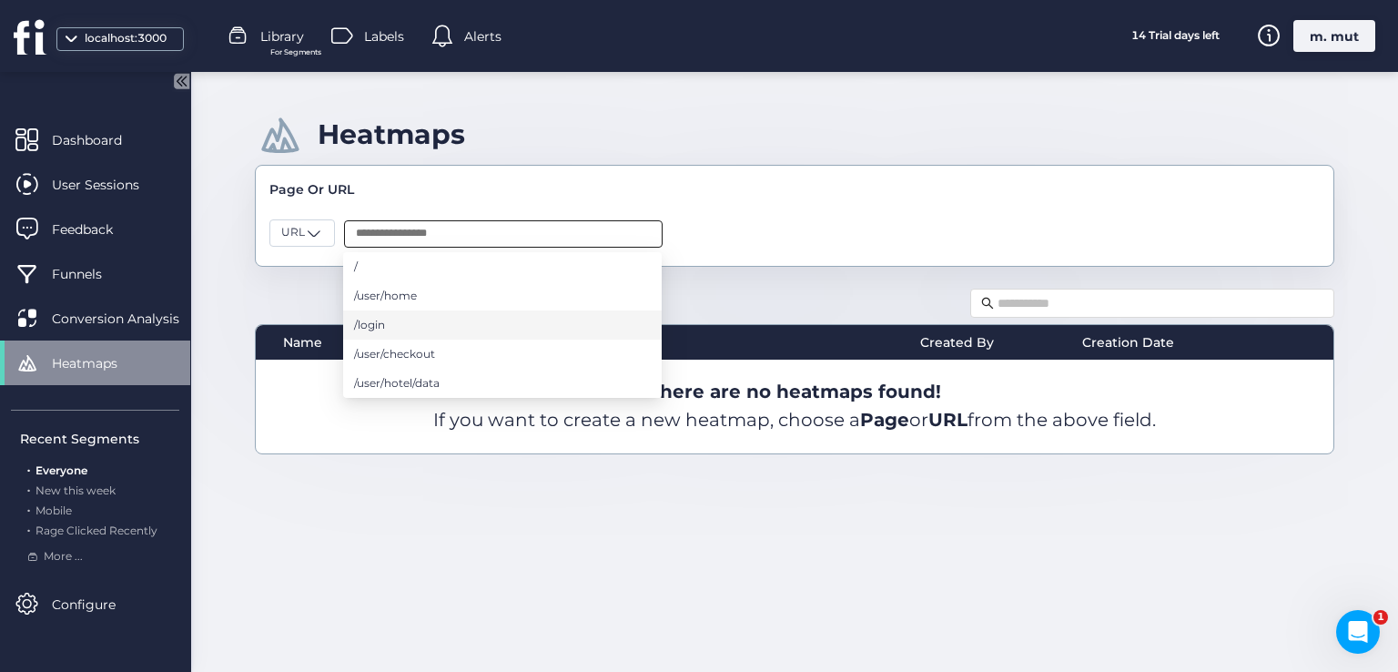
click at [445, 324] on li "/login" at bounding box center [502, 324] width 319 height 29
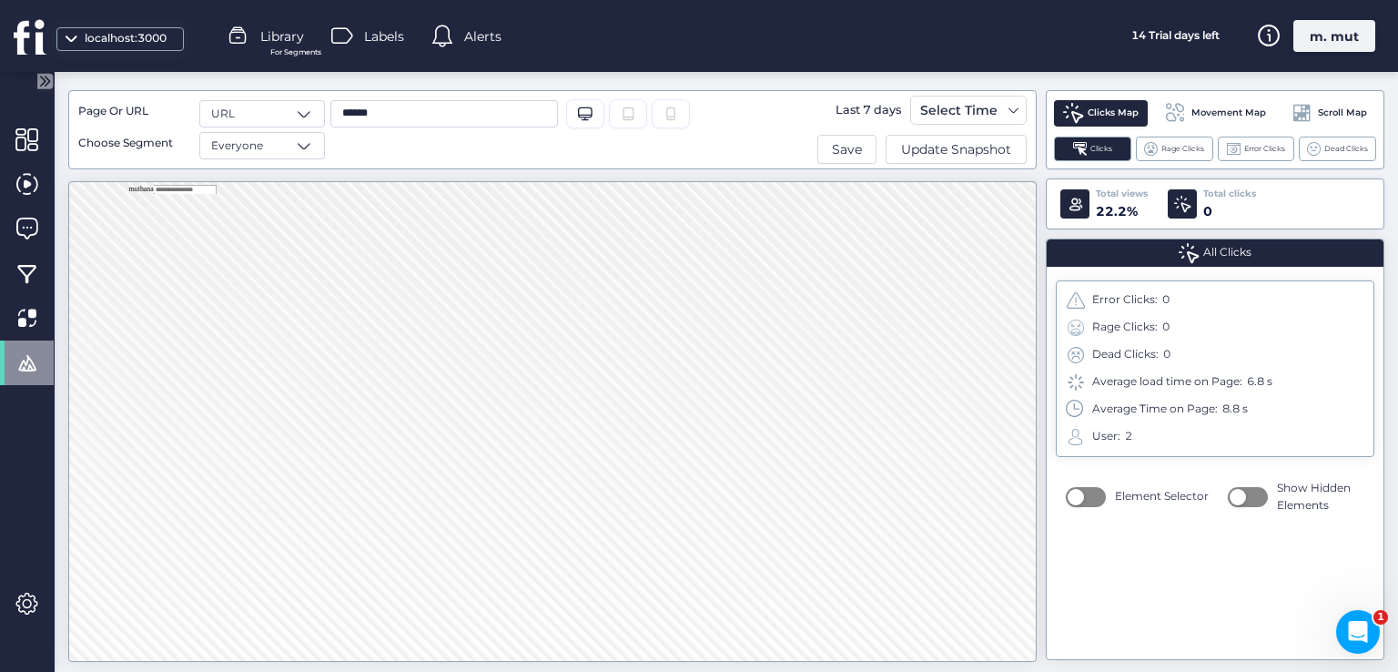
drag, startPoint x: 1158, startPoint y: 435, endPoint x: 1080, endPoint y: 441, distance: 78.5
click at [1080, 441] on div "User: 2" at bounding box center [1215, 437] width 299 height 20
click at [1140, 434] on div "User: 2" at bounding box center [1215, 437] width 299 height 20
drag, startPoint x: 1140, startPoint y: 431, endPoint x: 1080, endPoint y: 432, distance: 59.2
click at [1080, 432] on div "User: 2" at bounding box center [1215, 437] width 299 height 20
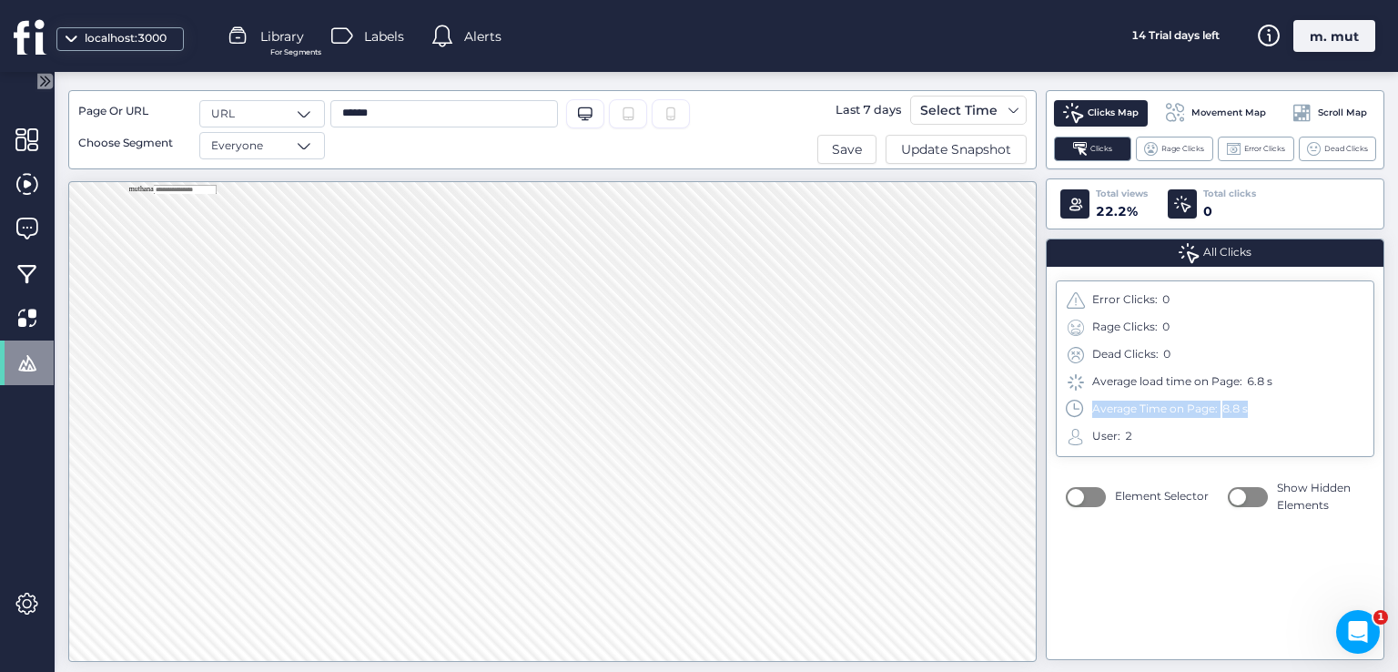
drag, startPoint x: 1263, startPoint y: 401, endPoint x: 1095, endPoint y: 397, distance: 168.5
click at [1090, 413] on div "Average Time on Page: 8.8 s" at bounding box center [1215, 410] width 299 height 20
click at [1177, 143] on span "Rage Clicks" at bounding box center [1182, 149] width 43 height 12
click at [1260, 149] on span "Error Clicks" at bounding box center [1264, 149] width 41 height 12
click at [36, 354] on span at bounding box center [26, 362] width 23 height 23
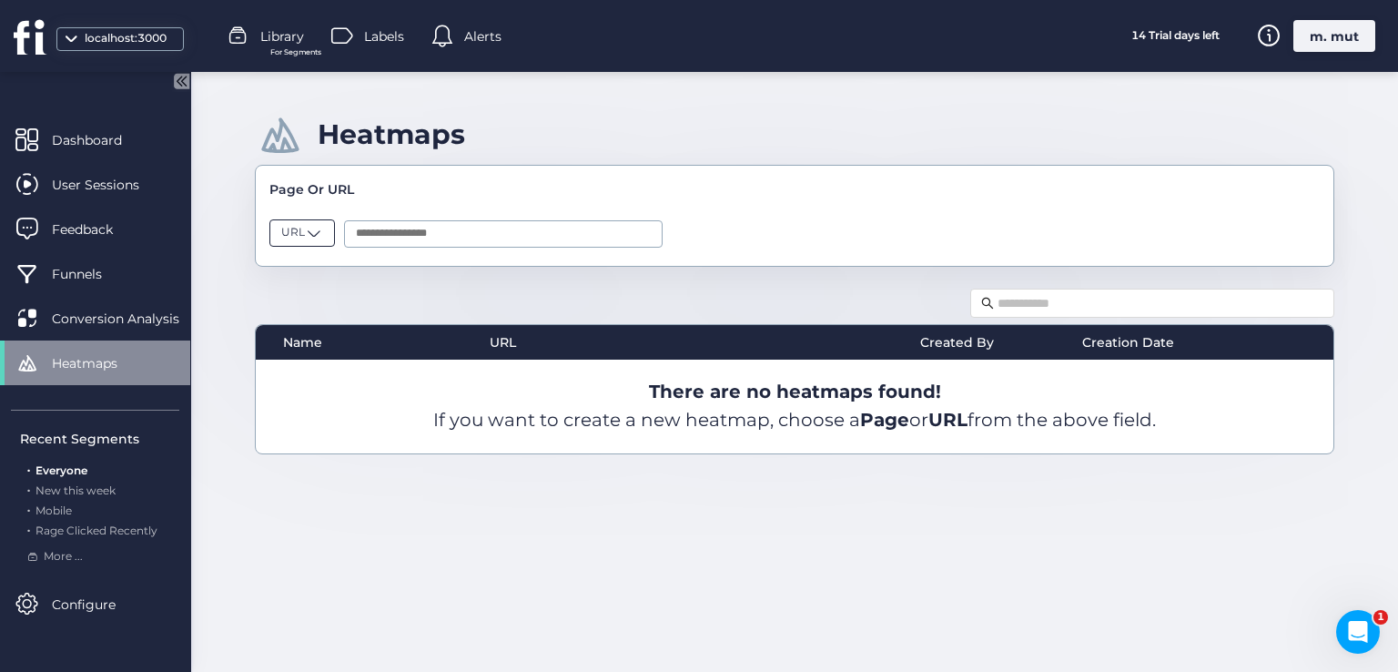
click at [311, 234] on span at bounding box center [314, 233] width 18 height 18
click at [317, 299] on div "URL" at bounding box center [301, 298] width 41 height 17
click at [391, 234] on input "text" at bounding box center [503, 233] width 319 height 27
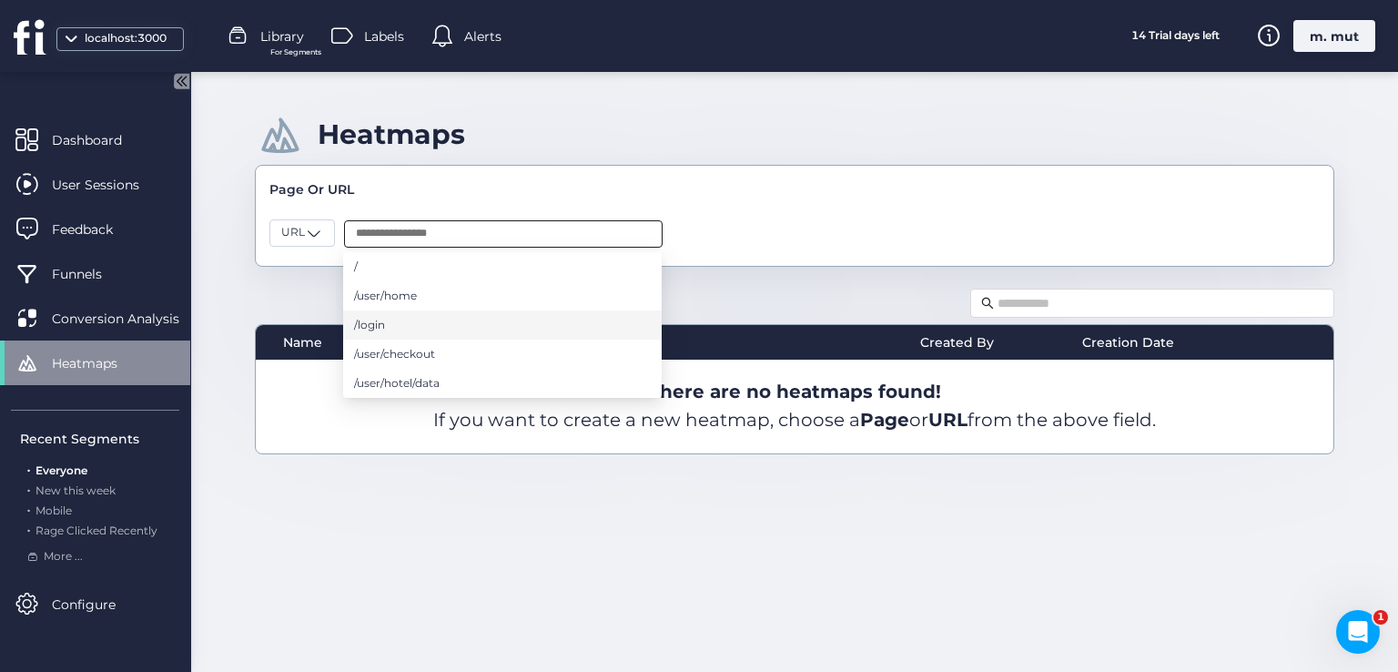
click at [400, 325] on li "/login" at bounding box center [502, 324] width 319 height 29
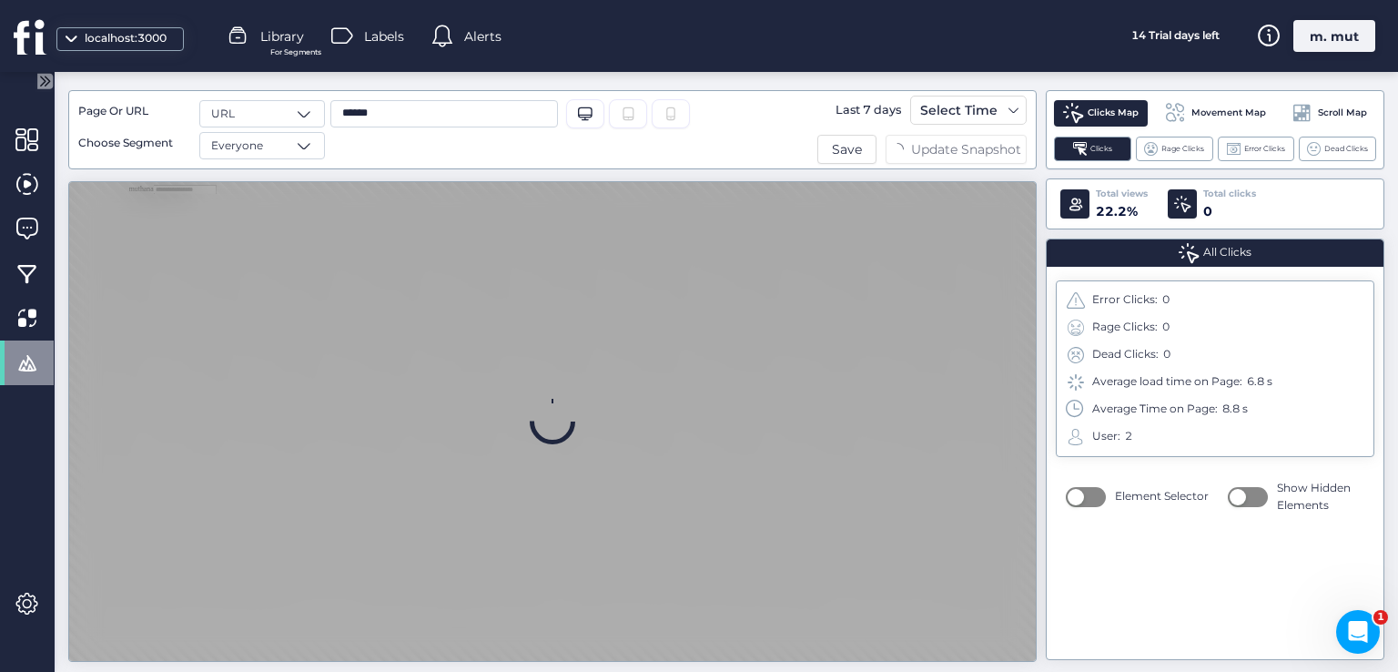
click at [1336, 117] on span "Scroll Map" at bounding box center [1342, 113] width 49 height 15
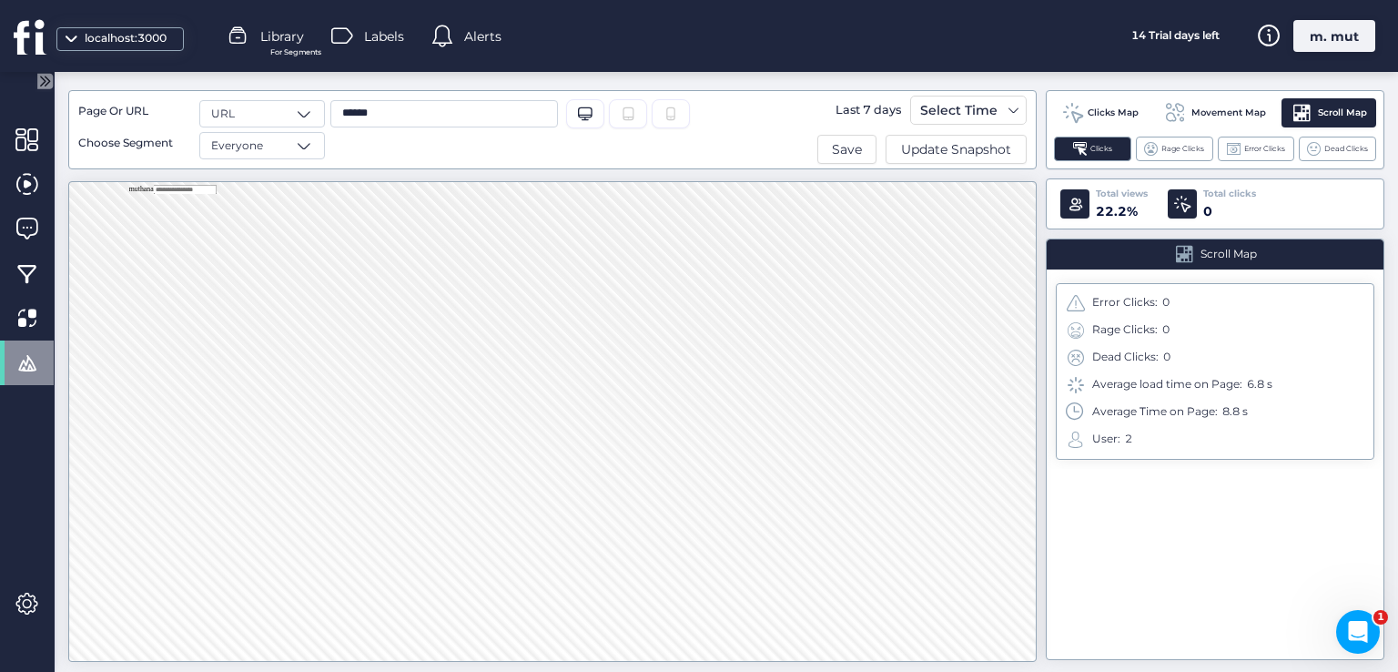
click at [1222, 125] on div "Movement Map" at bounding box center [1215, 112] width 120 height 29
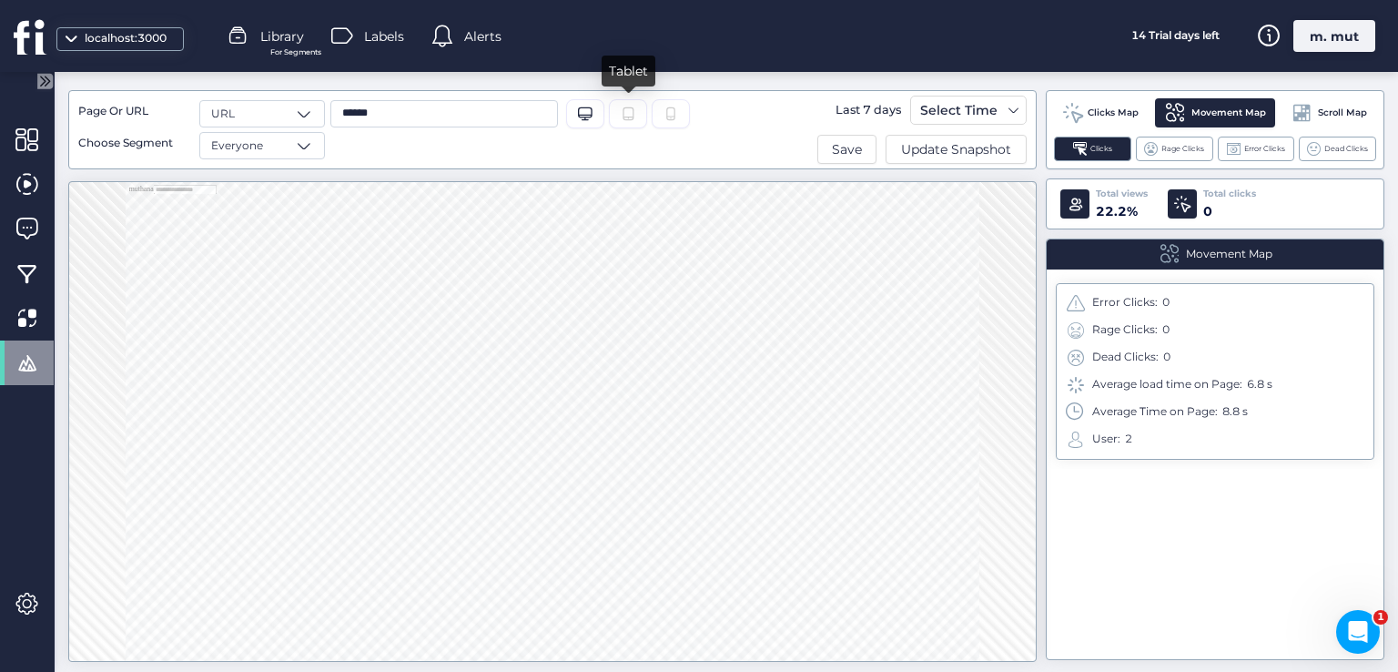
click at [626, 121] on fs-tablet "Tablet" at bounding box center [628, 115] width 15 height 17
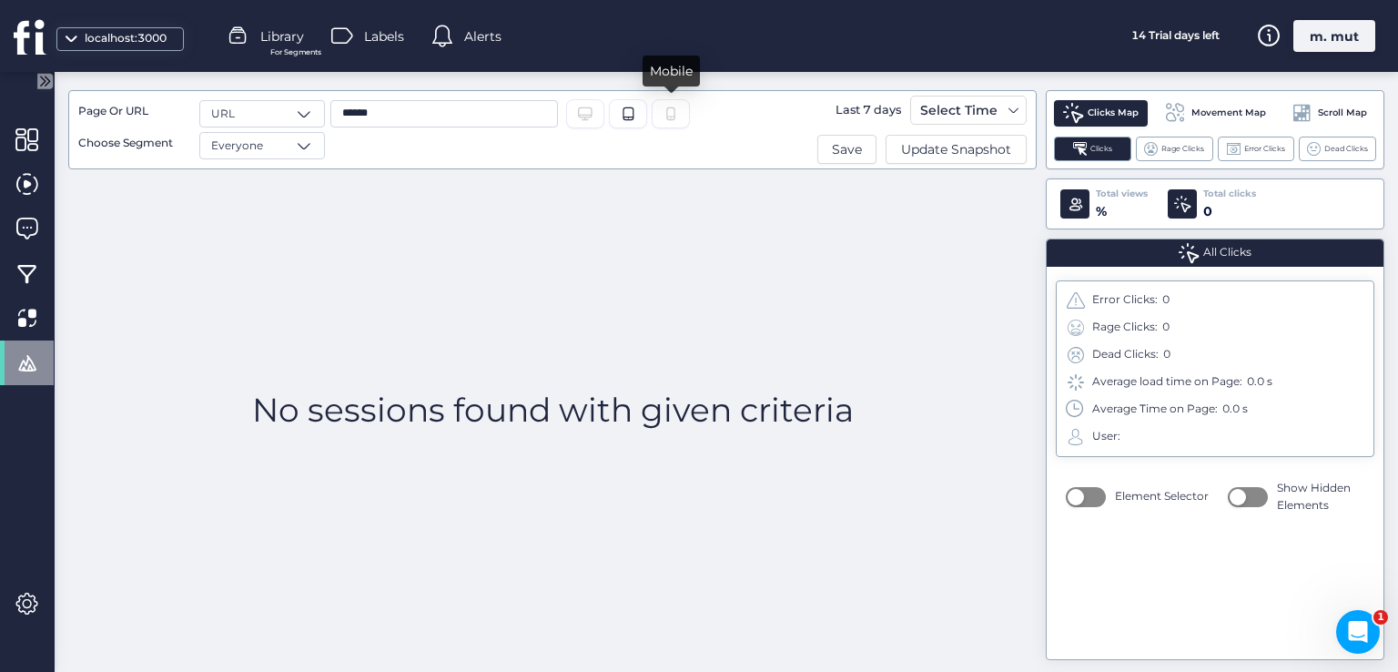
click at [664, 117] on icon at bounding box center [671, 114] width 15 height 15
click at [587, 112] on icon "Desktop/Laptop" at bounding box center [585, 114] width 15 height 15
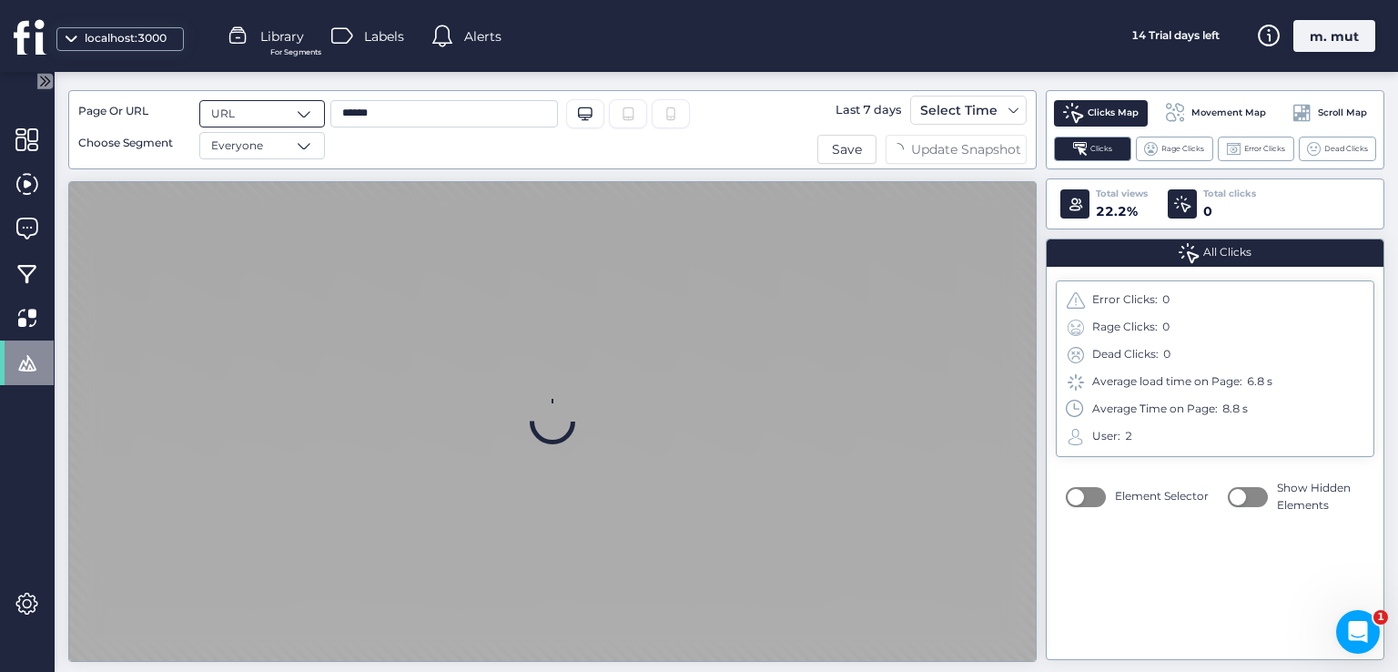
click at [285, 117] on div "URL" at bounding box center [262, 113] width 126 height 27
click at [357, 150] on div "****** Desktop/Laptop Tablet" at bounding box center [510, 129] width 370 height 59
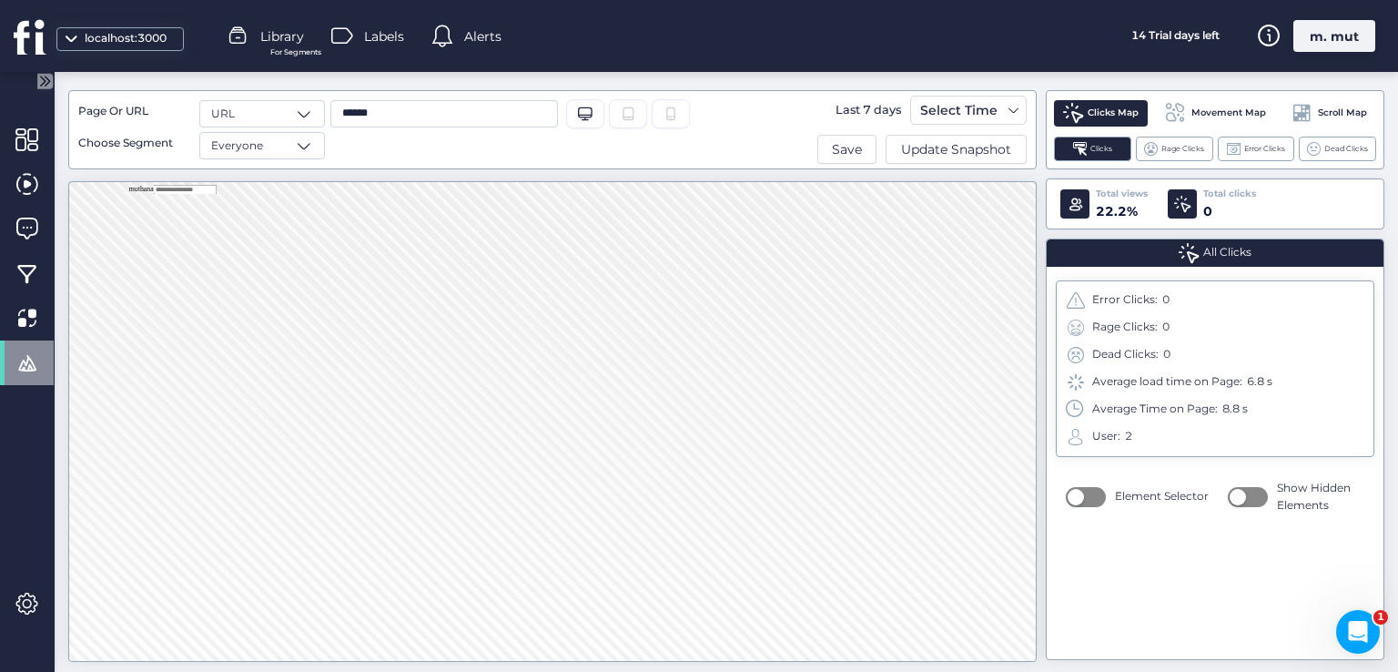
click at [1319, 34] on div "m. mut" at bounding box center [1334, 36] width 82 height 32
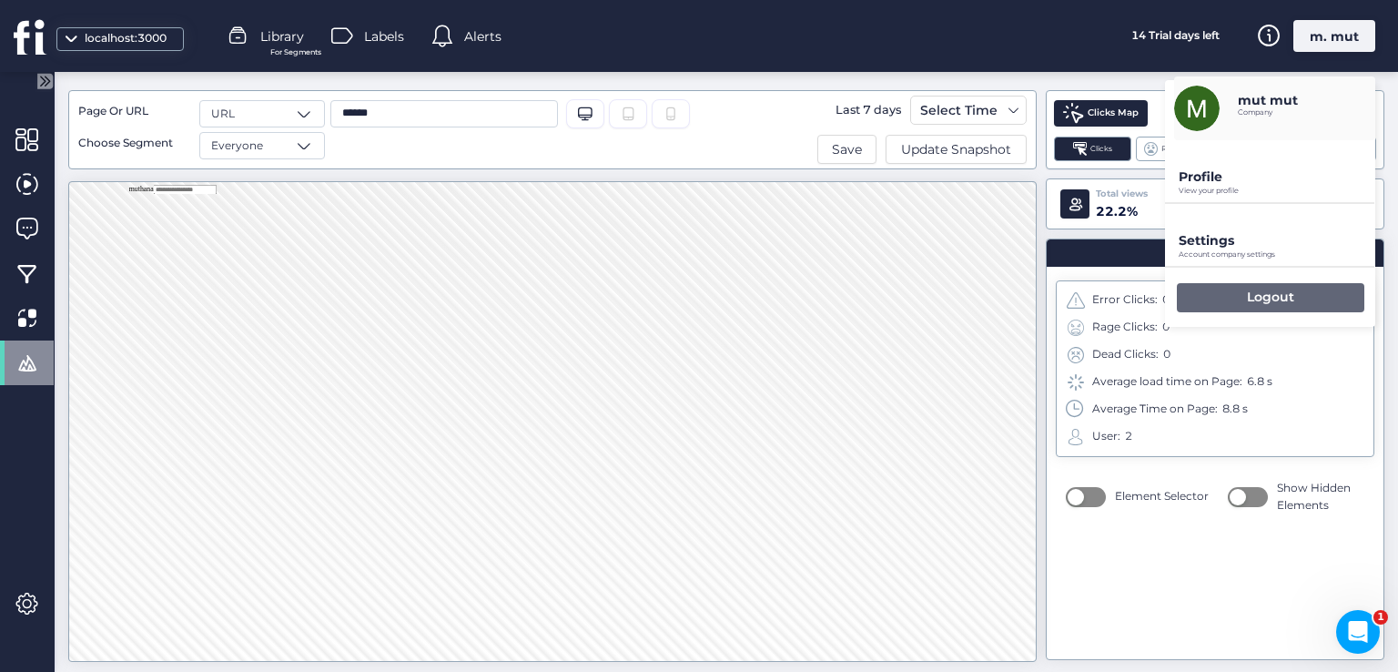
click at [1226, 296] on div "Logout" at bounding box center [1271, 297] width 188 height 29
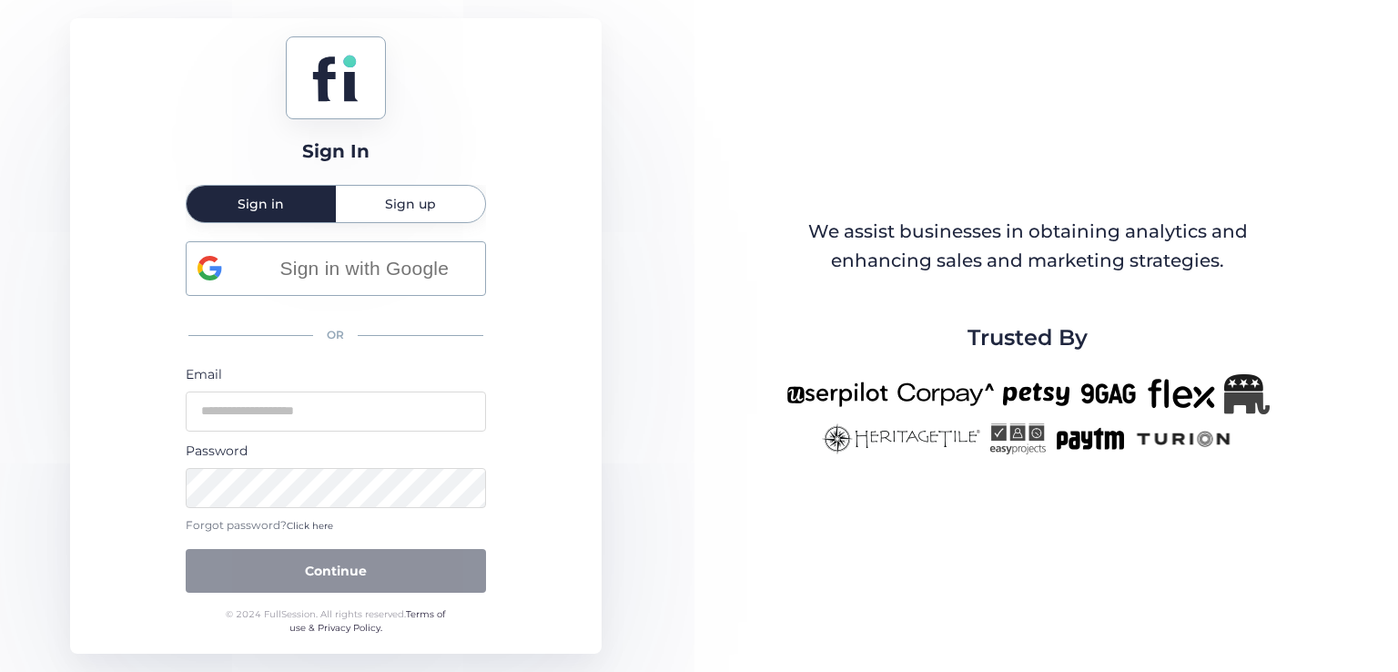
drag, startPoint x: 415, startPoint y: 203, endPoint x: 421, endPoint y: 232, distance: 29.6
click at [415, 208] on span "Sign up" at bounding box center [410, 204] width 51 height 13
click at [376, 201] on div "Sign up" at bounding box center [410, 204] width 149 height 36
click at [406, 208] on span "Sign up" at bounding box center [410, 204] width 51 height 13
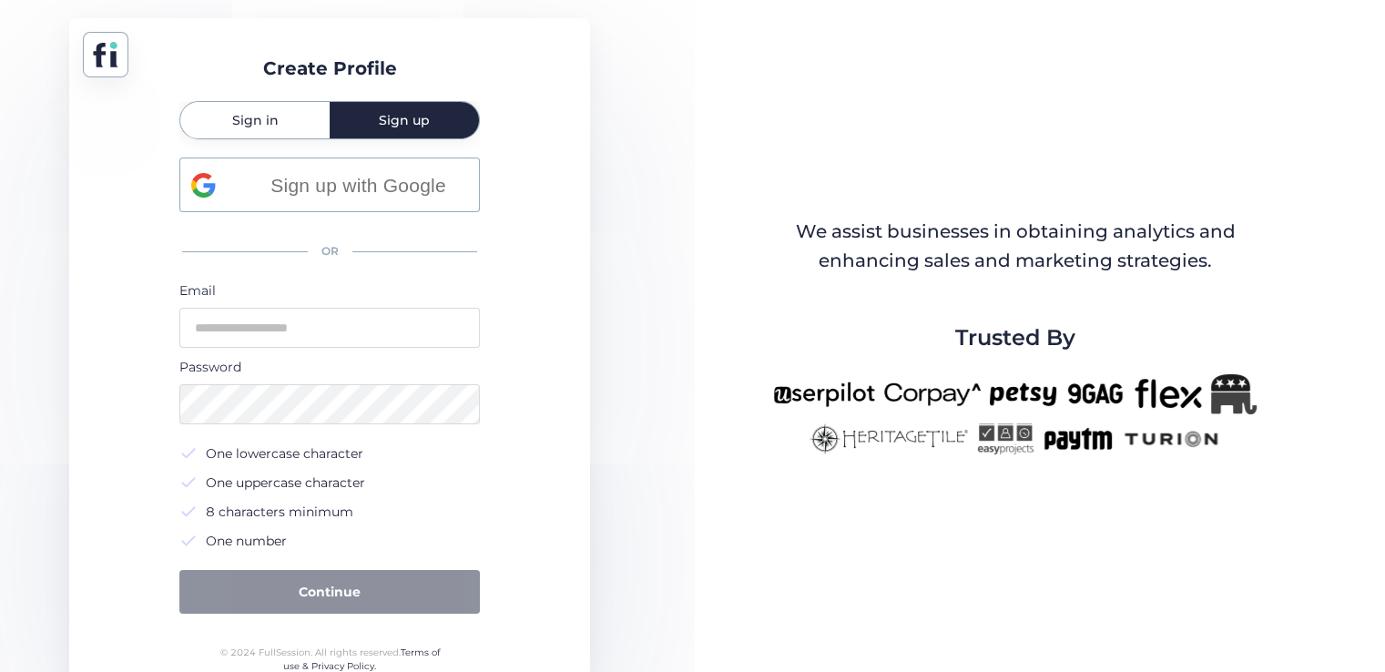
drag, startPoint x: 257, startPoint y: 123, endPoint x: 280, endPoint y: 139, distance: 28.8
click at [257, 122] on span "Sign in" at bounding box center [255, 120] width 46 height 13
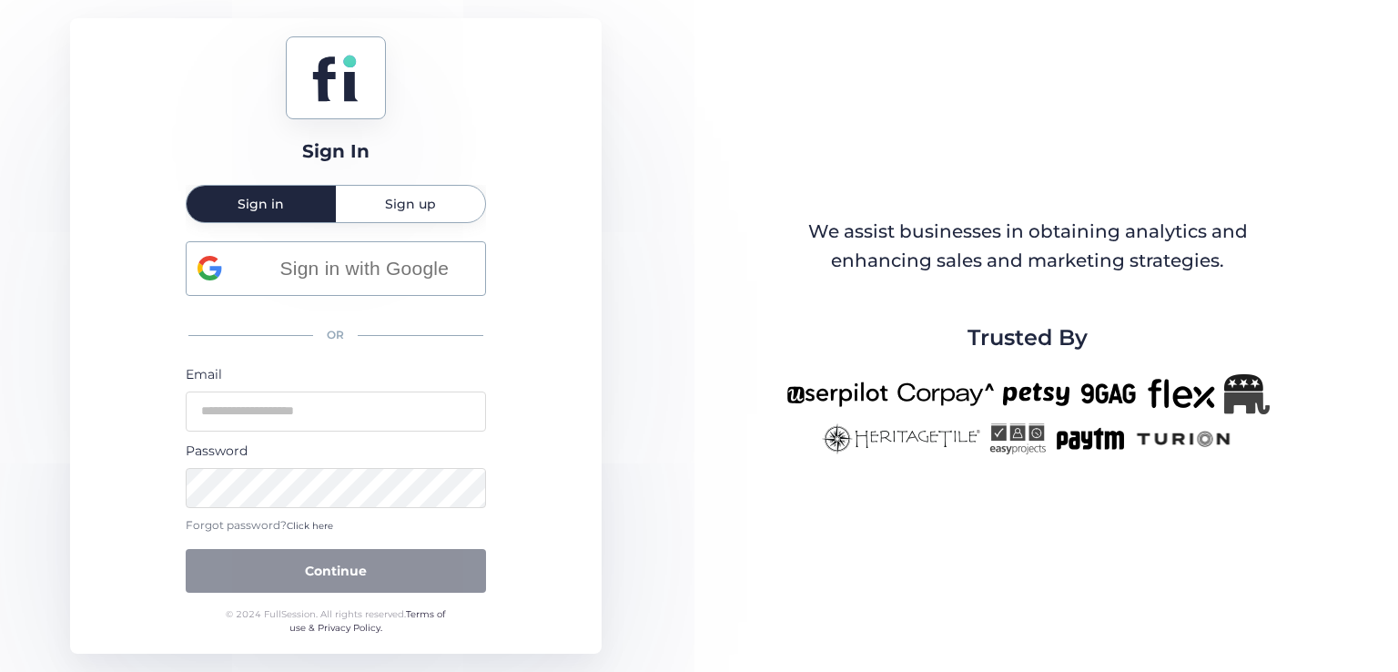
click at [366, 209] on div "Sign up" at bounding box center [410, 204] width 149 height 36
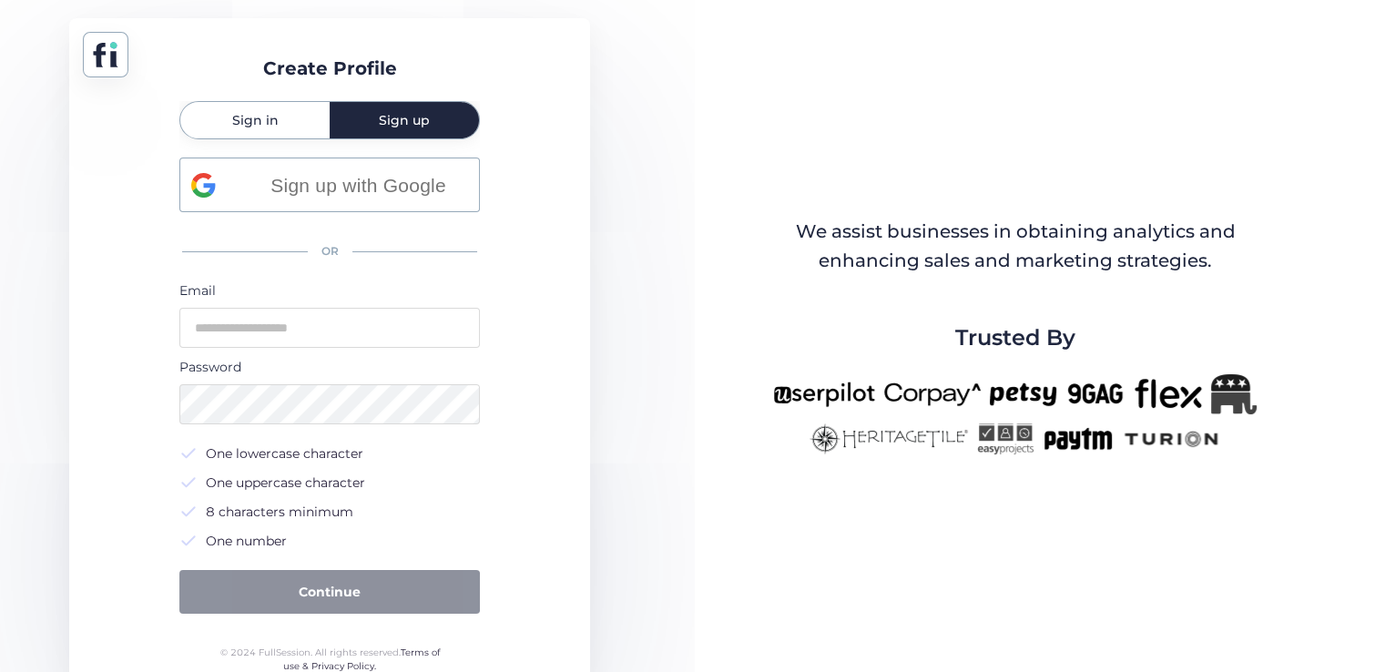
click at [295, 114] on div "Sign in" at bounding box center [254, 120] width 149 height 36
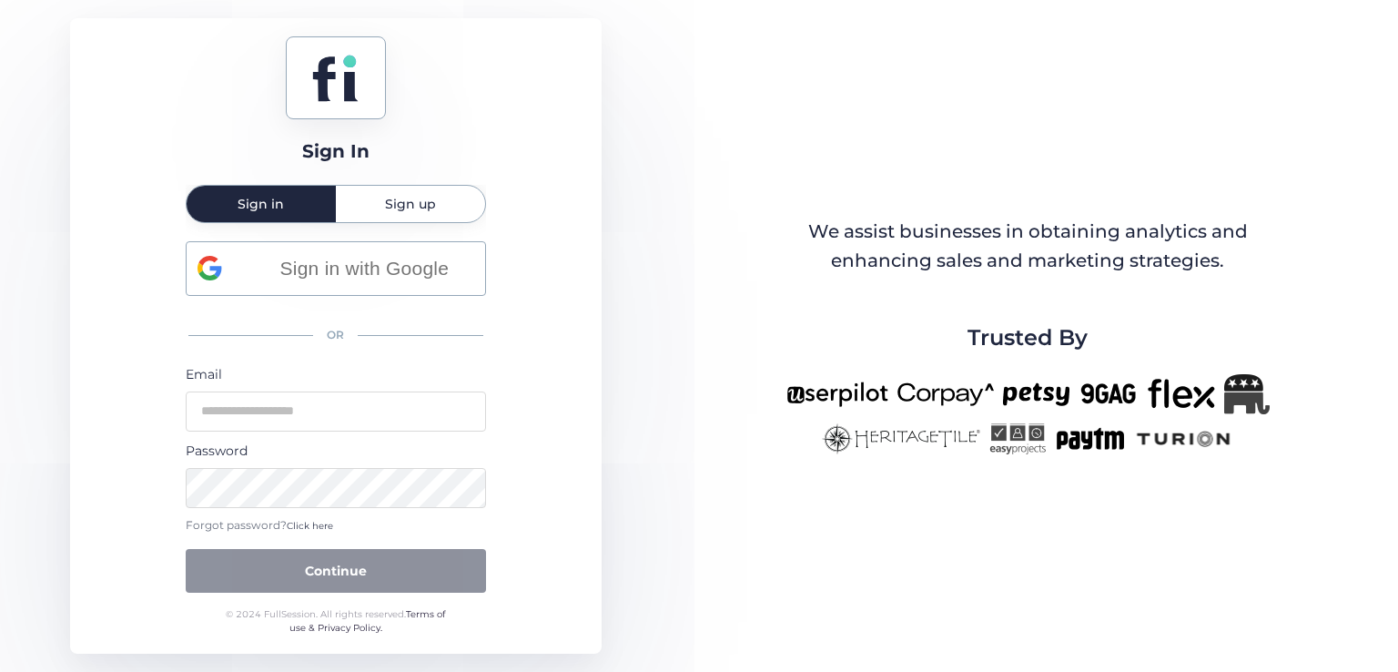
click at [398, 210] on span "Sign up" at bounding box center [410, 204] width 51 height 13
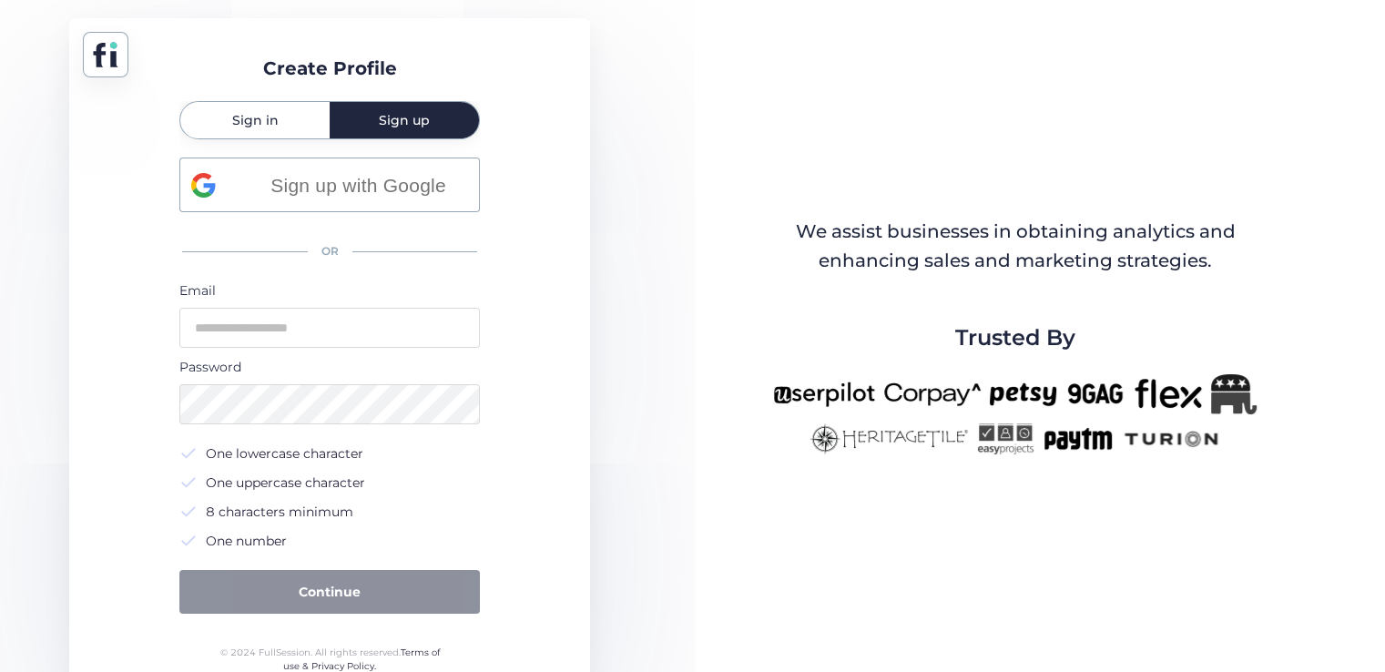
click at [240, 115] on span "Sign in" at bounding box center [255, 120] width 46 height 13
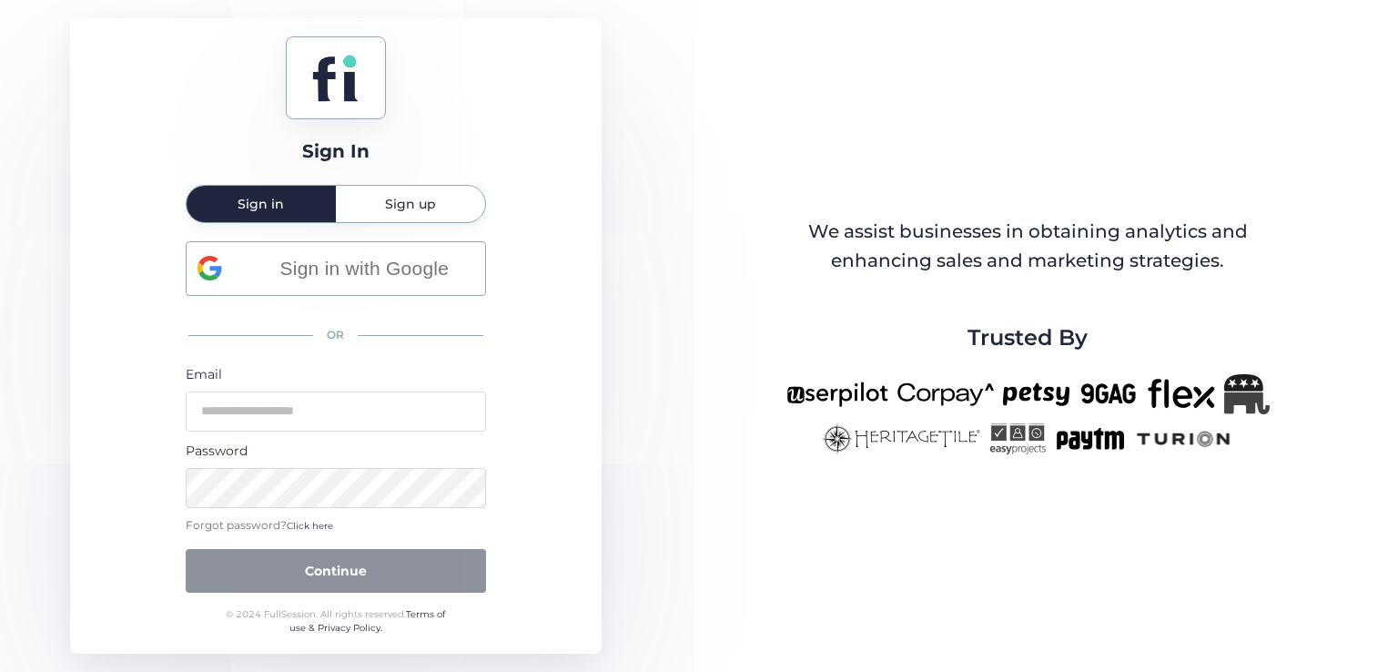
click at [416, 200] on span "Sign up" at bounding box center [410, 204] width 51 height 13
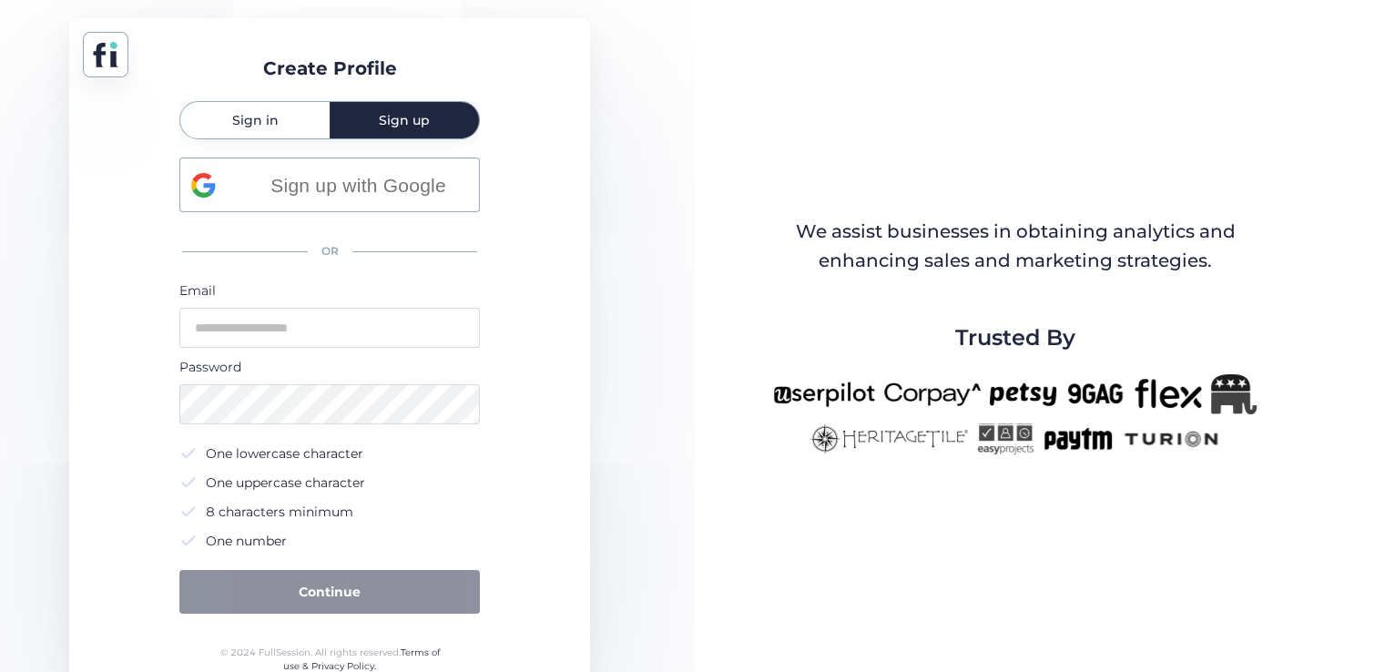
click at [259, 122] on span "Sign in" at bounding box center [255, 120] width 46 height 13
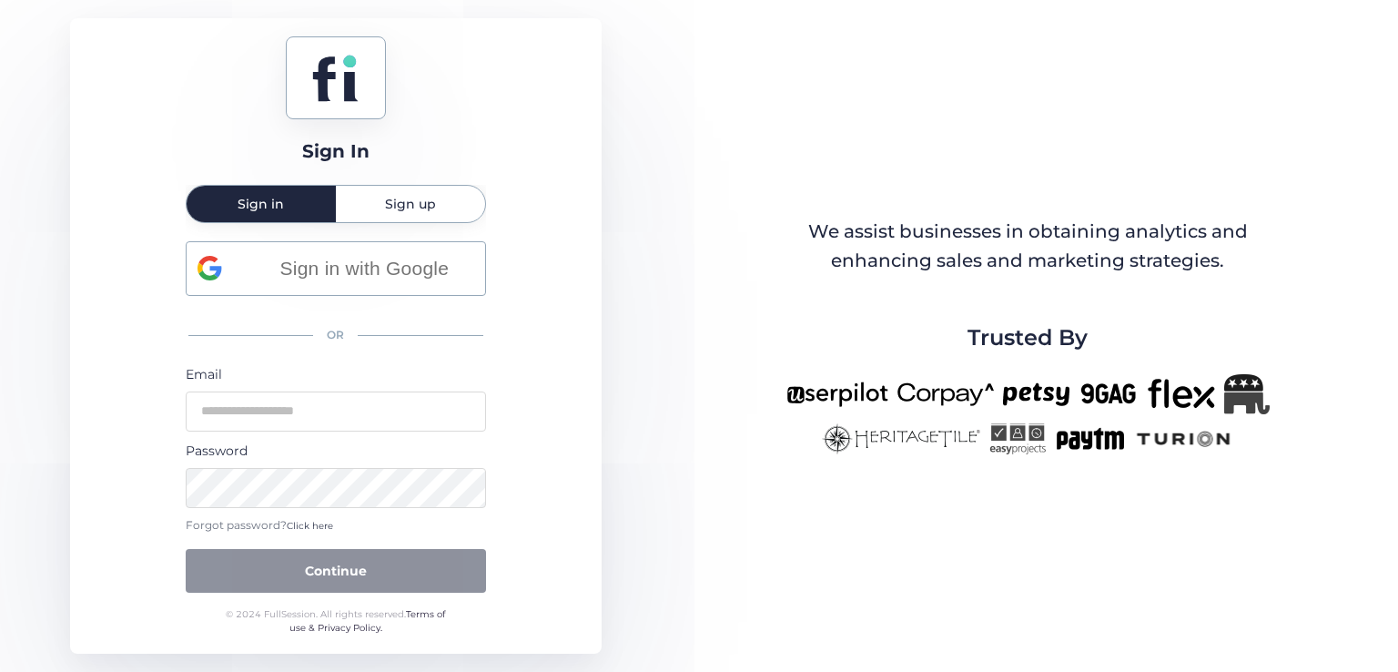
click at [383, 190] on div "Sign up" at bounding box center [410, 204] width 149 height 36
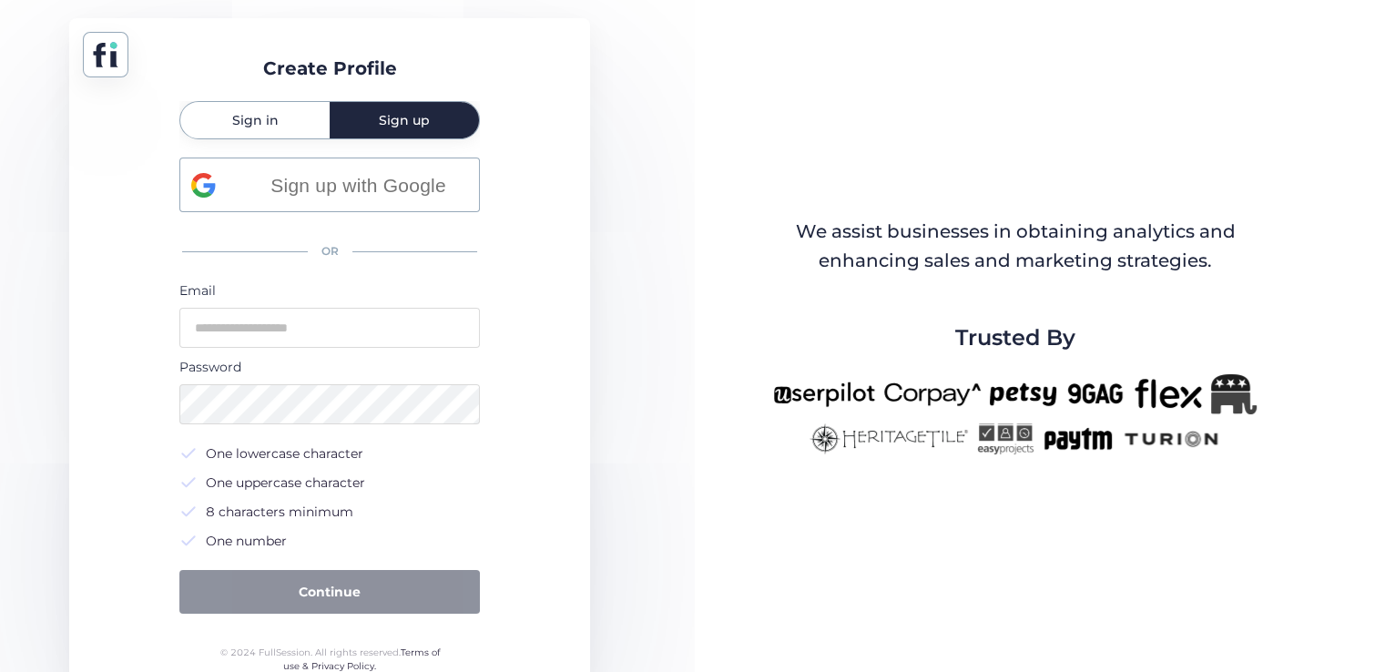
click at [249, 114] on span "Sign in" at bounding box center [255, 120] width 46 height 13
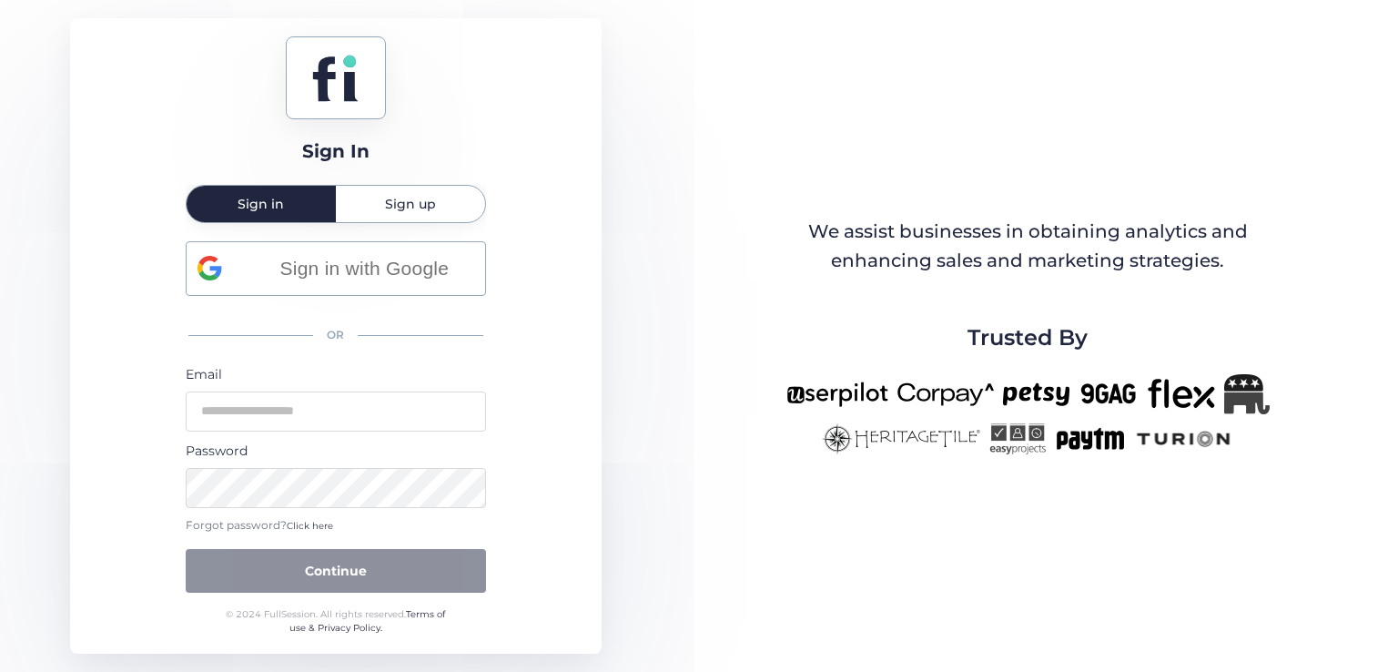
click at [387, 212] on span "Sign up" at bounding box center [410, 204] width 51 height 36
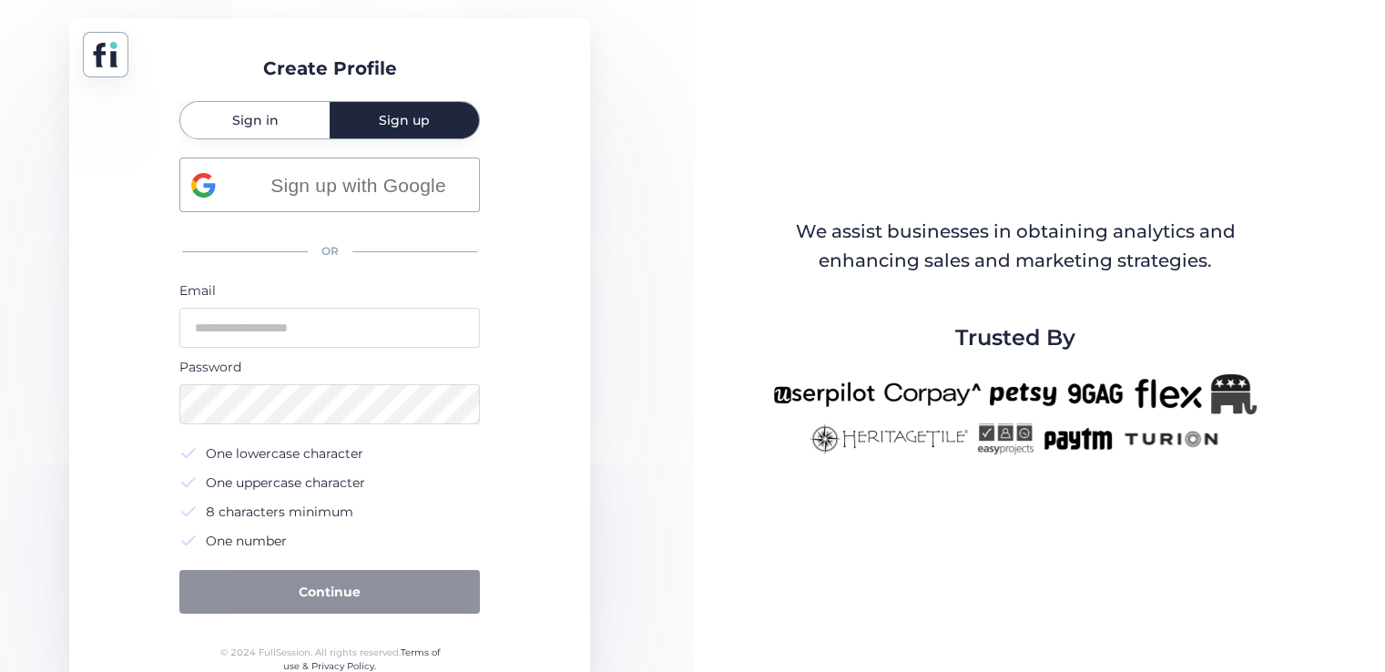
drag, startPoint x: 248, startPoint y: 119, endPoint x: 284, endPoint y: 125, distance: 36.8
click at [249, 119] on span "Sign in" at bounding box center [255, 120] width 46 height 13
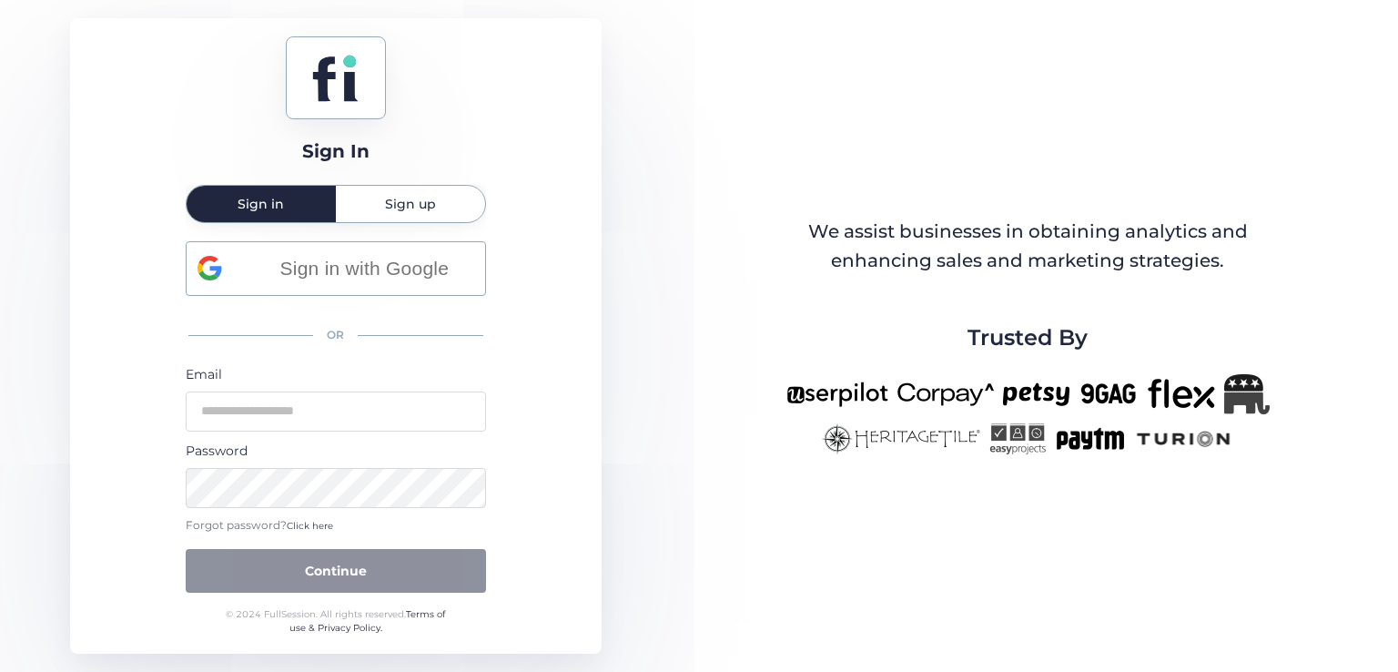
click at [419, 198] on span "Sign up" at bounding box center [410, 204] width 51 height 13
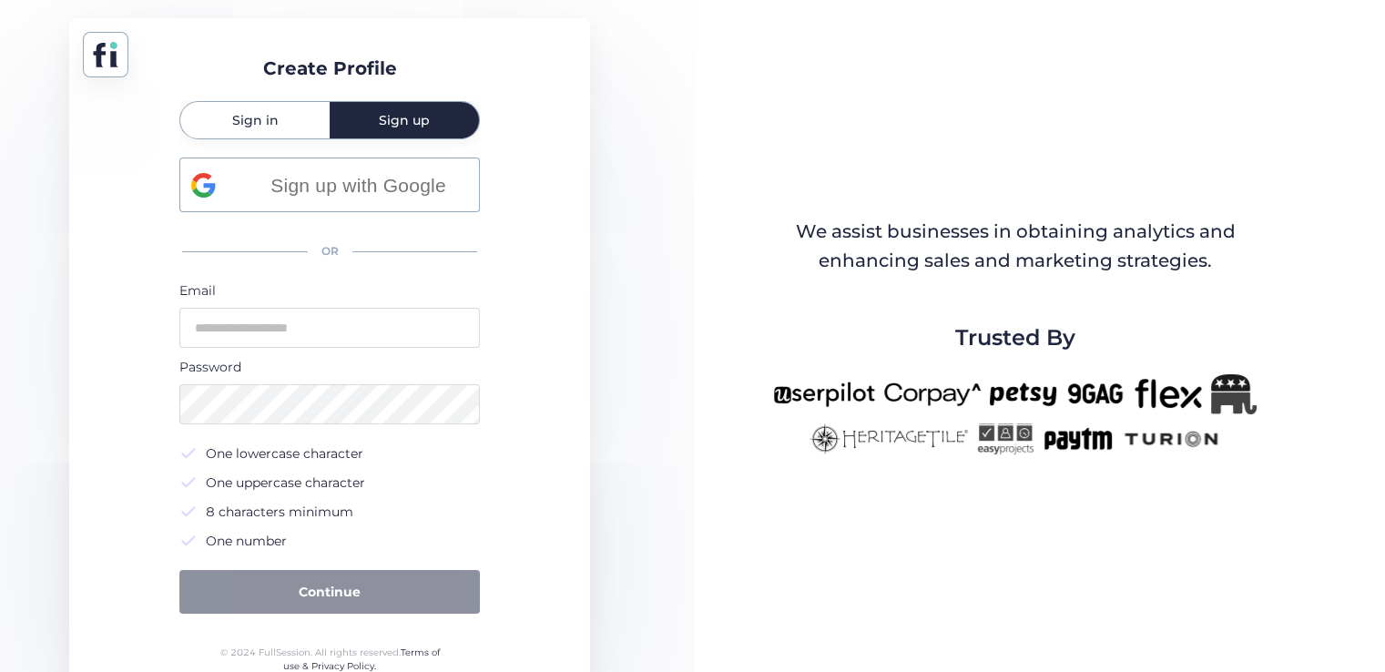
click at [288, 114] on div "Sign in" at bounding box center [254, 120] width 149 height 36
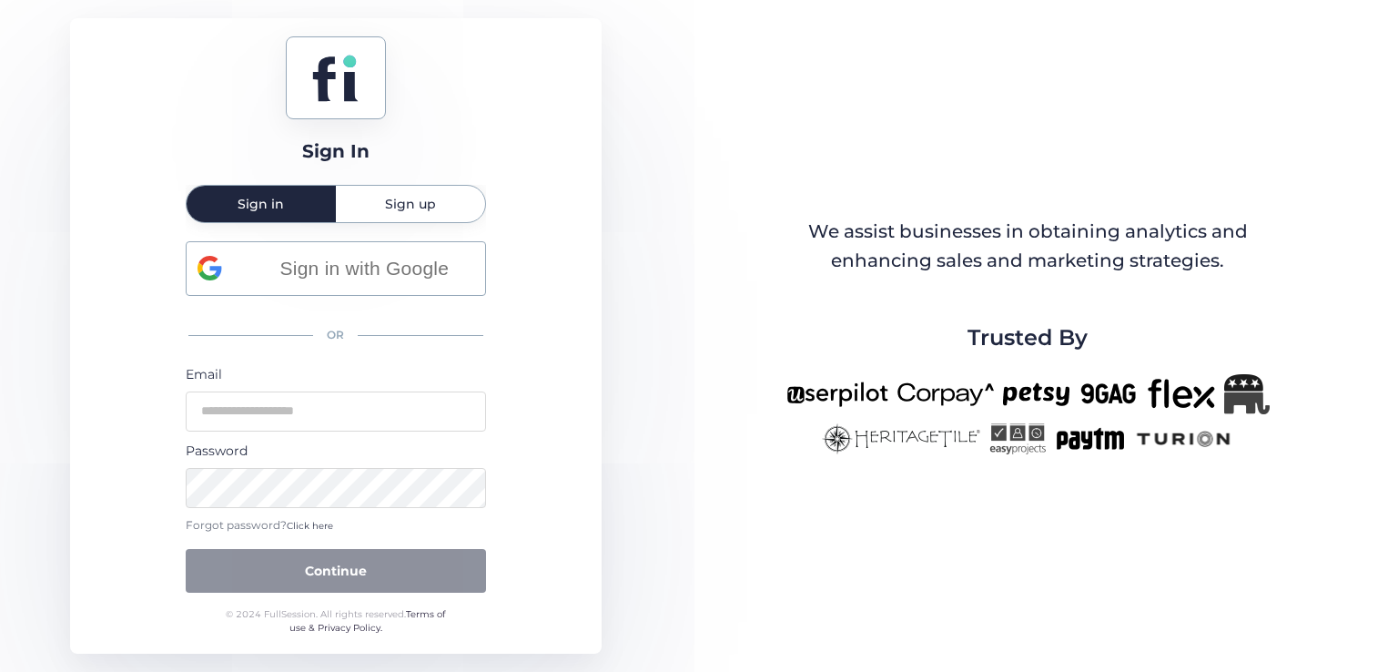
click at [372, 206] on div "Sign up" at bounding box center [410, 204] width 149 height 36
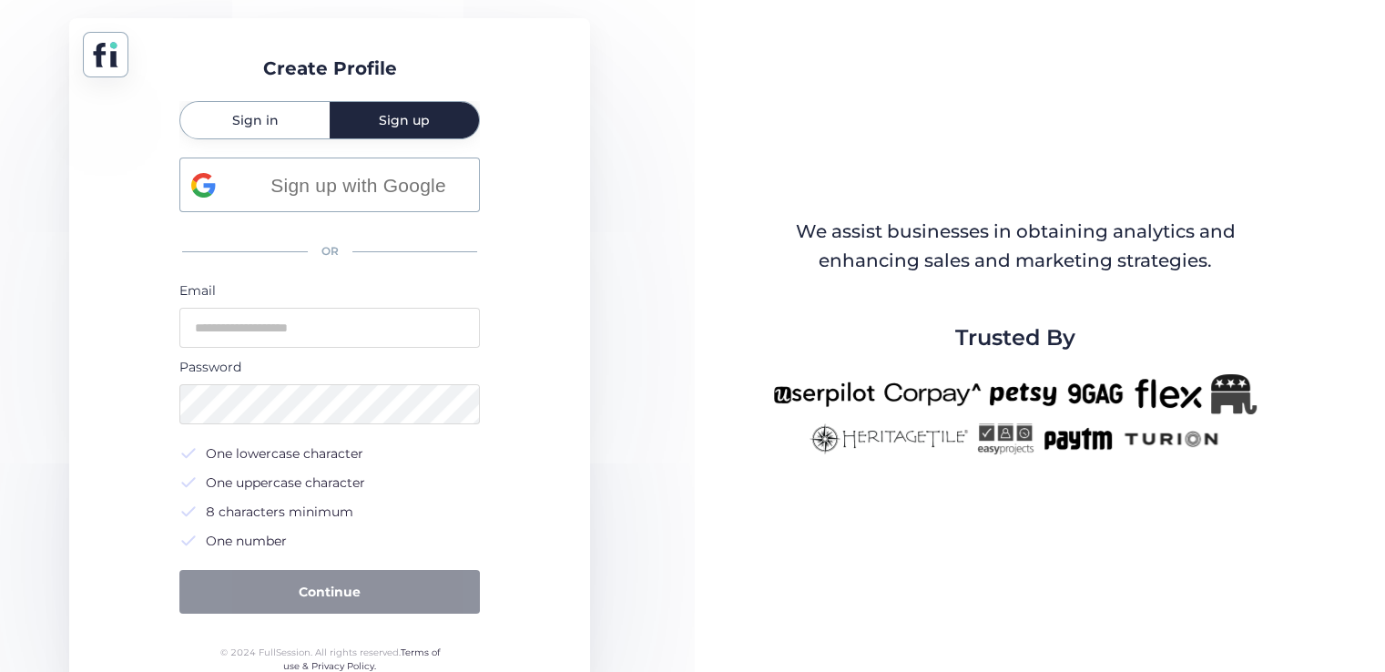
click at [233, 124] on span "Sign in" at bounding box center [255, 120] width 46 height 13
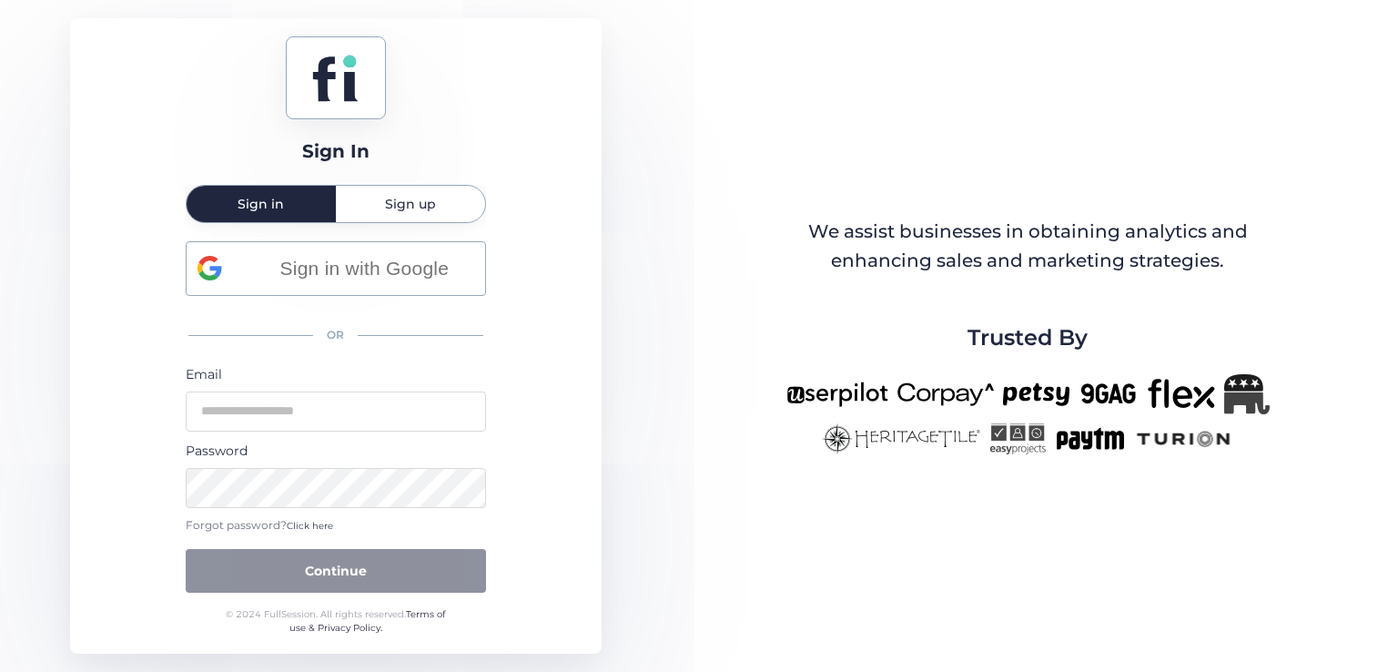
click at [380, 191] on div "Sign up" at bounding box center [410, 204] width 149 height 36
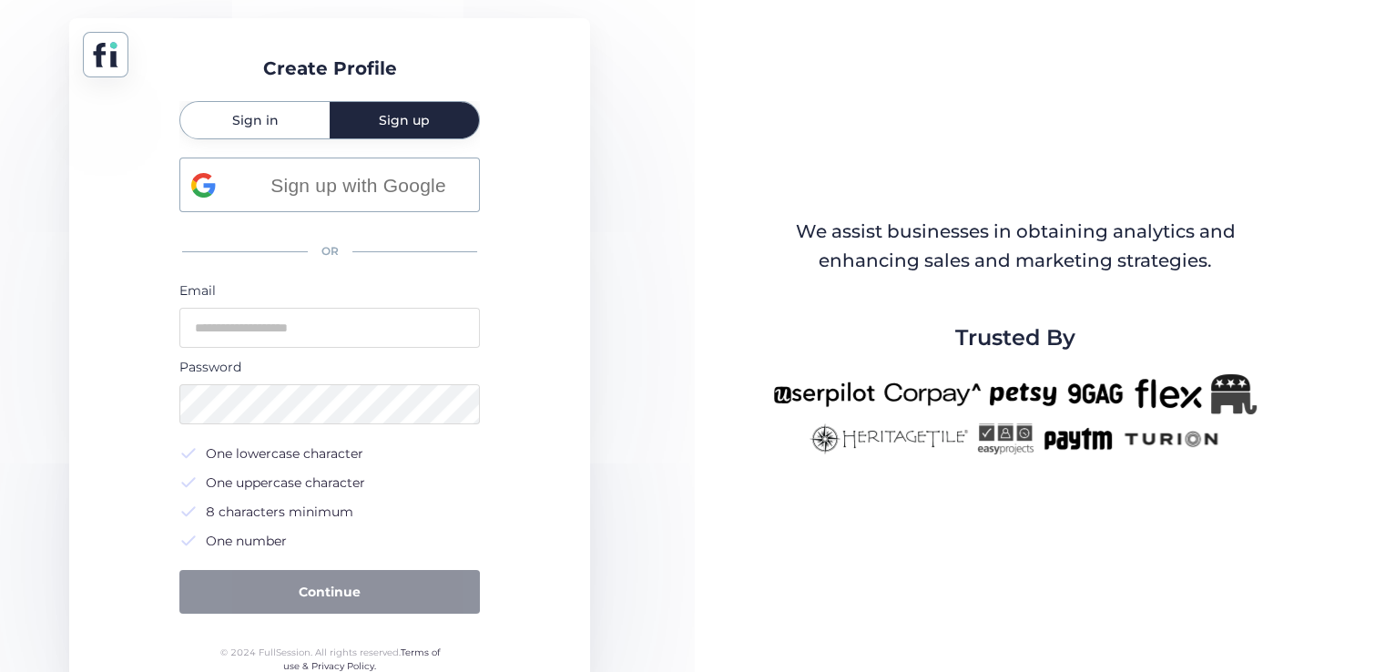
click at [277, 121] on div "Sign in" at bounding box center [254, 120] width 149 height 36
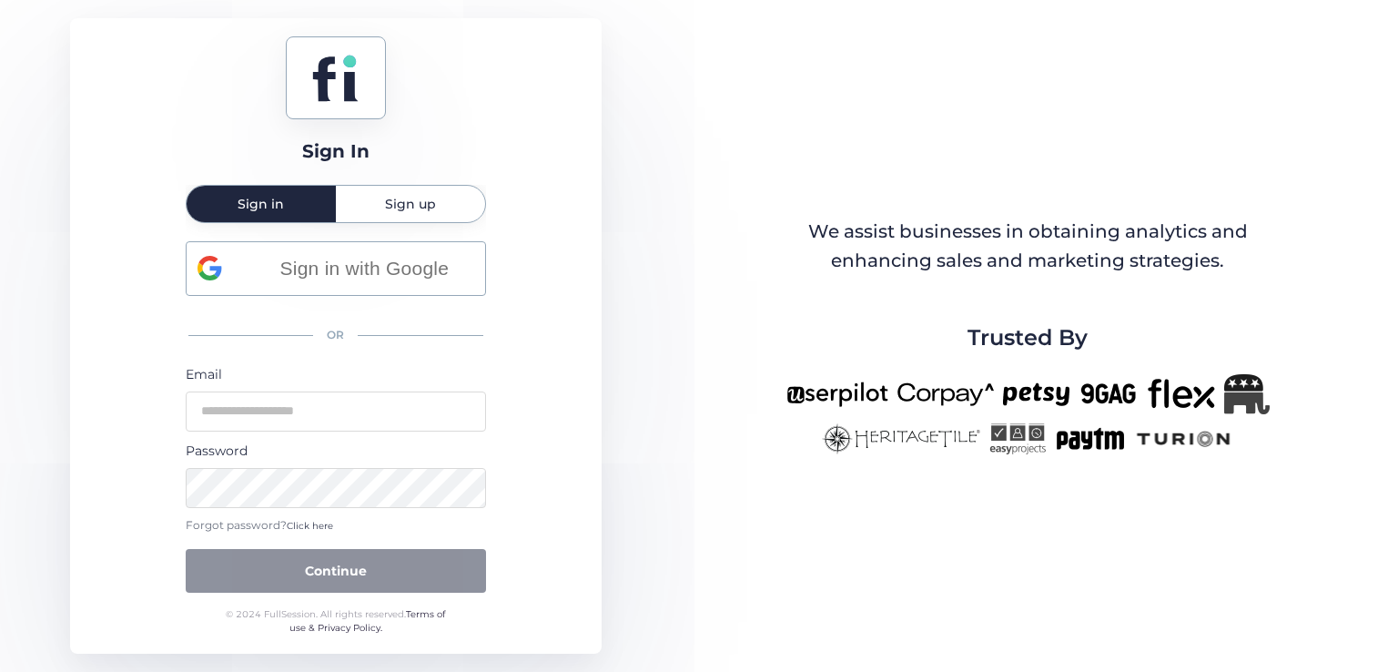
click at [411, 206] on span "Sign up" at bounding box center [410, 204] width 51 height 13
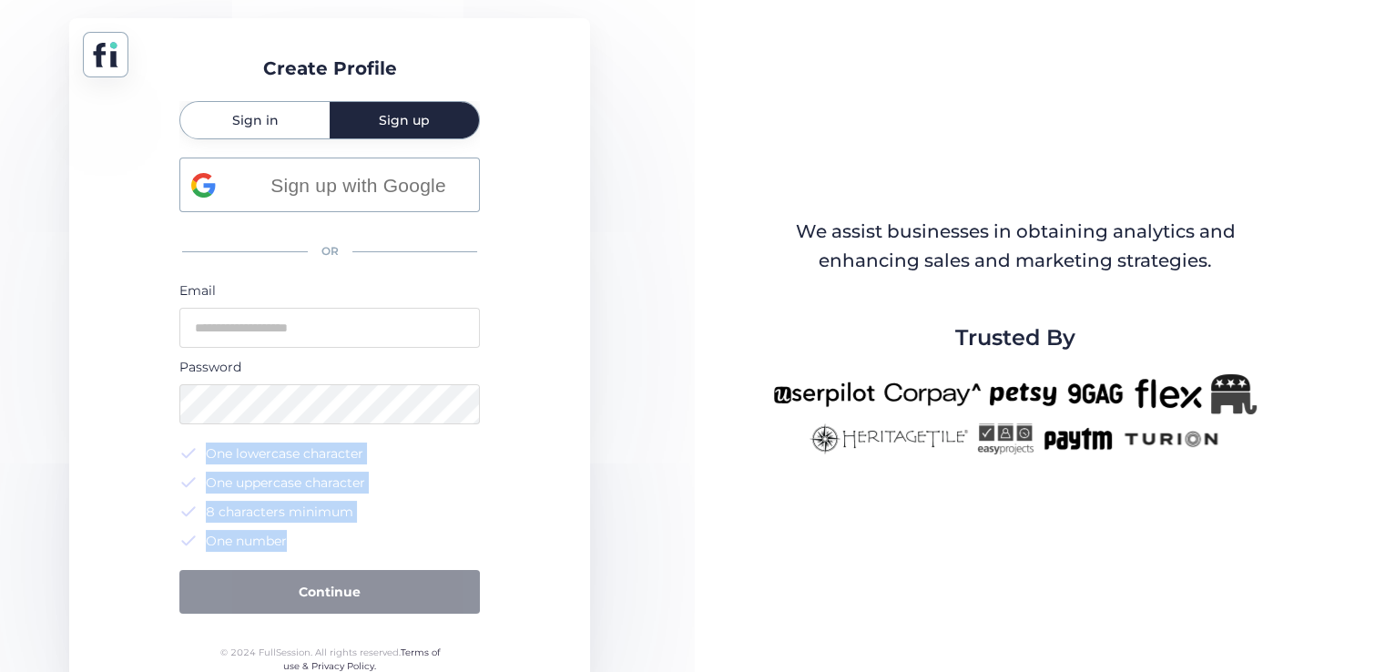
drag, startPoint x: 305, startPoint y: 539, endPoint x: 182, endPoint y: 454, distance: 149.2
click at [182, 454] on div "One lowercase character One uppercase character 8 characters minimum One number" at bounding box center [329, 496] width 300 height 109
click at [391, 493] on div "One lowercase character One uppercase character 8 characters minimum One number" at bounding box center [329, 496] width 300 height 109
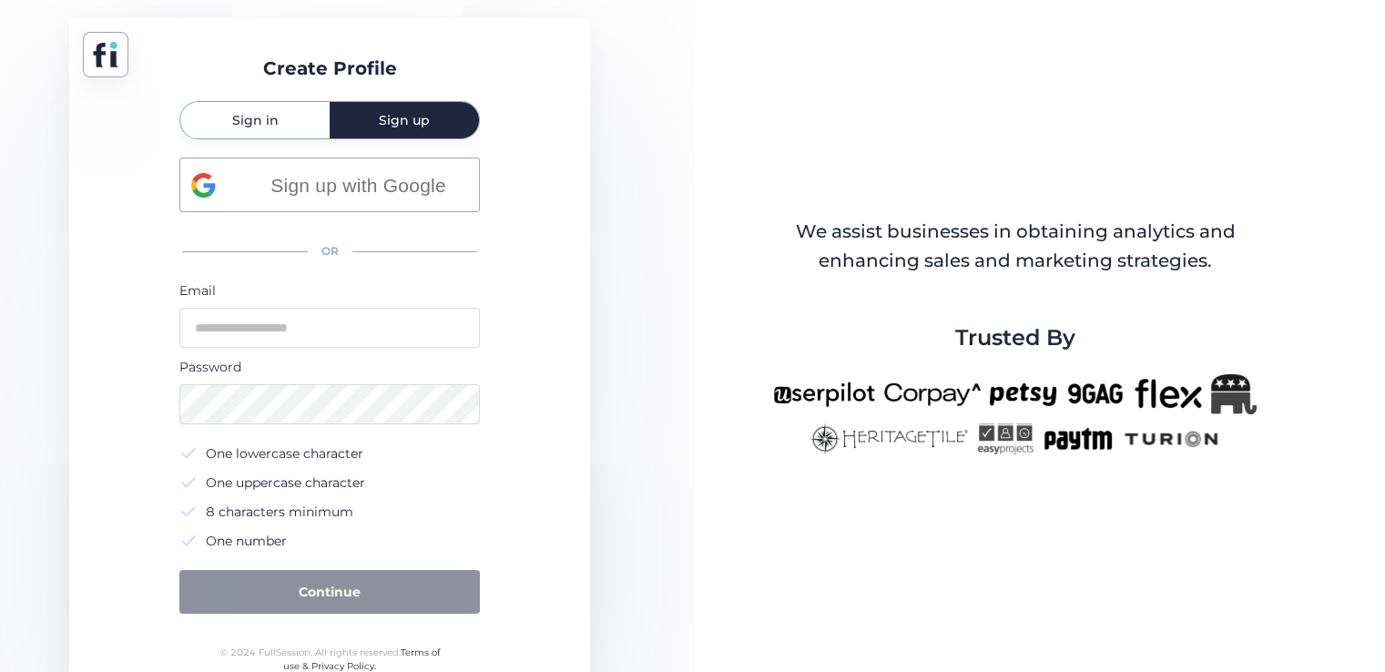
click at [269, 118] on span "Sign in" at bounding box center [255, 120] width 46 height 13
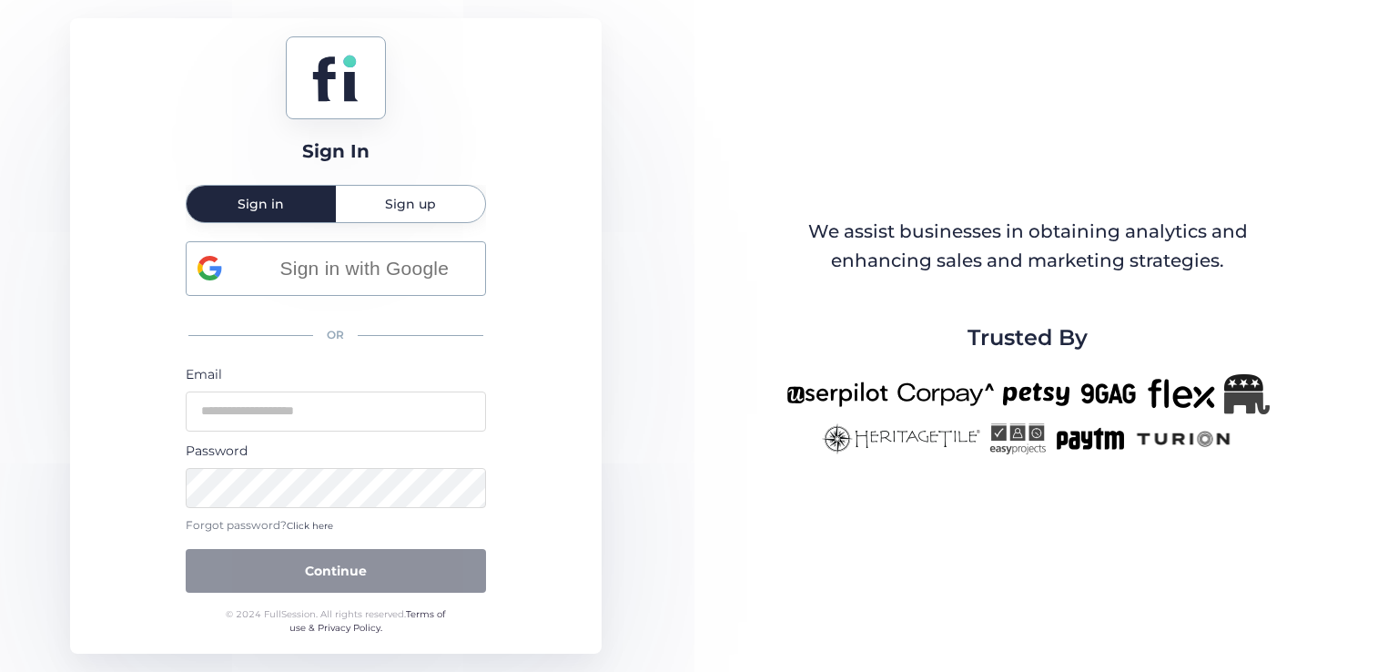
click at [406, 203] on span "Sign up" at bounding box center [410, 204] width 51 height 13
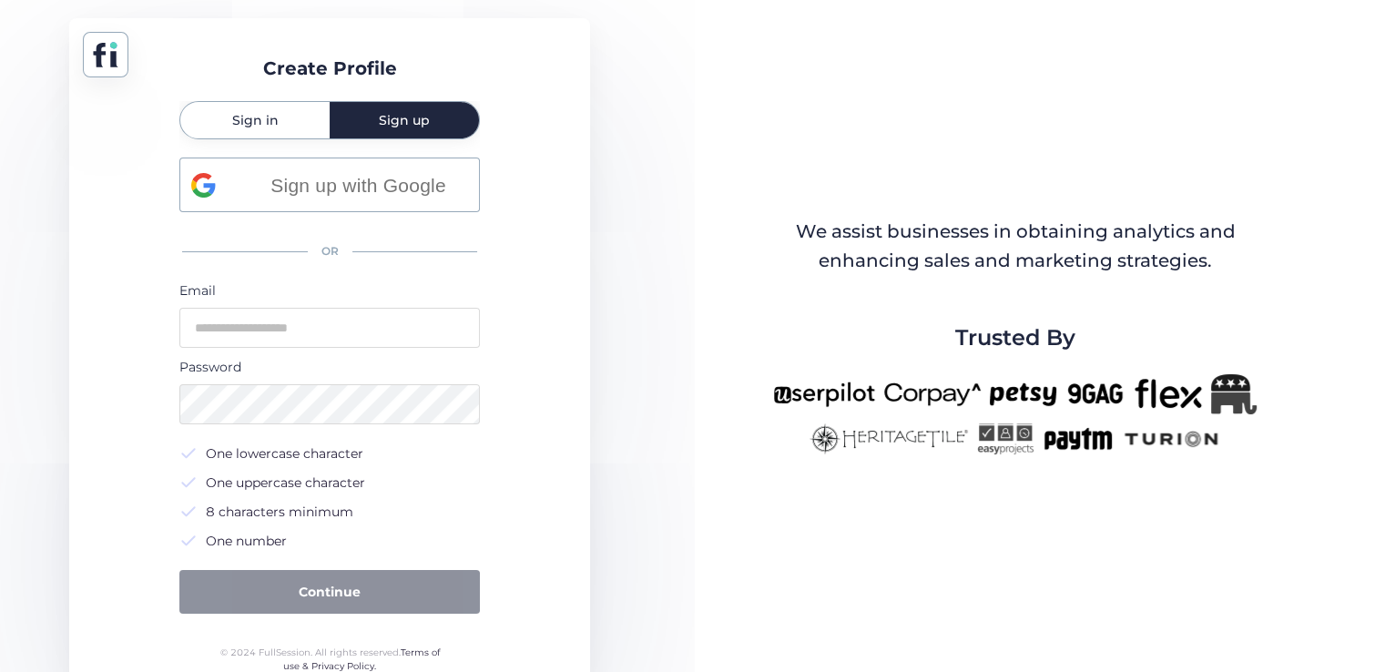
click at [270, 123] on span "Sign in" at bounding box center [255, 120] width 46 height 13
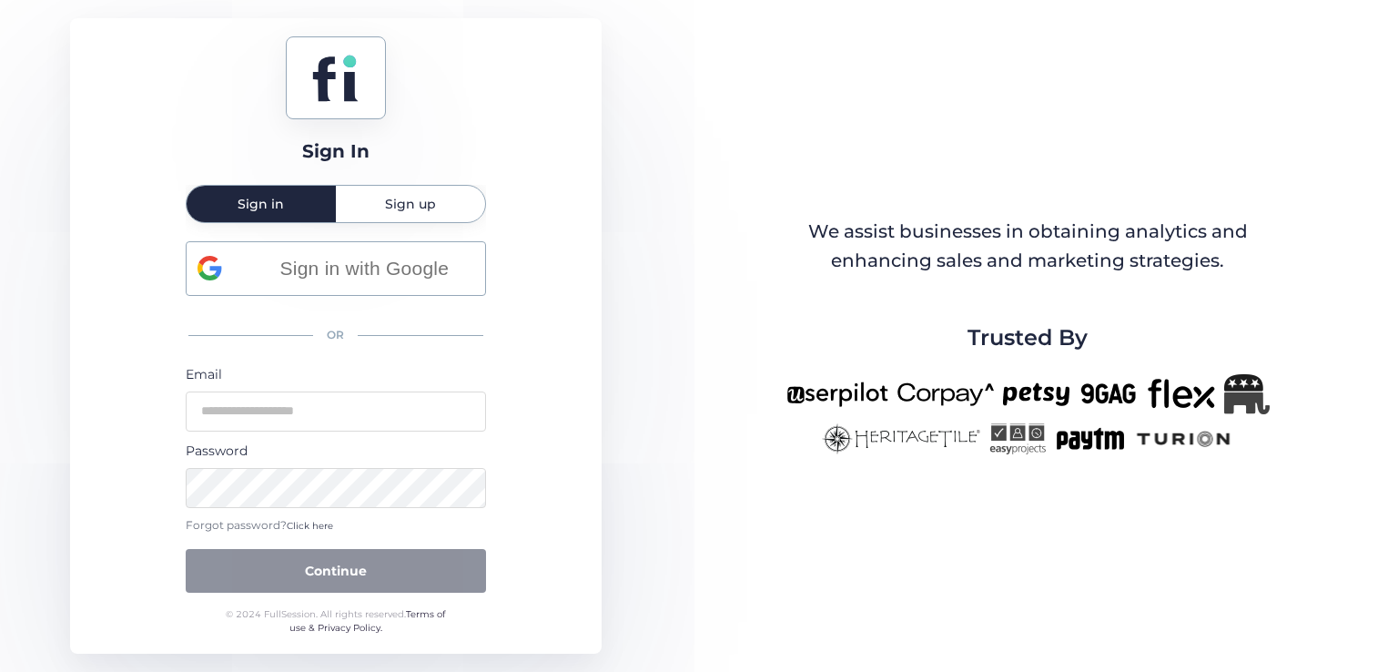
click at [393, 202] on span "Sign up" at bounding box center [410, 204] width 51 height 13
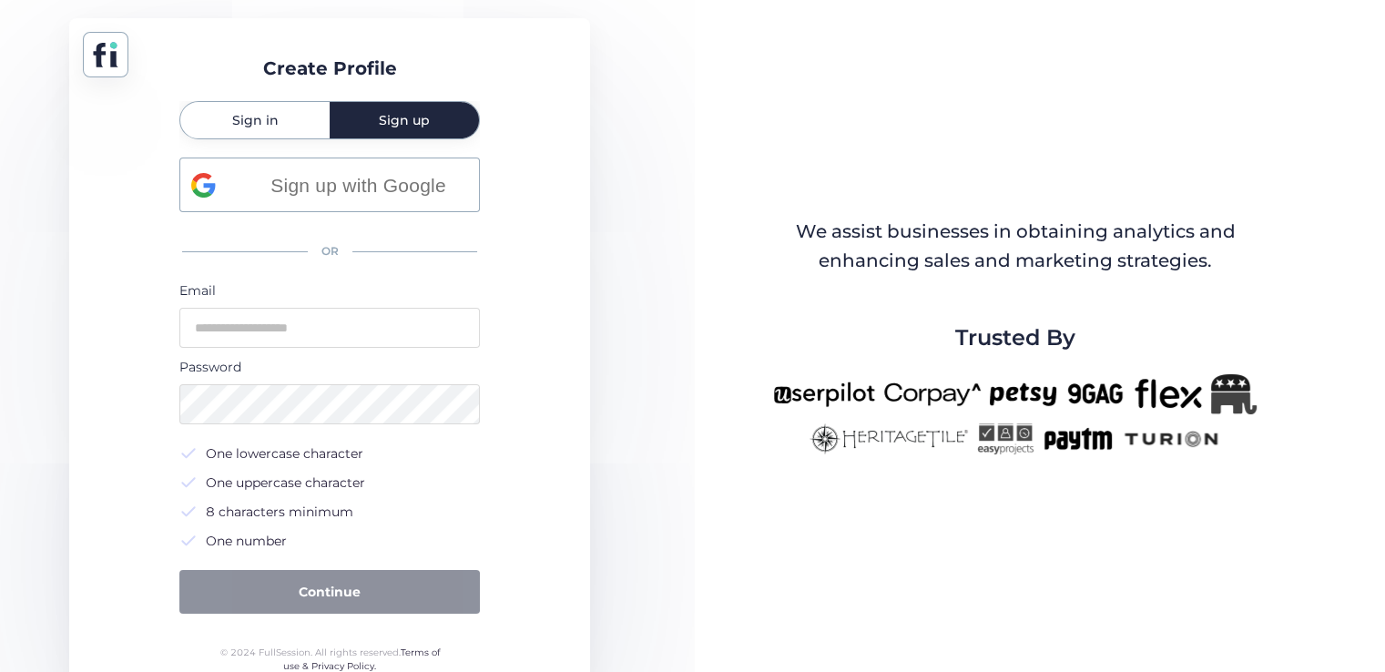
click at [289, 124] on div "Sign in" at bounding box center [254, 120] width 149 height 36
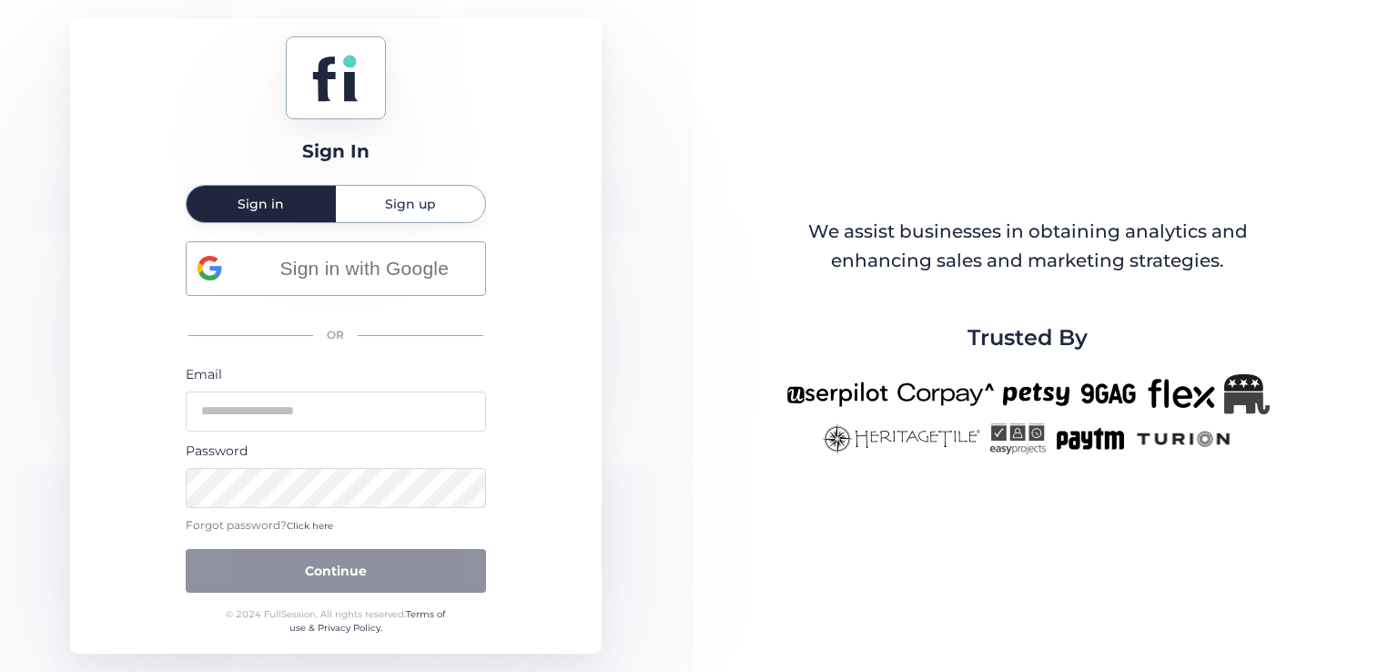
click at [402, 199] on span "Sign up" at bounding box center [410, 204] width 51 height 13
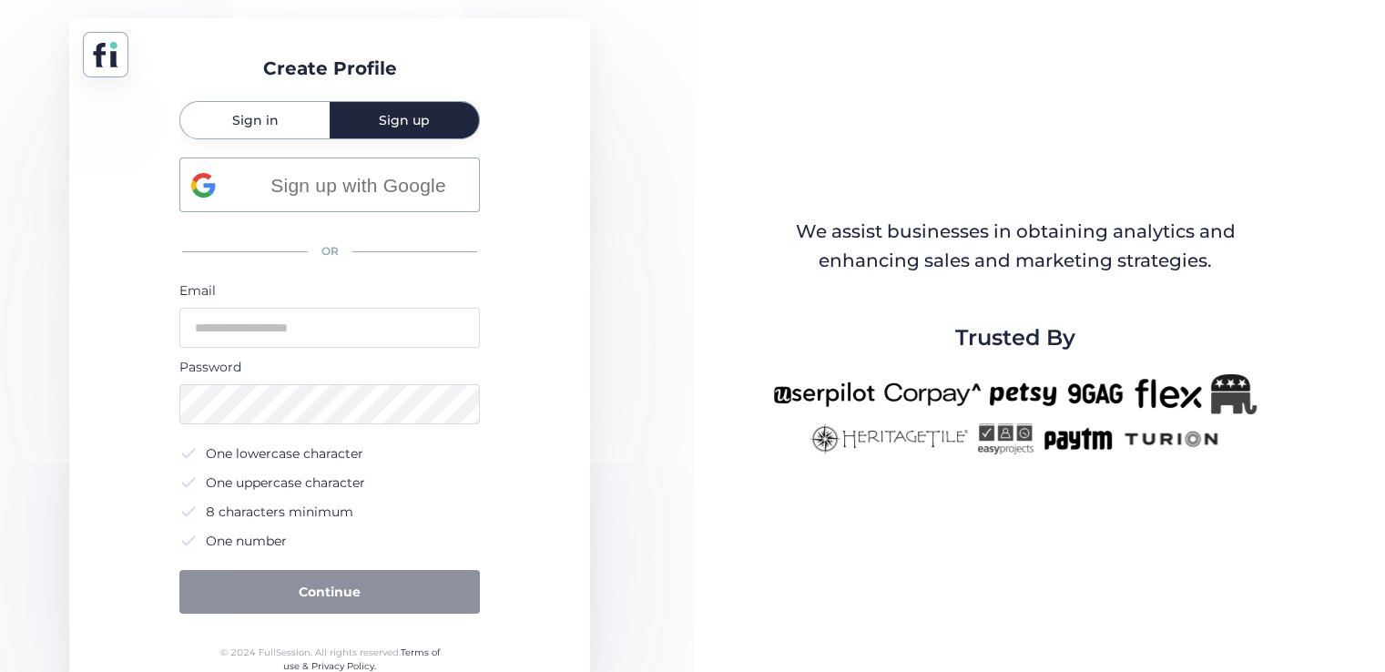
click at [259, 123] on span "Sign in" at bounding box center [255, 120] width 46 height 13
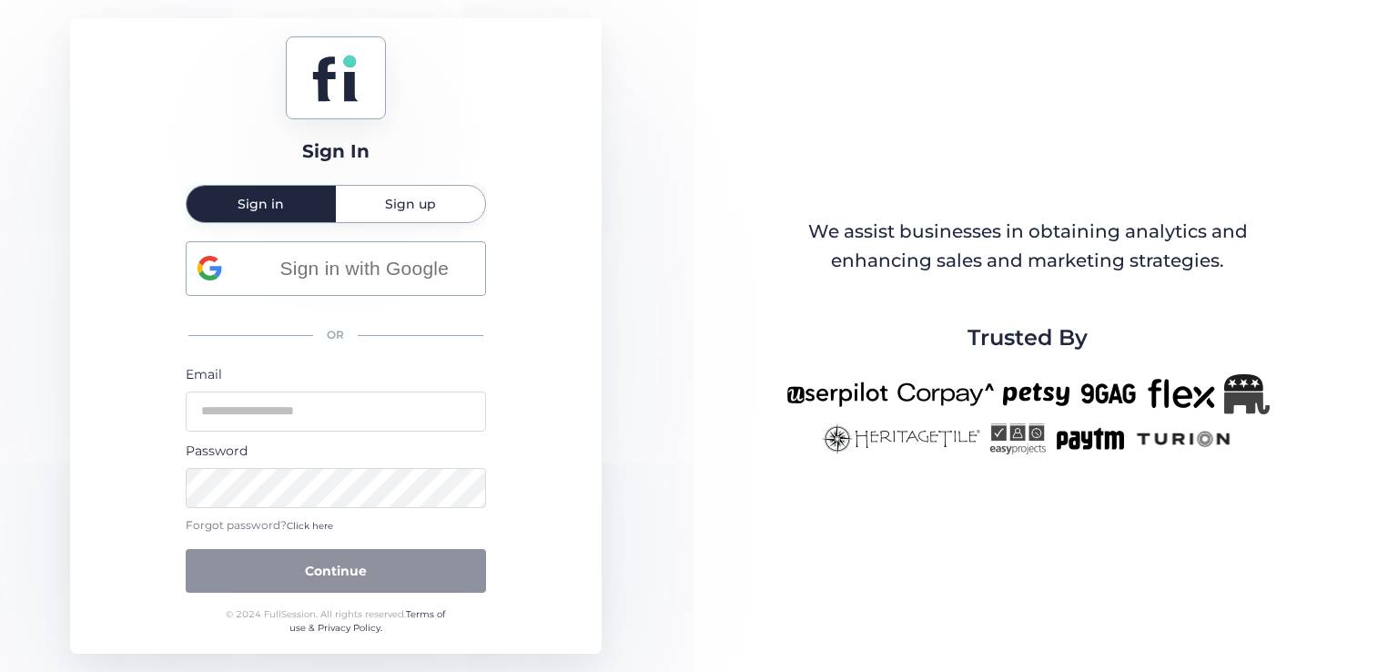
click at [403, 198] on span "Sign up" at bounding box center [410, 204] width 51 height 13
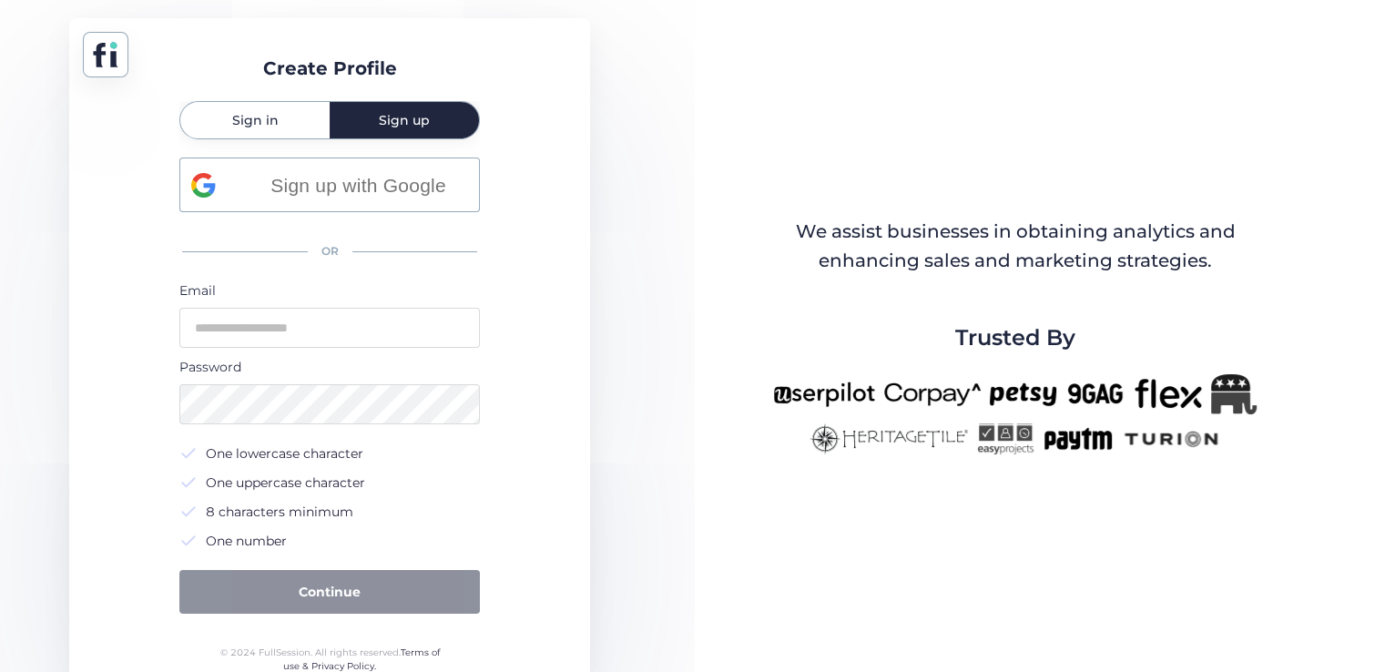
click at [269, 118] on span "Sign in" at bounding box center [255, 120] width 46 height 13
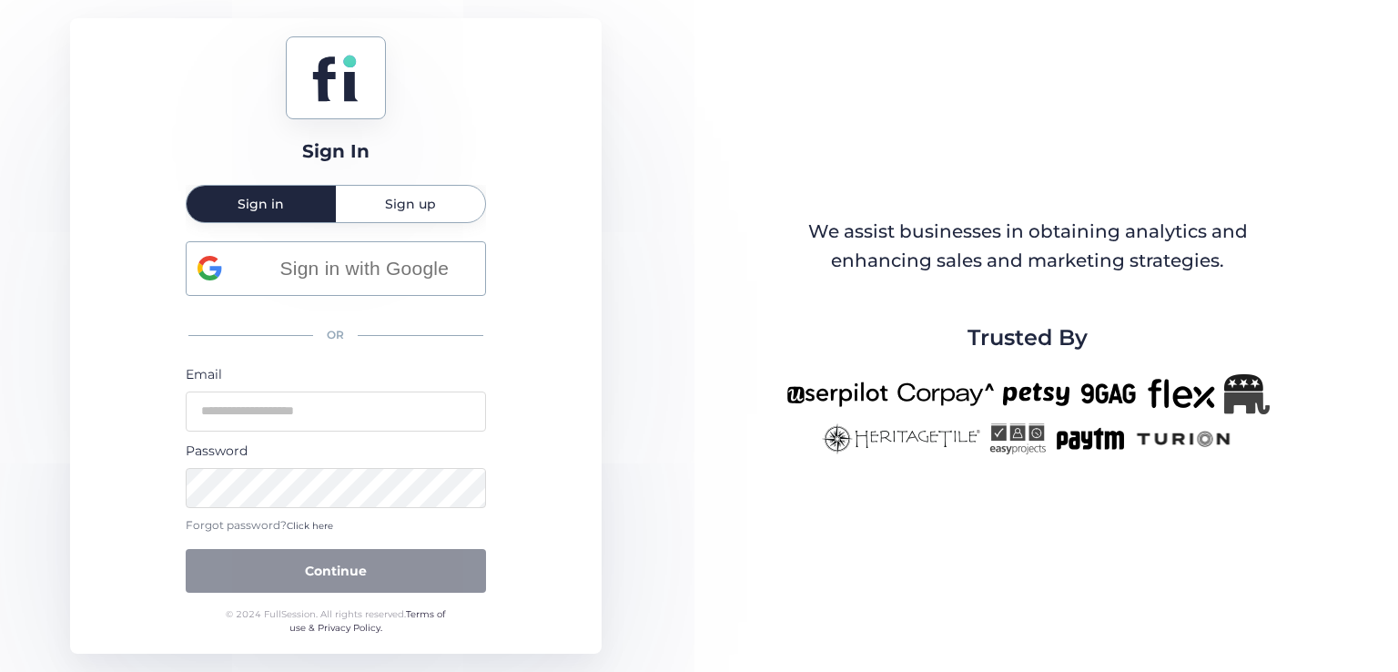
click at [392, 194] on span "Sign up" at bounding box center [410, 204] width 51 height 36
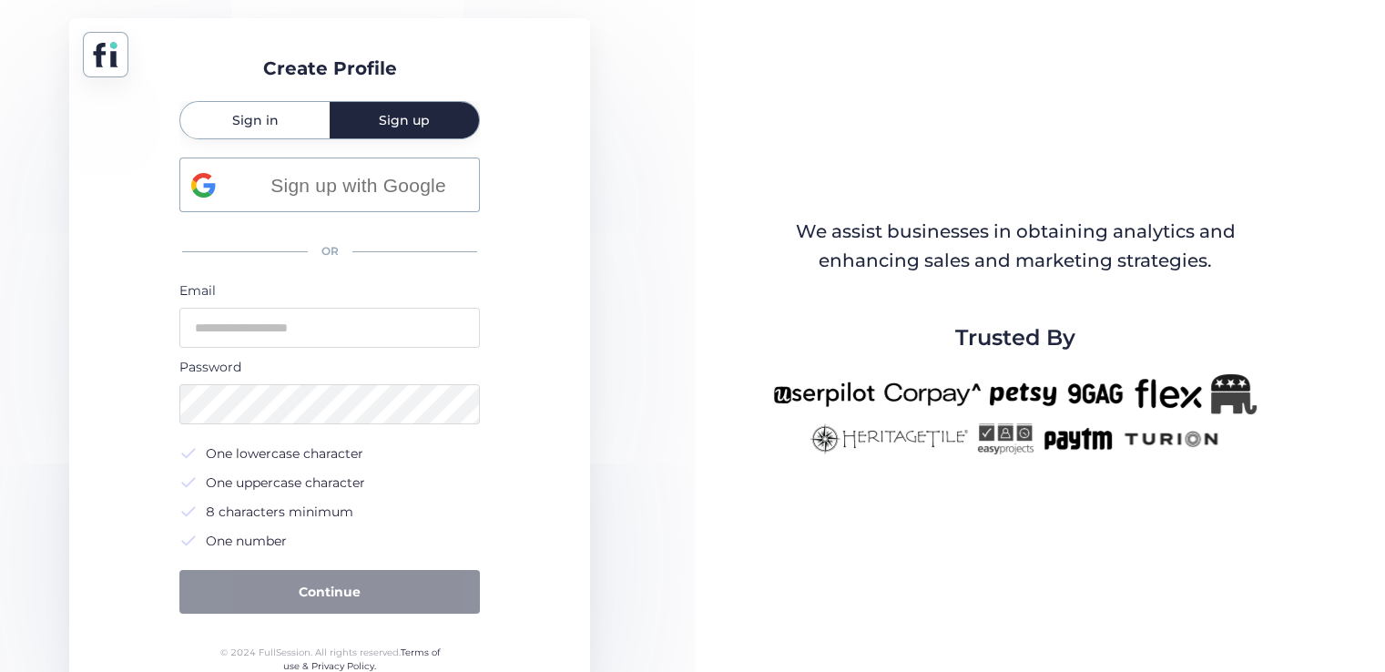
click at [249, 121] on span "Sign in" at bounding box center [255, 120] width 46 height 13
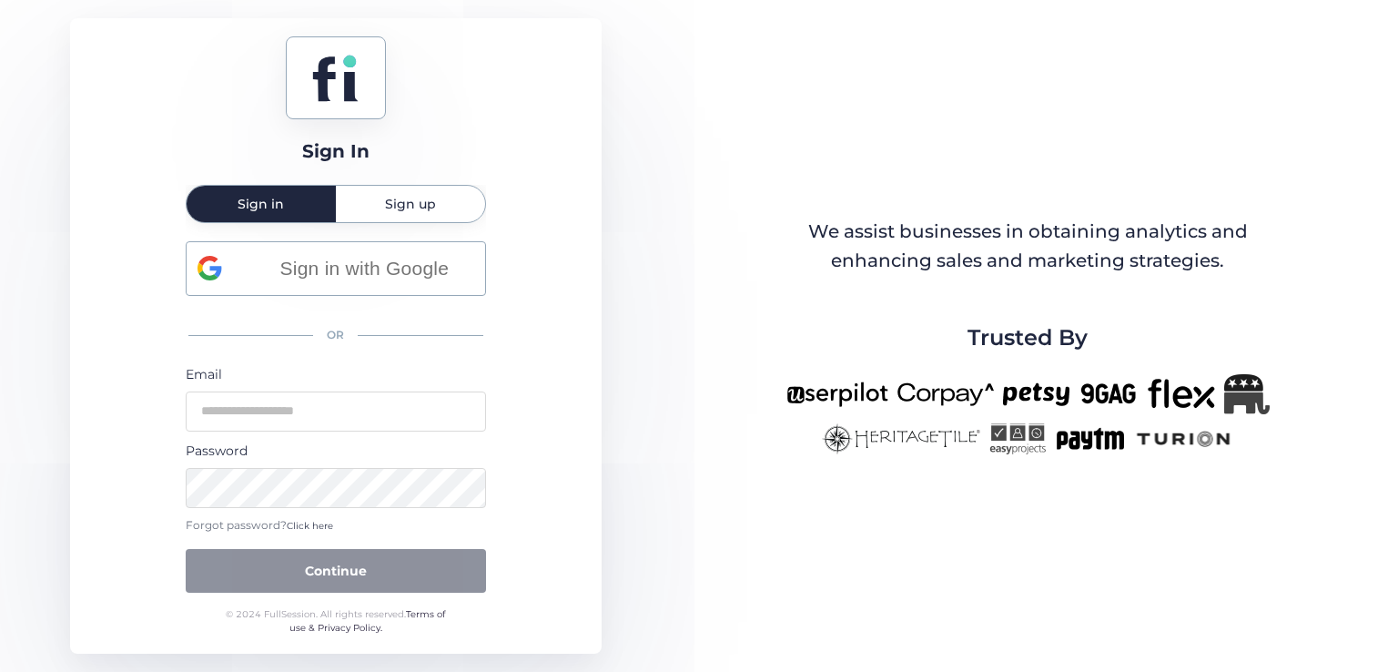
click at [355, 201] on div "Sign up" at bounding box center [410, 204] width 149 height 36
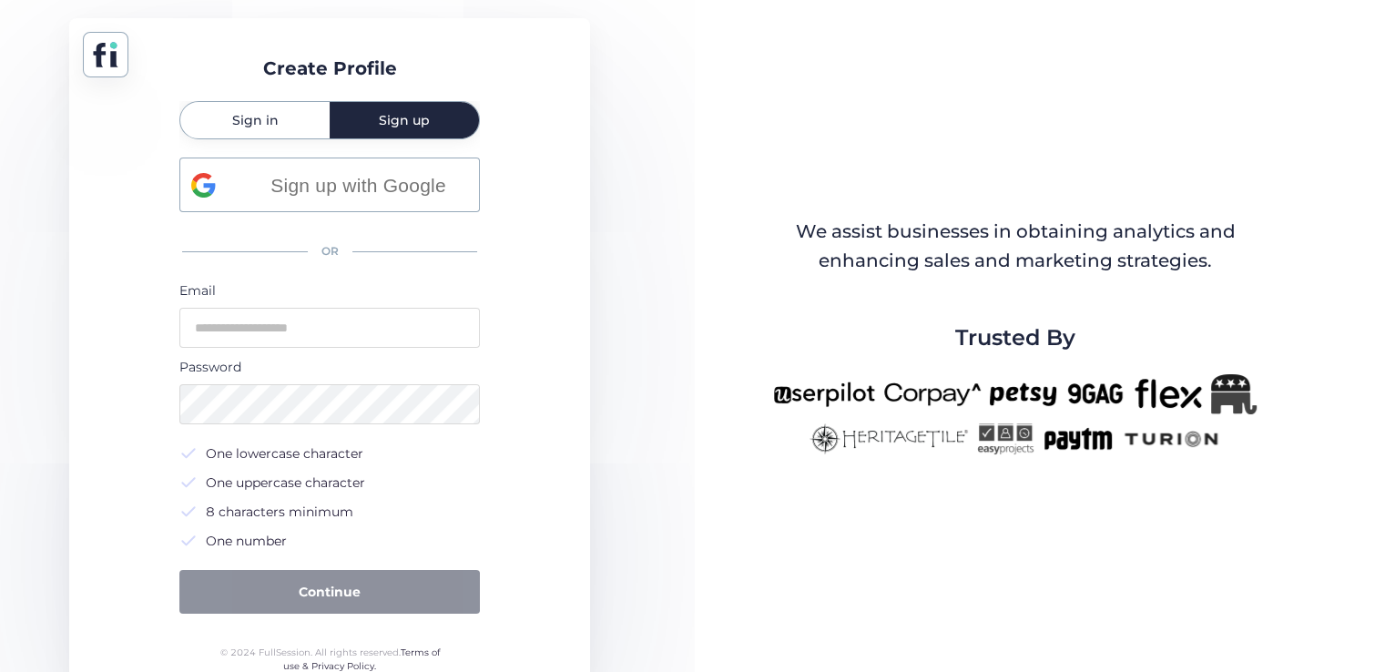
click at [265, 114] on span "Sign in" at bounding box center [255, 120] width 46 height 13
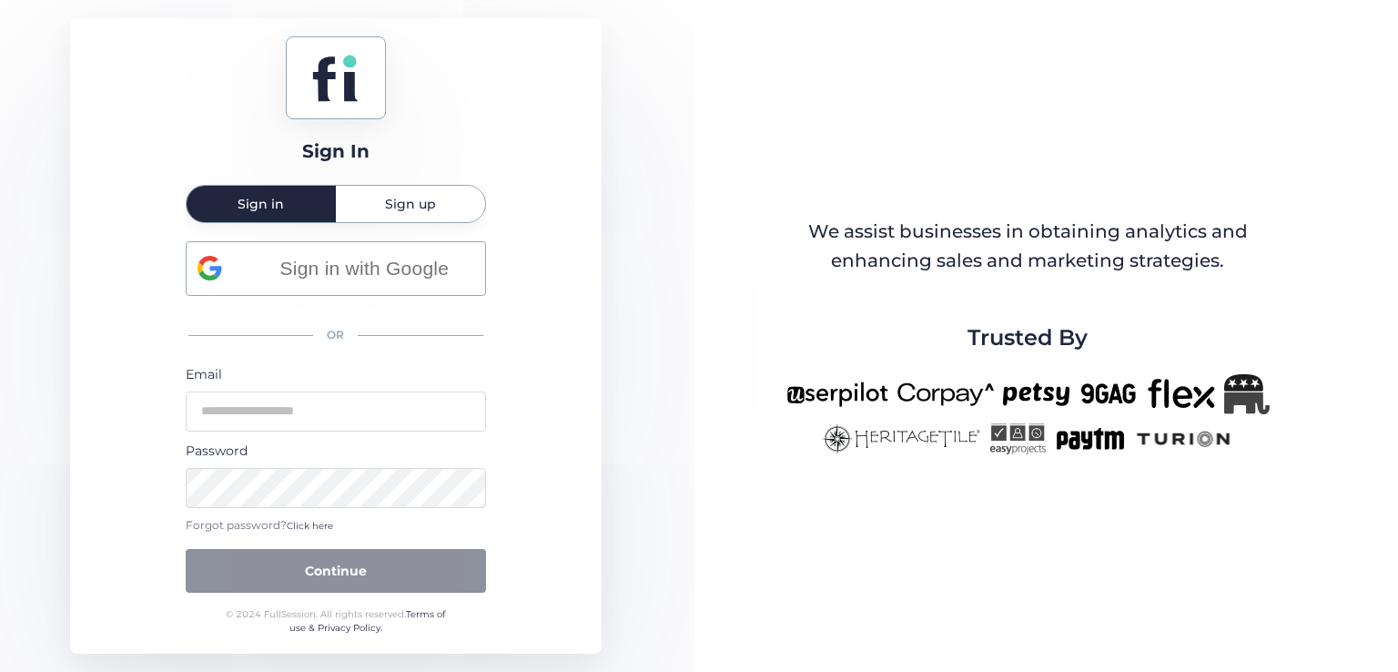
click at [368, 205] on div "Sign up" at bounding box center [410, 204] width 149 height 36
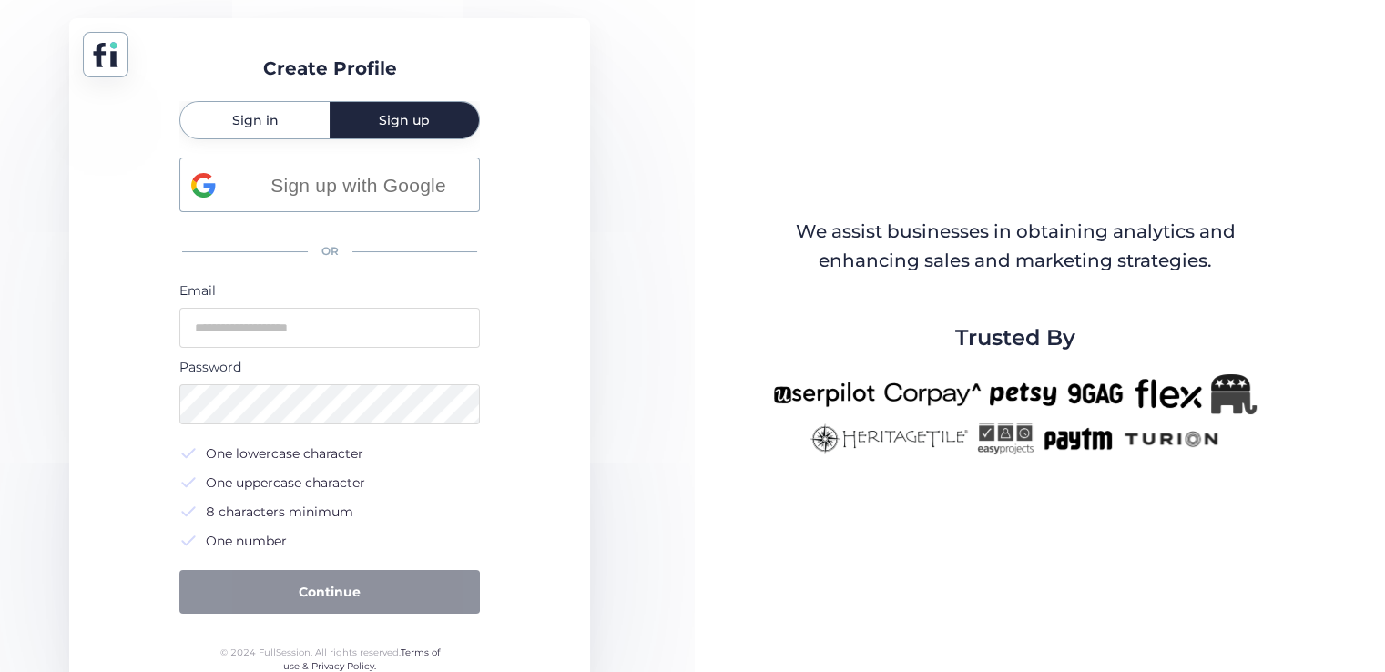
drag, startPoint x: 241, startPoint y: 137, endPoint x: 449, endPoint y: 151, distance: 208.1
click at [242, 136] on span "Sign in" at bounding box center [255, 120] width 46 height 36
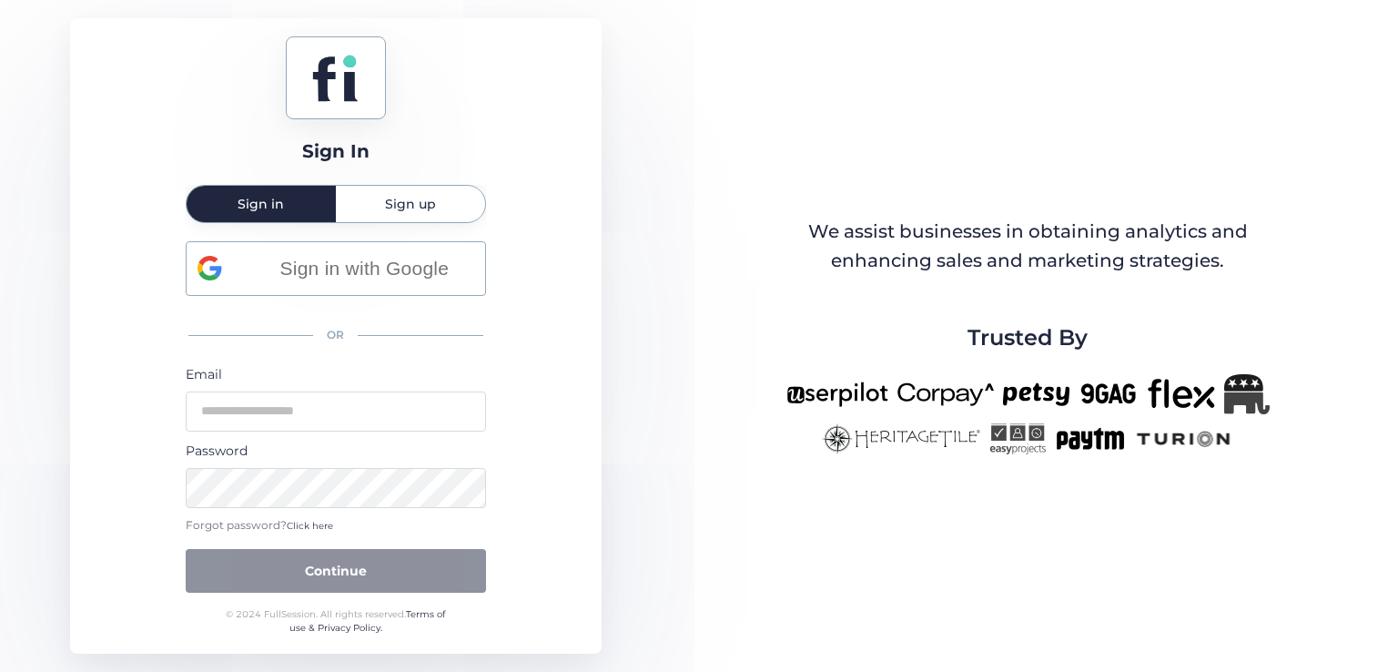
click at [344, 205] on div "Sign up" at bounding box center [410, 204] width 149 height 36
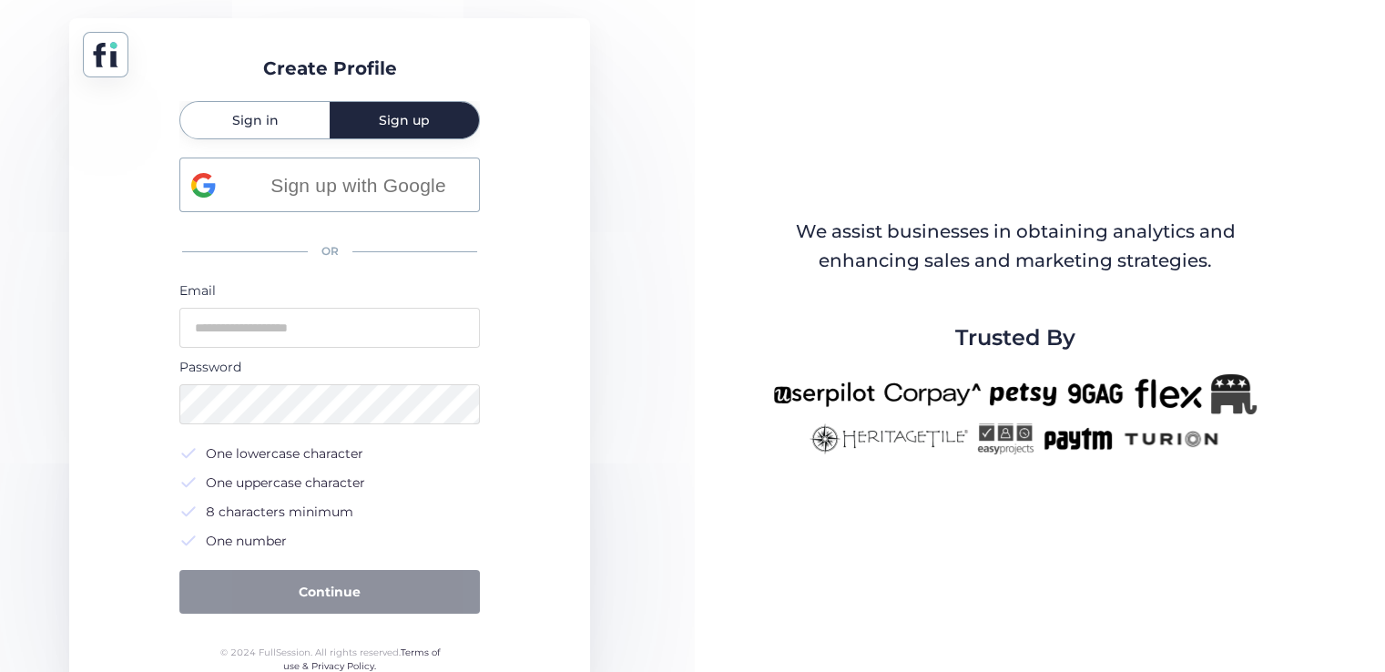
click at [210, 114] on div "Sign in" at bounding box center [254, 120] width 149 height 36
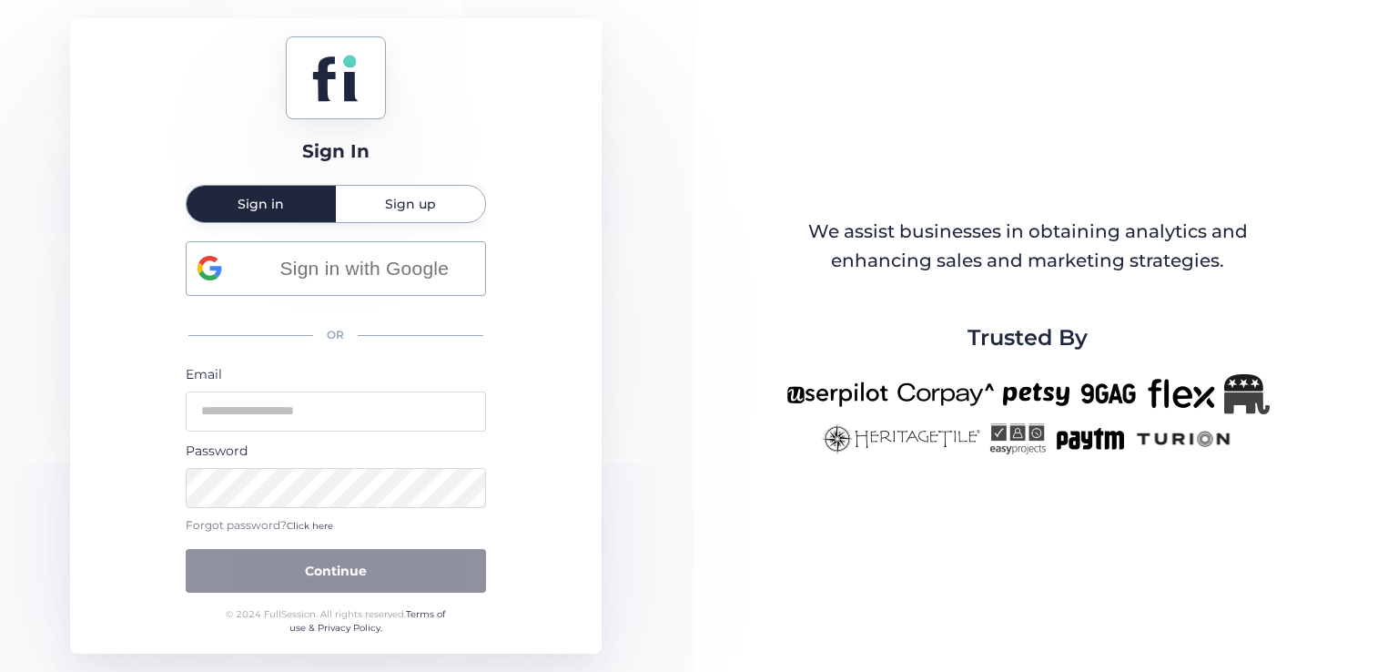
click at [426, 206] on span "Sign up" at bounding box center [410, 204] width 51 height 13
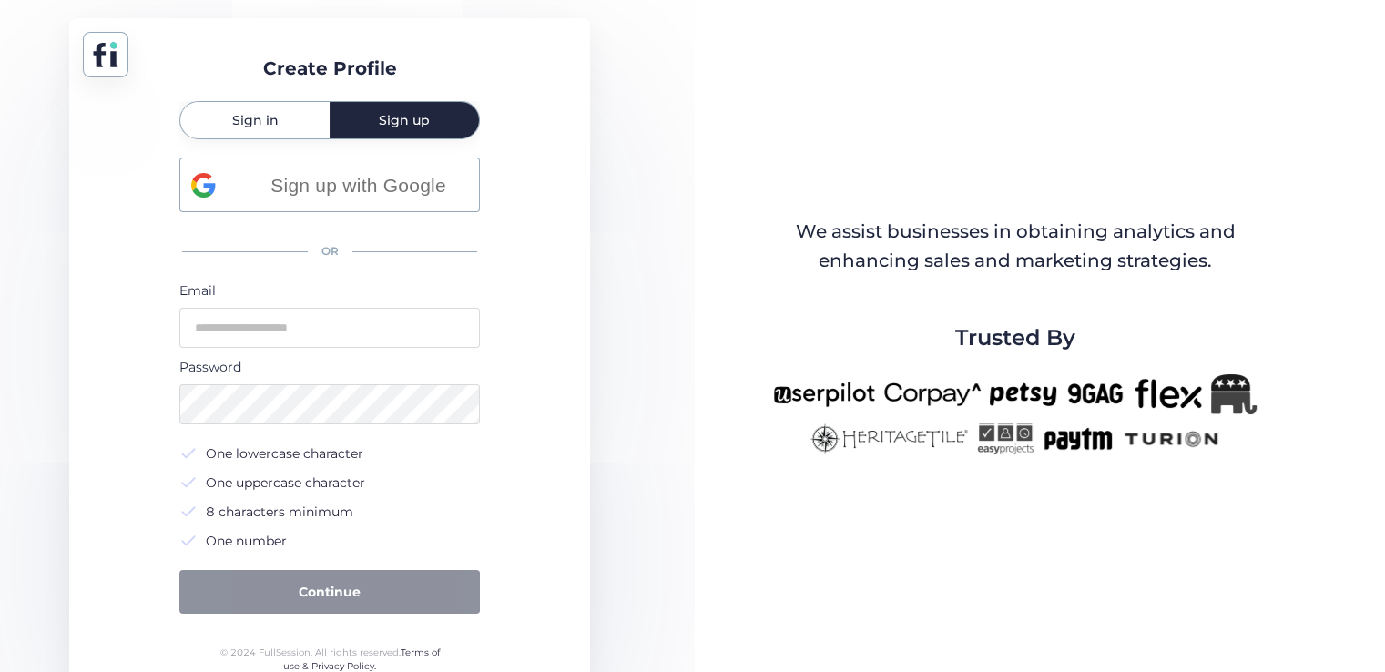
click at [269, 110] on span "Sign in" at bounding box center [255, 120] width 46 height 36
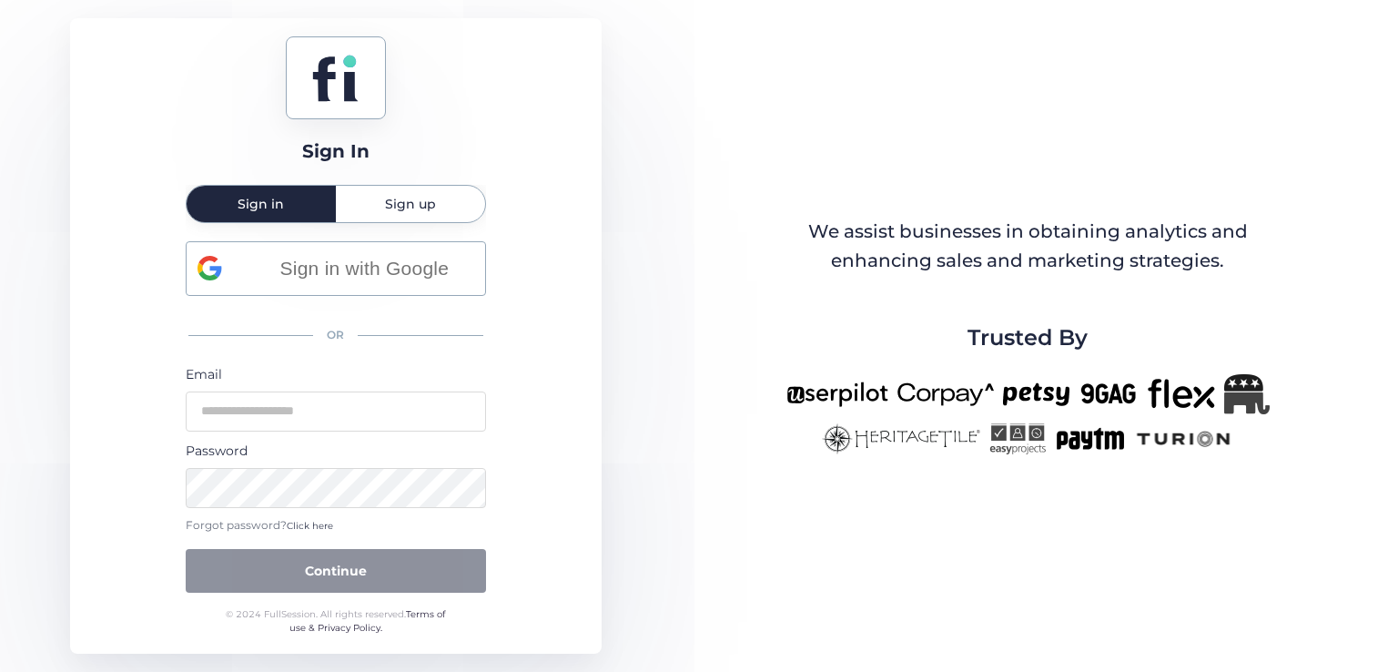
click at [368, 196] on div "Sign up" at bounding box center [410, 204] width 149 height 36
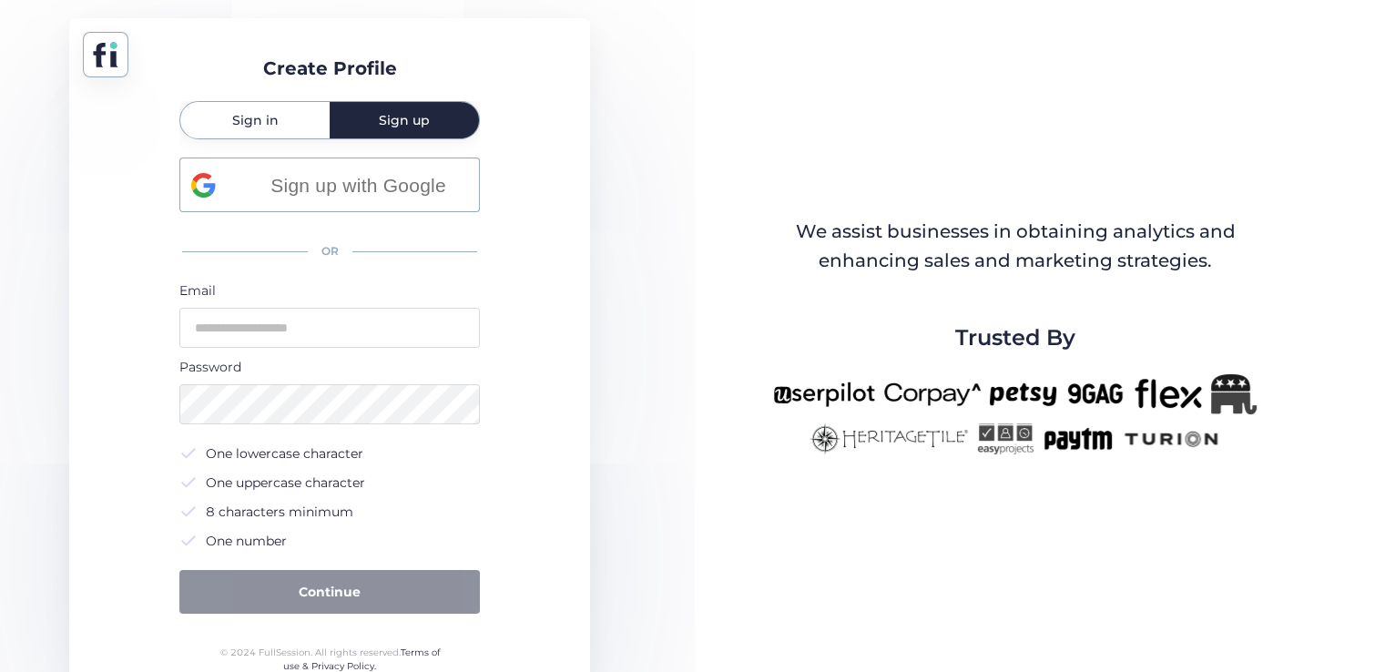
click at [379, 128] on span "Sign up" at bounding box center [404, 120] width 51 height 36
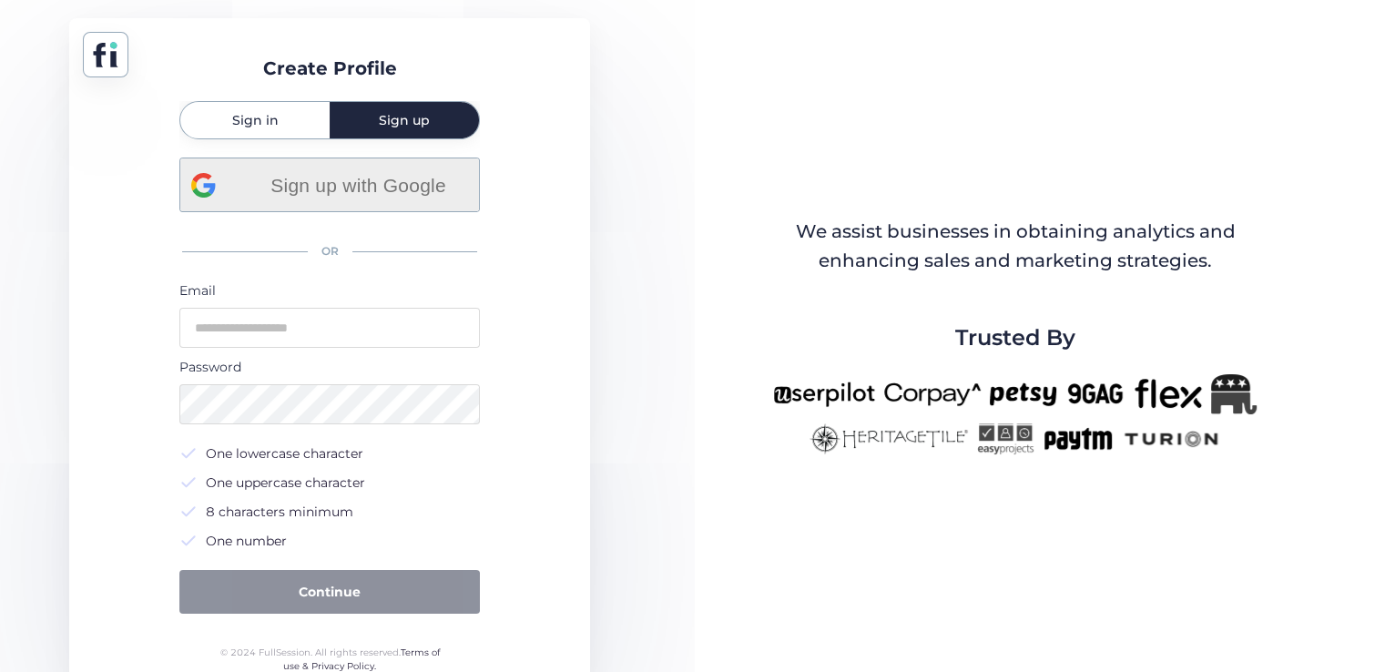
click at [339, 190] on span "Sign up with Google" at bounding box center [358, 185] width 219 height 30
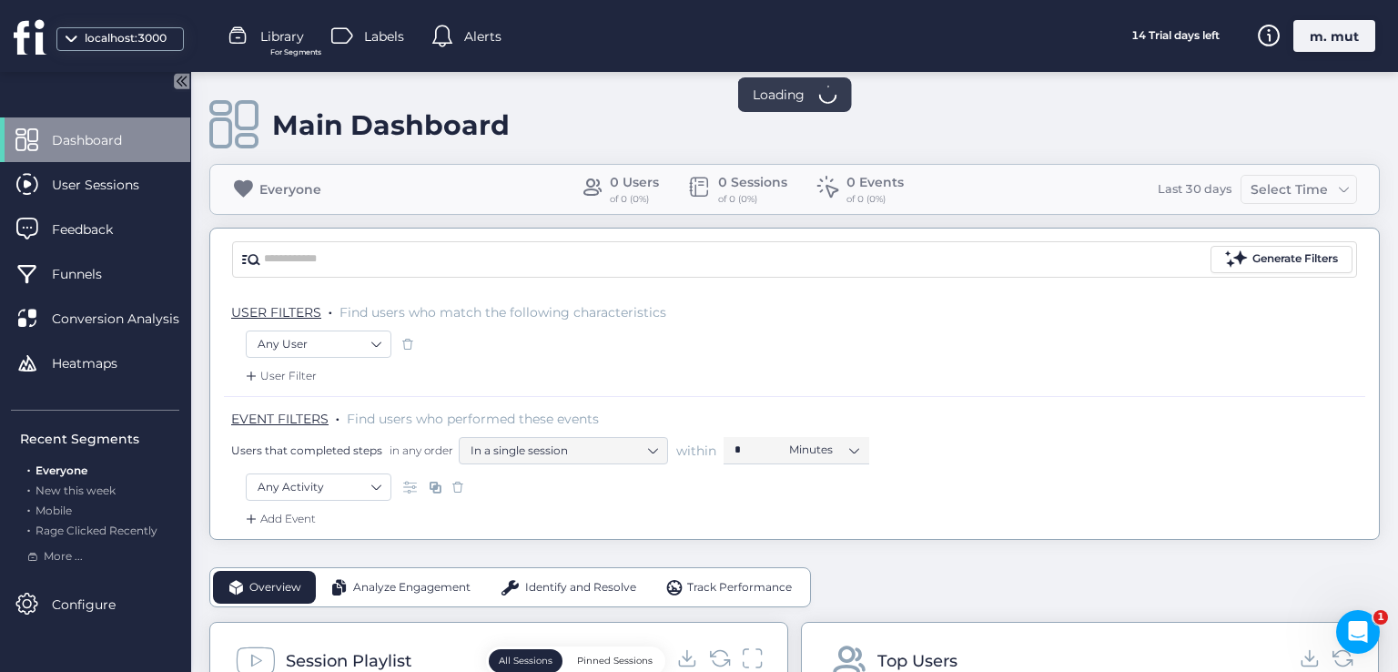
click at [1324, 34] on div "m. mut" at bounding box center [1334, 36] width 82 height 32
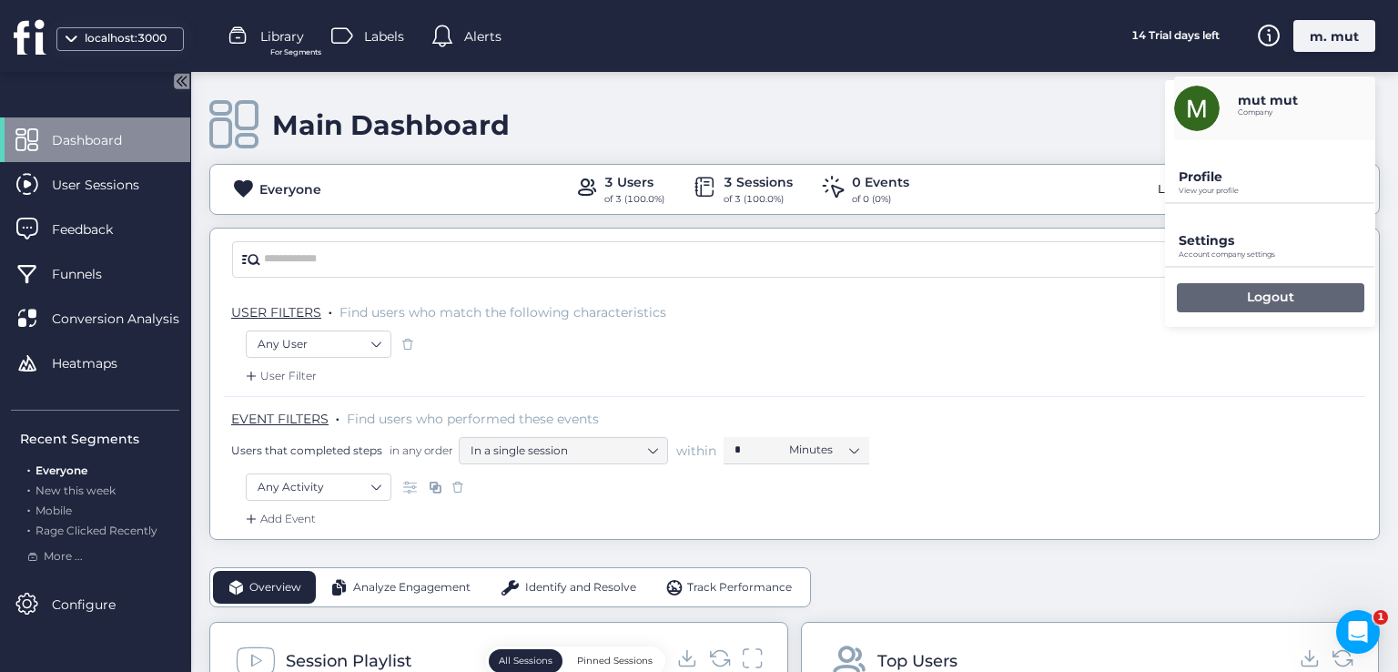
click at [1243, 289] on div "Logout" at bounding box center [1271, 297] width 188 height 29
